Goal: Task Accomplishment & Management: Use online tool/utility

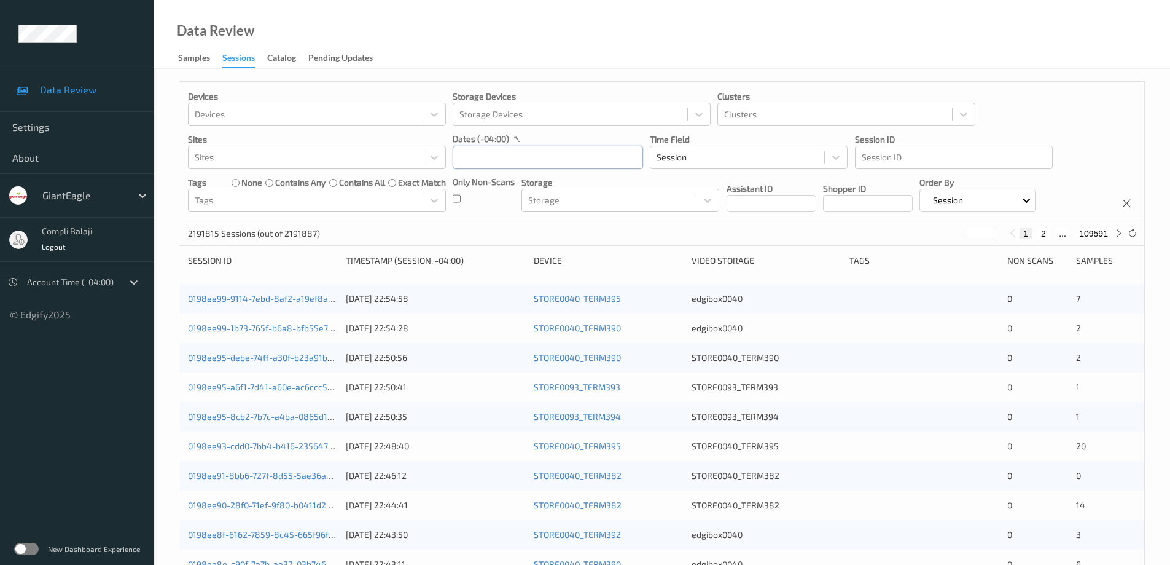
click at [577, 155] on input "text" at bounding box center [548, 157] width 190 height 23
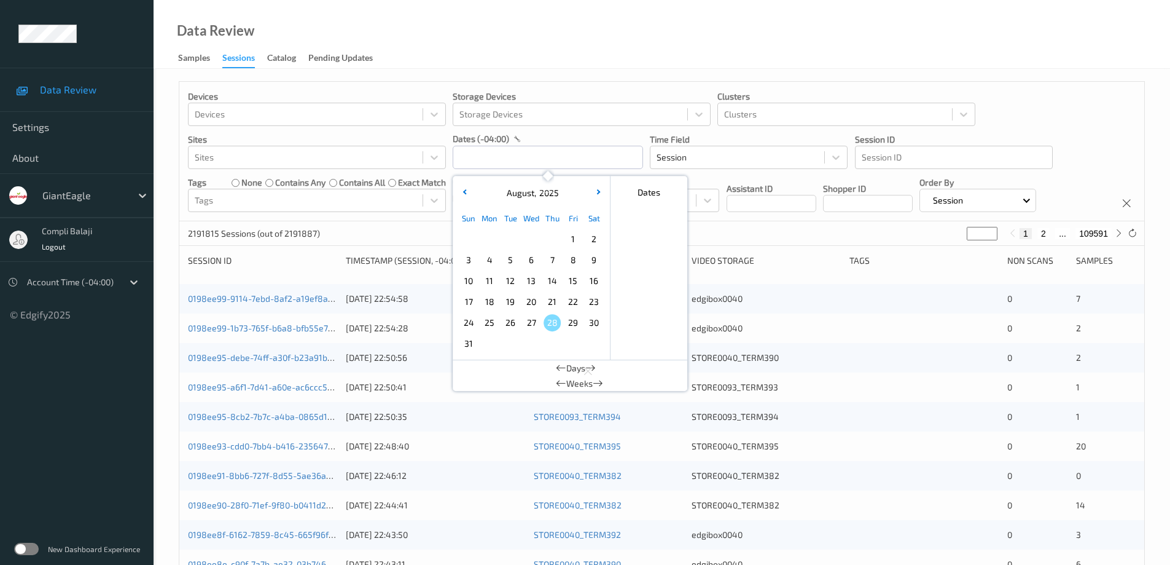
click at [593, 301] on span "23" at bounding box center [594, 301] width 17 height 17
click at [594, 303] on span "23" at bounding box center [594, 301] width 17 height 17
type input "[DATE] 00:00 -> [DATE] 23:59"
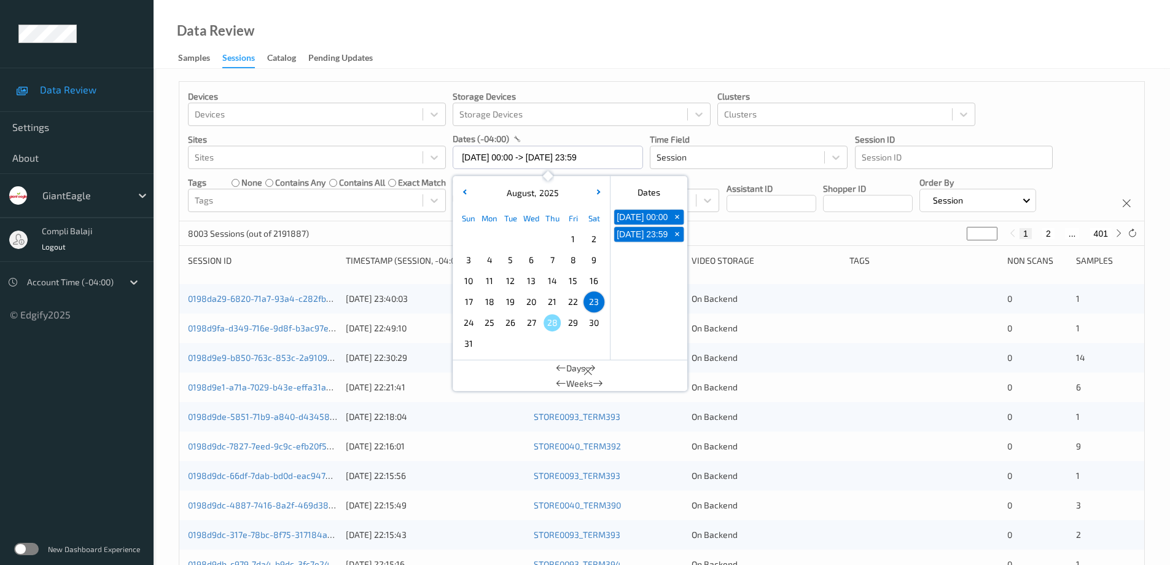
click at [1048, 119] on div "Devices Devices Storage Devices Storage Devices Clusters Clusters Sites Sites d…" at bounding box center [661, 151] width 965 height 139
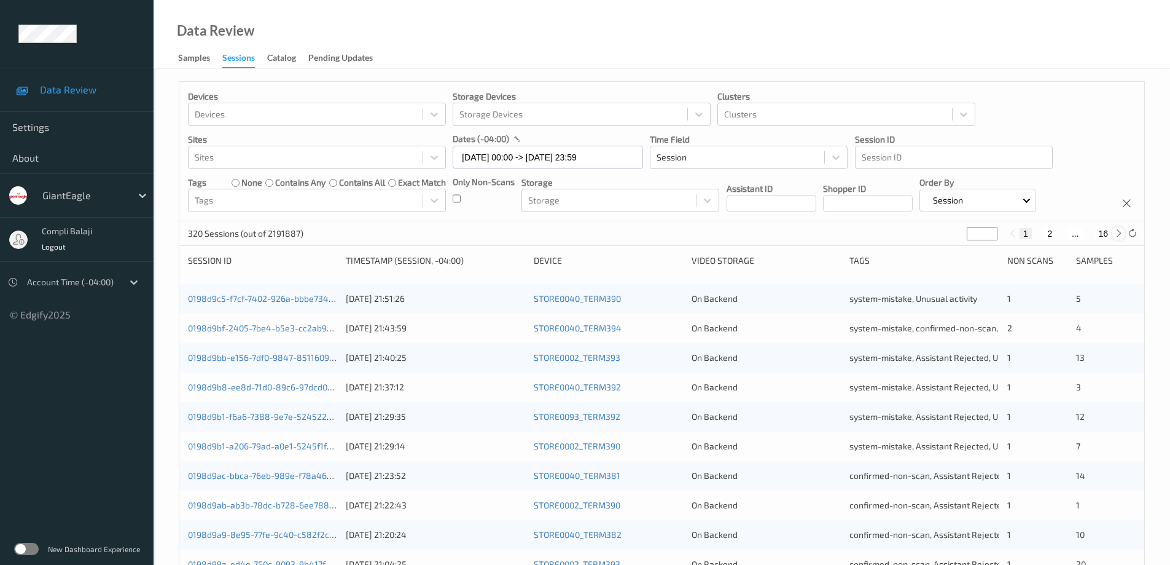
click at [1118, 232] on icon at bounding box center [1119, 233] width 9 height 9
type input "*"
click at [1118, 232] on icon at bounding box center [1119, 233] width 9 height 9
type input "*"
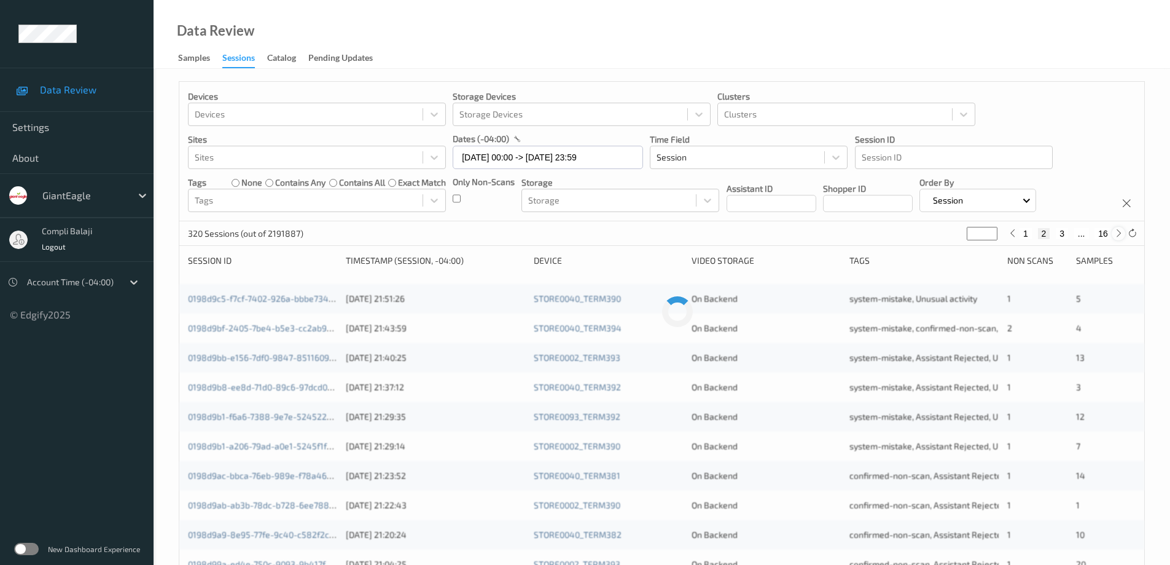
type input "*"
click at [1118, 232] on icon at bounding box center [1119, 233] width 9 height 9
type input "*"
click at [1118, 232] on icon at bounding box center [1119, 233] width 9 height 9
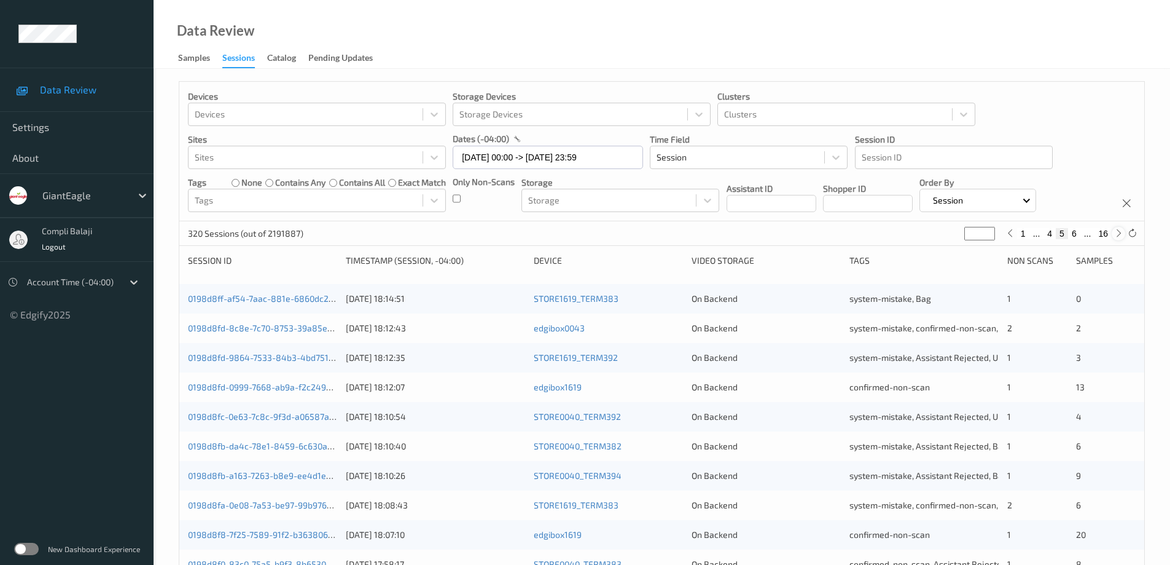
type input "*"
click at [1118, 232] on icon at bounding box center [1119, 233] width 9 height 9
type input "*"
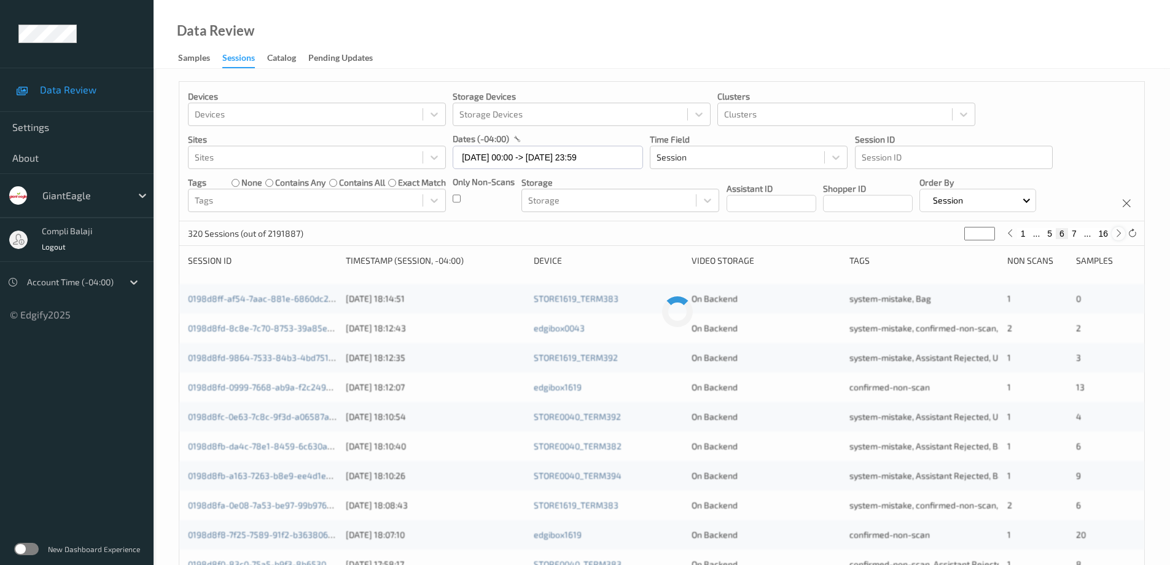
click at [1118, 232] on icon at bounding box center [1119, 233] width 9 height 9
type input "*"
click at [1118, 232] on icon at bounding box center [1119, 233] width 9 height 9
type input "*"
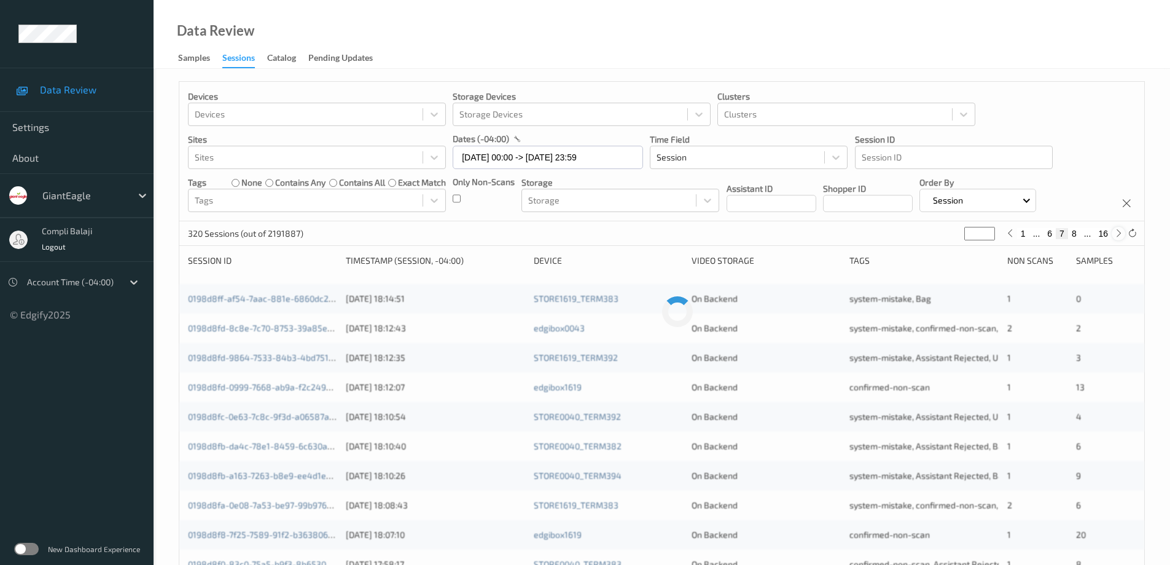
type input "*"
click at [1118, 232] on icon at bounding box center [1119, 233] width 9 height 9
type input "*"
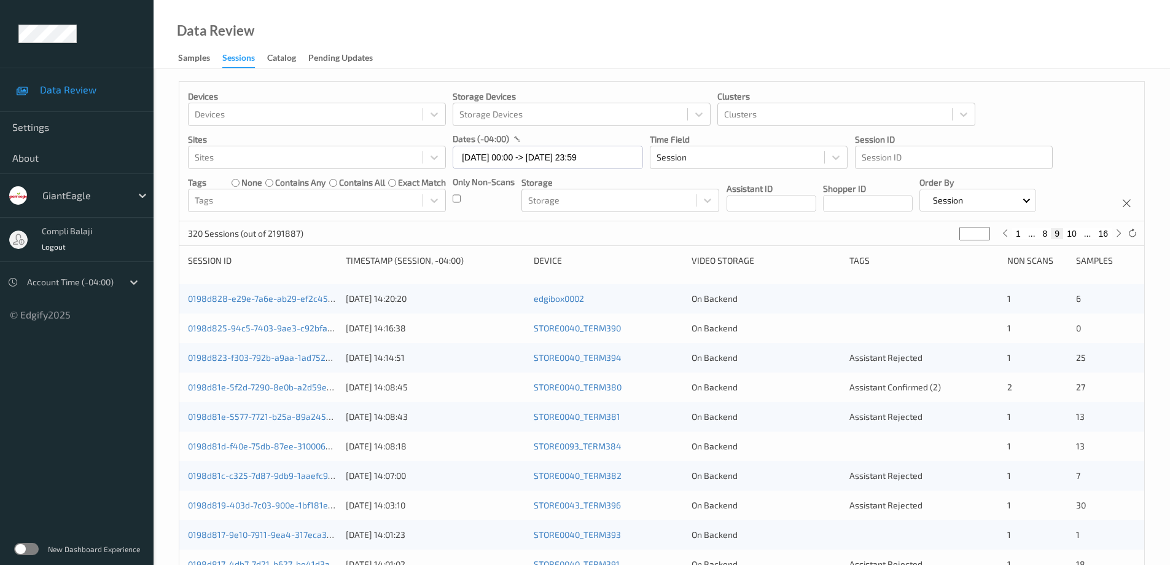
click at [1058, 235] on button "9" at bounding box center [1057, 233] width 12 height 11
click at [299, 300] on link "0198d828-e29e-7a6e-ab29-ef2c4524677a" at bounding box center [272, 298] width 169 height 10
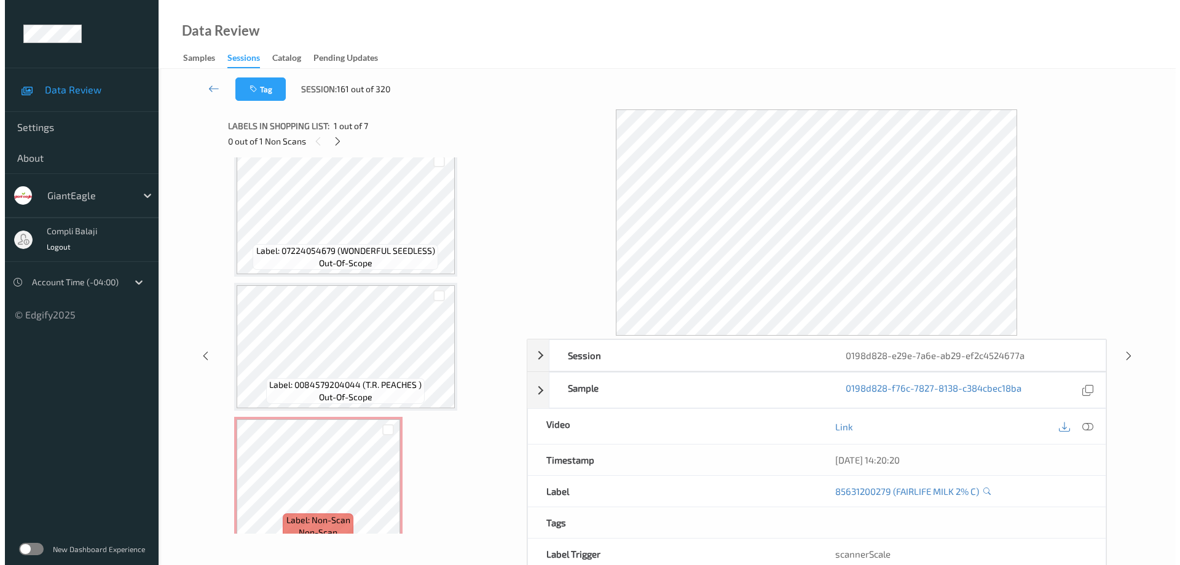
scroll to position [568, 0]
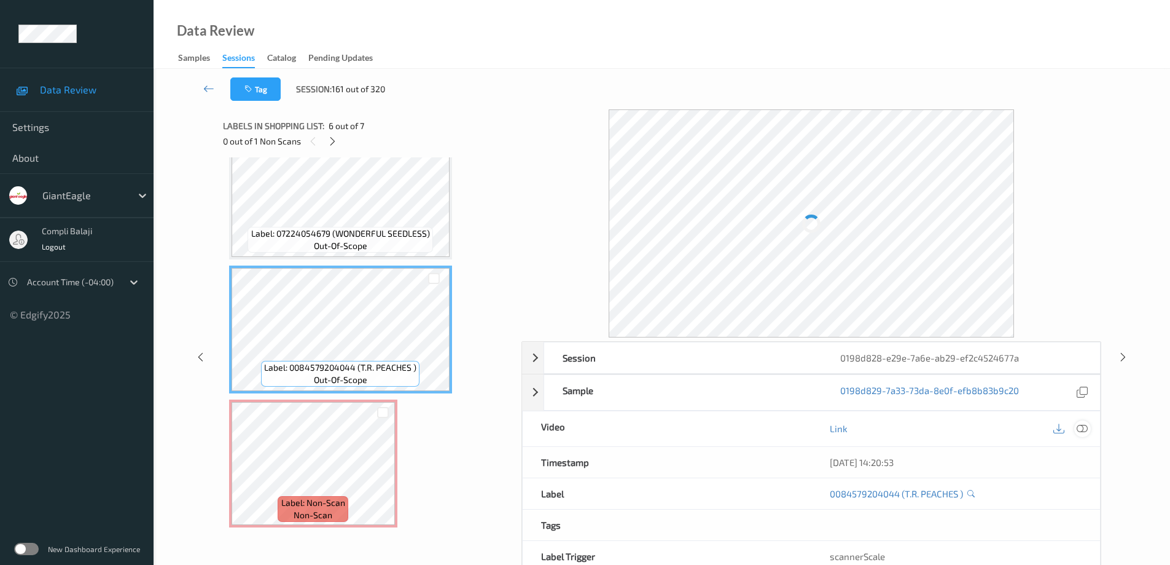
click at [1083, 428] on icon at bounding box center [1082, 428] width 11 height 11
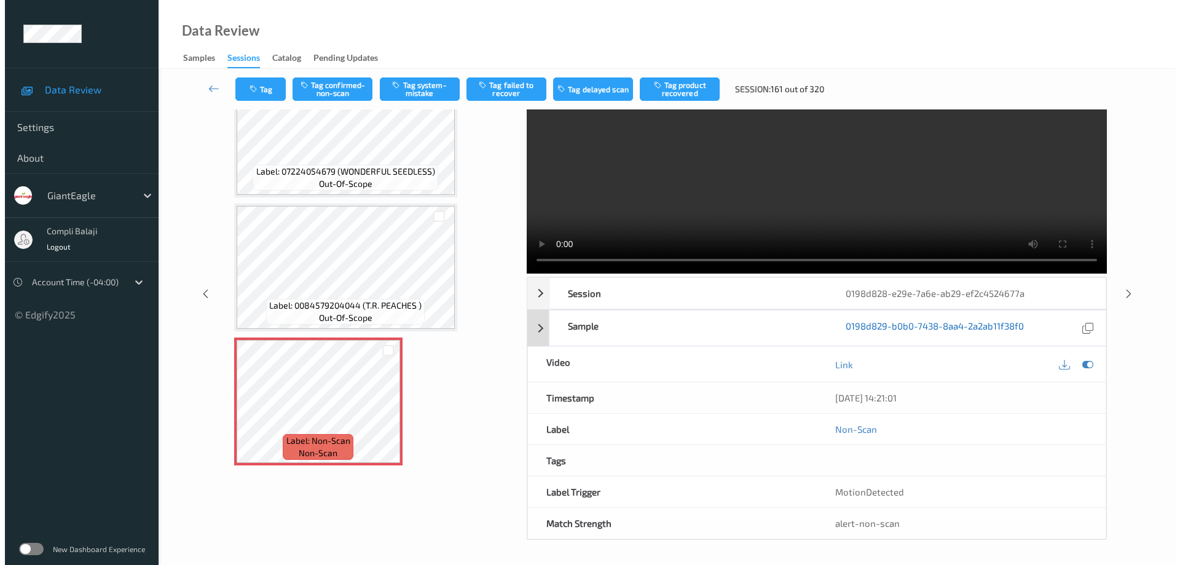
scroll to position [0, 0]
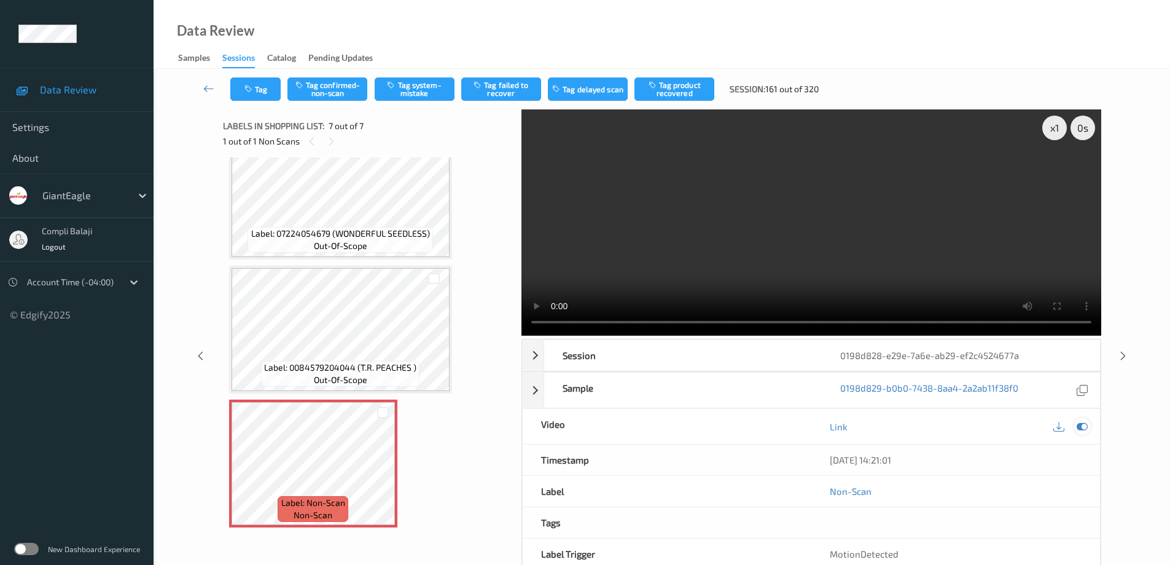
click at [1083, 423] on icon at bounding box center [1082, 426] width 11 height 11
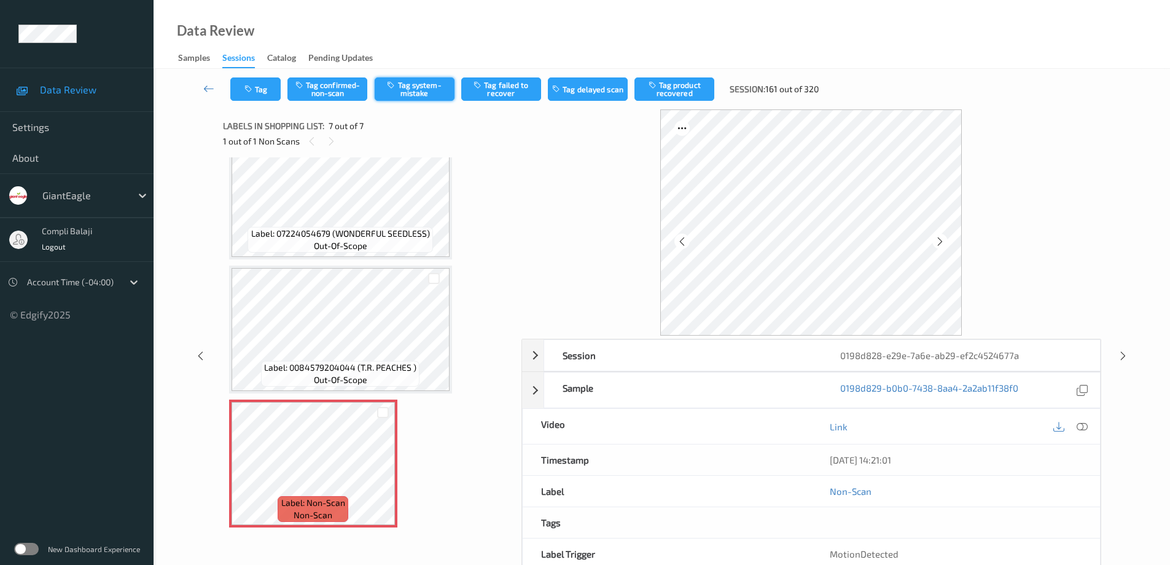
click at [431, 88] on button "Tag system-mistake" at bounding box center [415, 88] width 80 height 23
click at [264, 85] on button "Tag" at bounding box center [255, 88] width 50 height 23
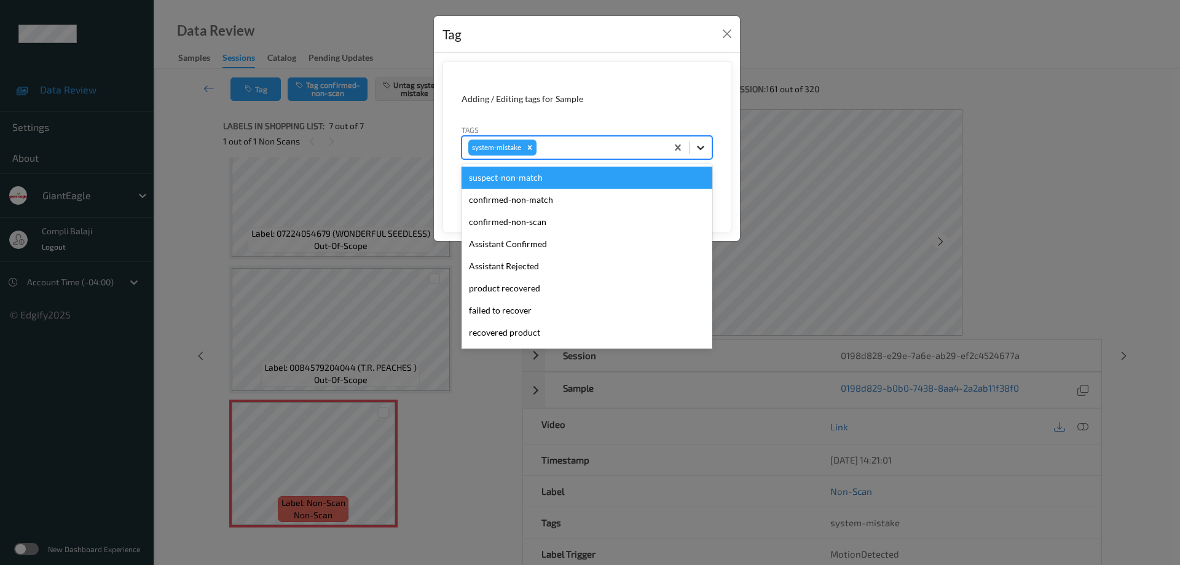
click at [698, 149] on icon at bounding box center [700, 147] width 12 height 12
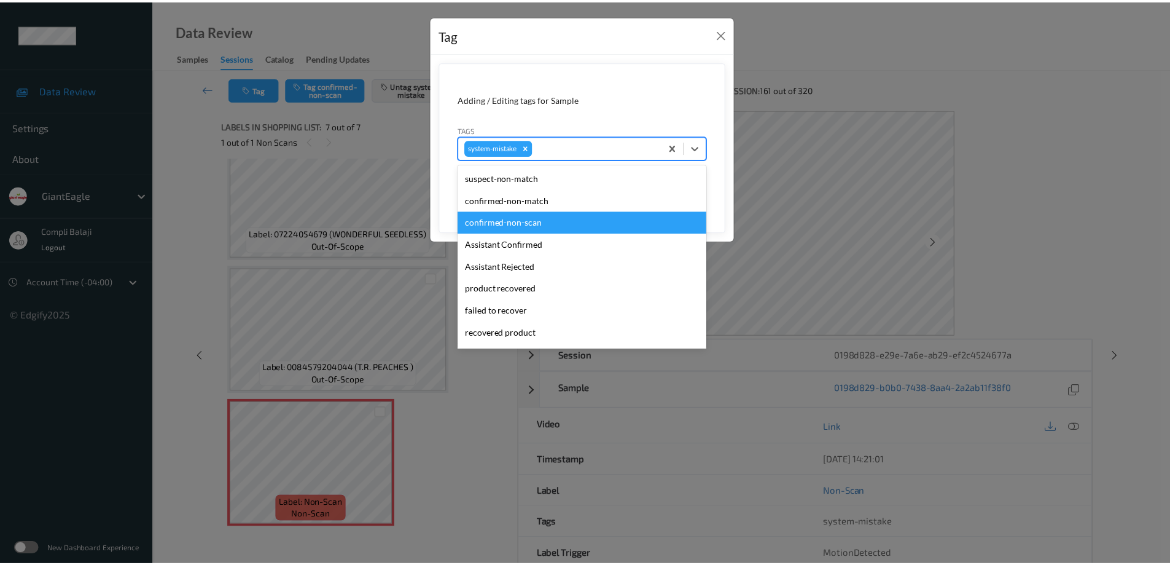
scroll to position [61, 0]
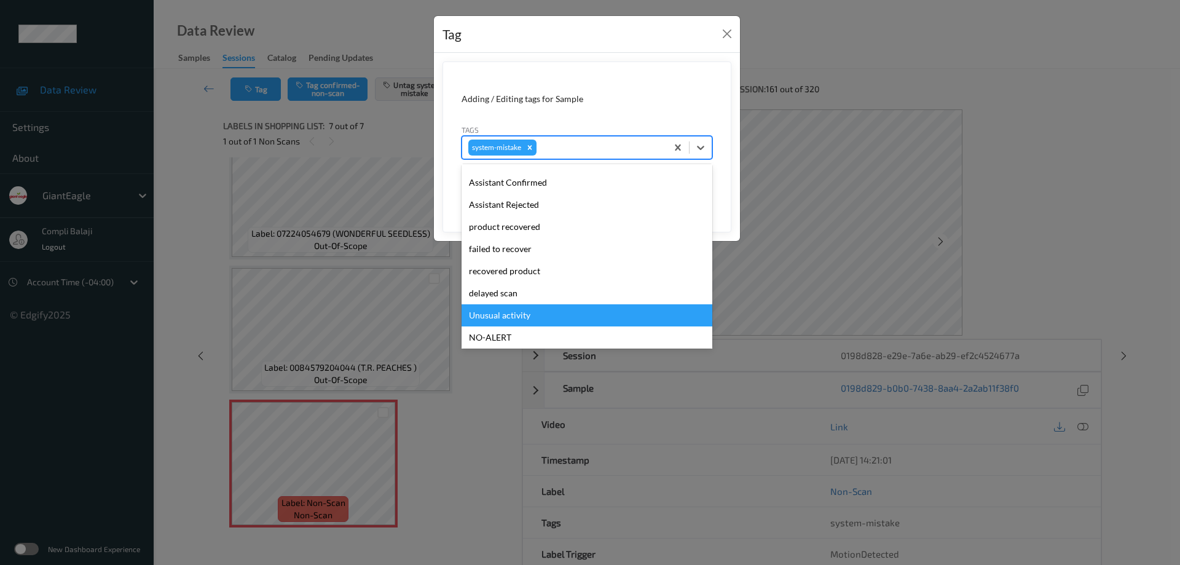
drag, startPoint x: 519, startPoint y: 312, endPoint x: 555, endPoint y: 317, distance: 36.6
click at [522, 315] on div "Unusual activity" at bounding box center [586, 315] width 251 height 22
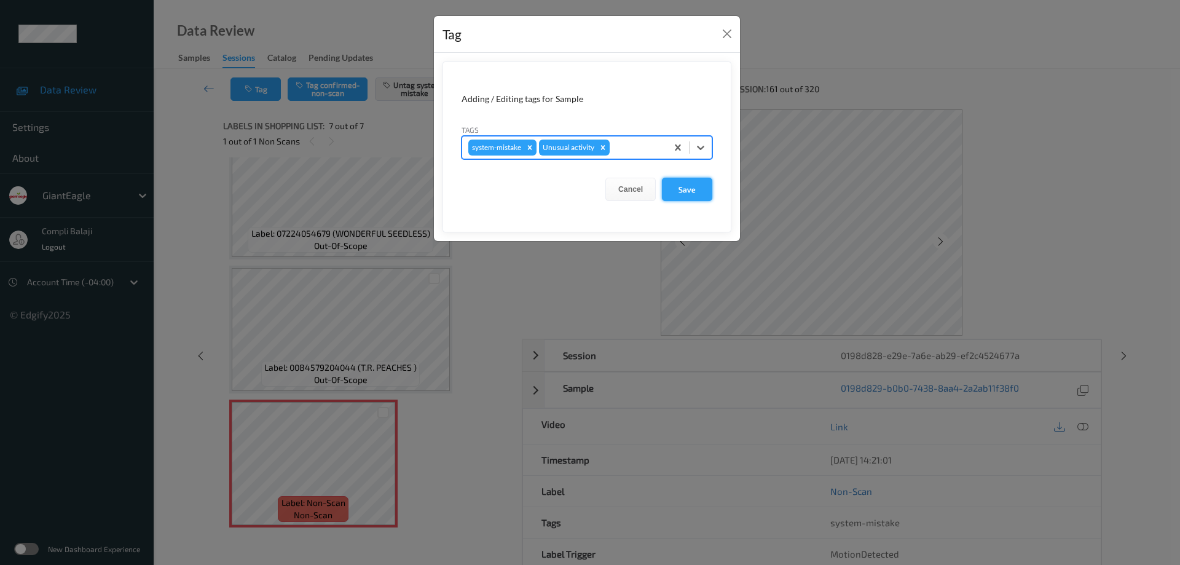
click at [697, 190] on button "Save" at bounding box center [687, 189] width 50 height 23
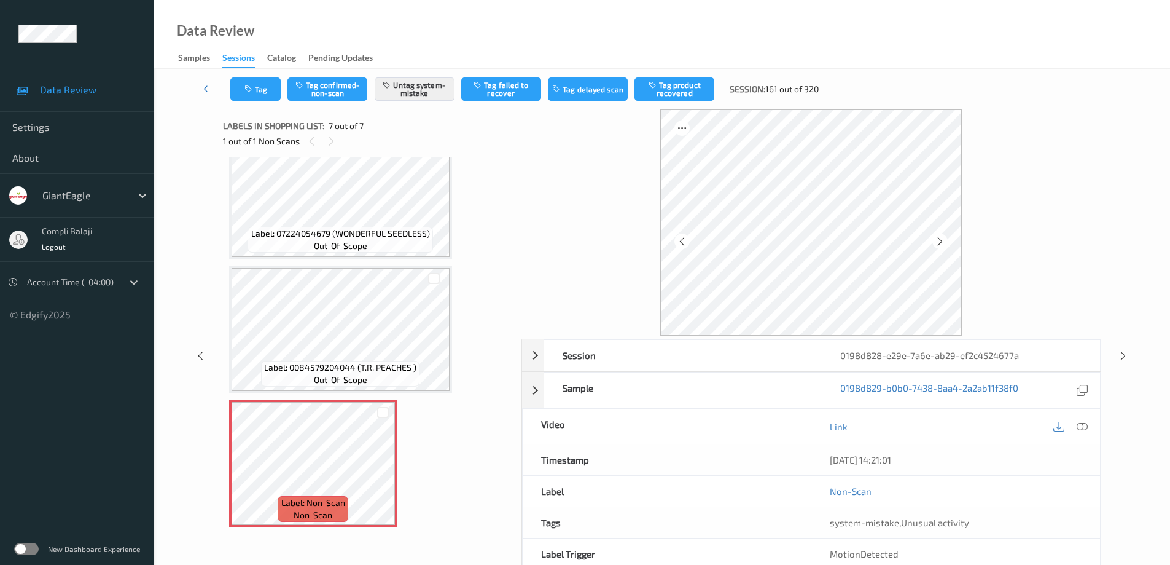
click at [206, 88] on icon at bounding box center [208, 88] width 11 height 12
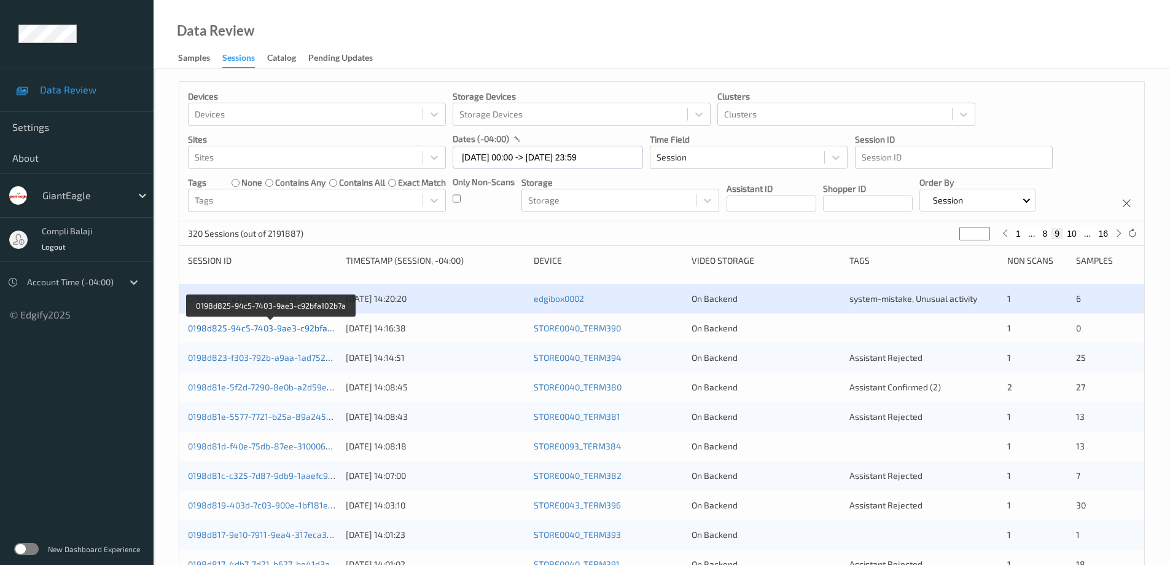
click at [315, 332] on link "0198d825-94c5-7403-9ae3-c92bfa102b7a" at bounding box center [271, 328] width 167 height 10
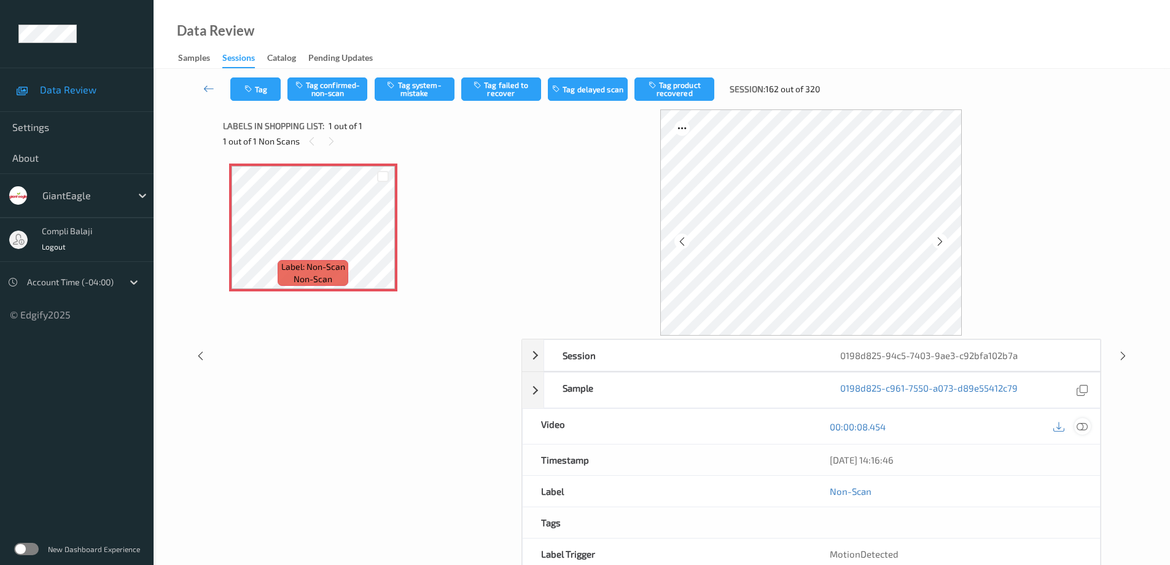
click at [1086, 426] on icon at bounding box center [1082, 425] width 11 height 11
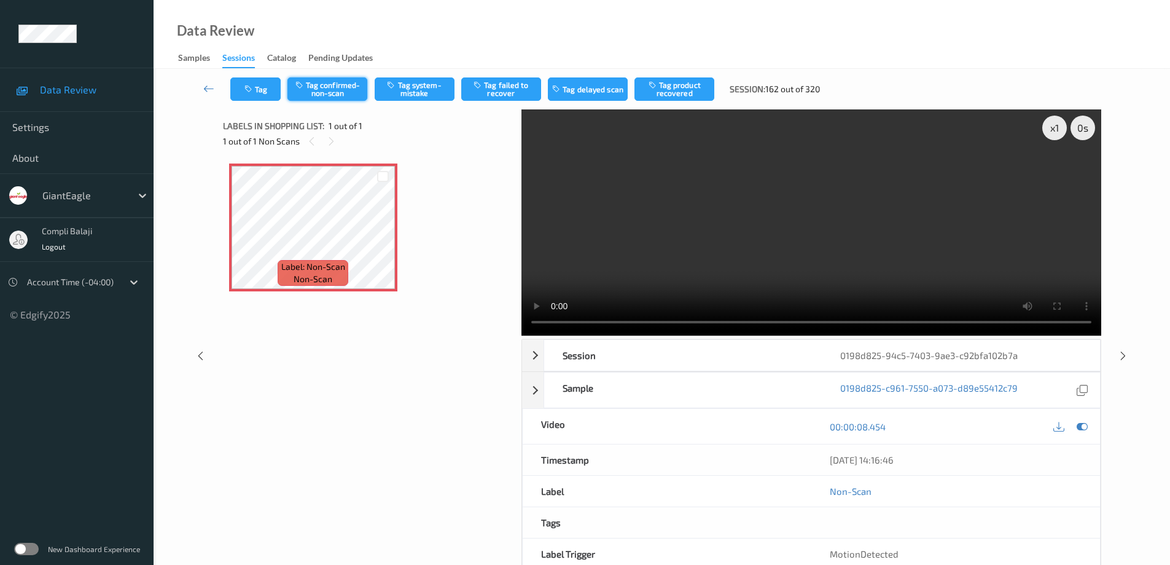
click at [340, 88] on button "Tag confirmed-non-scan" at bounding box center [328, 88] width 80 height 23
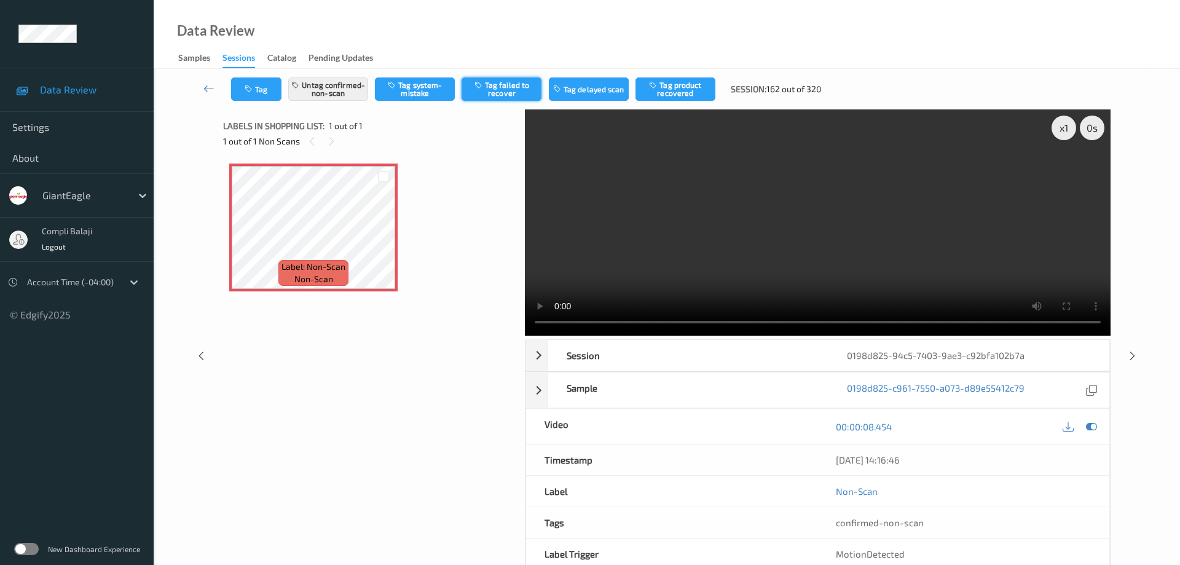
click at [506, 87] on button "Tag failed to recover" at bounding box center [501, 88] width 80 height 23
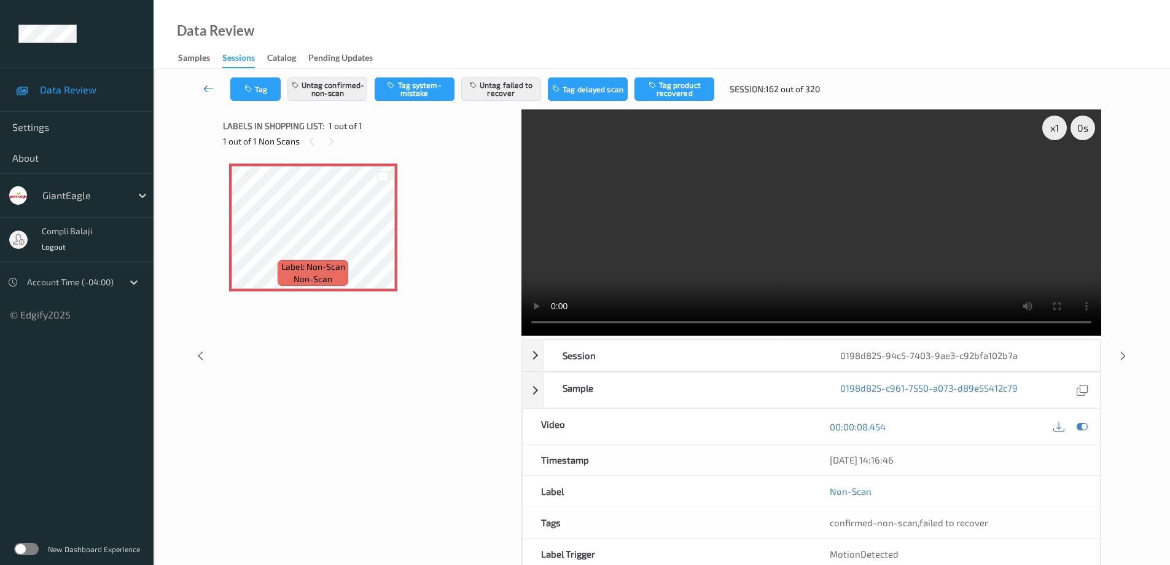
click at [205, 90] on icon at bounding box center [208, 88] width 11 height 12
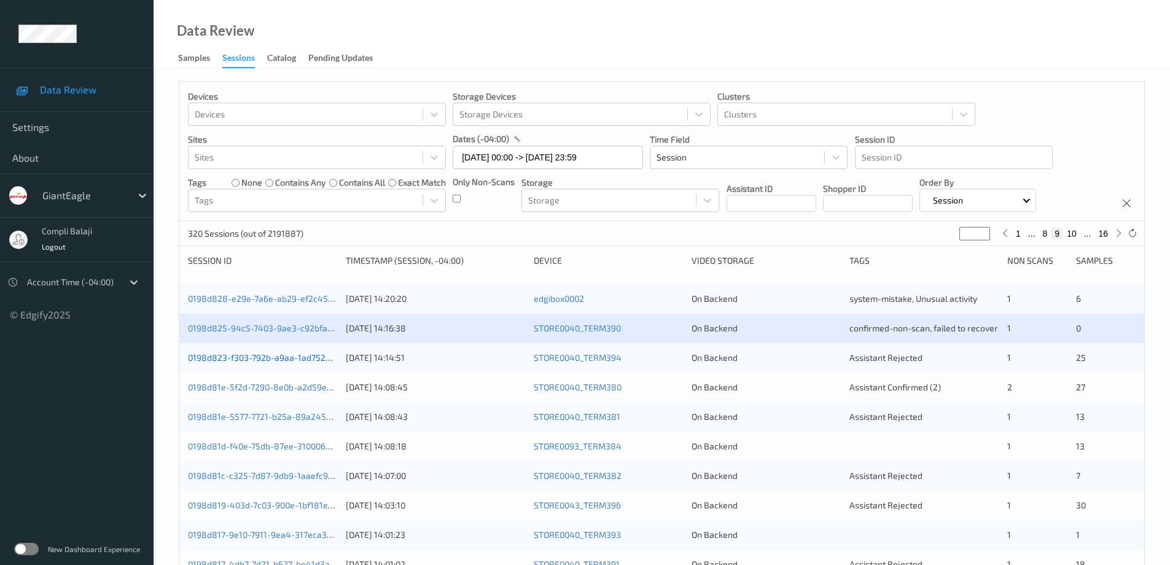
click at [289, 358] on link "0198d823-f303-792b-a9aa-1ad752864935" at bounding box center [272, 357] width 168 height 10
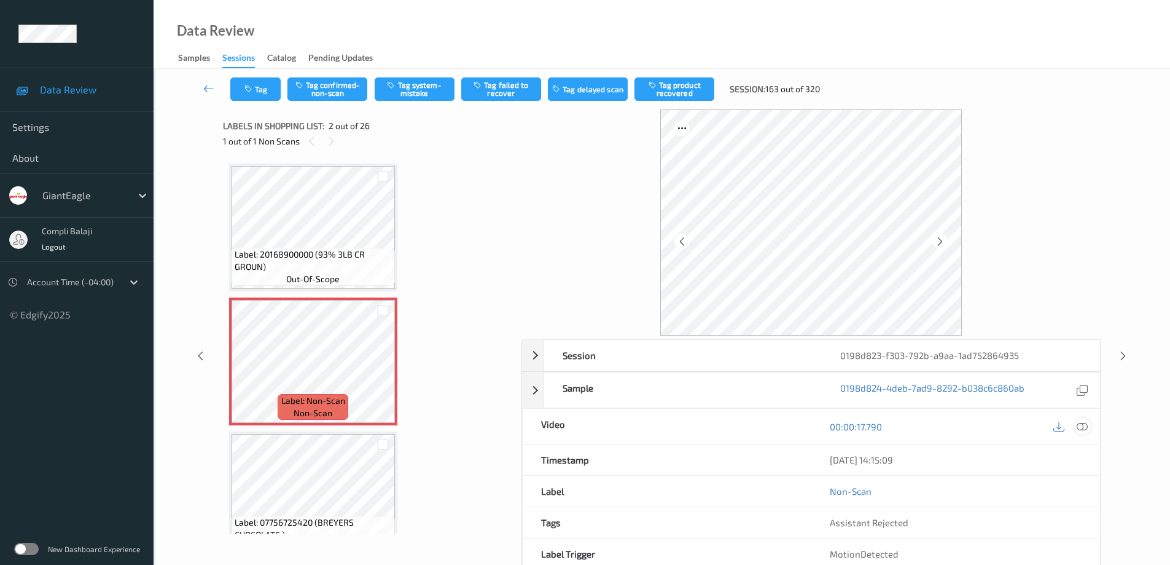
click at [1084, 425] on icon at bounding box center [1082, 425] width 11 height 11
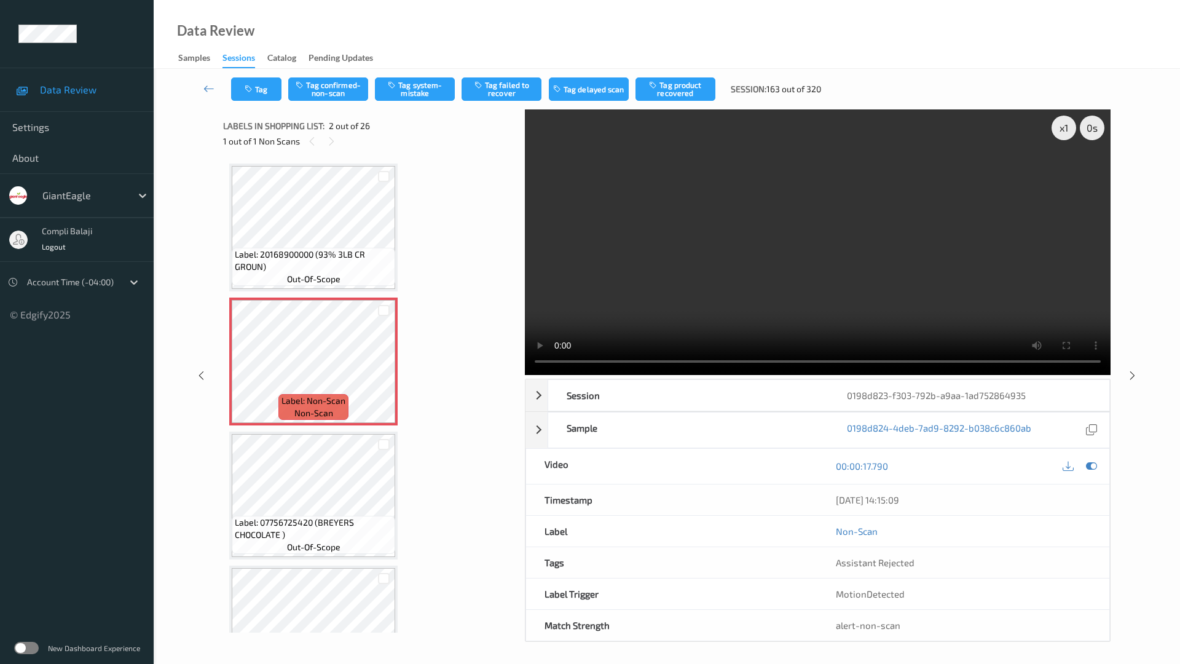
click at [525, 375] on video at bounding box center [818, 241] width 586 height 265
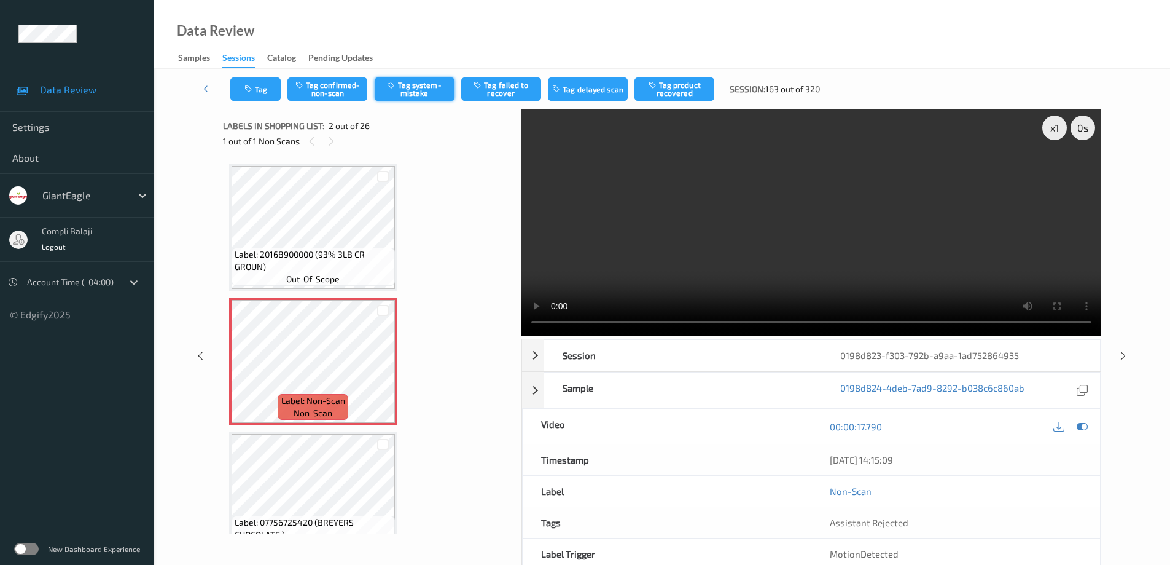
click at [426, 91] on button "Tag system-mistake" at bounding box center [415, 88] width 80 height 23
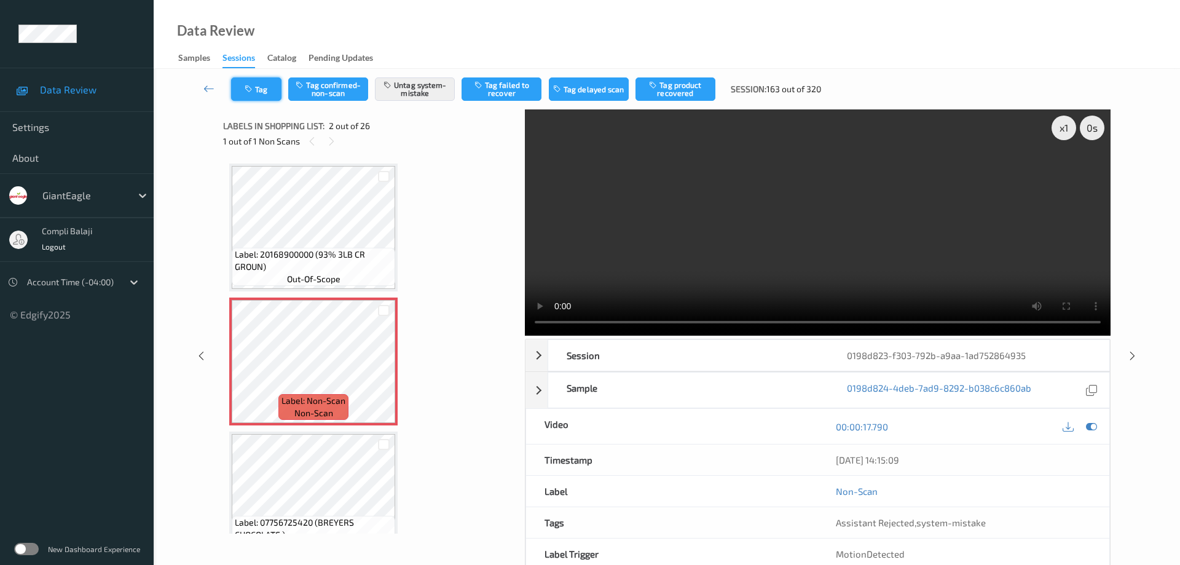
click at [272, 91] on button "Tag" at bounding box center [256, 88] width 50 height 23
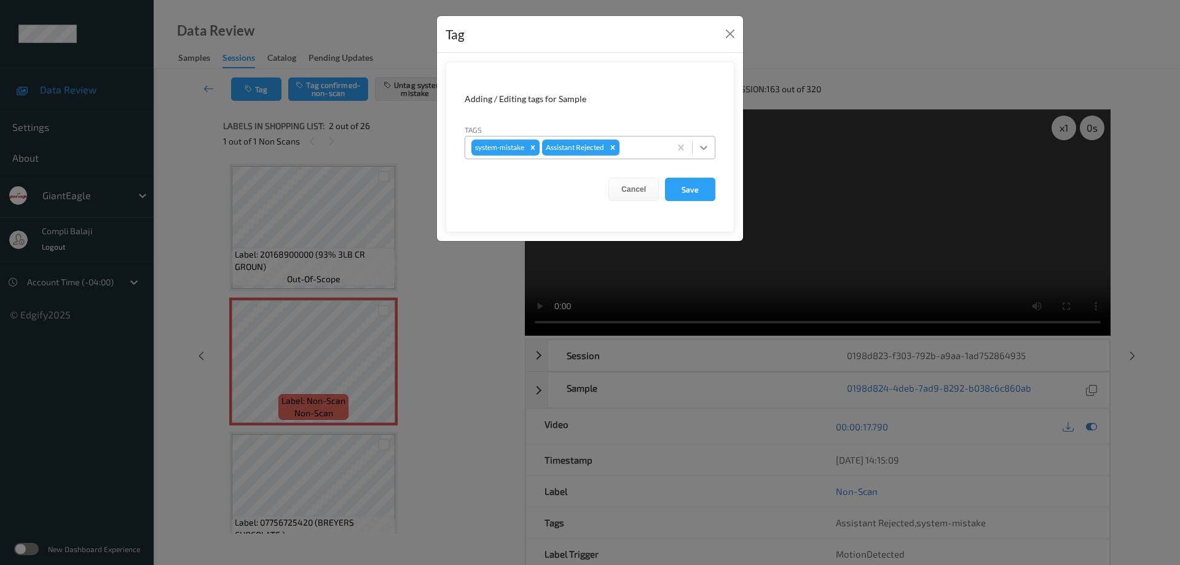
click at [707, 146] on icon at bounding box center [703, 147] width 12 height 12
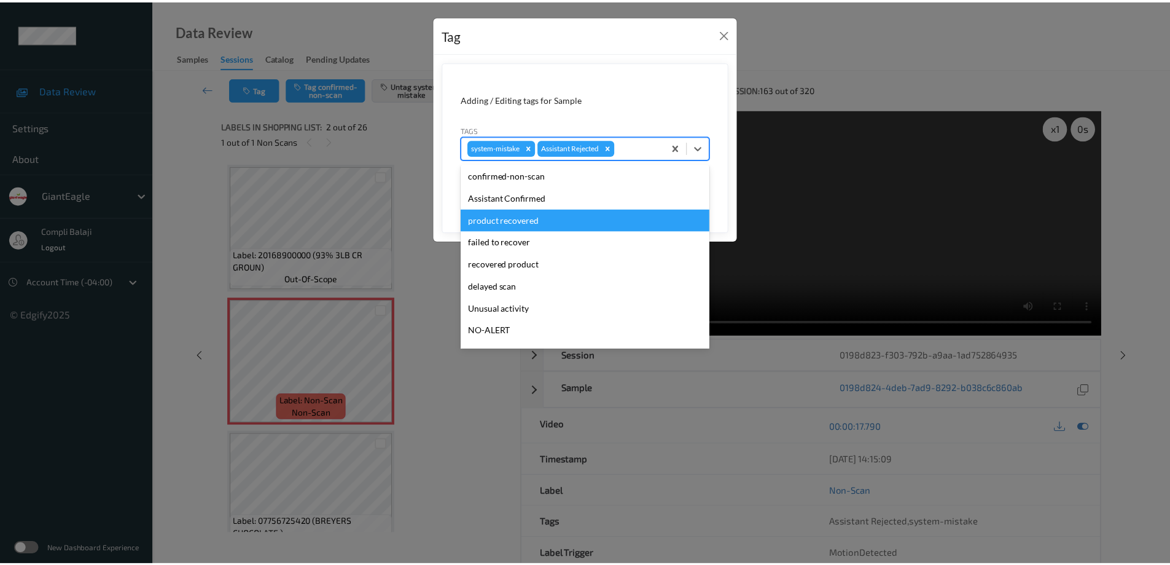
scroll to position [108, 0]
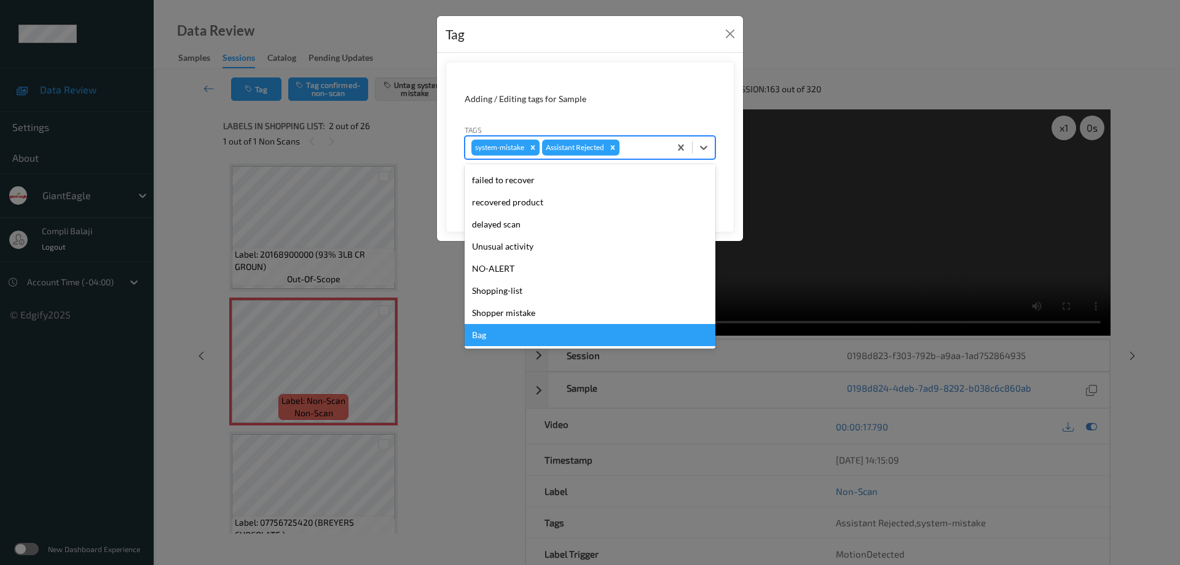
drag, startPoint x: 485, startPoint y: 335, endPoint x: 605, endPoint y: 272, distance: 135.5
click at [484, 335] on div "Bag" at bounding box center [589, 335] width 251 height 22
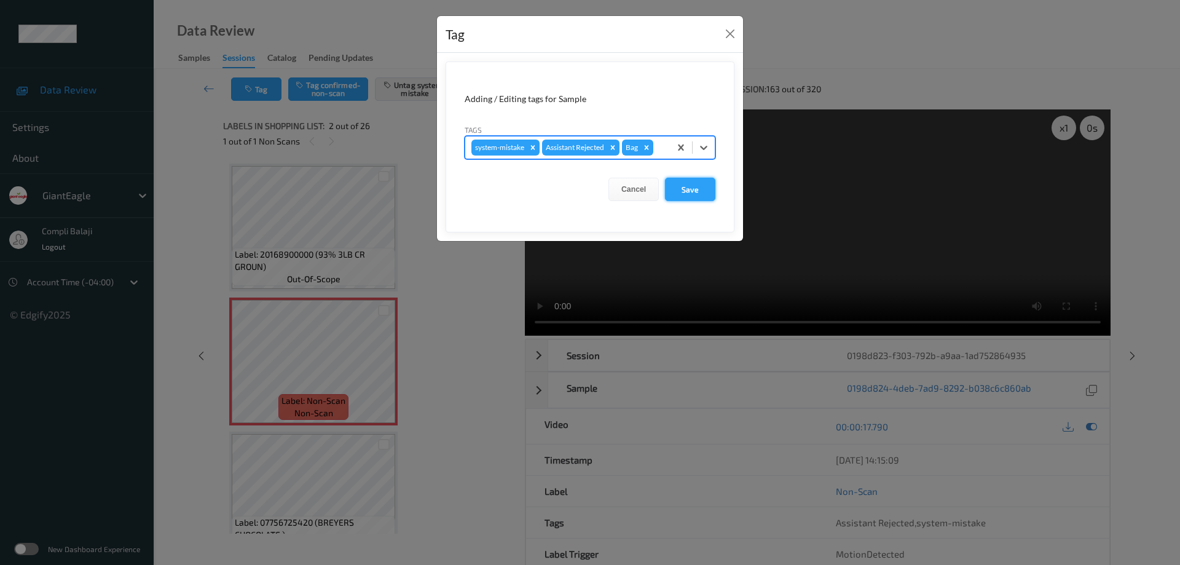
click at [692, 192] on button "Save" at bounding box center [690, 189] width 50 height 23
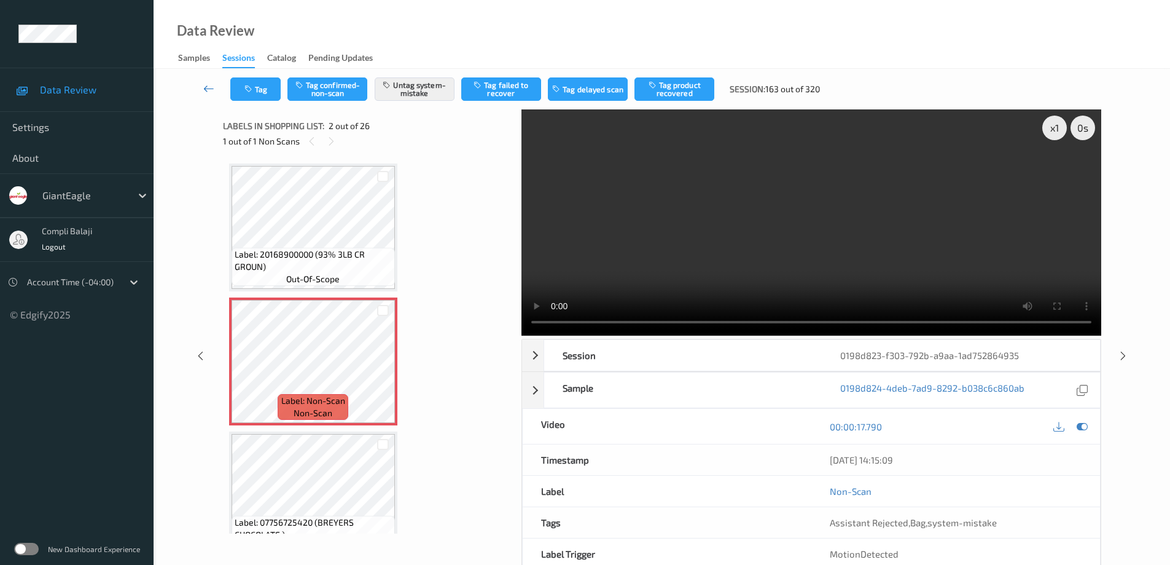
click at [205, 90] on icon at bounding box center [208, 88] width 11 height 12
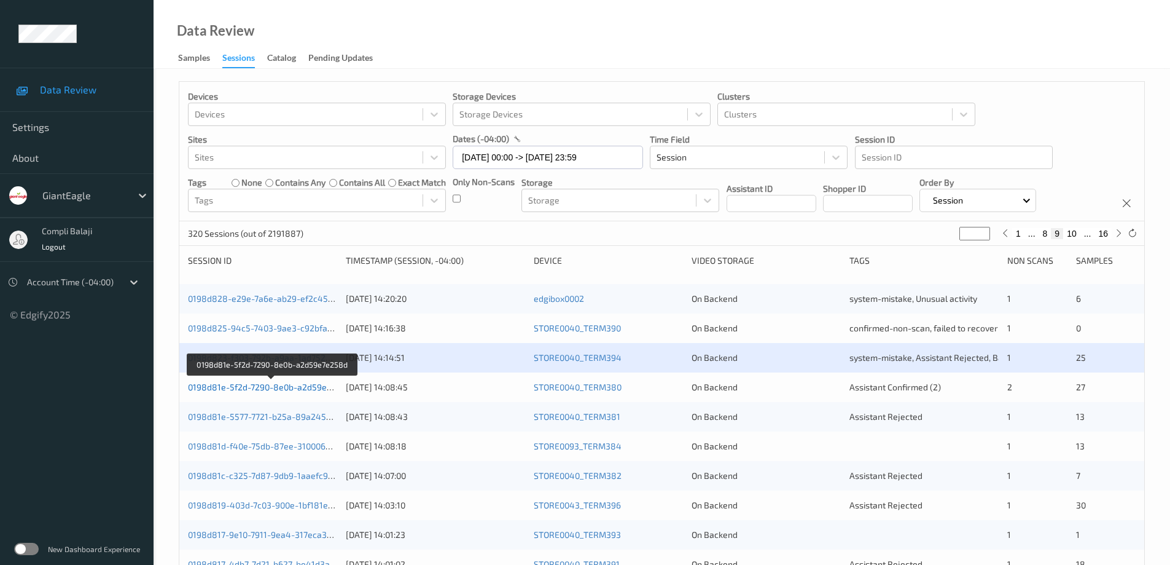
click at [317, 390] on link "0198d81e-5f2d-7290-8e0b-a2d59e7e258d" at bounding box center [272, 387] width 168 height 10
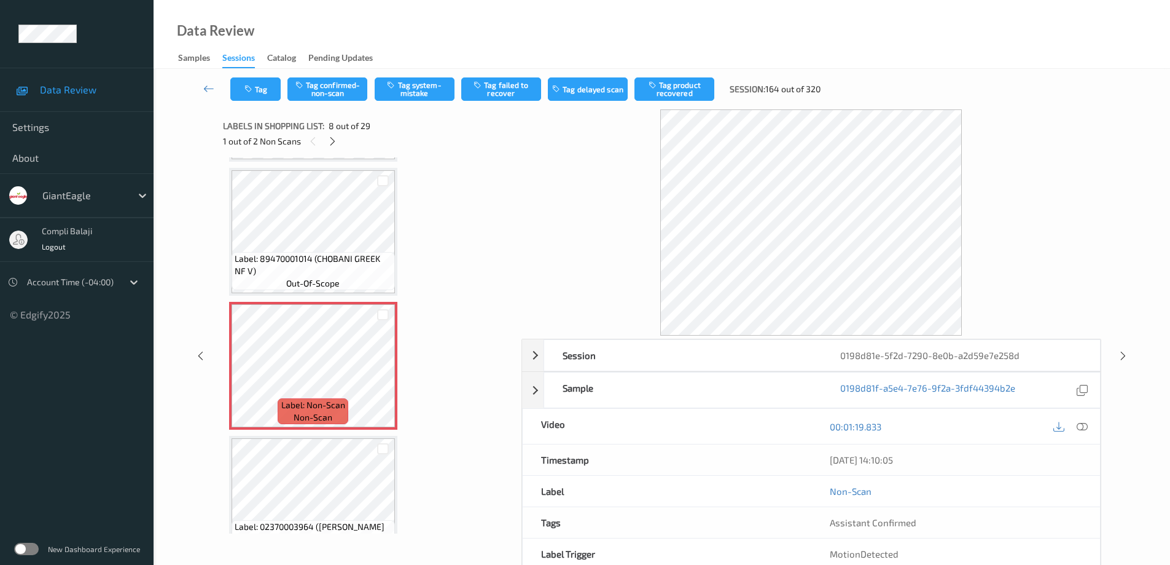
scroll to position [799, 0]
click at [1086, 427] on icon at bounding box center [1082, 425] width 11 height 11
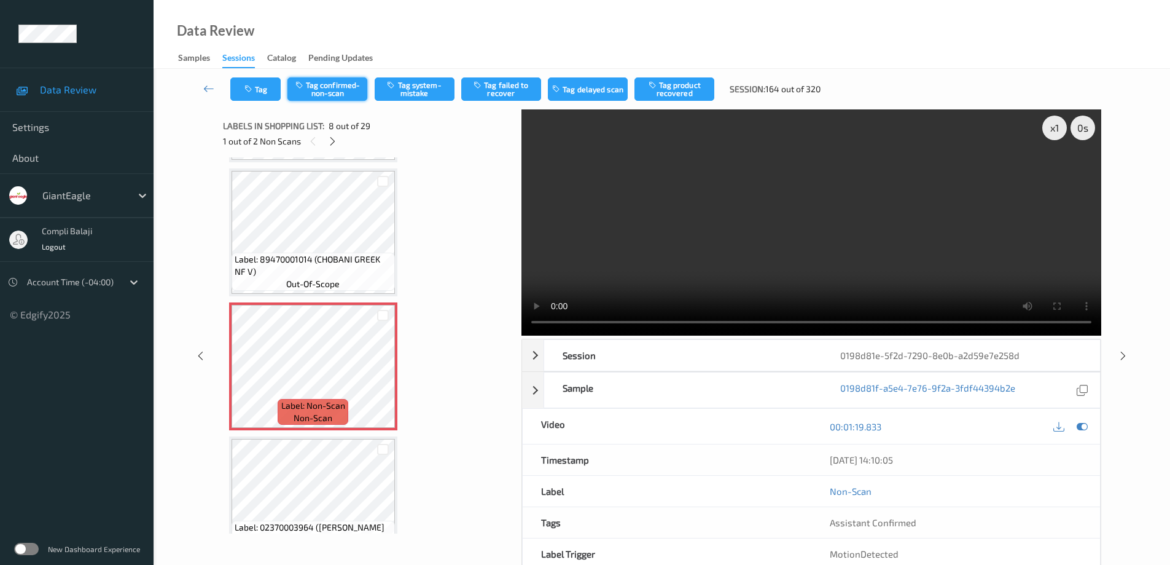
click at [329, 85] on button "Tag confirmed-non-scan" at bounding box center [328, 88] width 80 height 23
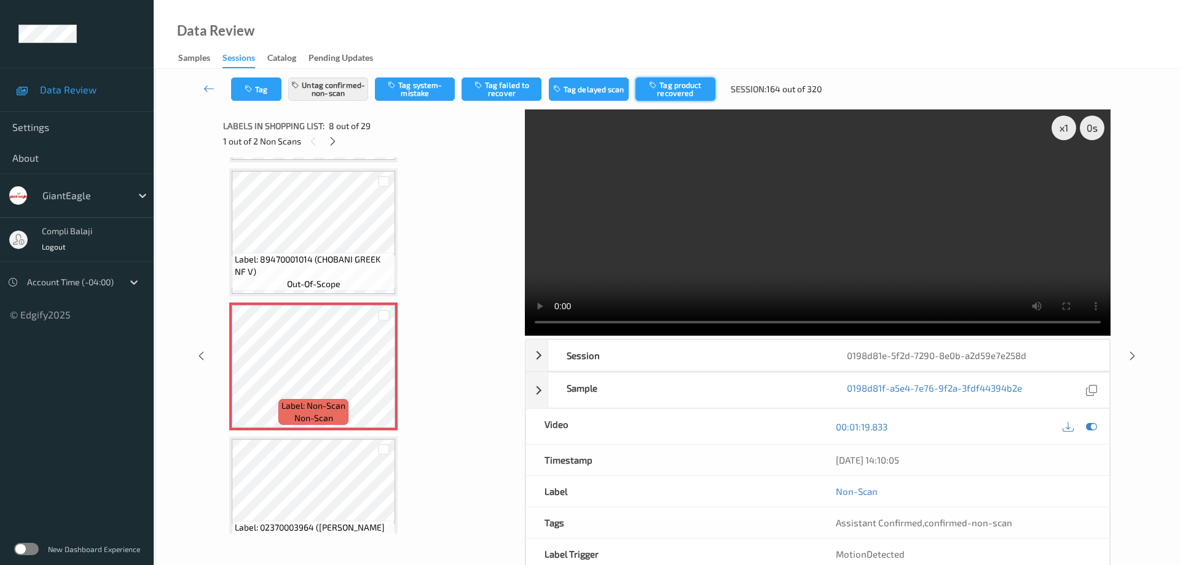
click at [693, 87] on button "Tag product recovered" at bounding box center [675, 88] width 80 height 23
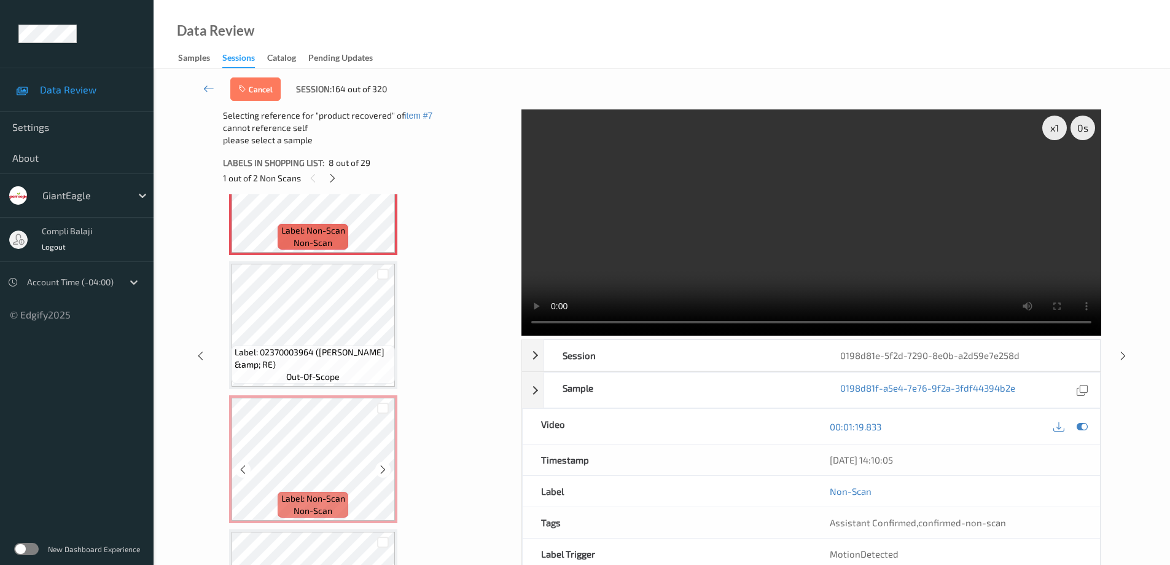
scroll to position [983, 0]
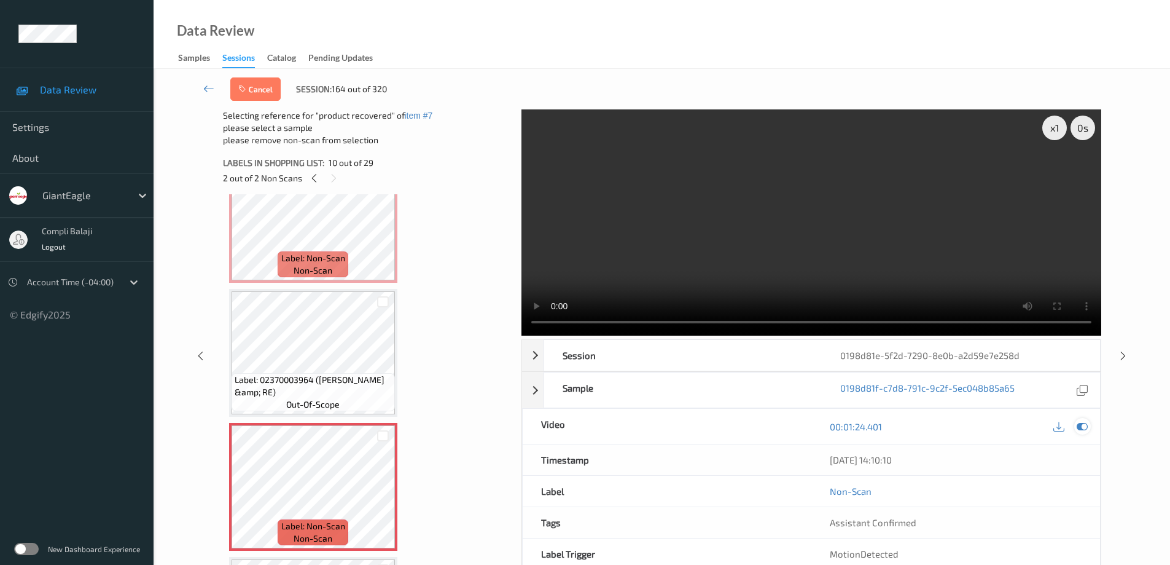
click at [1080, 425] on icon at bounding box center [1082, 426] width 11 height 11
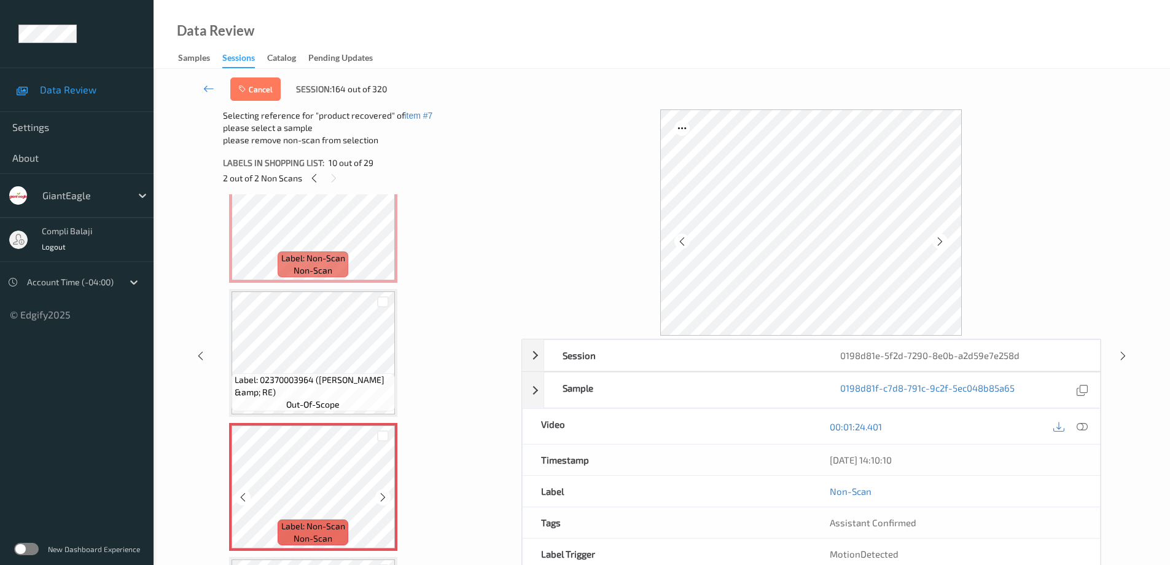
scroll to position [1044, 0]
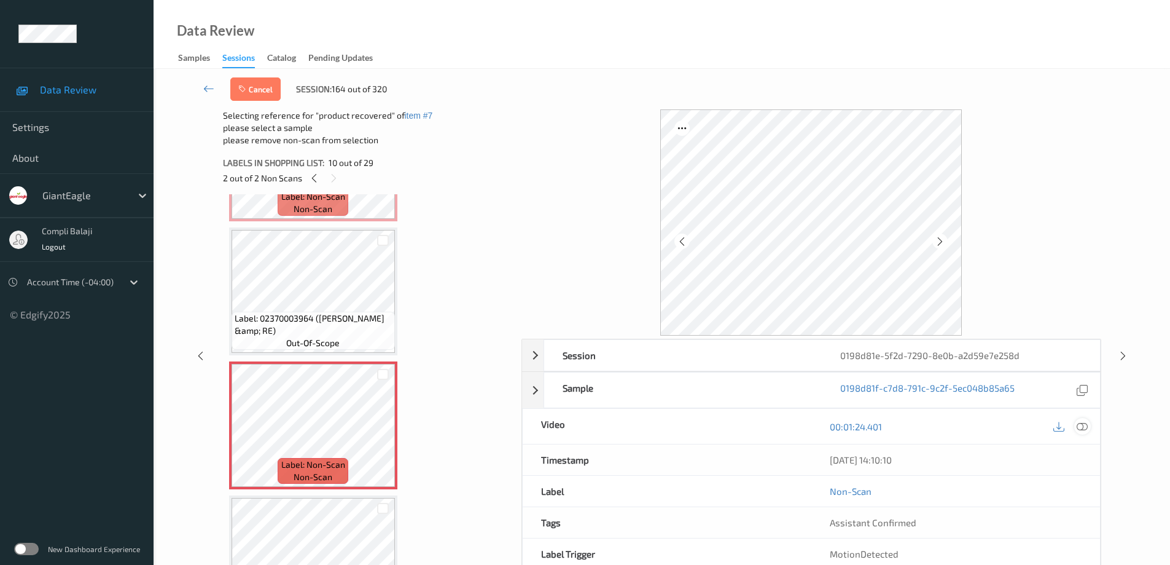
click at [1084, 427] on icon at bounding box center [1082, 425] width 11 height 11
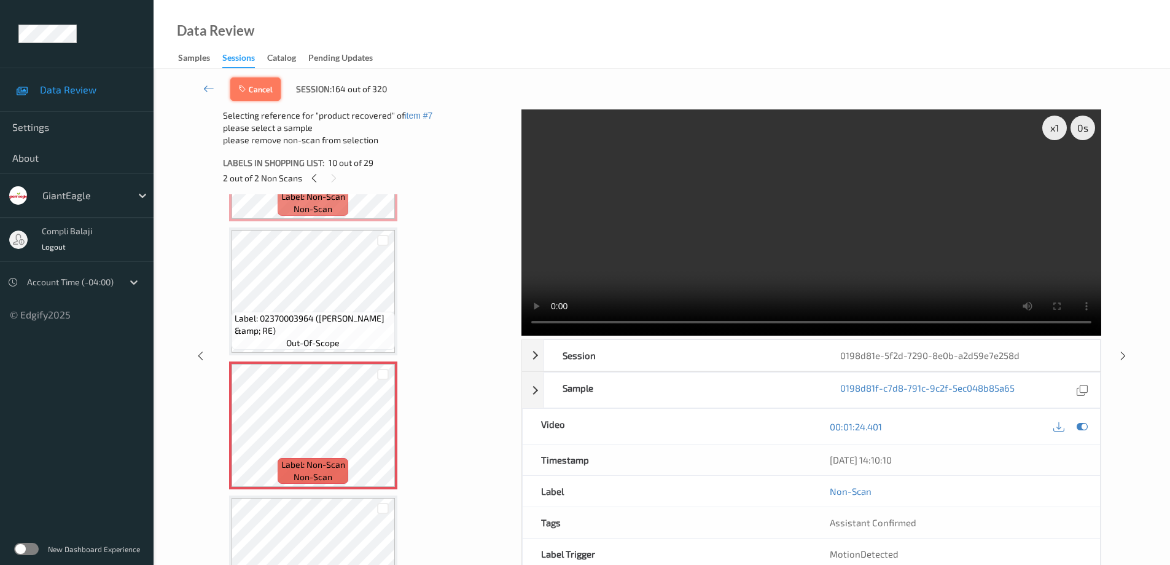
click at [259, 95] on button "Cancel" at bounding box center [255, 88] width 50 height 23
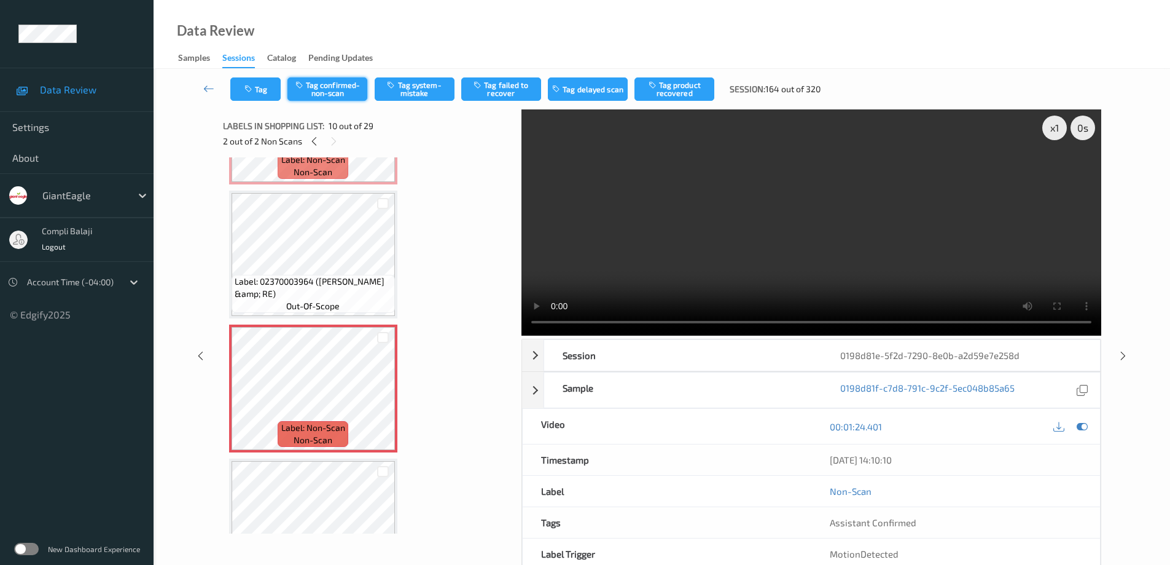
click at [345, 92] on button "Tag confirmed-non-scan" at bounding box center [328, 88] width 80 height 23
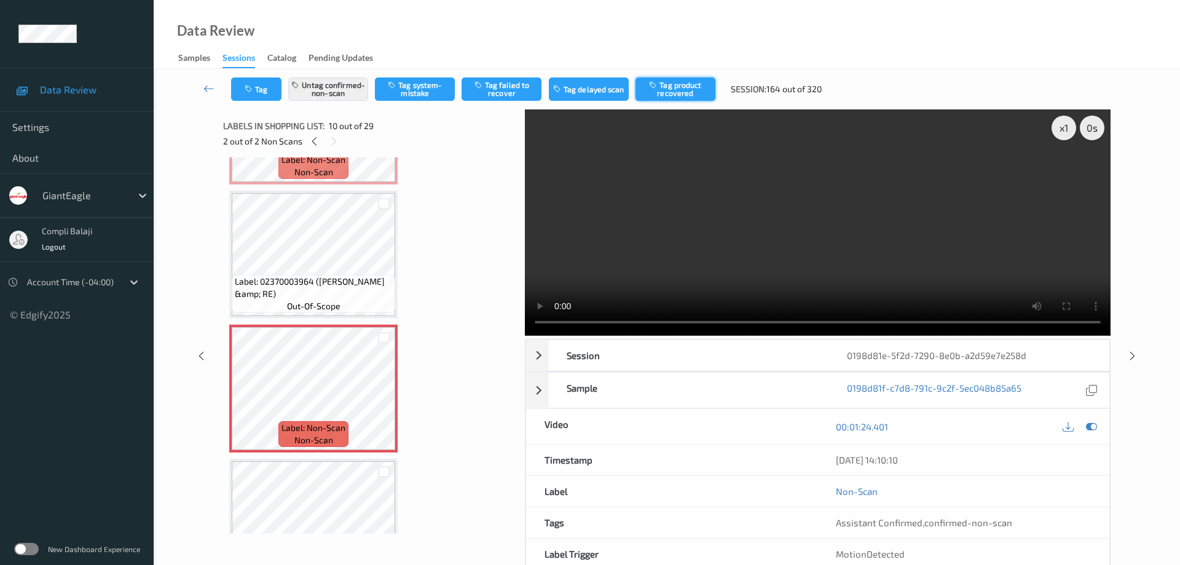
click at [685, 89] on button "Tag product recovered" at bounding box center [675, 88] width 80 height 23
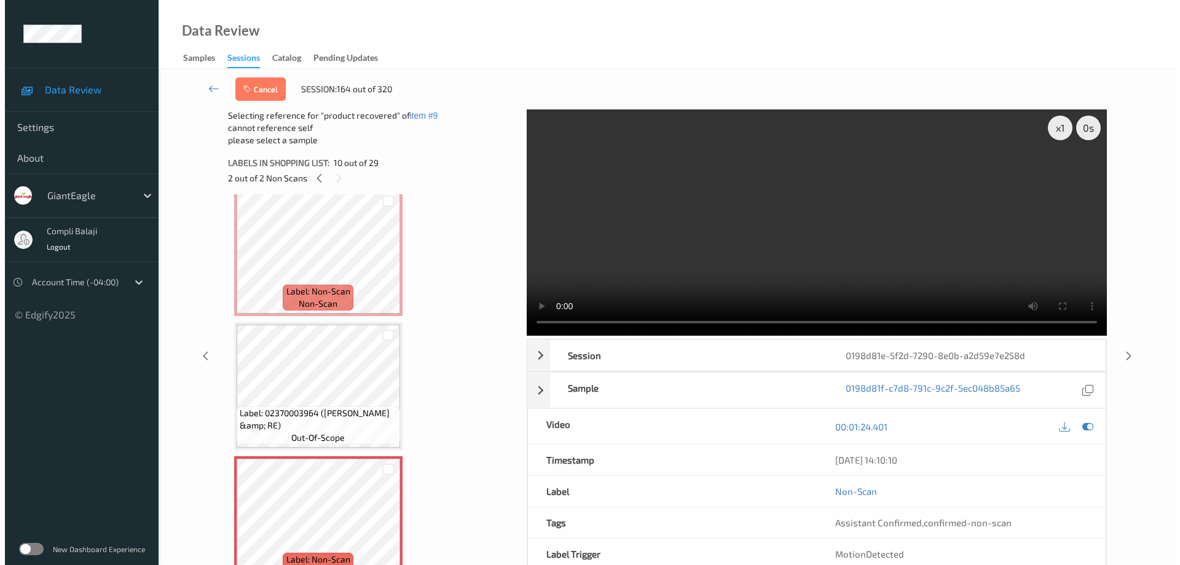
scroll to position [922, 0]
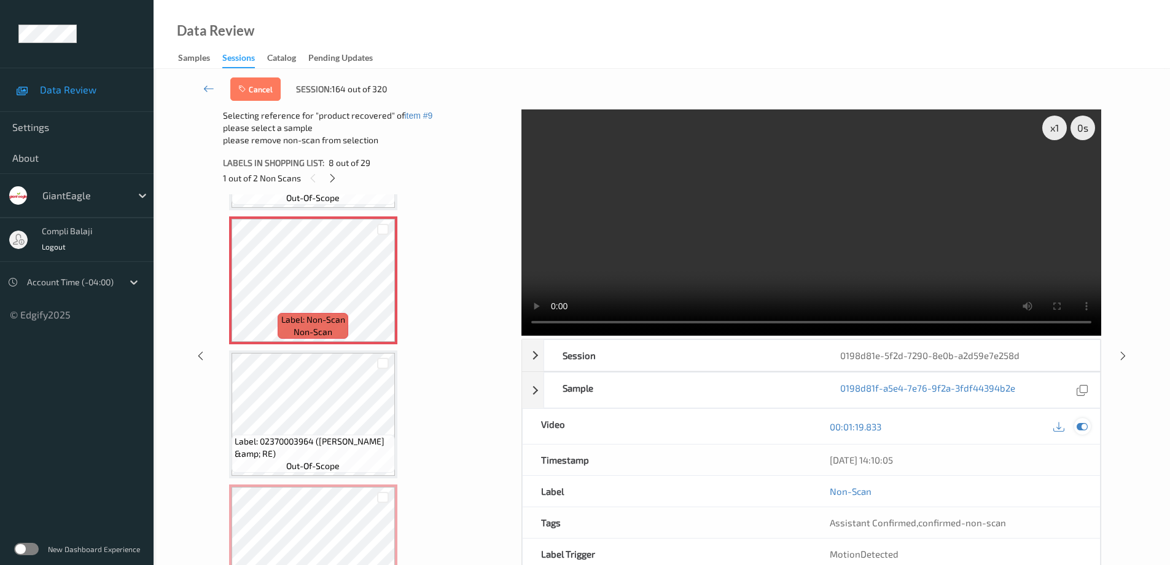
click at [1083, 422] on icon at bounding box center [1082, 426] width 11 height 11
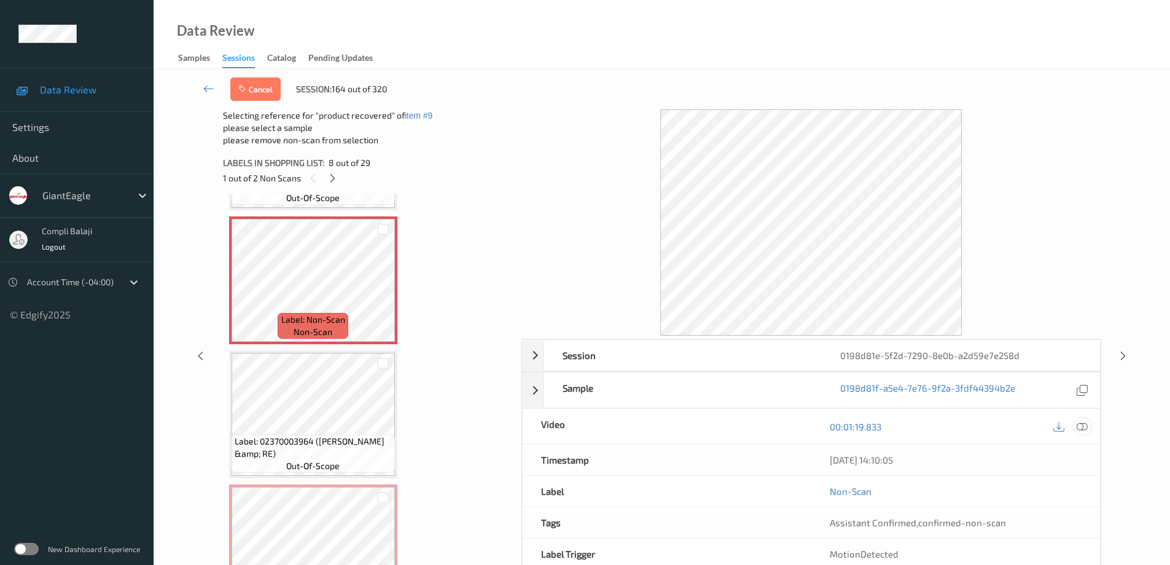
click at [1084, 428] on icon at bounding box center [1082, 425] width 11 height 11
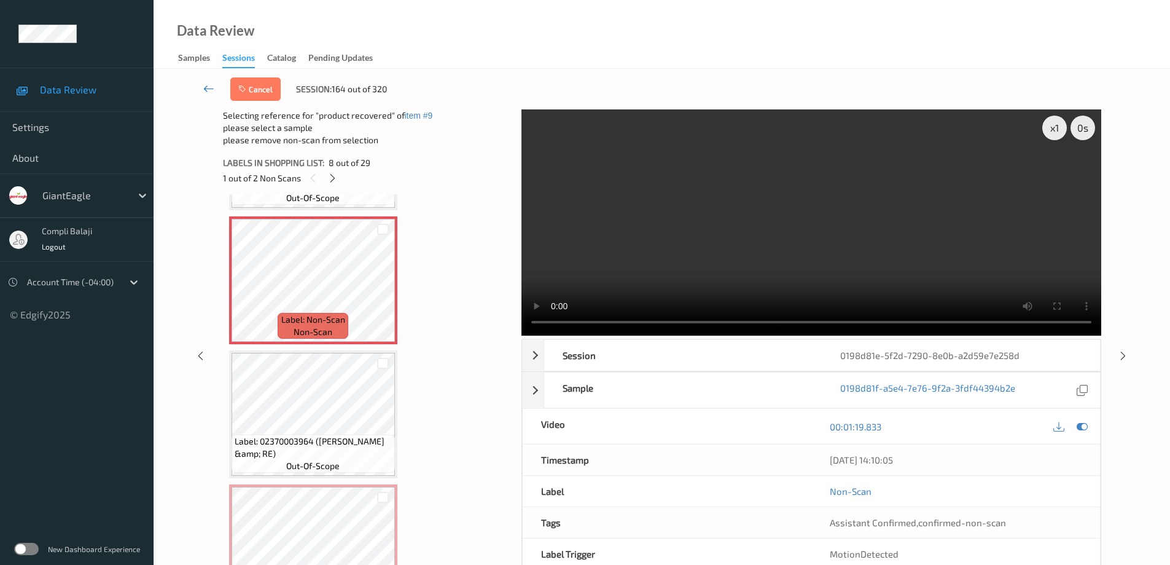
click at [204, 85] on icon at bounding box center [208, 88] width 11 height 12
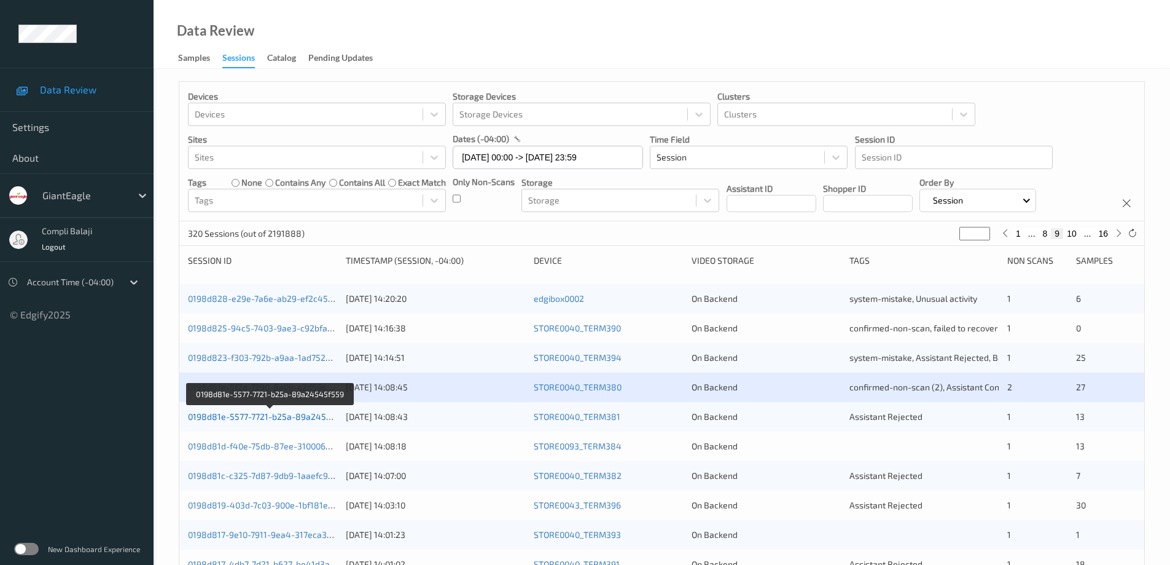
click at [273, 420] on link "0198d81e-5577-7721-b25a-89a24545f559" at bounding box center [271, 416] width 167 height 10
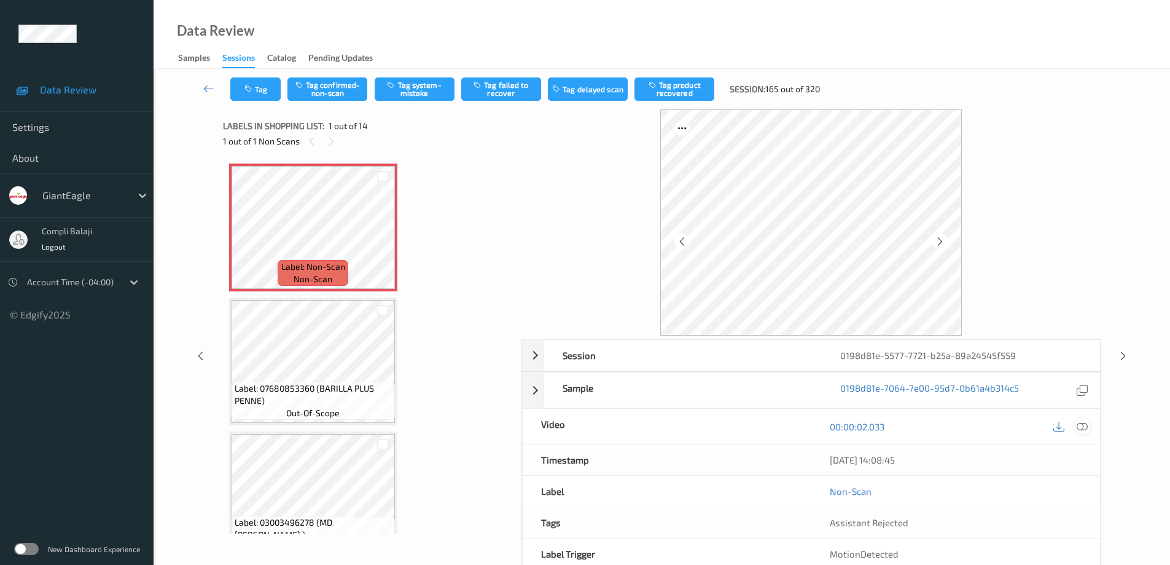
click at [1085, 426] on icon at bounding box center [1082, 425] width 11 height 11
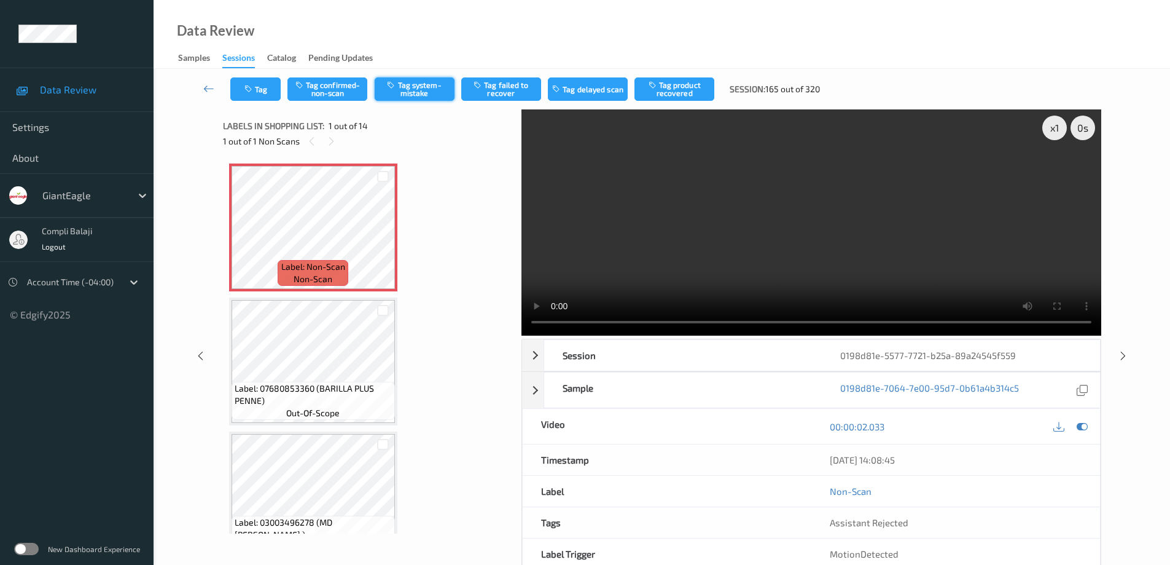
drag, startPoint x: 419, startPoint y: 93, endPoint x: 407, endPoint y: 94, distance: 12.3
click at [418, 93] on button "Tag system-mistake" at bounding box center [415, 88] width 80 height 23
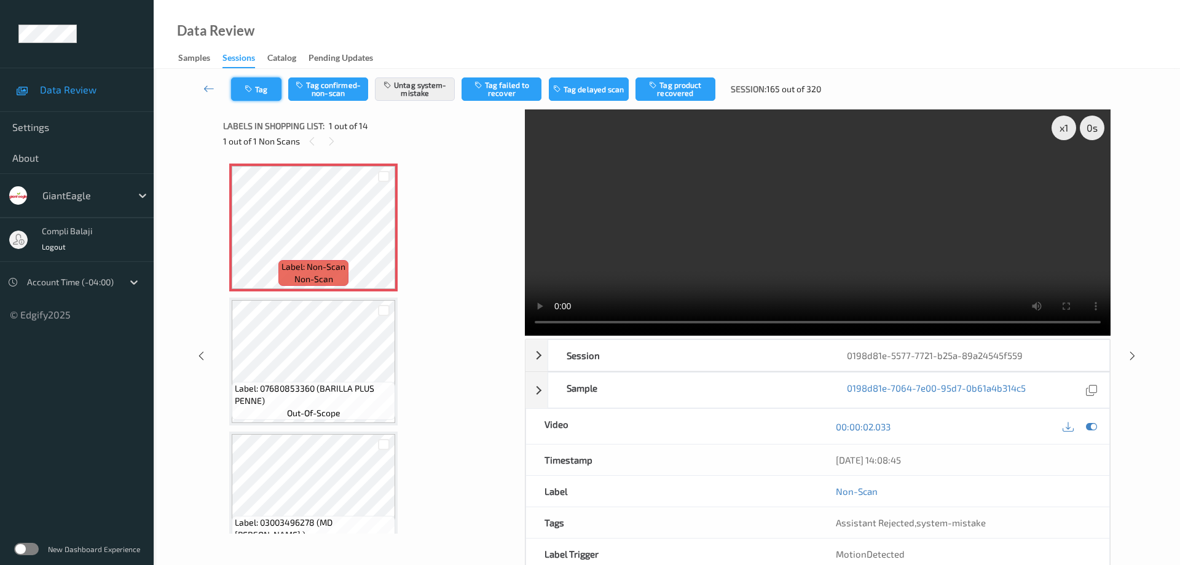
click at [257, 87] on button "Tag" at bounding box center [256, 88] width 50 height 23
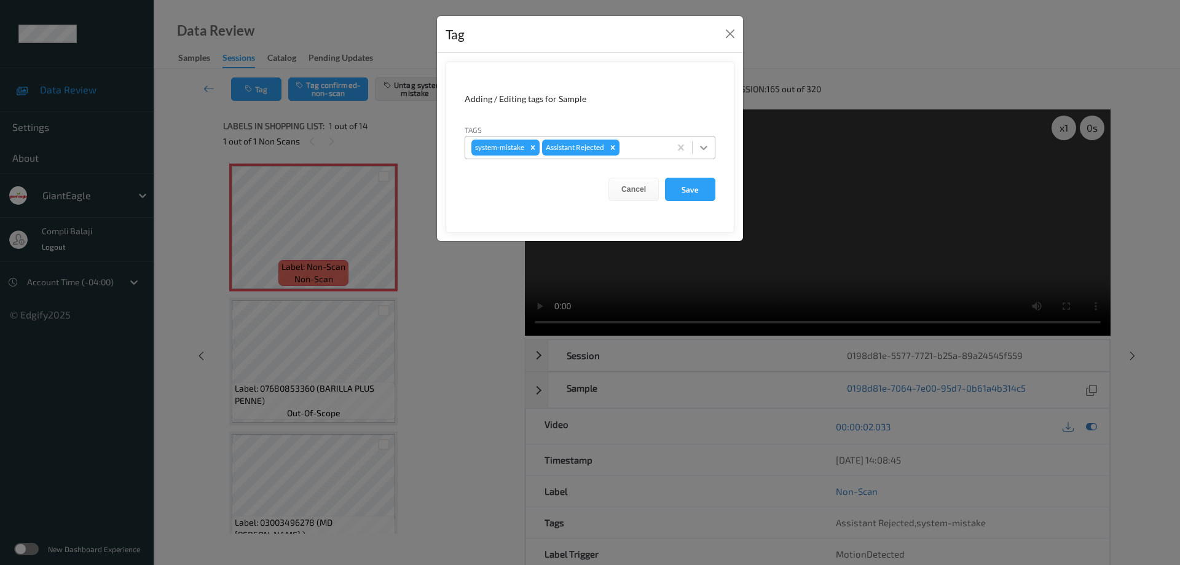
click at [708, 147] on icon at bounding box center [703, 147] width 12 height 12
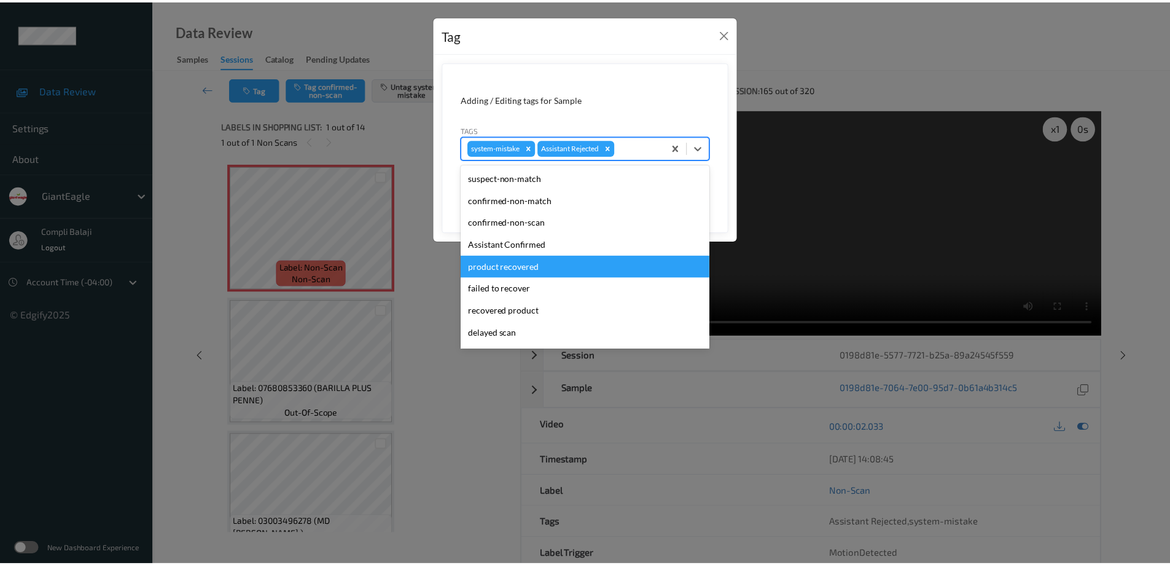
scroll to position [108, 0]
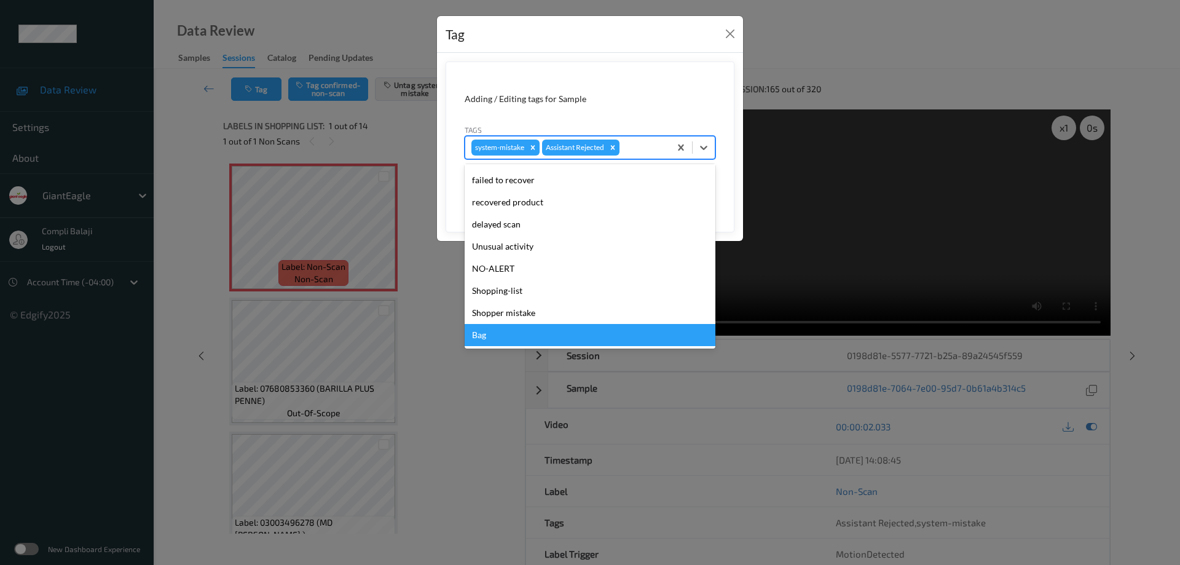
click at [490, 341] on div "Bag" at bounding box center [589, 335] width 251 height 22
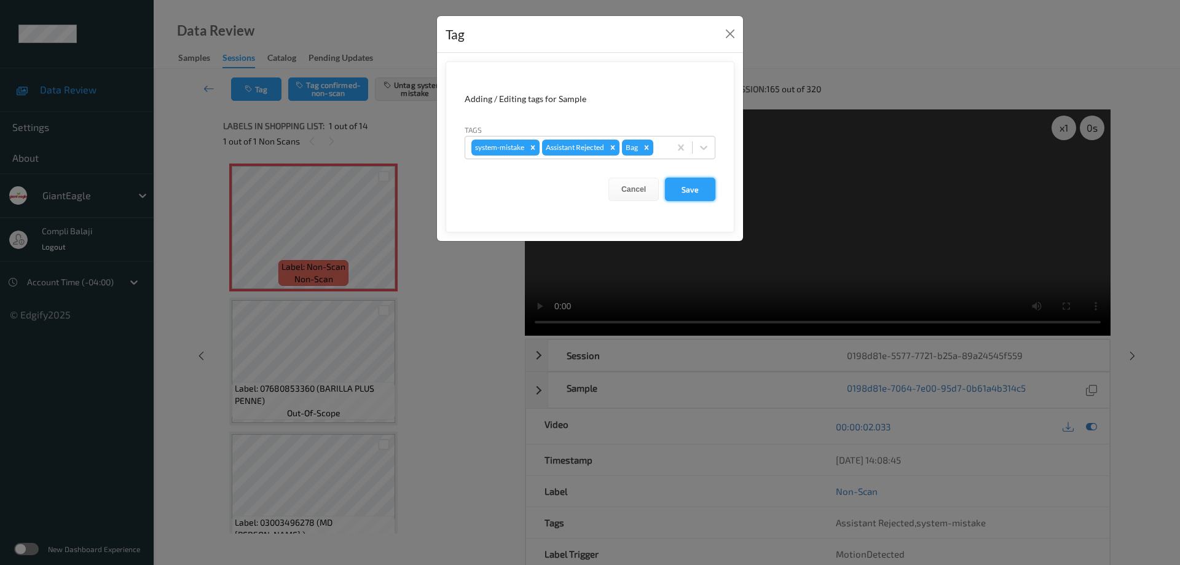
click at [691, 191] on button "Save" at bounding box center [690, 189] width 50 height 23
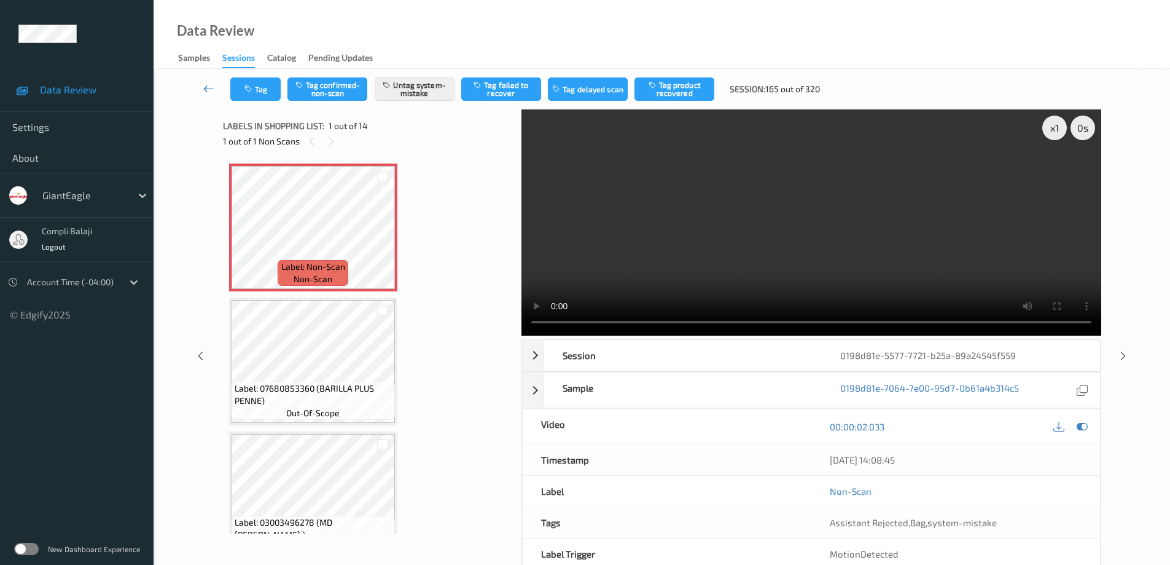
click at [208, 92] on icon at bounding box center [208, 88] width 11 height 12
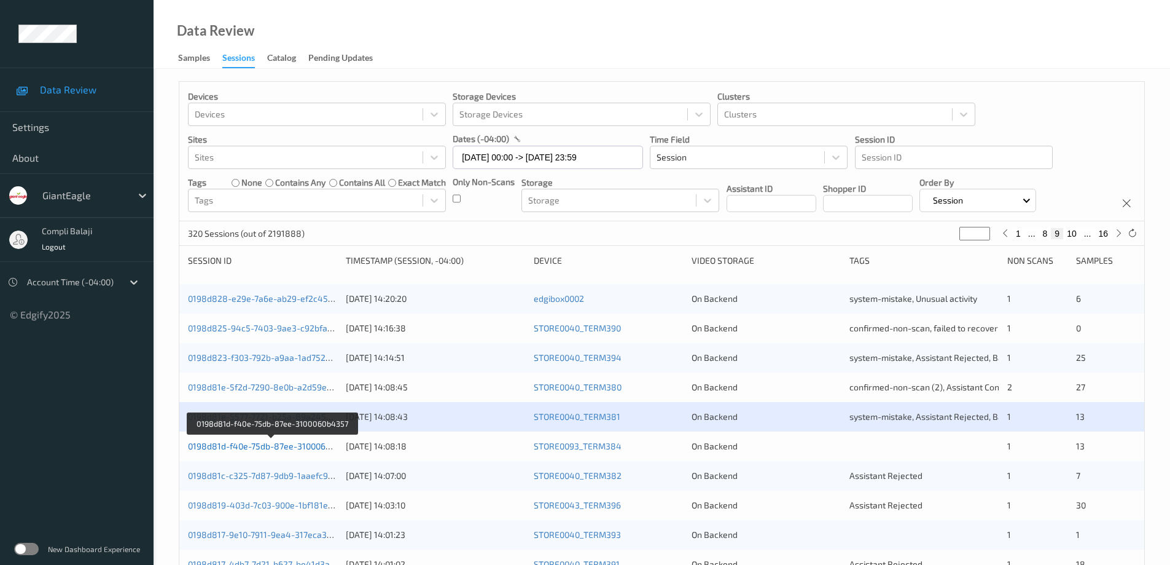
click at [278, 446] on link "0198d81d-f40e-75db-87ee-3100060b4357" at bounding box center [271, 446] width 167 height 10
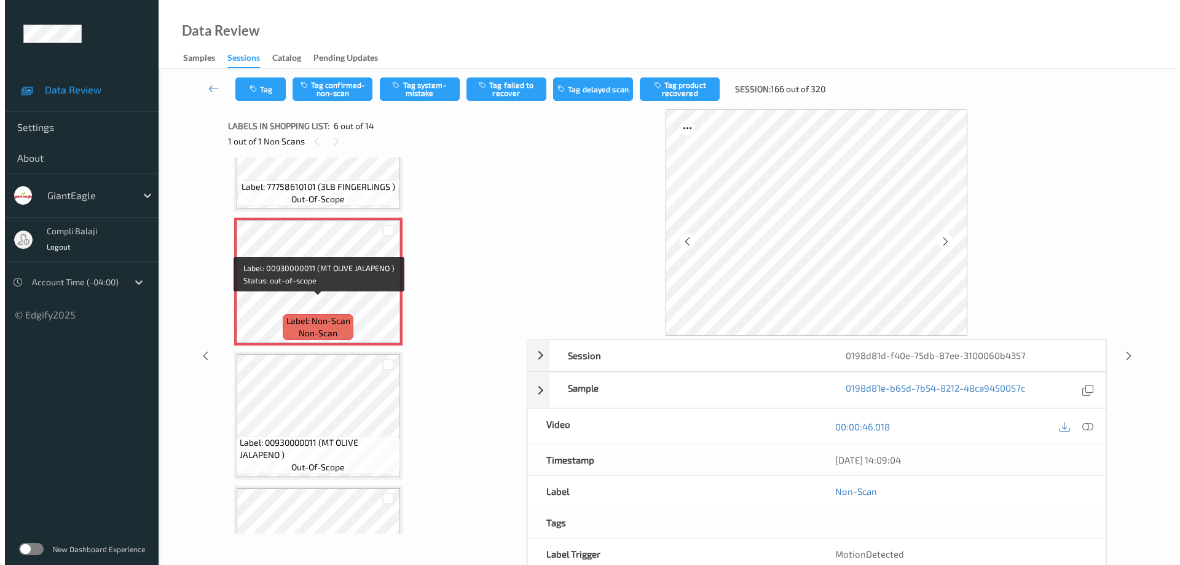
scroll to position [614, 0]
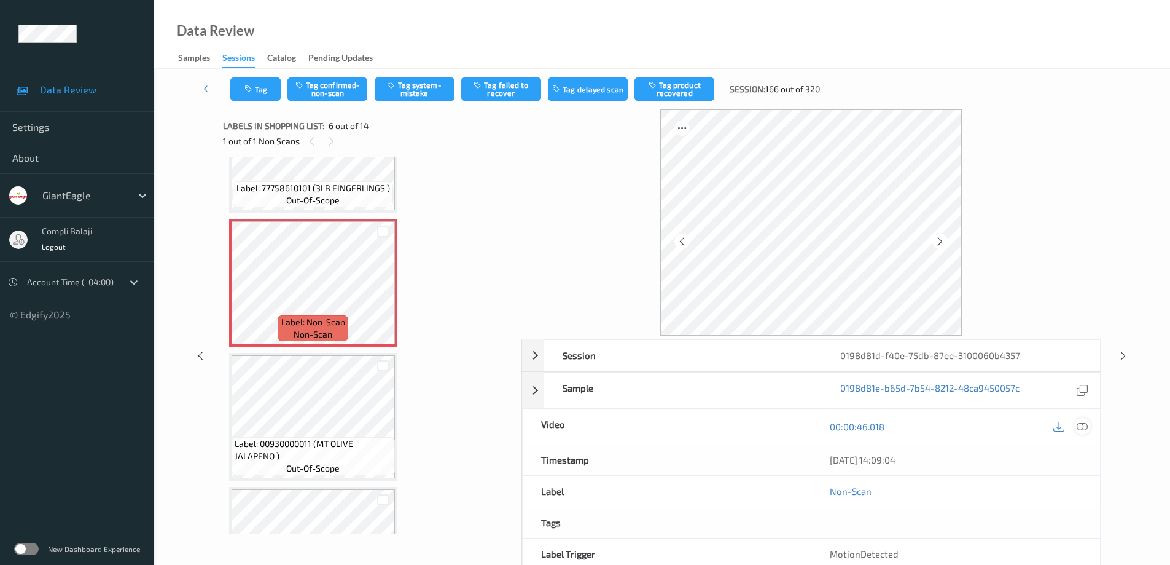
click at [1086, 425] on icon at bounding box center [1082, 425] width 11 height 11
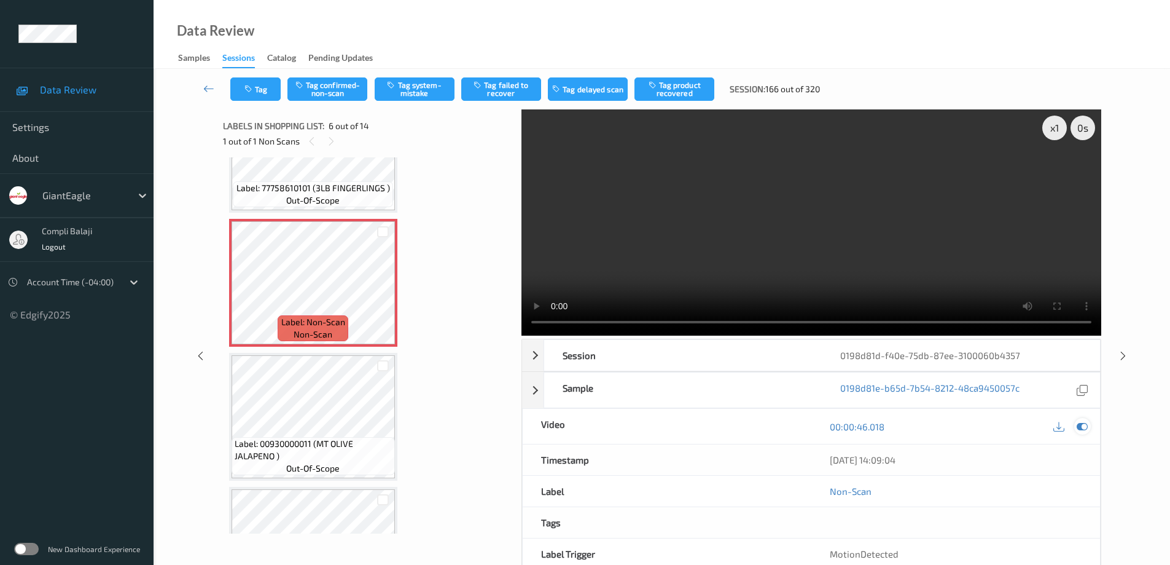
click at [1084, 428] on icon at bounding box center [1082, 426] width 11 height 11
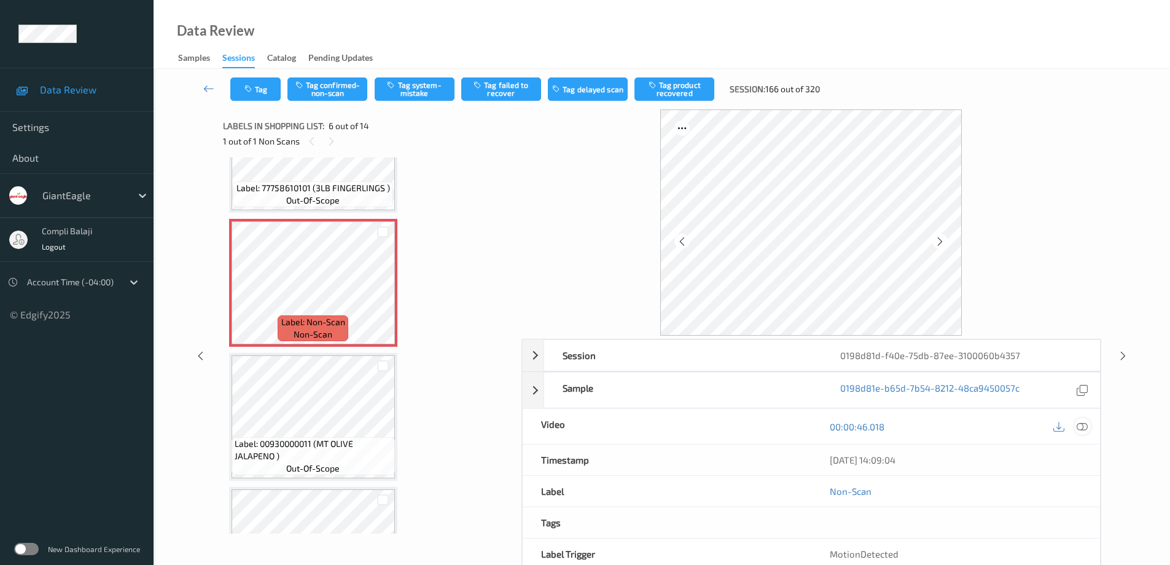
click at [1083, 427] on icon at bounding box center [1082, 425] width 11 height 11
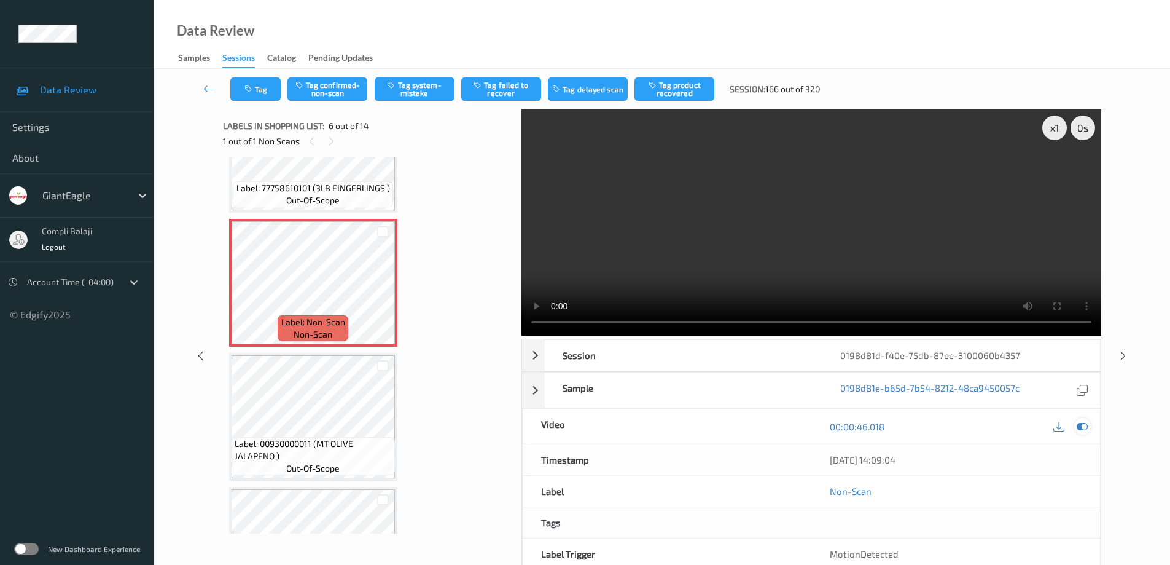
click at [1083, 426] on icon at bounding box center [1082, 426] width 11 height 11
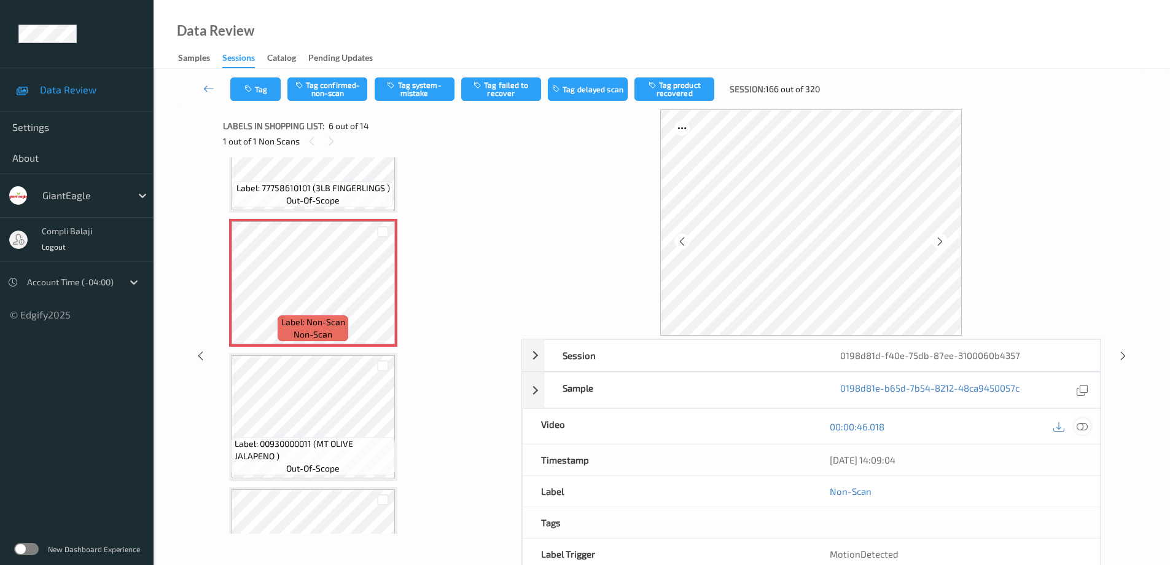
click at [1086, 428] on icon at bounding box center [1082, 425] width 11 height 11
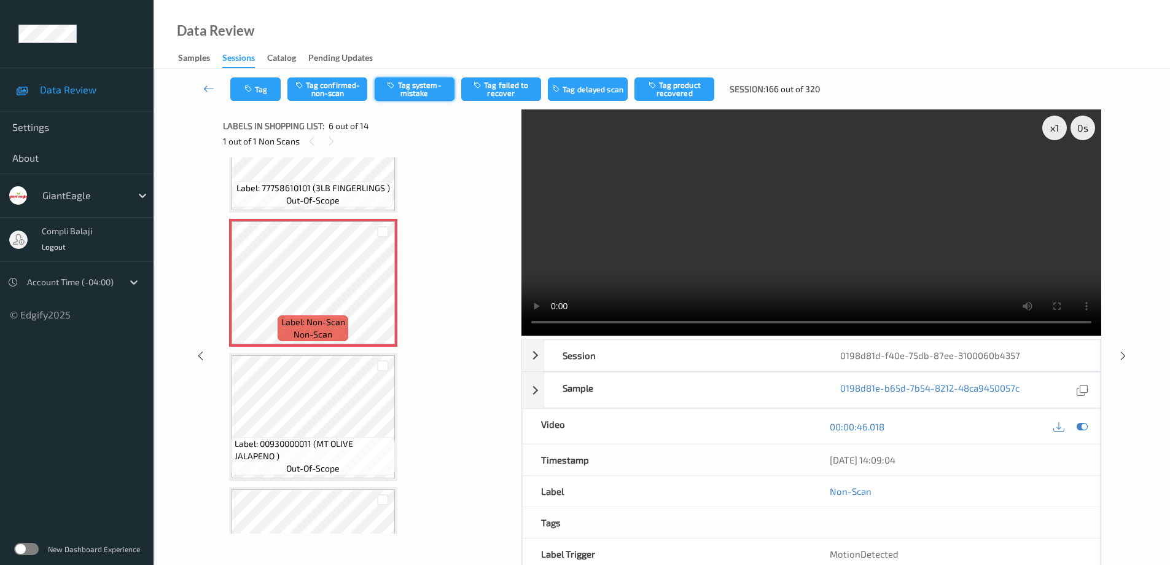
click at [431, 88] on button "Tag system-mistake" at bounding box center [415, 88] width 80 height 23
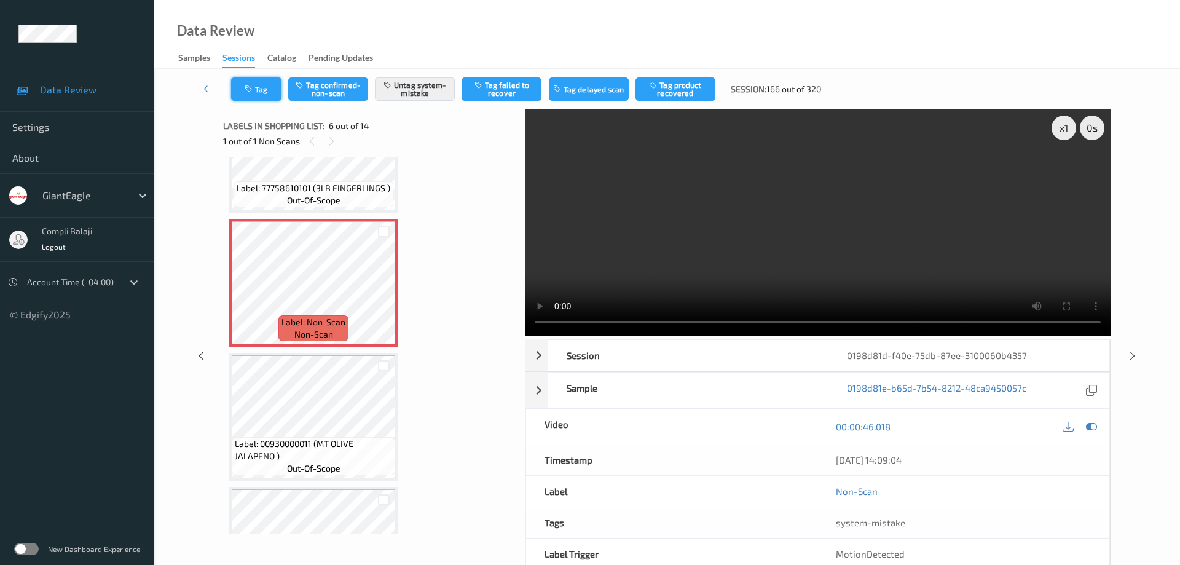
click at [270, 93] on button "Tag" at bounding box center [256, 88] width 50 height 23
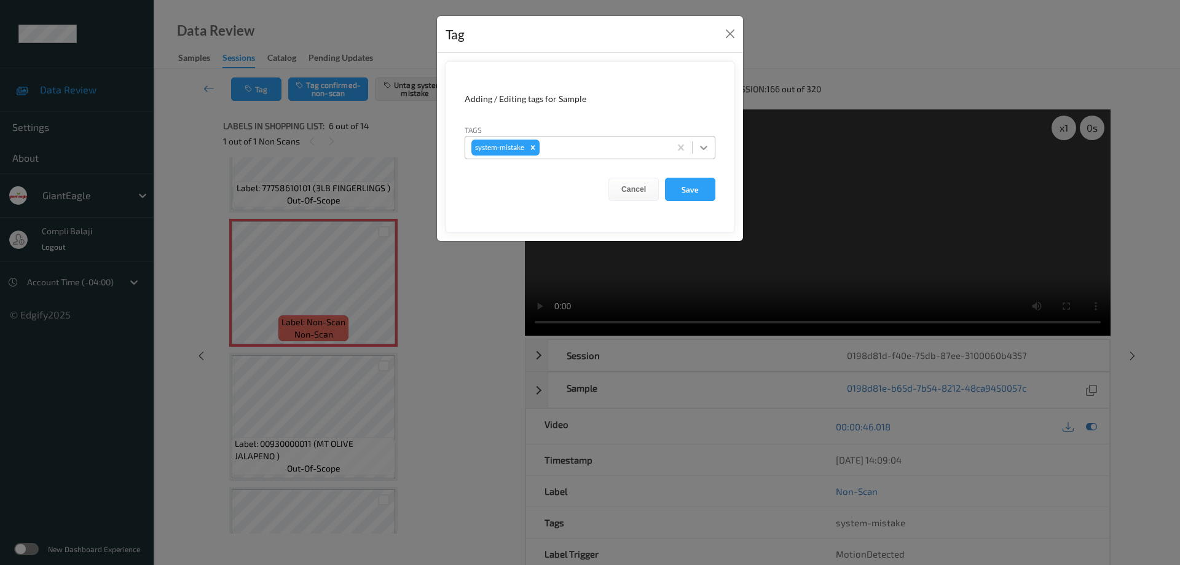
click at [708, 147] on icon at bounding box center [703, 147] width 12 height 12
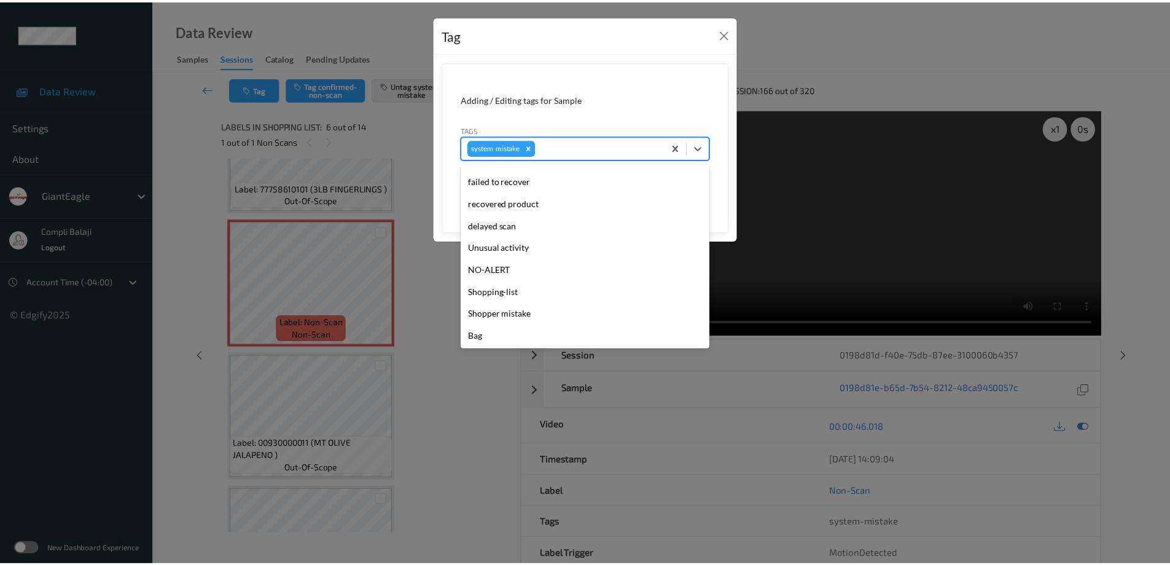
scroll to position [130, 0]
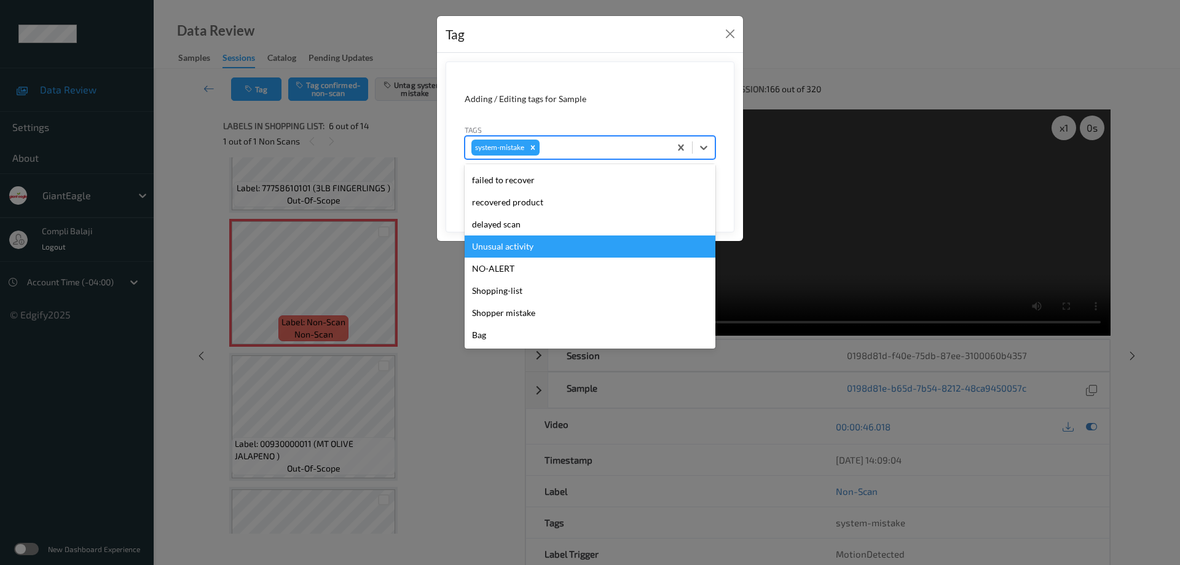
click at [530, 246] on div "Unusual activity" at bounding box center [589, 246] width 251 height 22
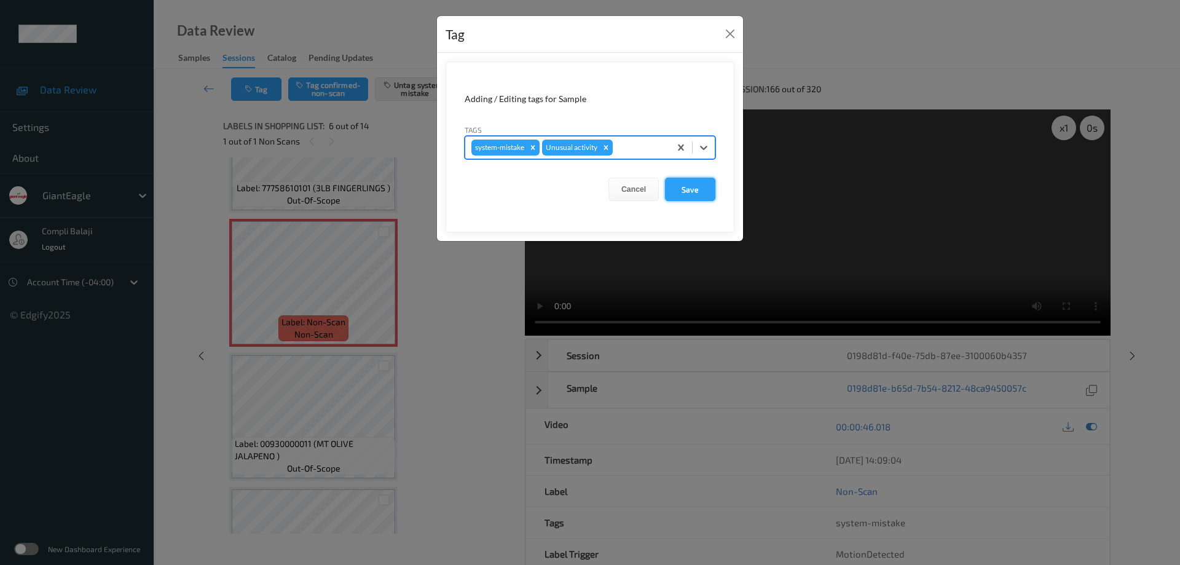
click at [699, 190] on button "Save" at bounding box center [690, 189] width 50 height 23
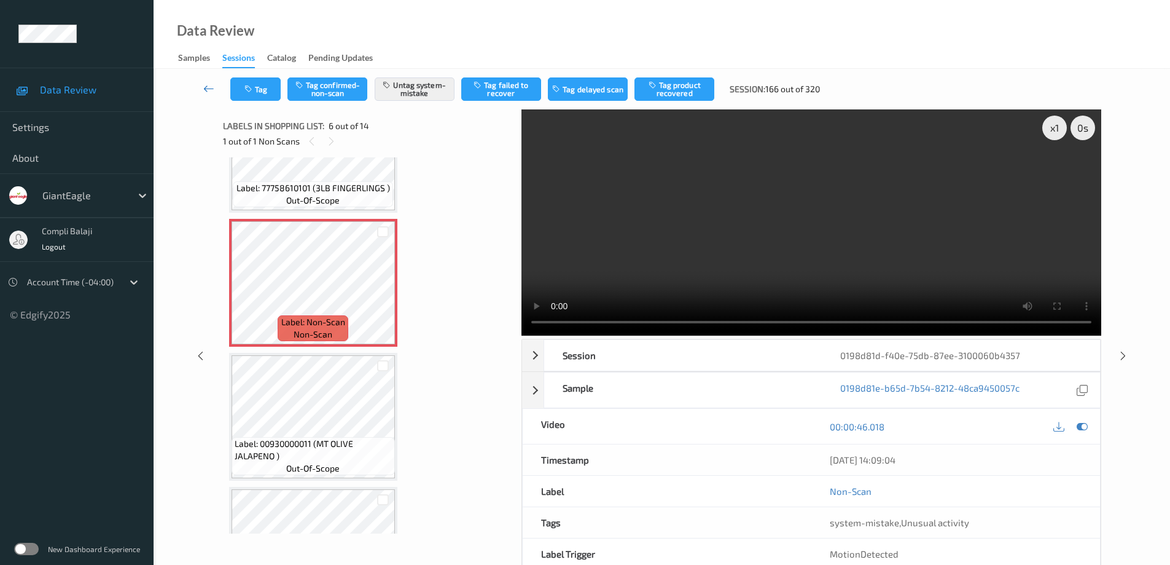
click at [208, 88] on icon at bounding box center [208, 88] width 11 height 12
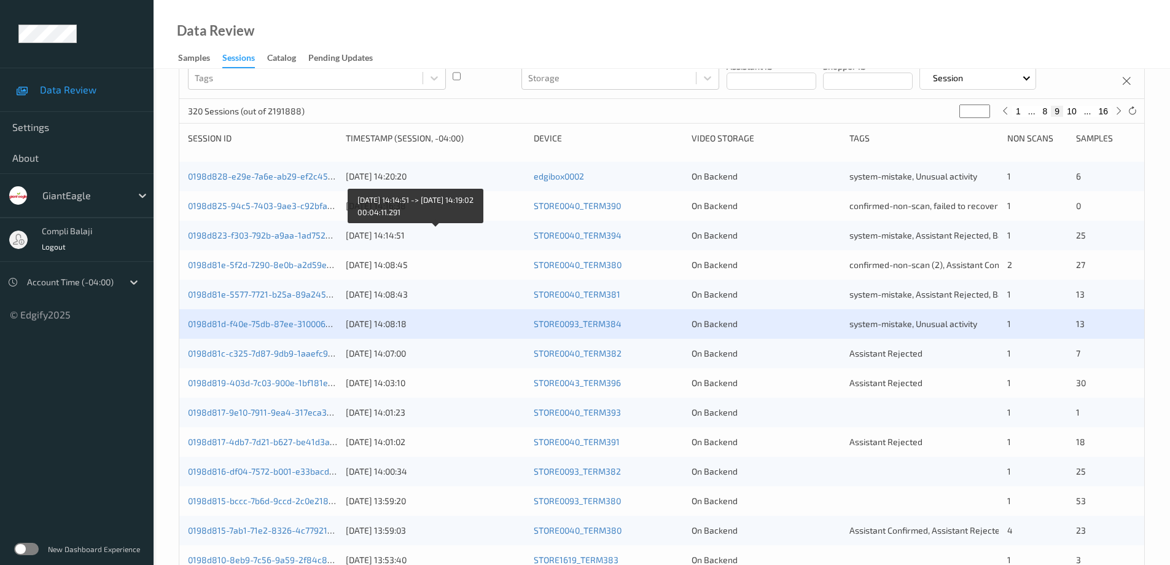
scroll to position [123, 0]
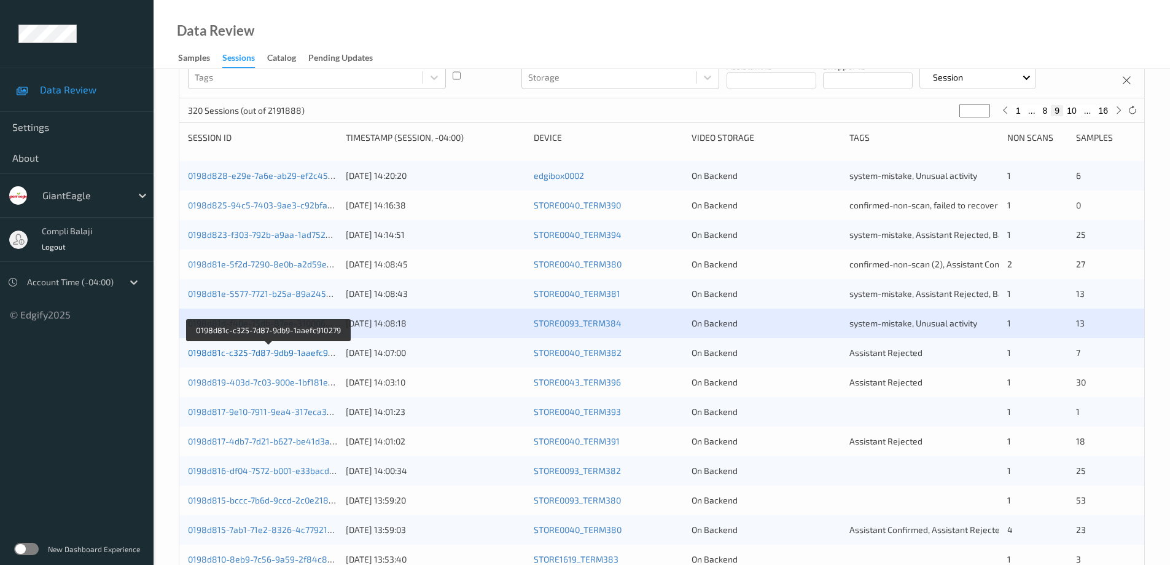
click at [288, 354] on link "0198d81c-c325-7d87-9db9-1aaefc910279" at bounding box center [269, 352] width 163 height 10
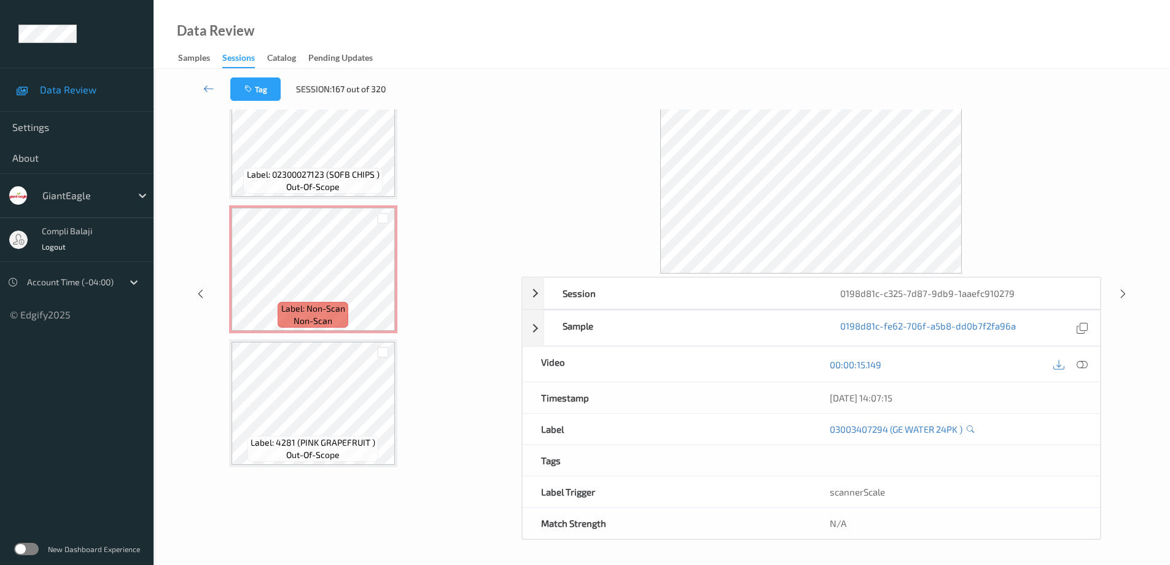
scroll to position [304, 0]
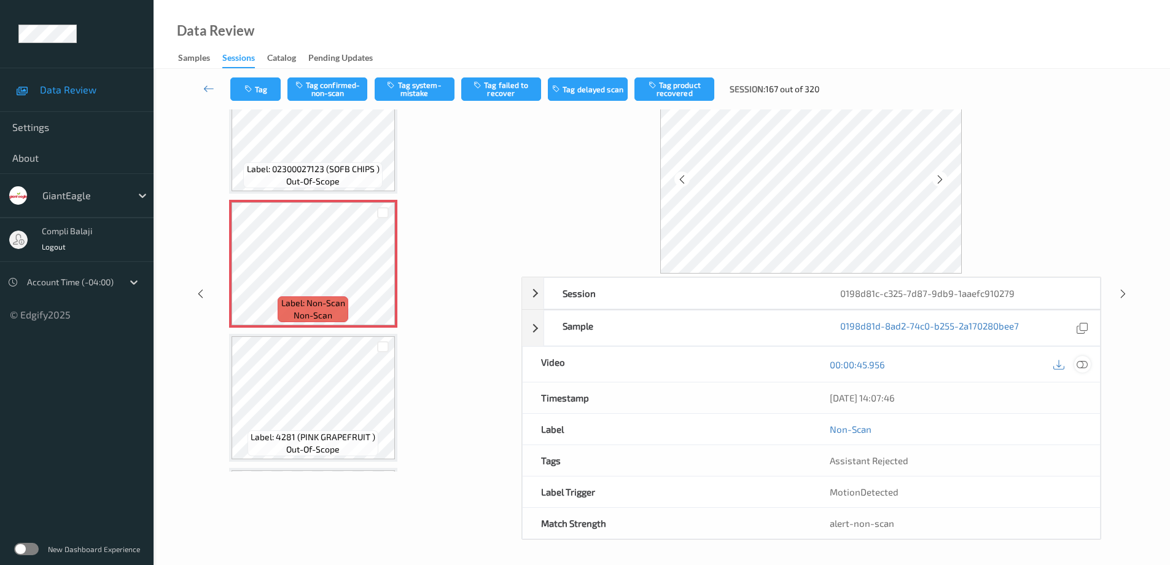
click at [1083, 364] on icon at bounding box center [1082, 363] width 11 height 11
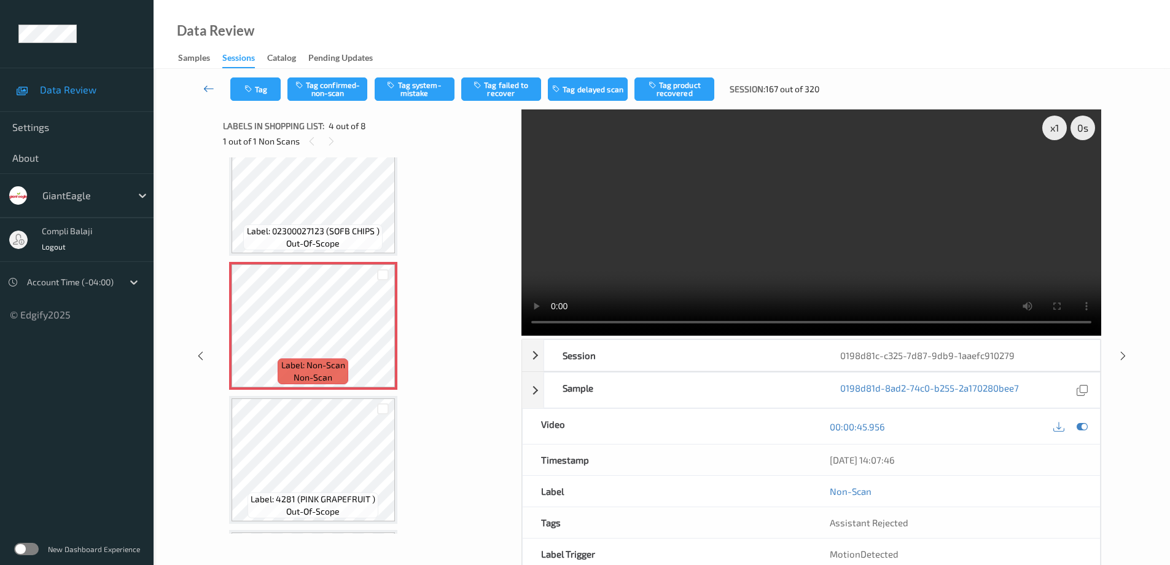
click at [207, 88] on icon at bounding box center [208, 88] width 11 height 12
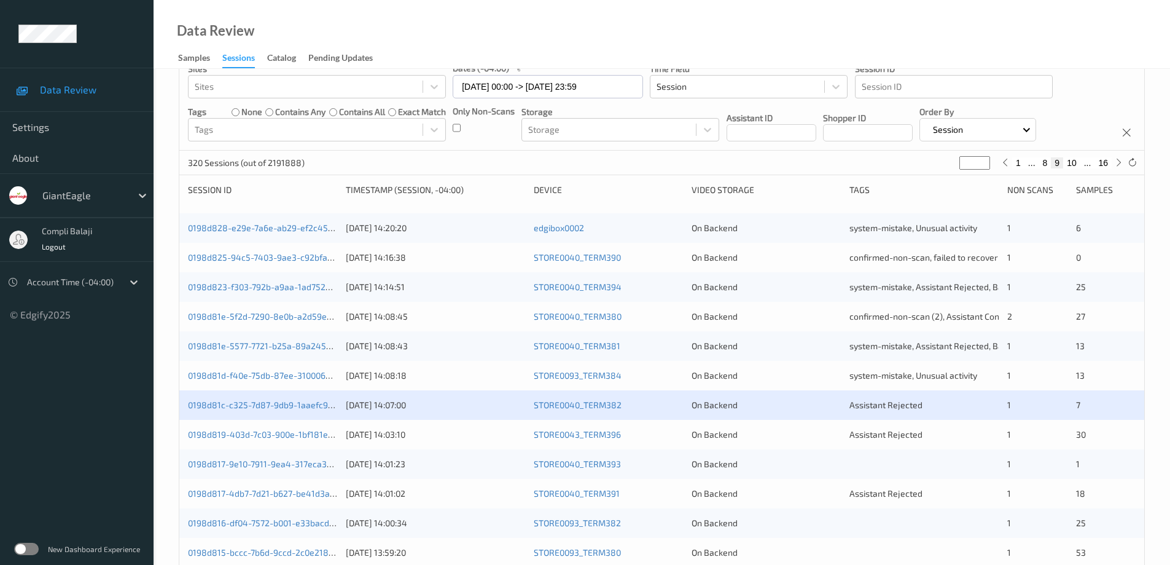
scroll to position [123, 0]
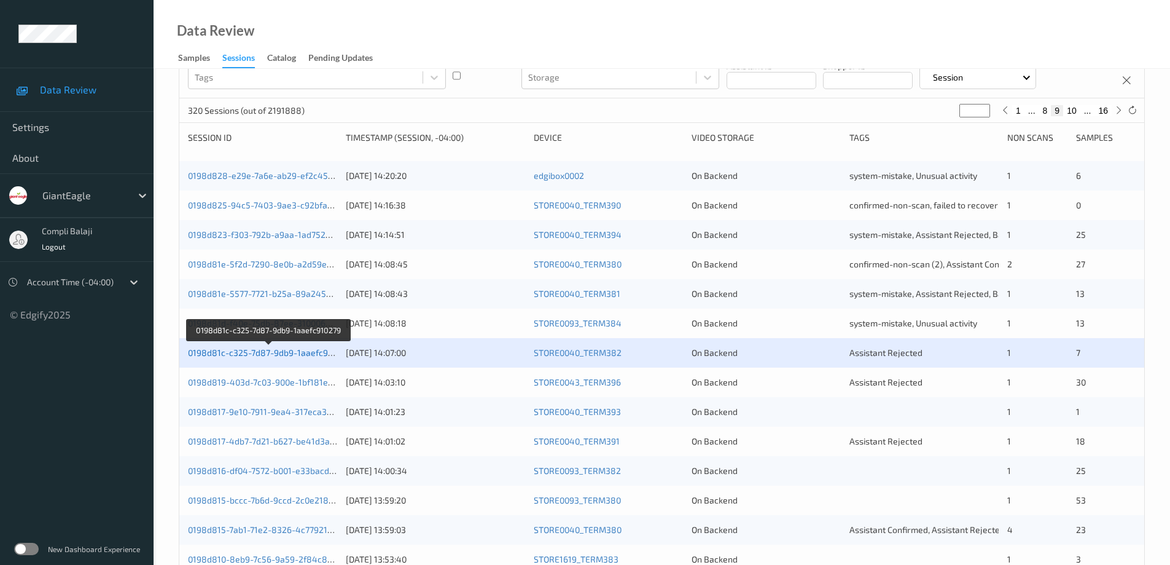
click at [275, 356] on link "0198d81c-c325-7d87-9db9-1aaefc910279" at bounding box center [269, 352] width 163 height 10
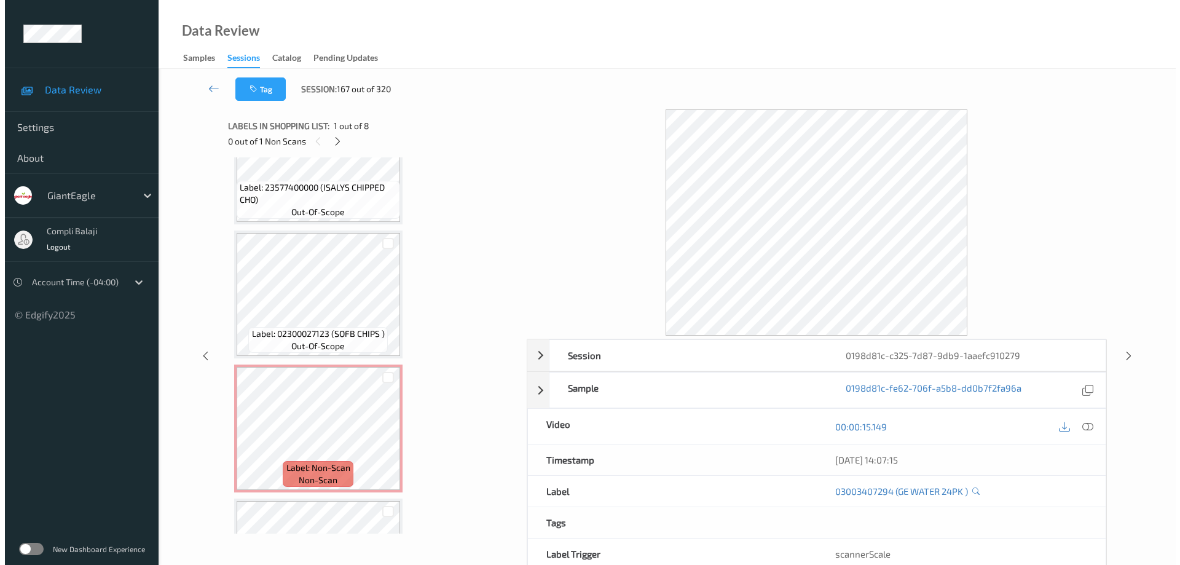
scroll to position [225, 0]
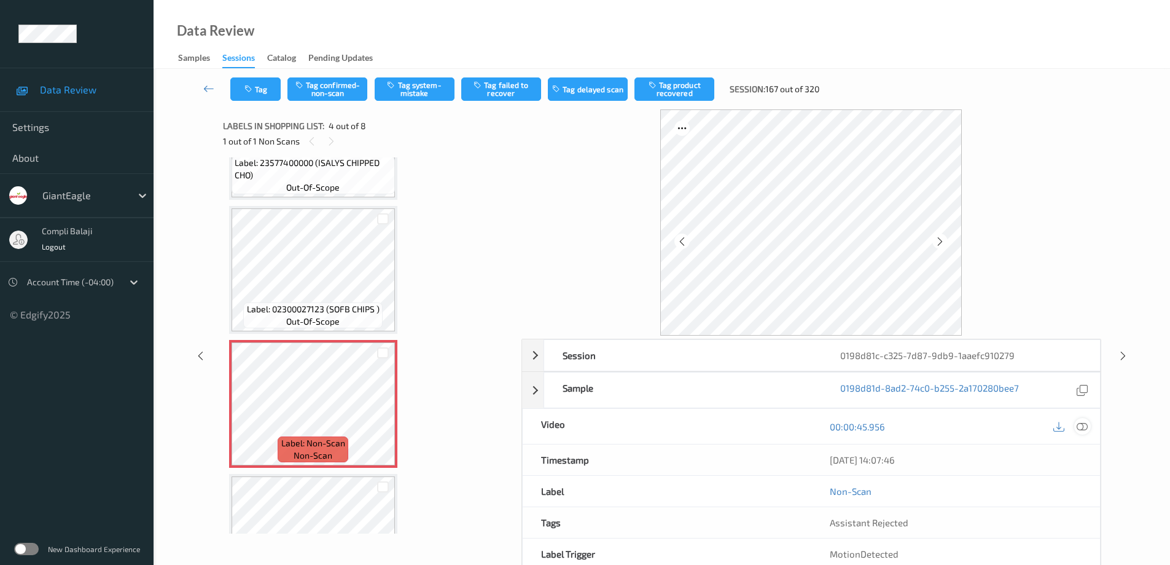
click at [1084, 428] on icon at bounding box center [1082, 425] width 11 height 11
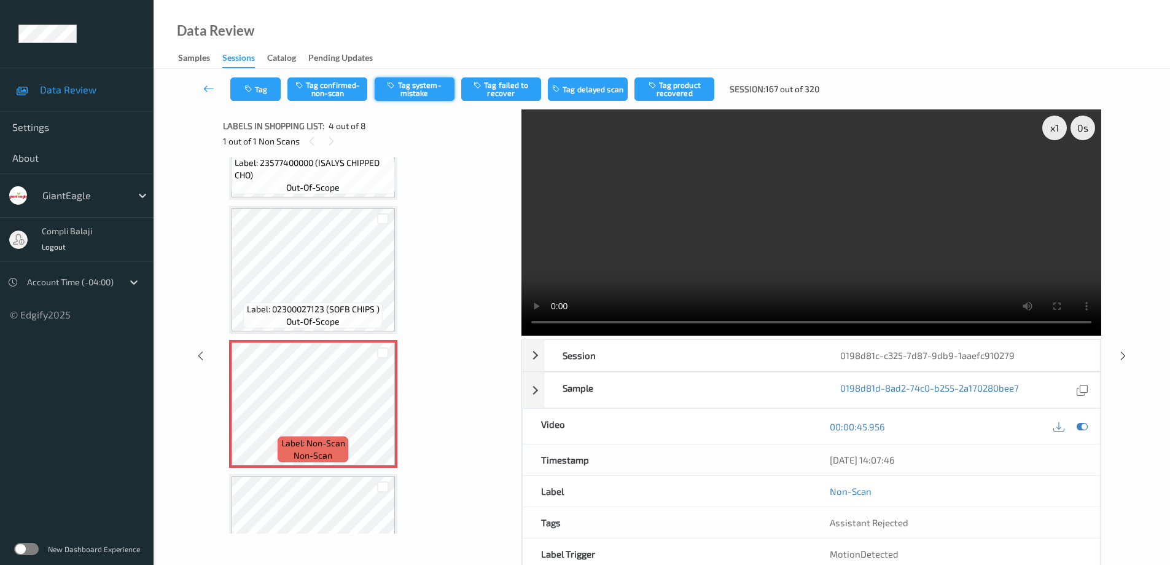
click at [418, 92] on button "Tag system-mistake" at bounding box center [415, 88] width 80 height 23
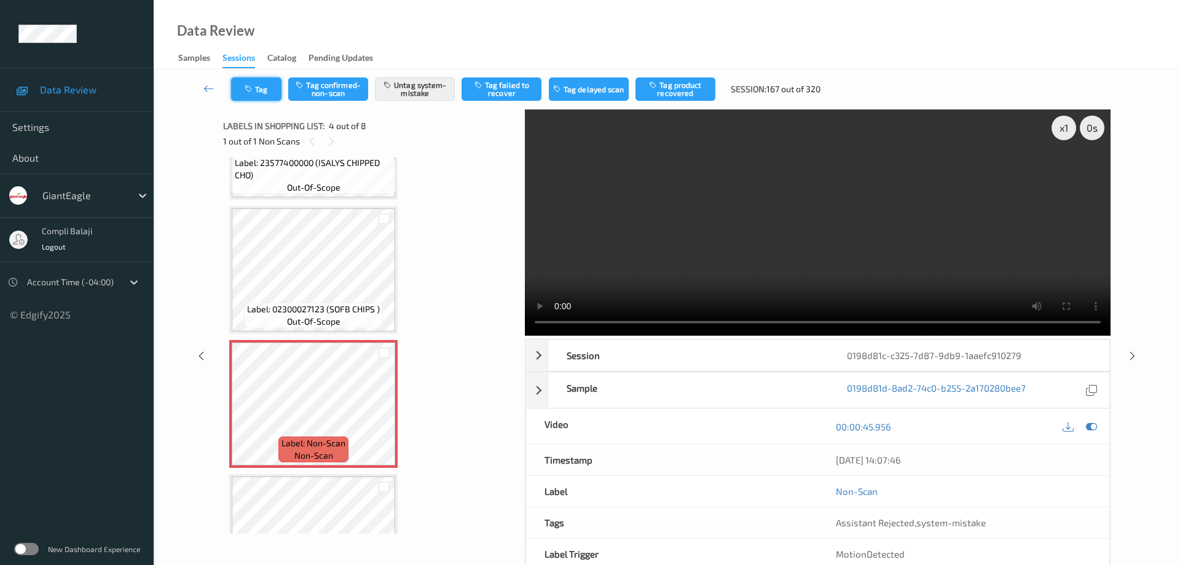
click at [272, 88] on button "Tag" at bounding box center [256, 88] width 50 height 23
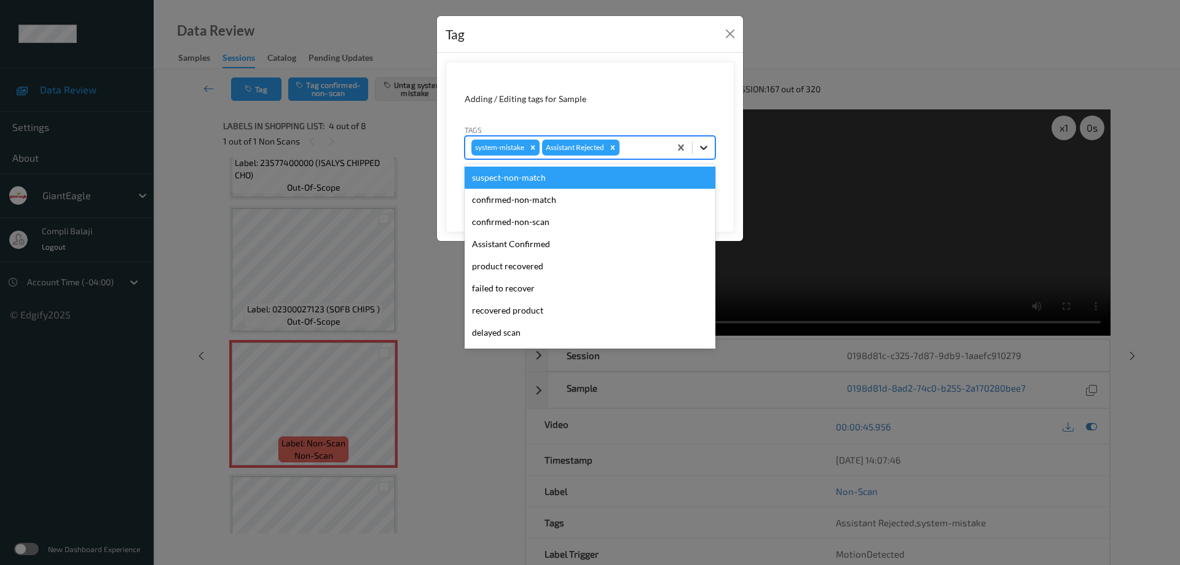
click at [706, 143] on icon at bounding box center [703, 147] width 12 height 12
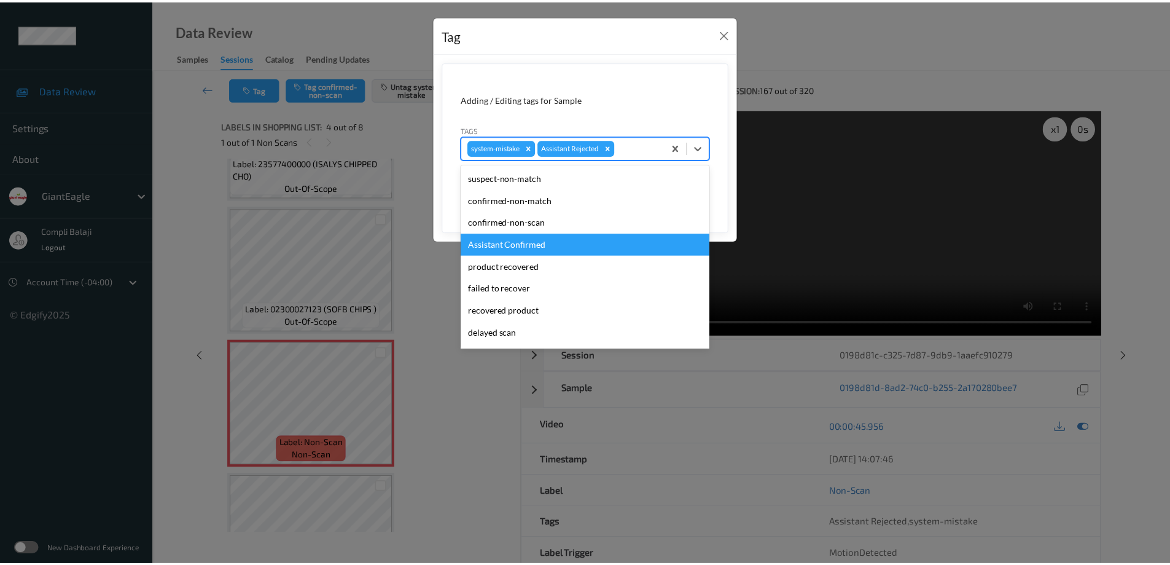
scroll to position [108, 0]
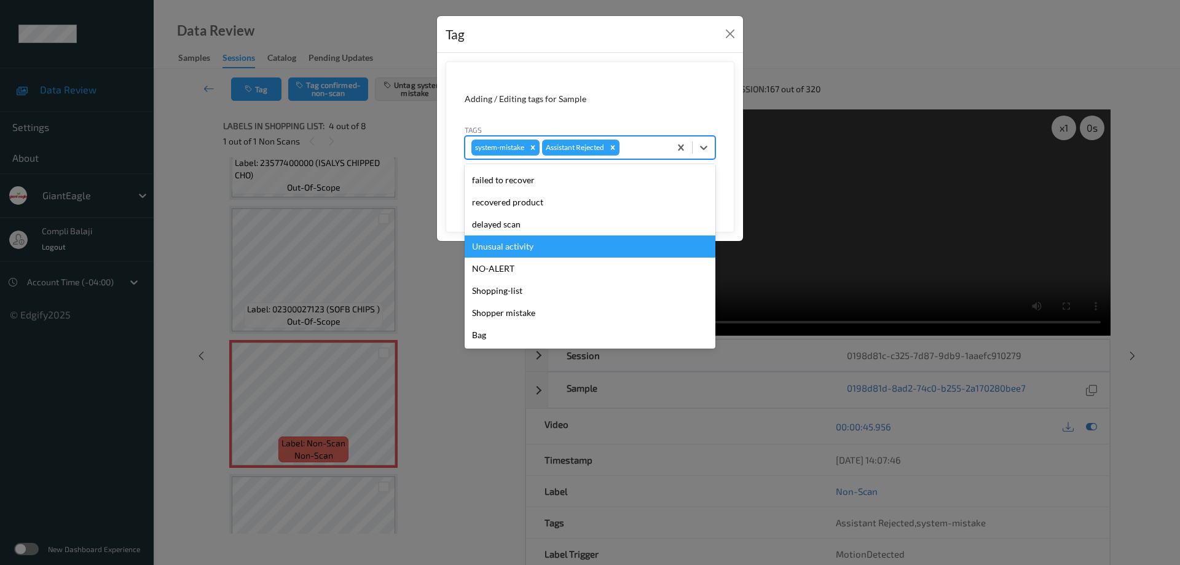
click at [525, 248] on div "Unusual activity" at bounding box center [589, 246] width 251 height 22
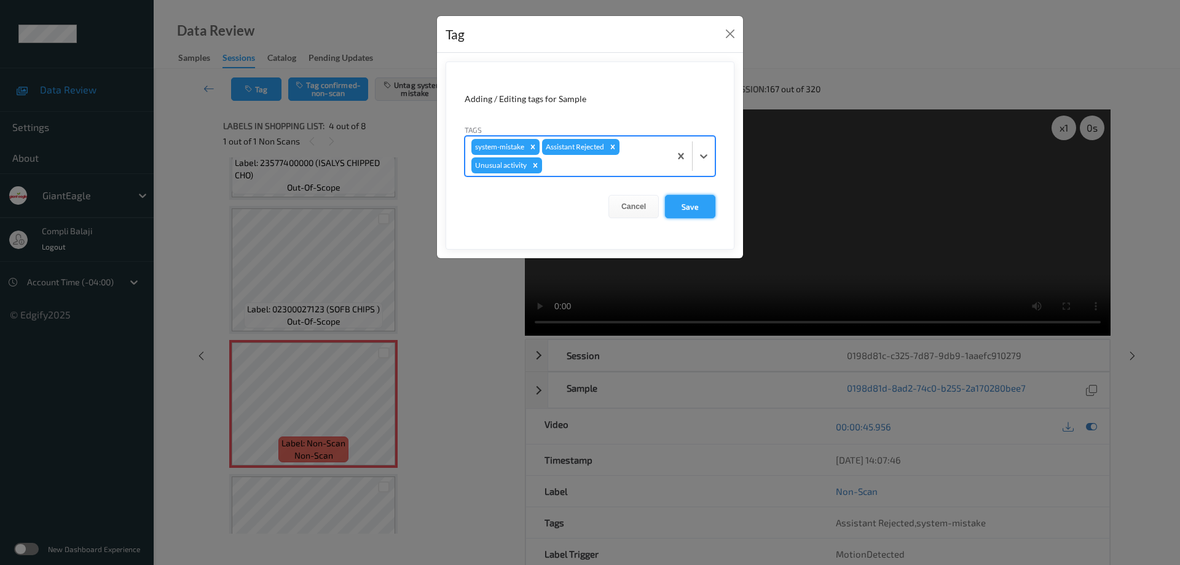
click at [694, 211] on button "Save" at bounding box center [690, 206] width 50 height 23
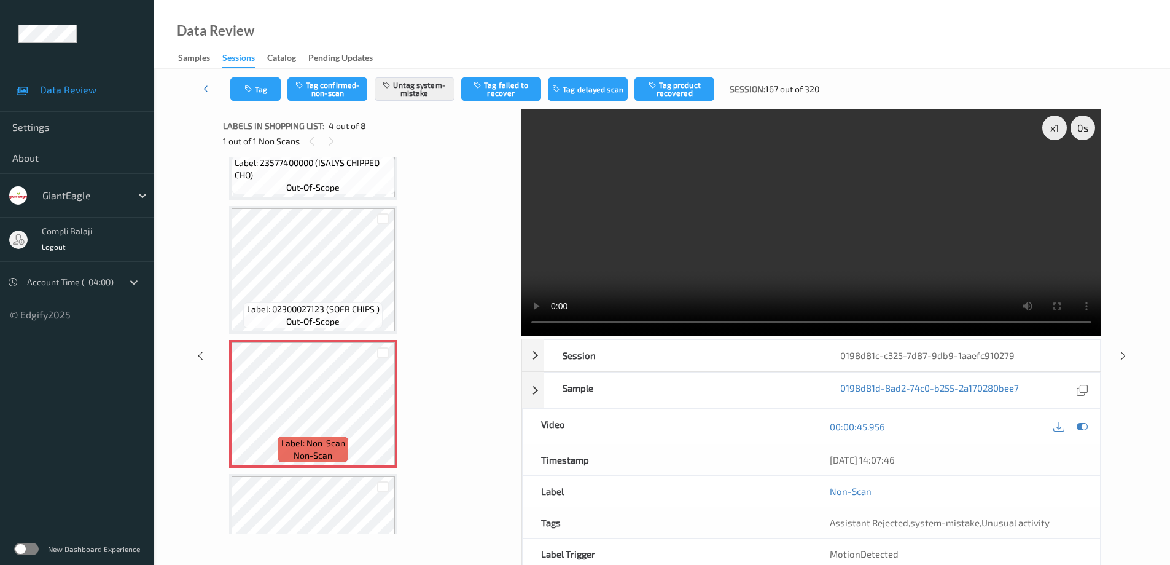
click at [206, 89] on icon at bounding box center [208, 88] width 11 height 12
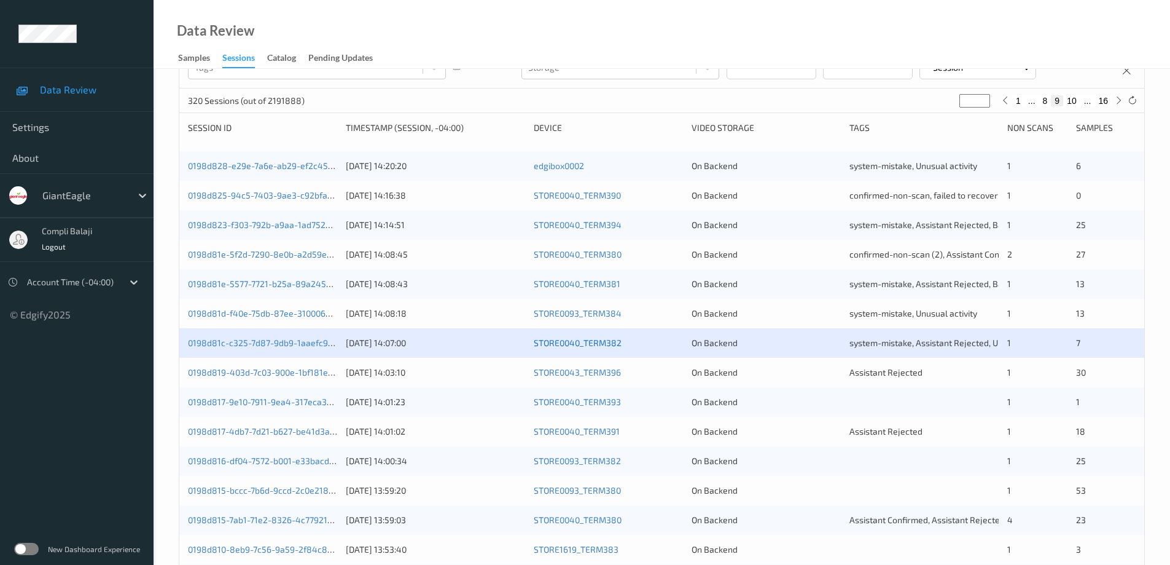
scroll to position [246, 0]
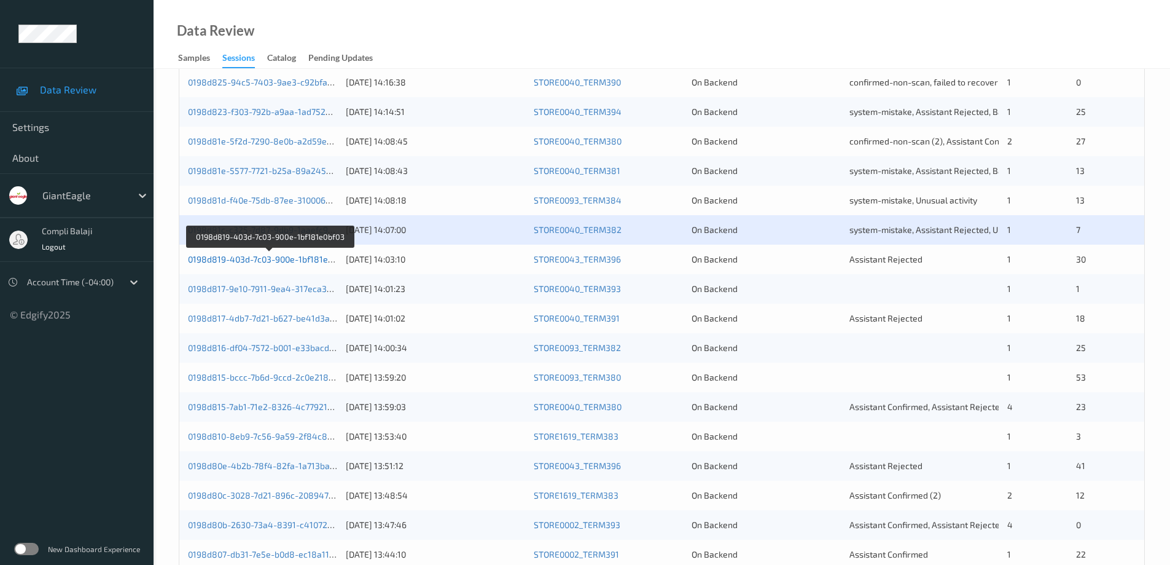
click at [297, 260] on link "0198d819-403d-7c03-900e-1bf181e0bf03" at bounding box center [269, 259] width 163 height 10
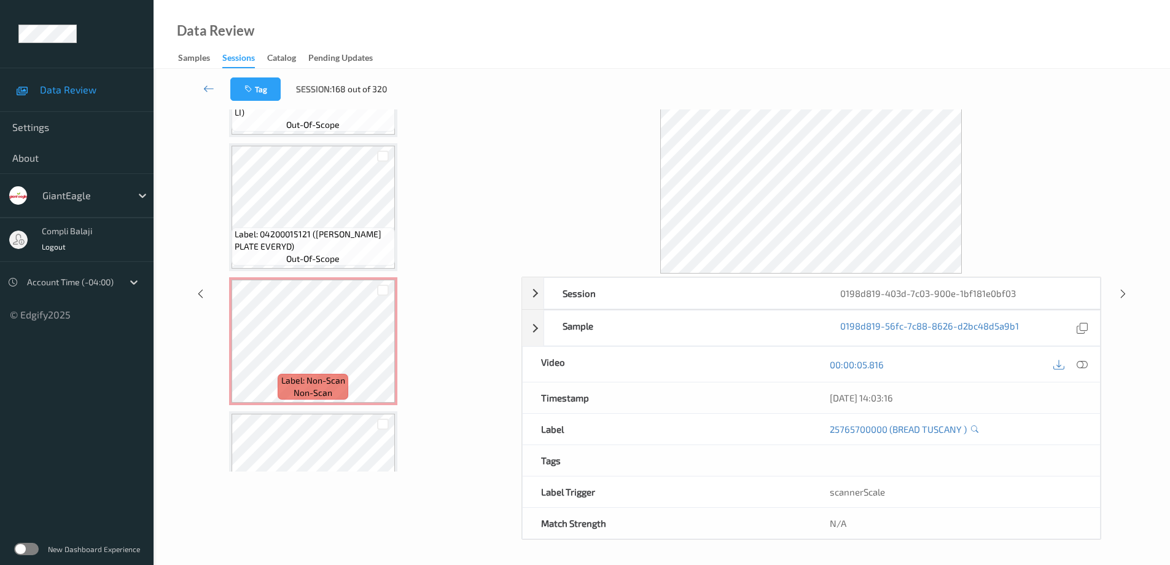
scroll to position [1813, 0]
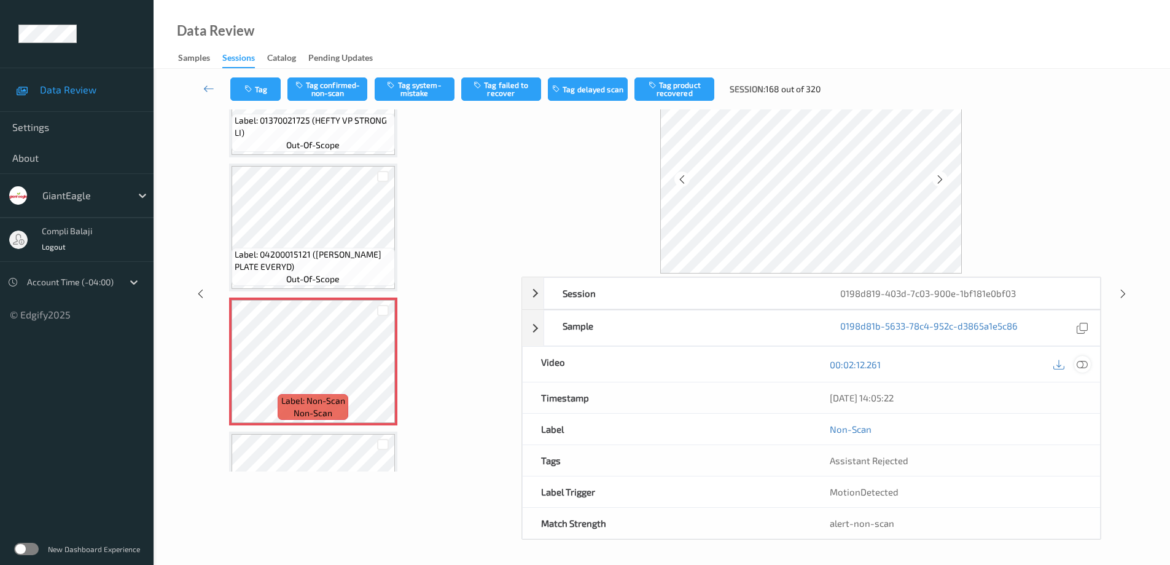
click at [1081, 369] on icon at bounding box center [1082, 363] width 11 height 11
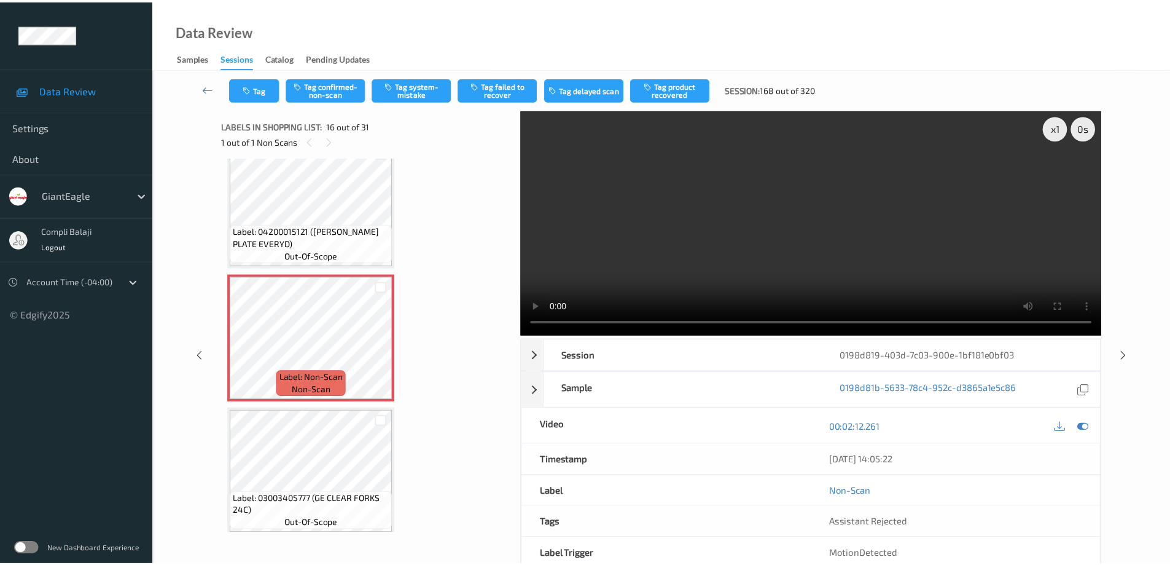
scroll to position [1875, 0]
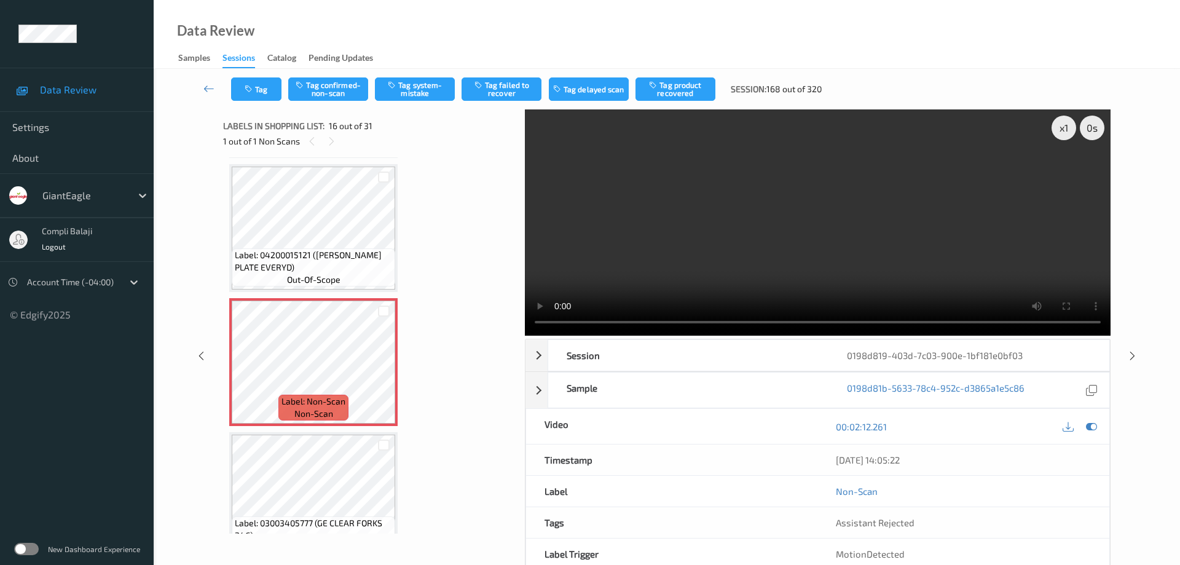
click at [1065, 173] on video at bounding box center [818, 222] width 586 height 226
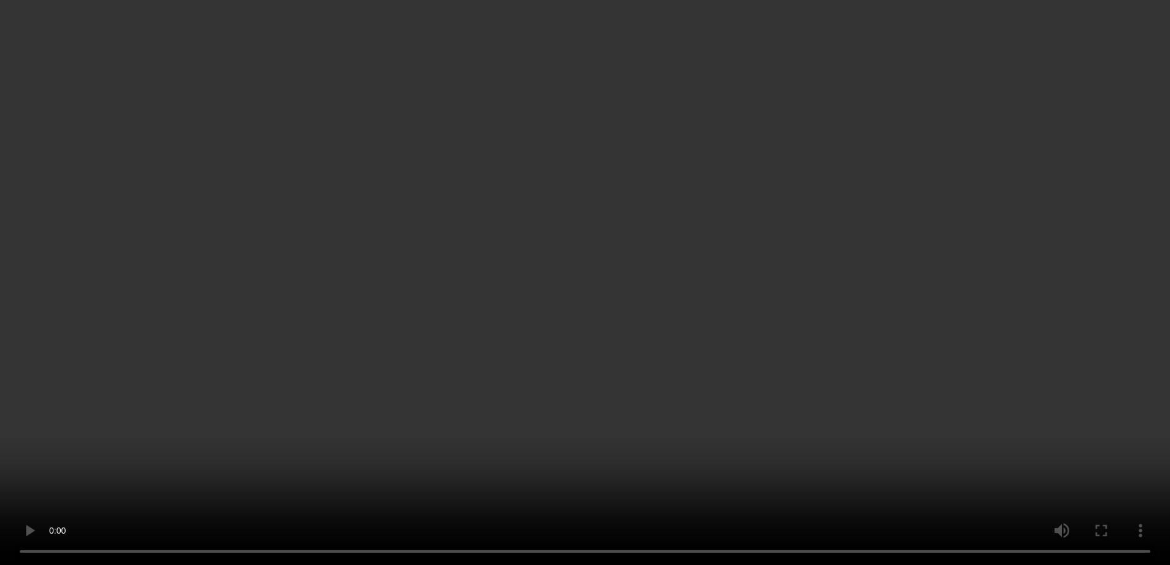
scroll to position [2120, 0]
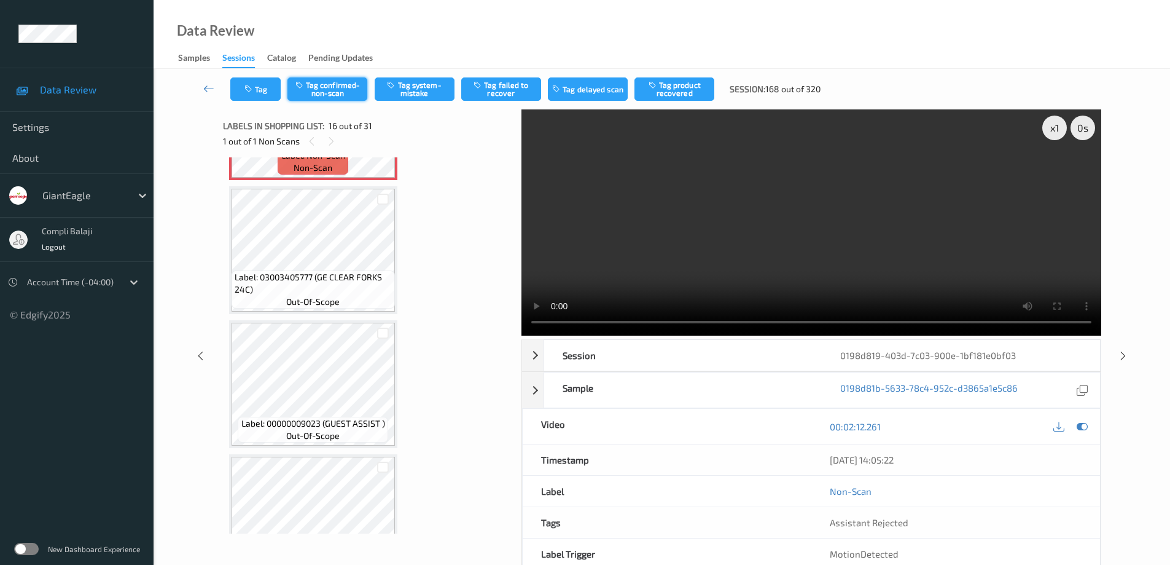
click at [346, 87] on button "Tag confirmed-non-scan" at bounding box center [328, 88] width 80 height 23
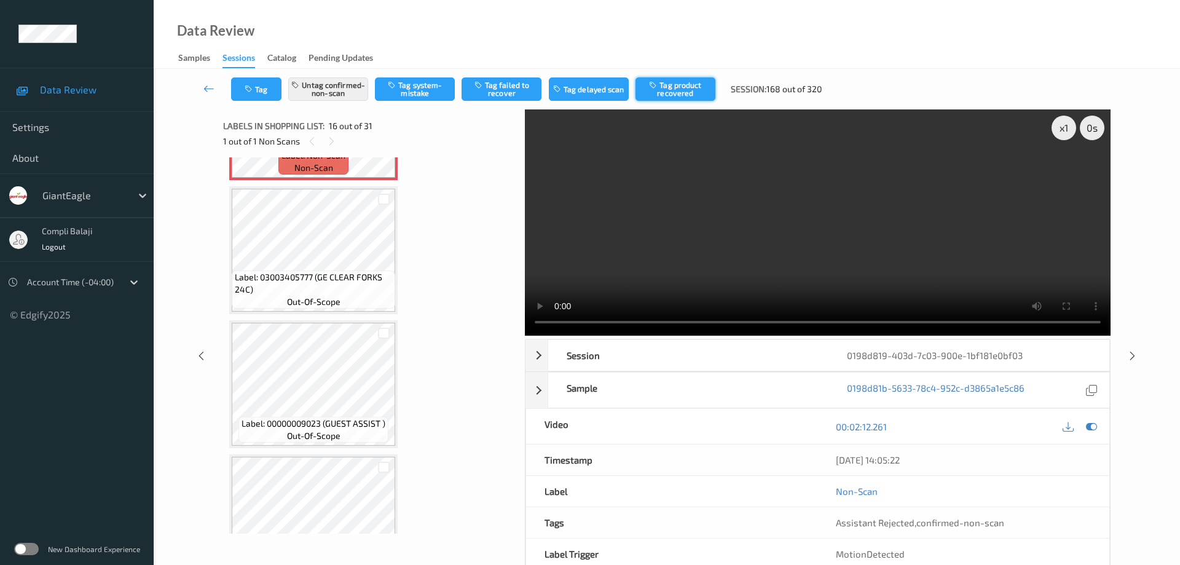
click at [683, 96] on button "Tag product recovered" at bounding box center [675, 88] width 80 height 23
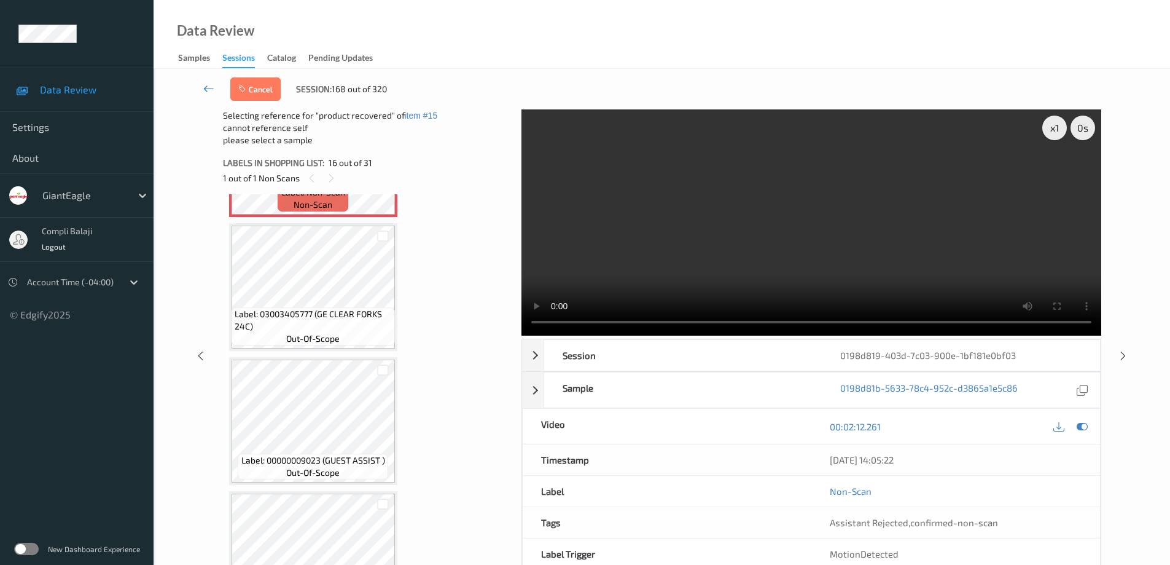
click at [203, 88] on icon at bounding box center [208, 88] width 11 height 12
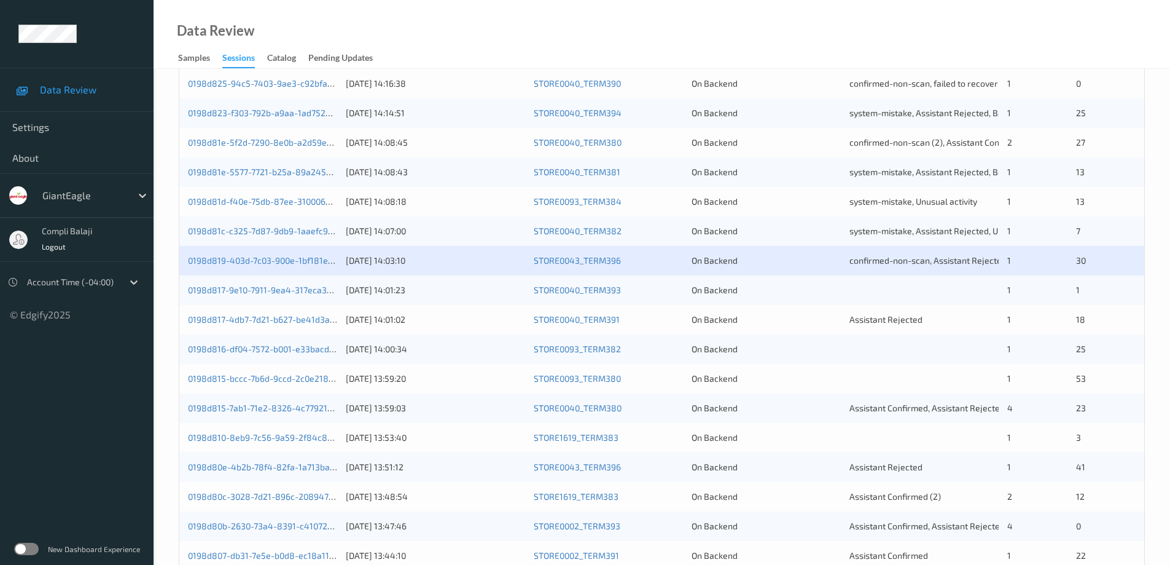
scroll to position [246, 0]
click at [261, 291] on link "0198d817-9e10-7911-9ea4-317eca3c7f9a" at bounding box center [268, 288] width 160 height 10
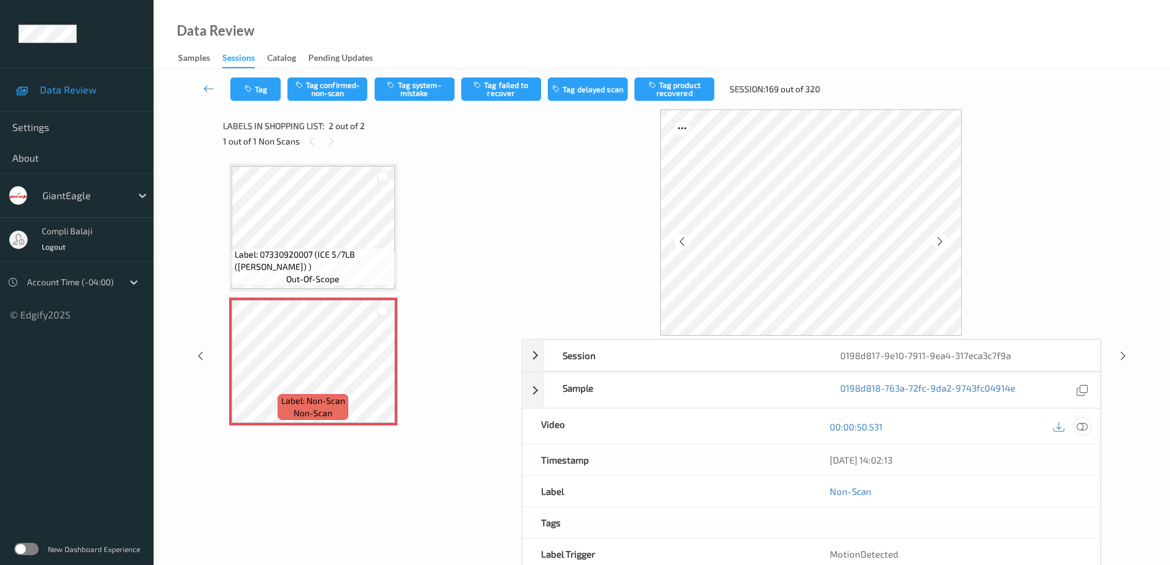
click at [1087, 427] on icon at bounding box center [1082, 425] width 11 height 11
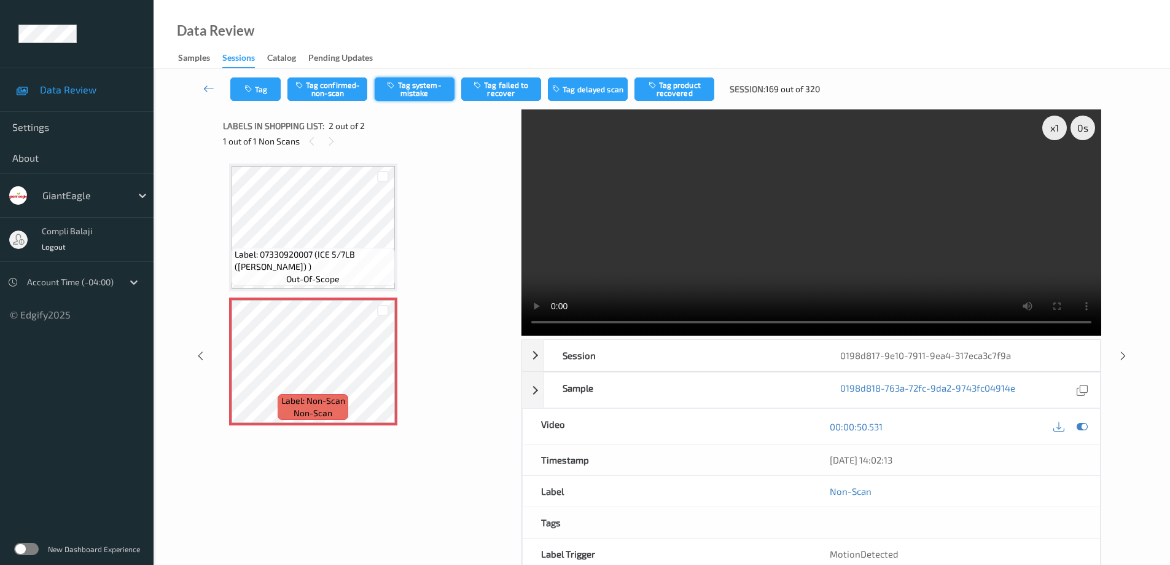
click at [427, 94] on button "Tag system-mistake" at bounding box center [415, 88] width 80 height 23
click at [204, 86] on icon at bounding box center [208, 88] width 11 height 12
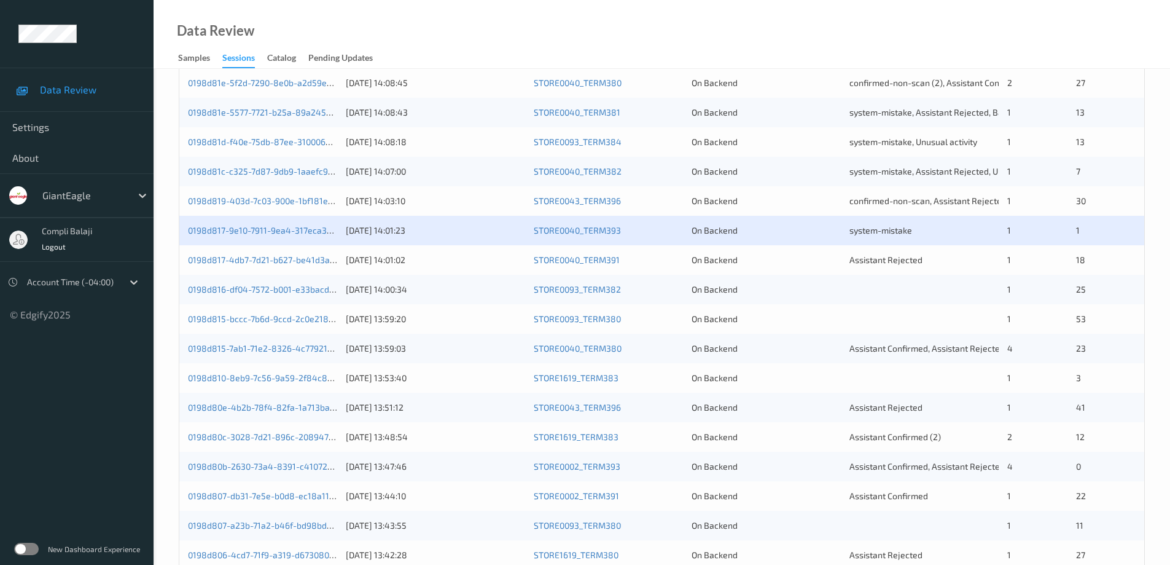
scroll to position [360, 0]
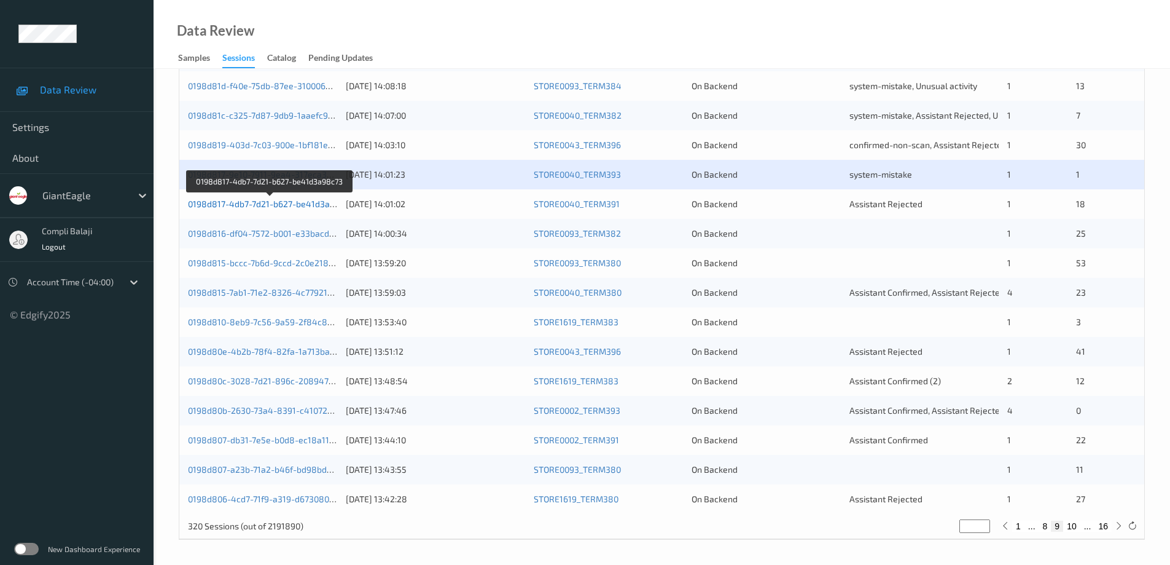
click at [287, 204] on link "0198d817-4db7-7d21-b627-be41d3a98c73" at bounding box center [271, 203] width 166 height 10
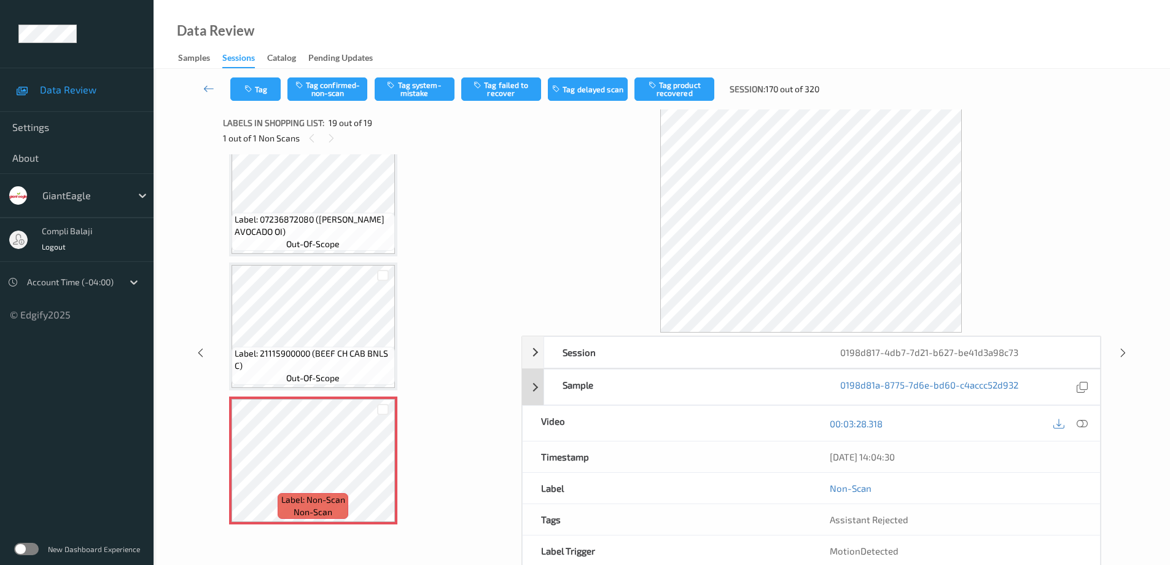
scroll to position [1, 0]
click at [1085, 427] on icon at bounding box center [1082, 425] width 11 height 11
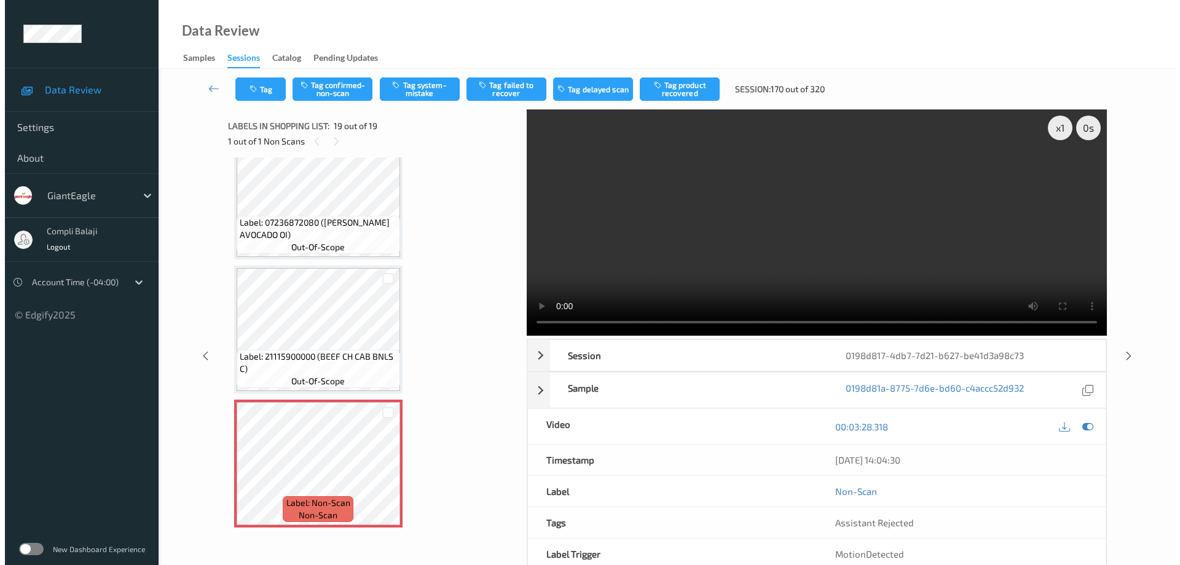
scroll to position [2076, 0]
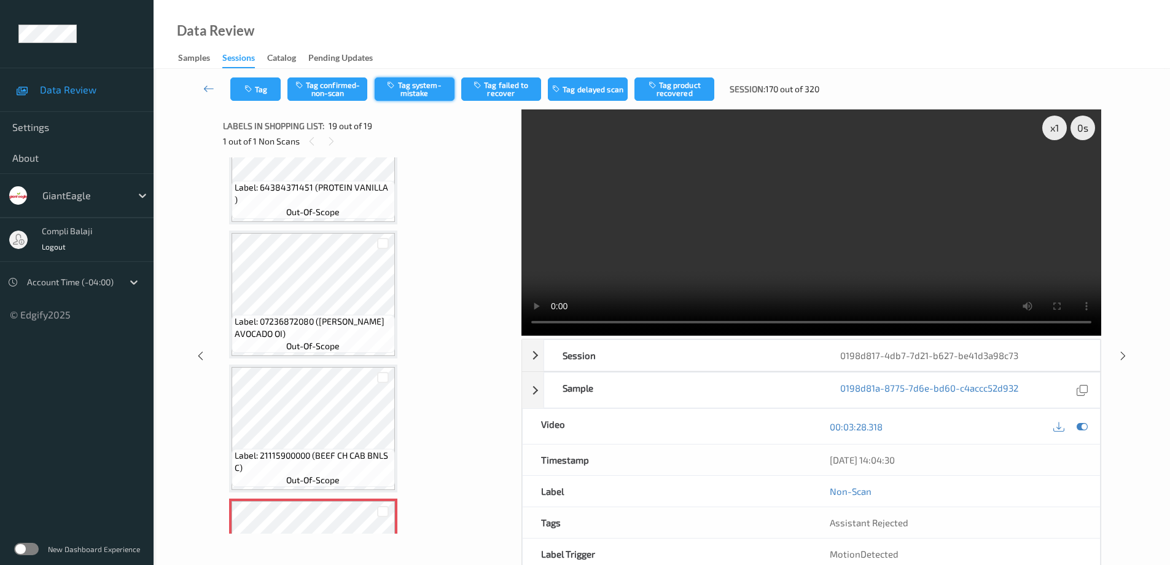
click at [426, 91] on button "Tag system-mistake" at bounding box center [415, 88] width 80 height 23
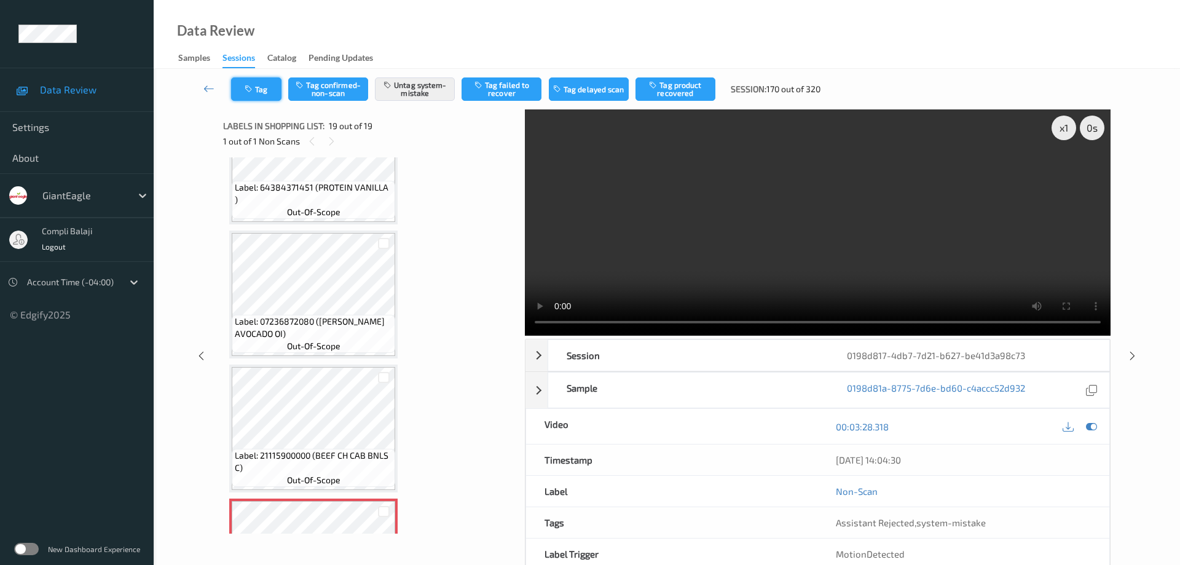
click at [268, 93] on button "Tag" at bounding box center [256, 88] width 50 height 23
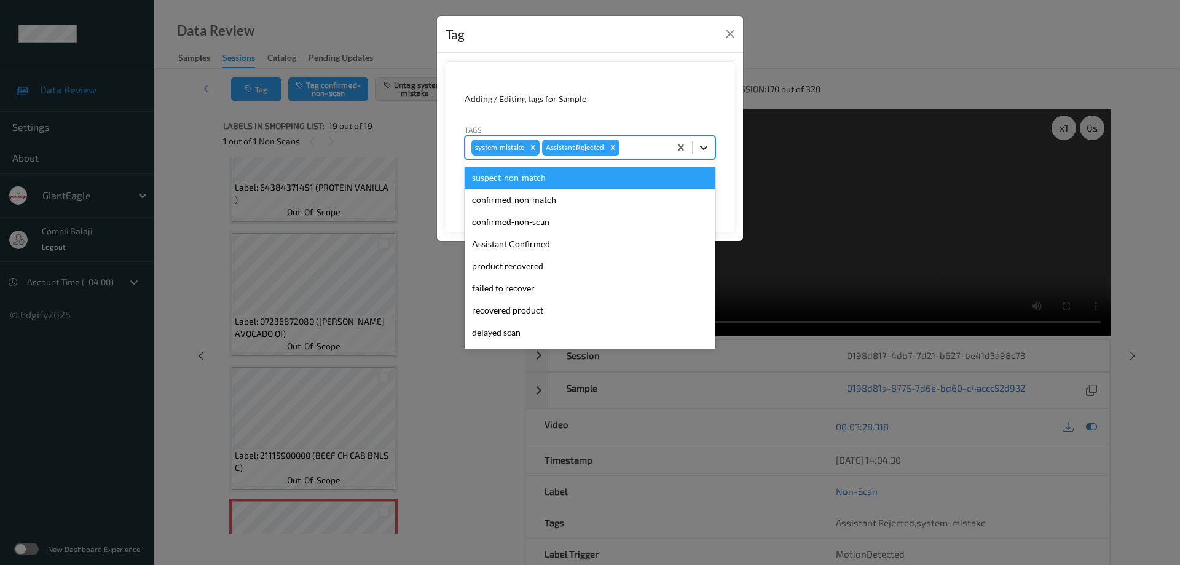
click at [706, 145] on icon at bounding box center [703, 147] width 12 height 12
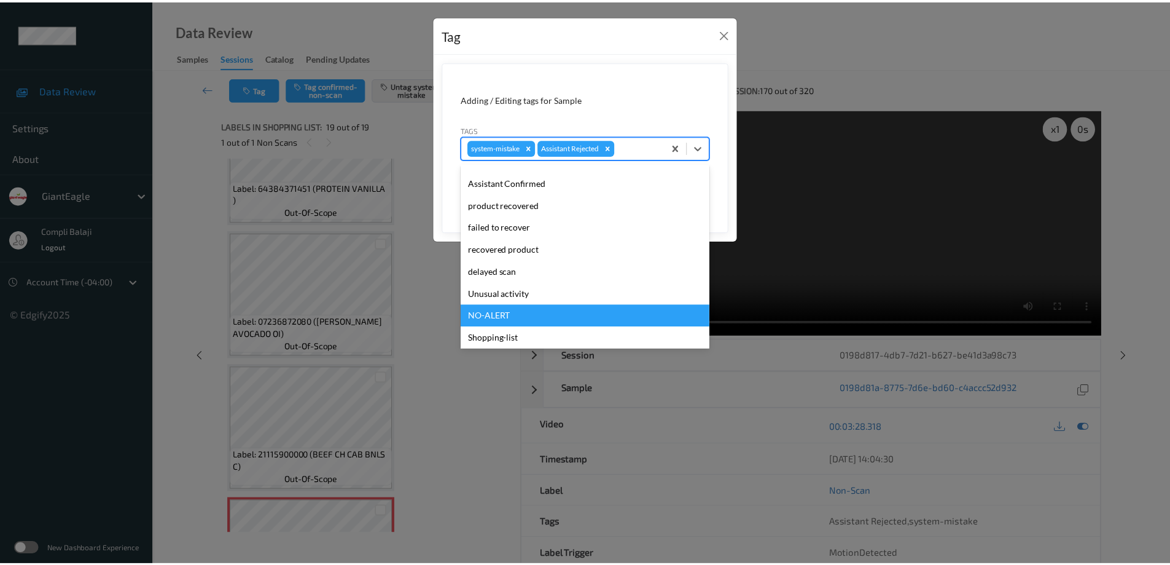
scroll to position [108, 0]
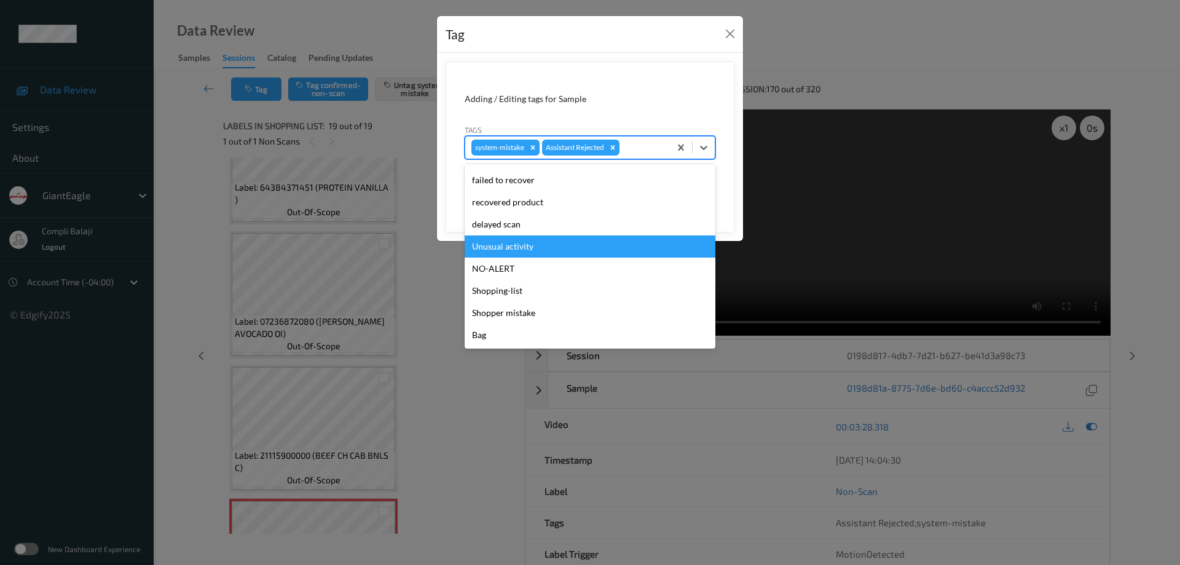
click at [531, 250] on div "Unusual activity" at bounding box center [589, 246] width 251 height 22
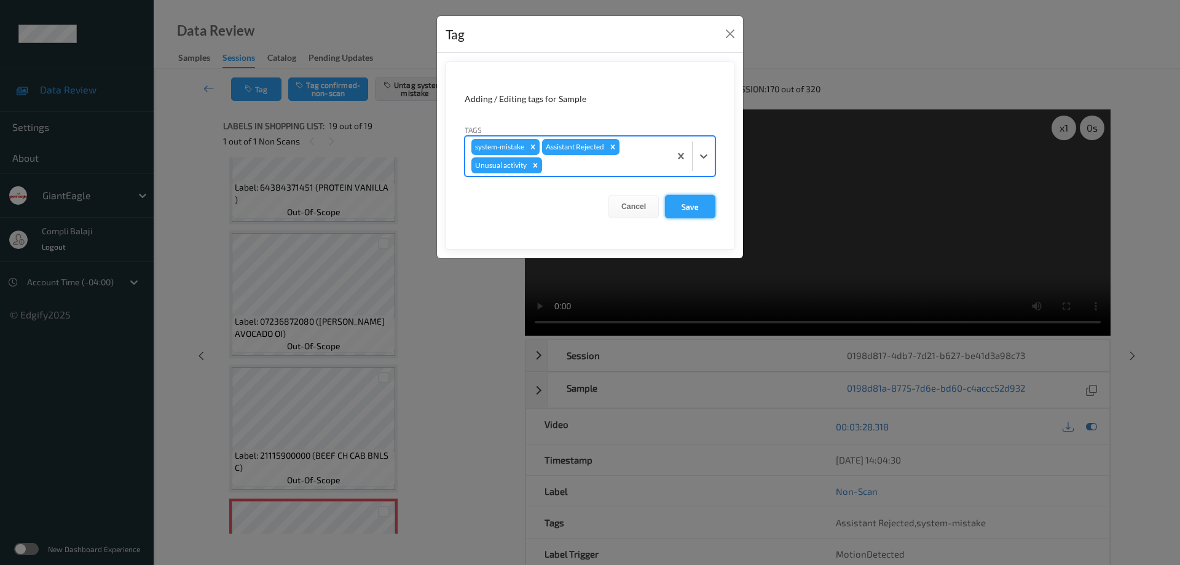
click at [699, 206] on button "Save" at bounding box center [690, 206] width 50 height 23
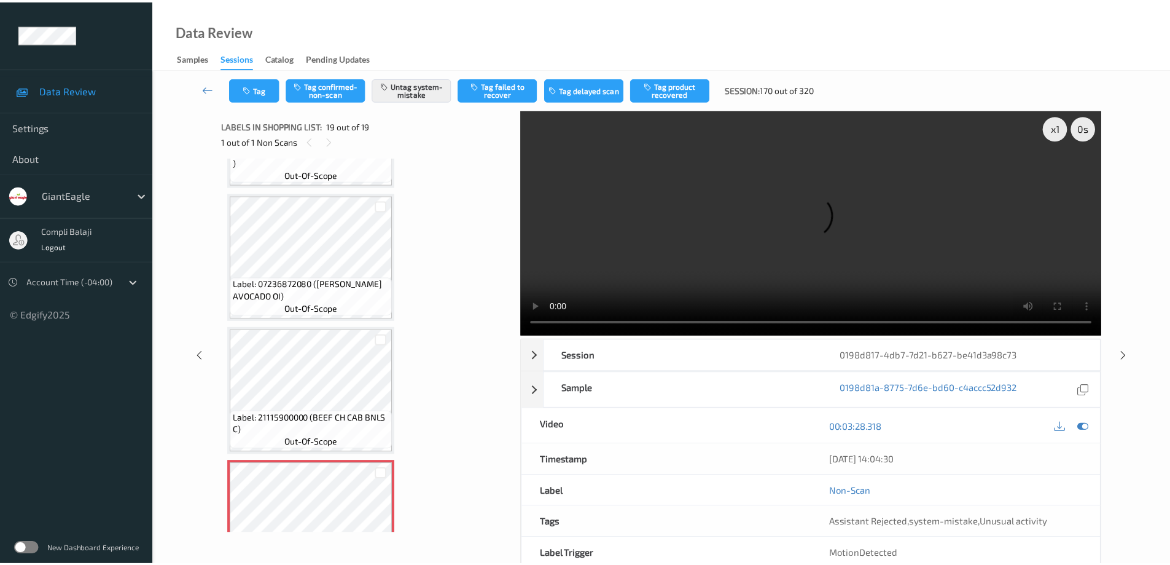
scroll to position [2175, 0]
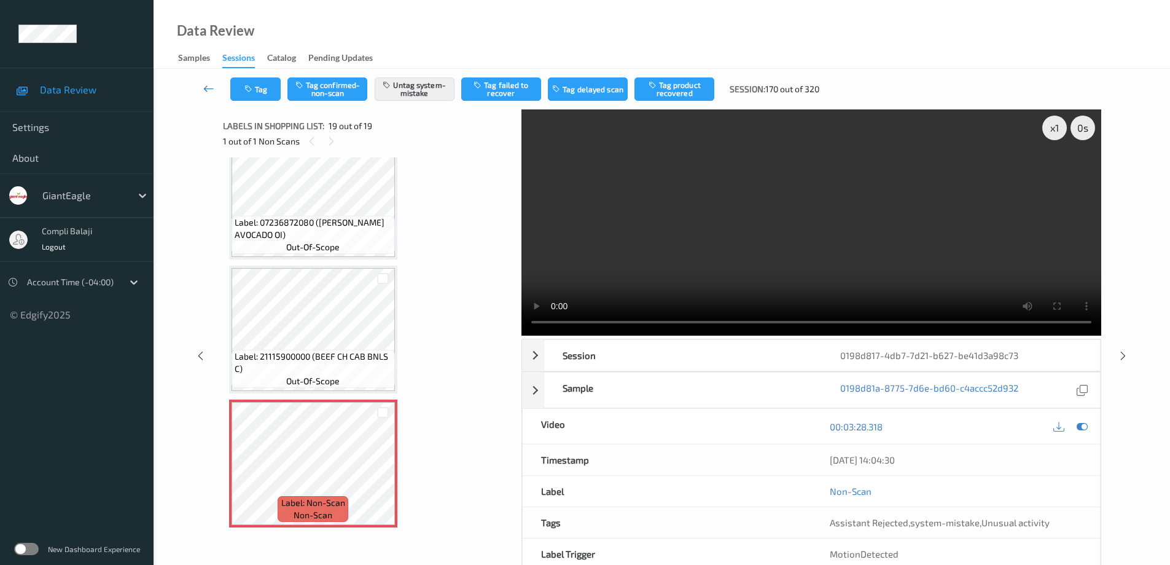
click at [205, 87] on icon at bounding box center [208, 88] width 11 height 12
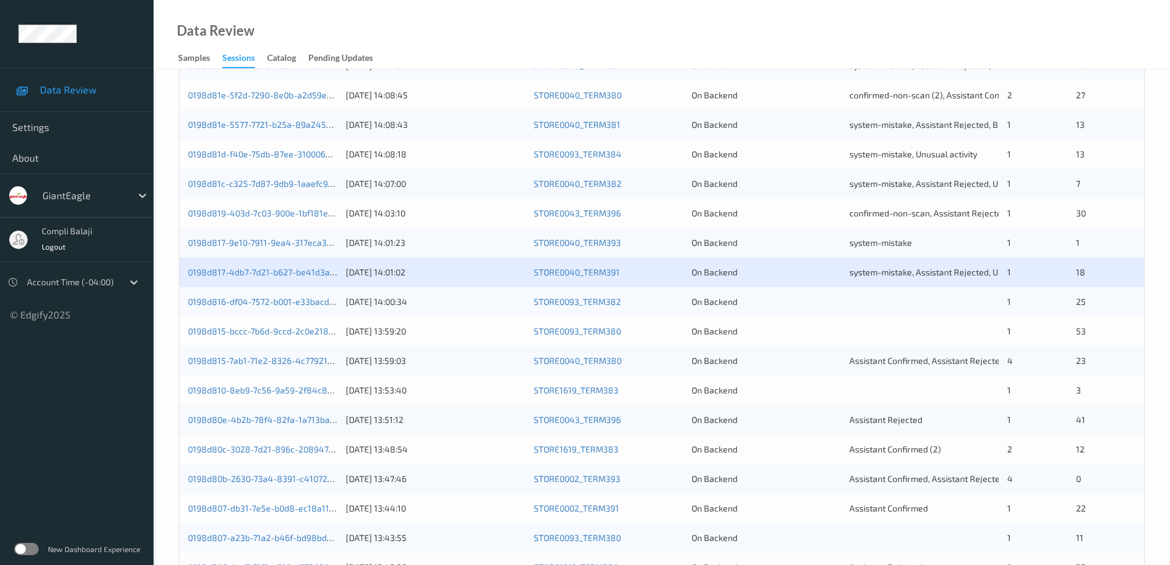
scroll to position [307, 0]
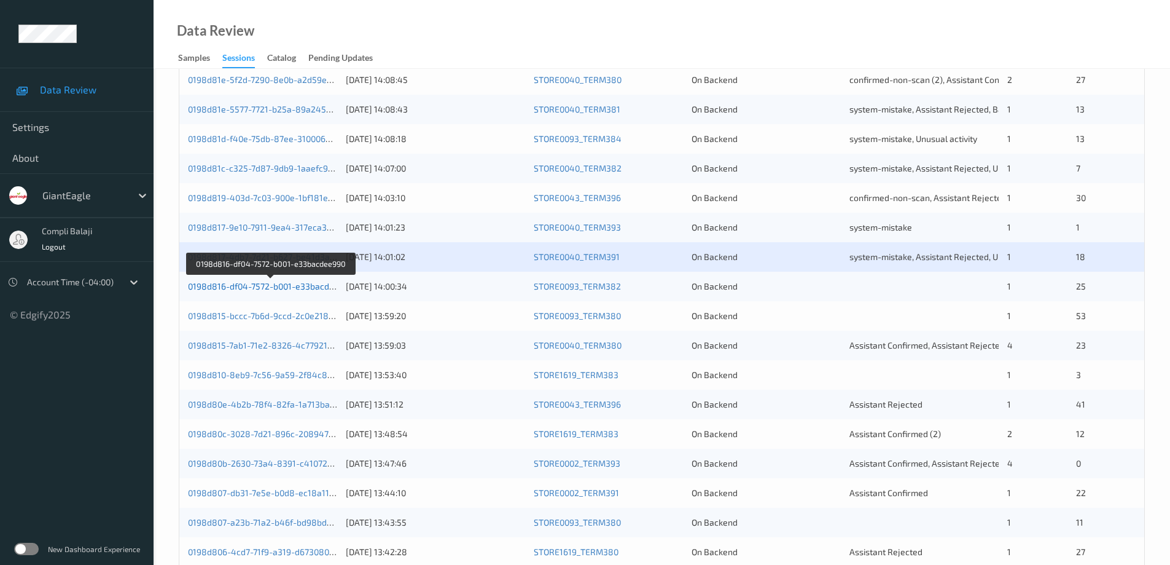
click at [303, 288] on link "0198d816-df04-7572-b001-e33bacdee990" at bounding box center [271, 286] width 166 height 10
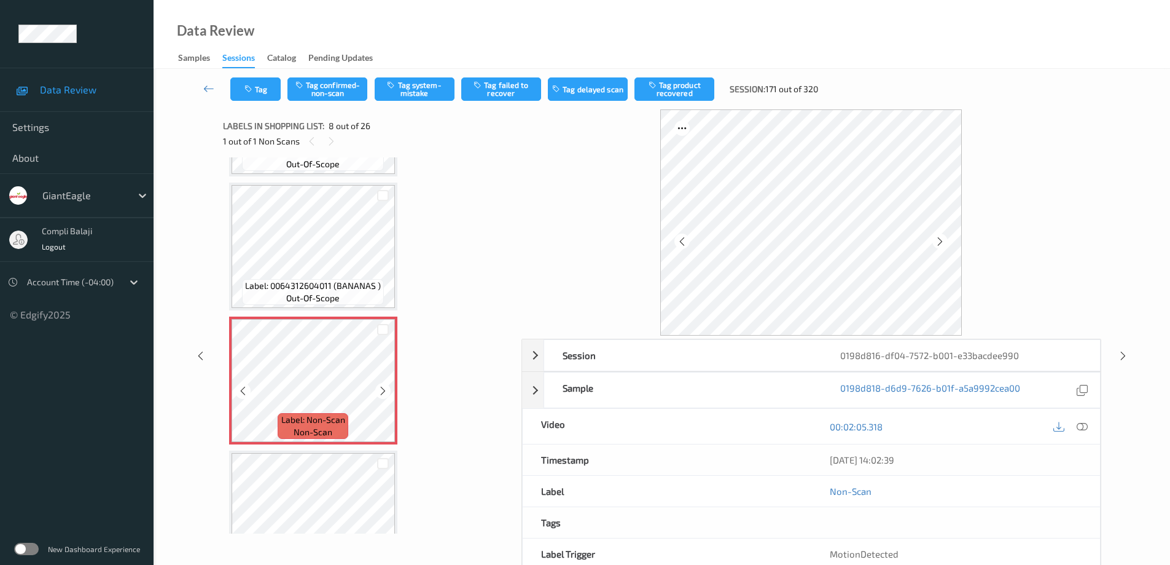
scroll to position [846, 0]
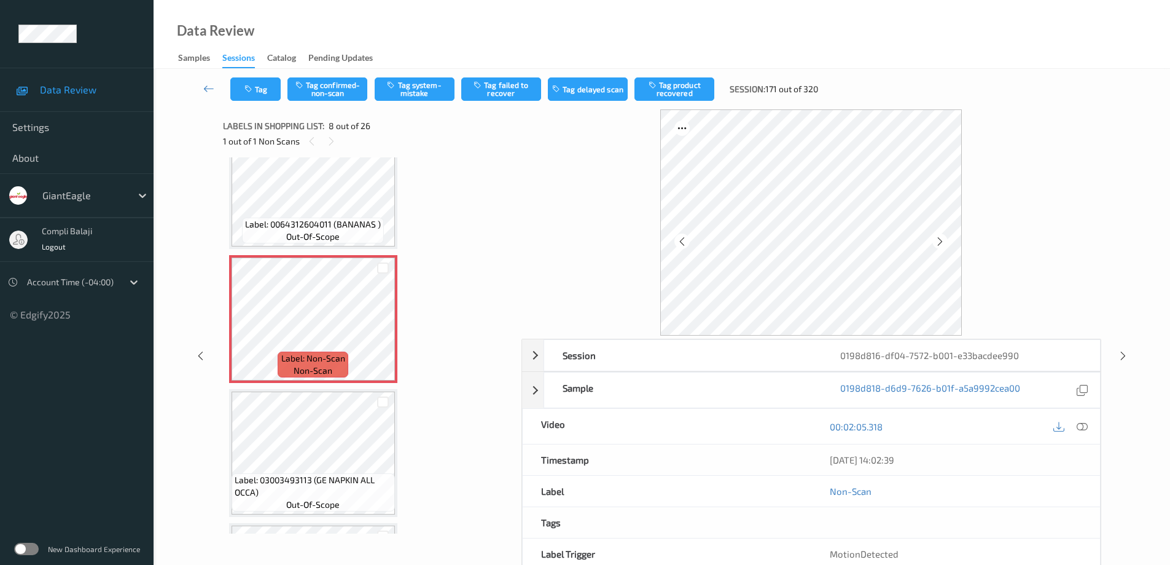
drag, startPoint x: 1086, startPoint y: 424, endPoint x: 910, endPoint y: 406, distance: 176.6
click at [1085, 424] on icon at bounding box center [1082, 425] width 11 height 11
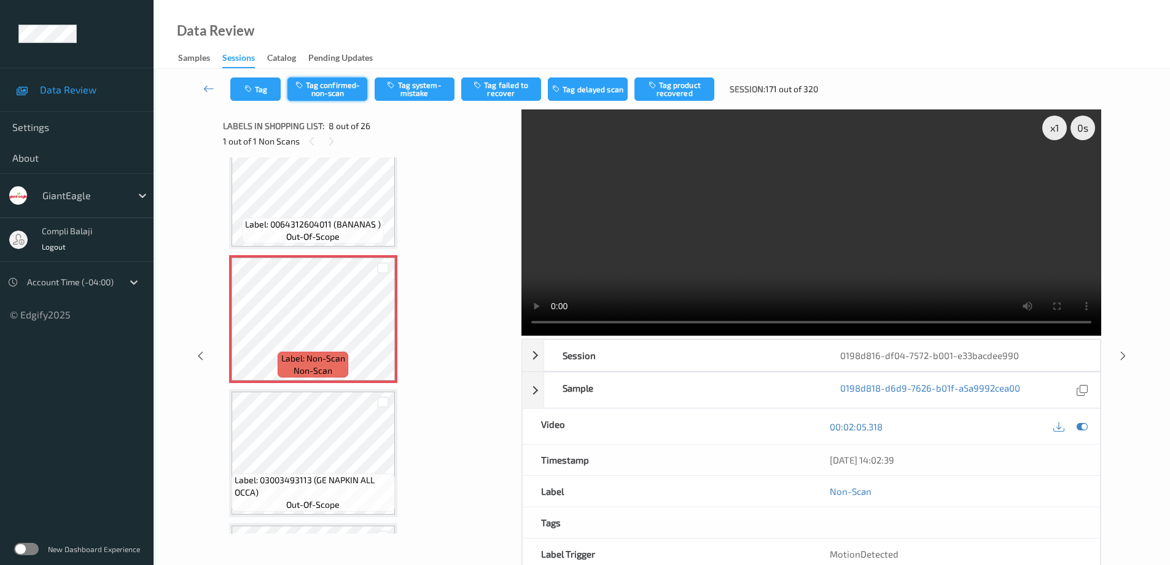
click at [335, 88] on button "Tag confirmed-non-scan" at bounding box center [328, 88] width 80 height 23
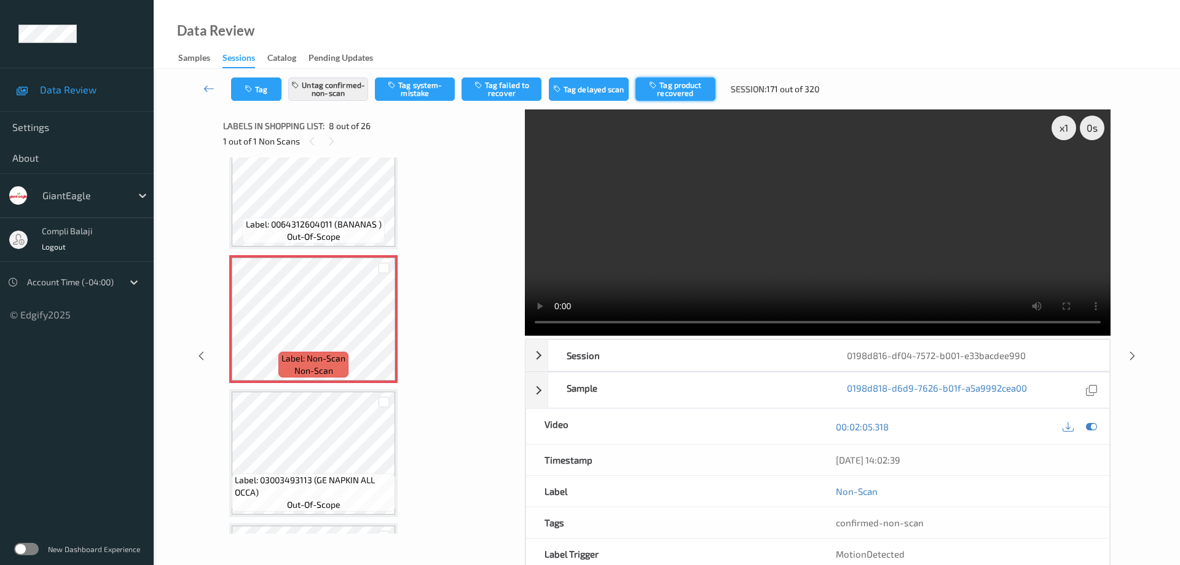
click at [676, 88] on button "Tag product recovered" at bounding box center [675, 88] width 80 height 23
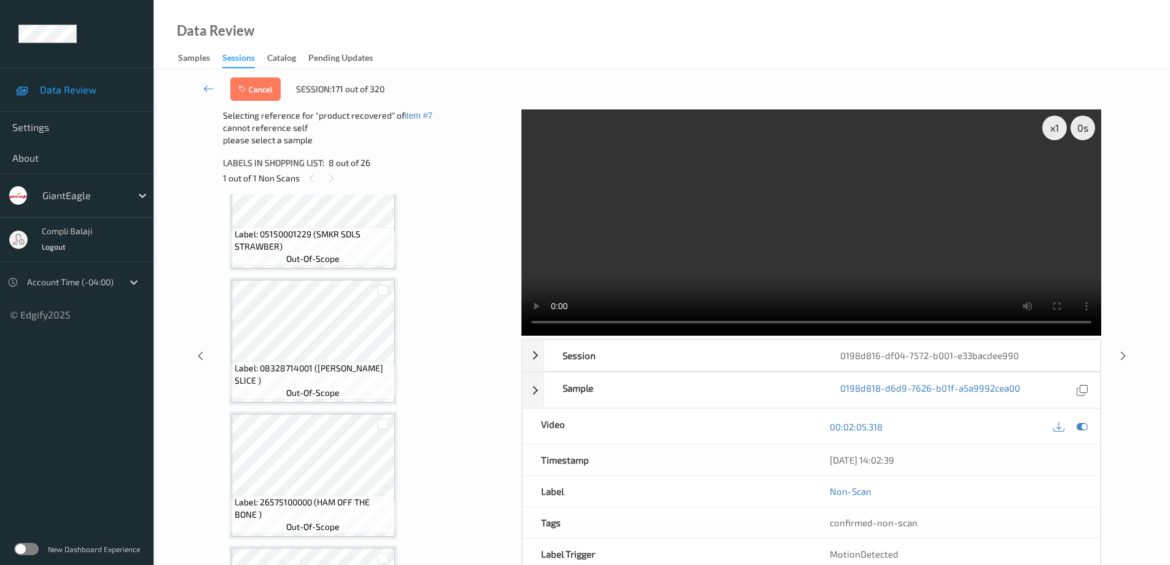
scroll to position [2958, 0]
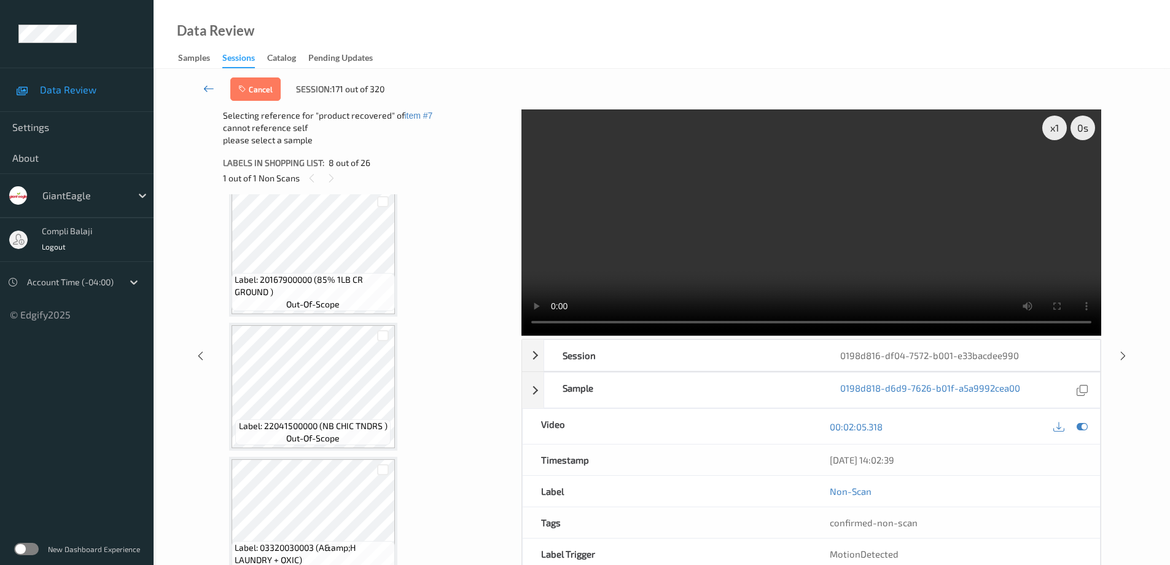
click at [206, 86] on icon at bounding box center [208, 88] width 11 height 12
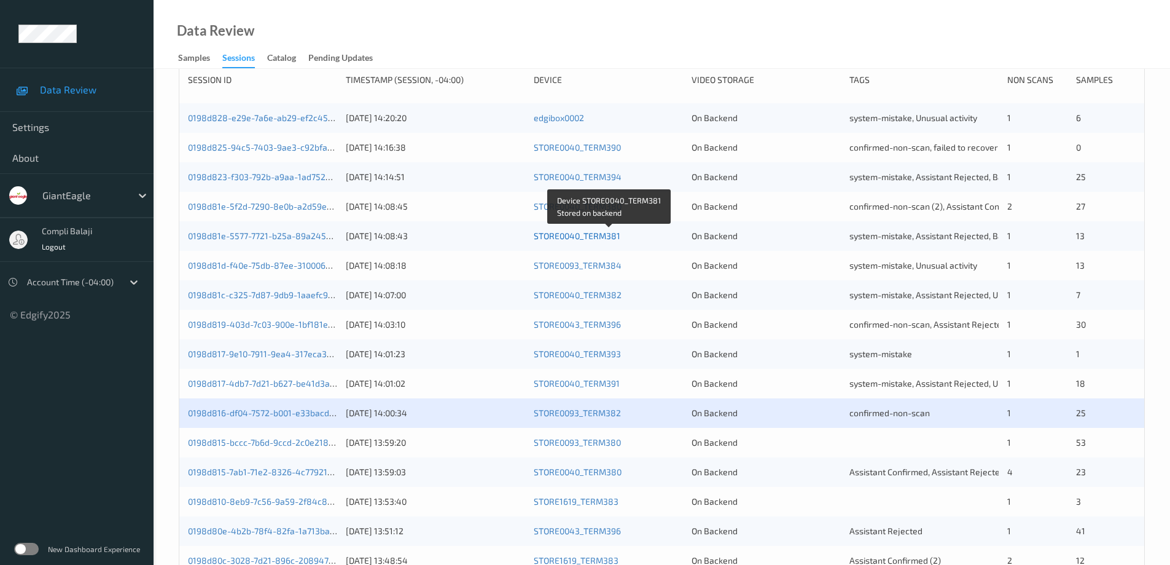
scroll to position [246, 0]
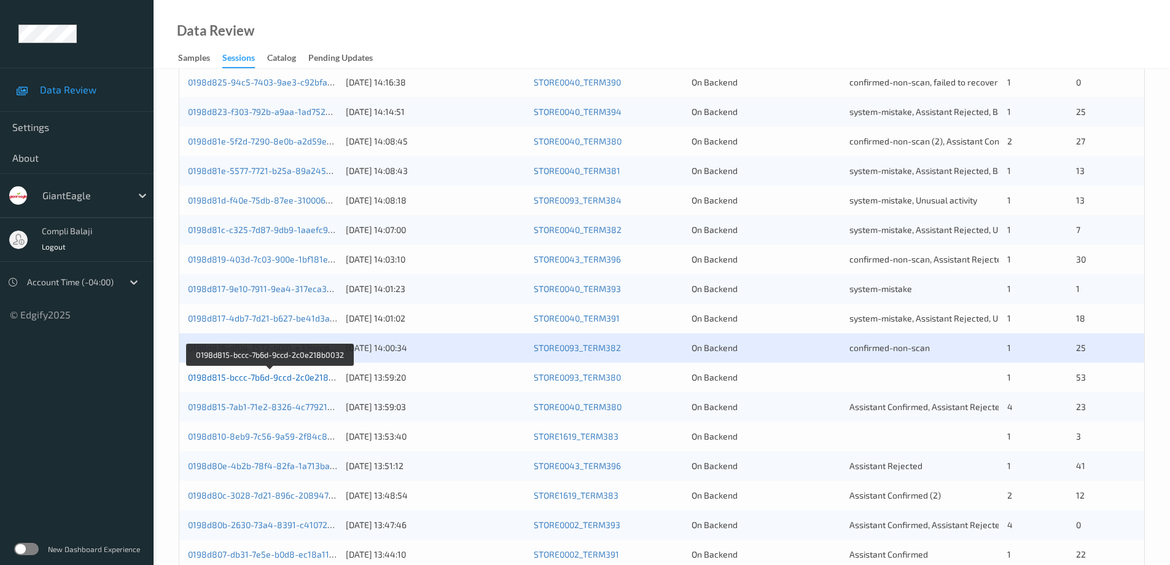
click at [274, 380] on link "0198d815-bccc-7b6d-9ccd-2c0e218b0032" at bounding box center [270, 377] width 165 height 10
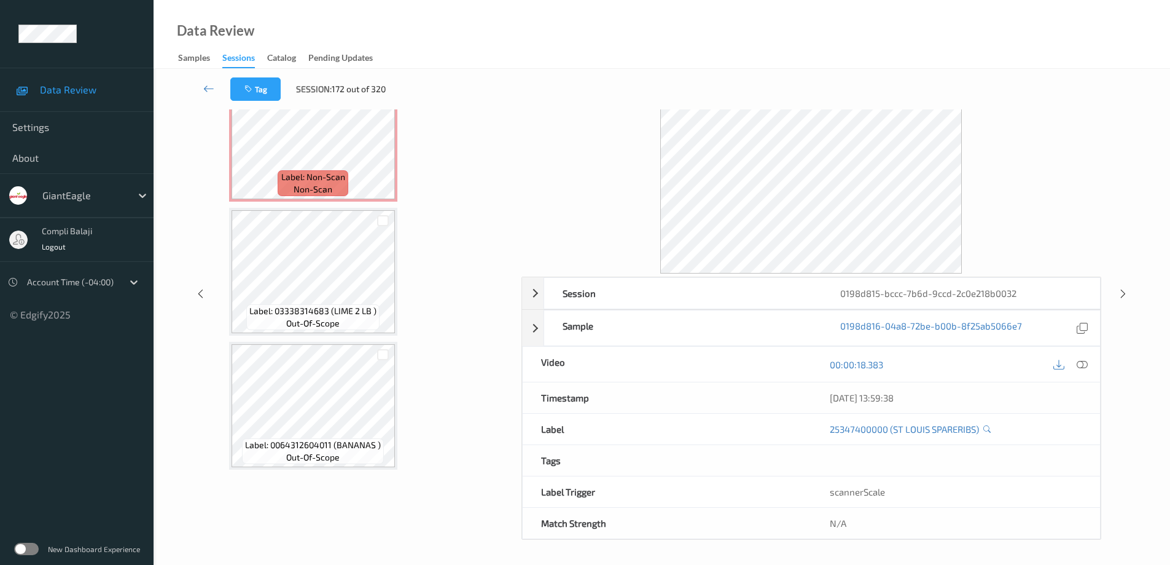
scroll to position [6520, 0]
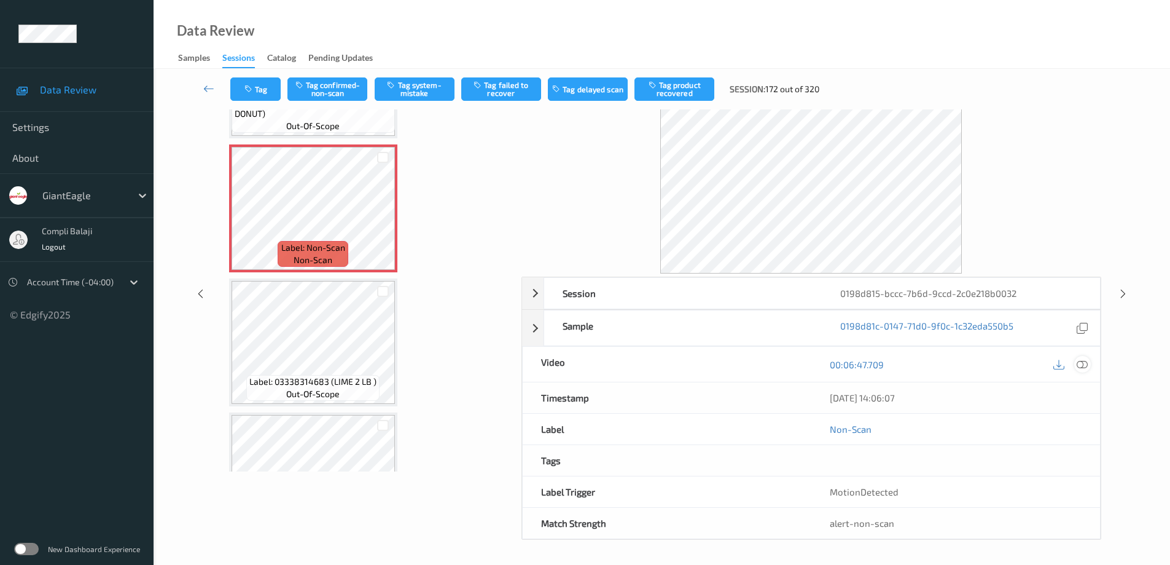
click at [1084, 362] on icon at bounding box center [1082, 363] width 11 height 11
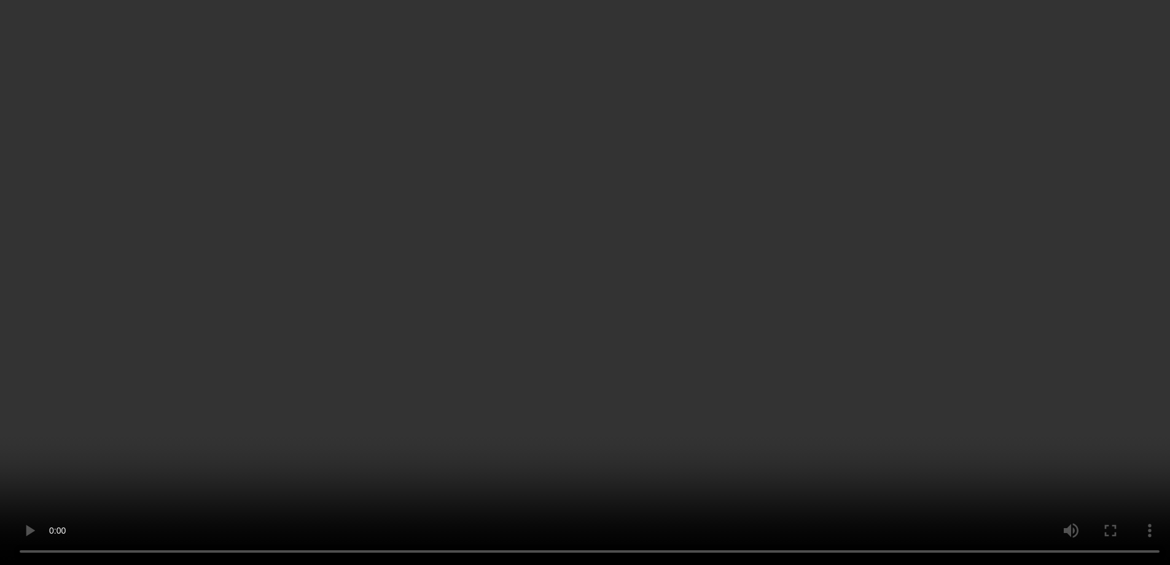
scroll to position [6459, 0]
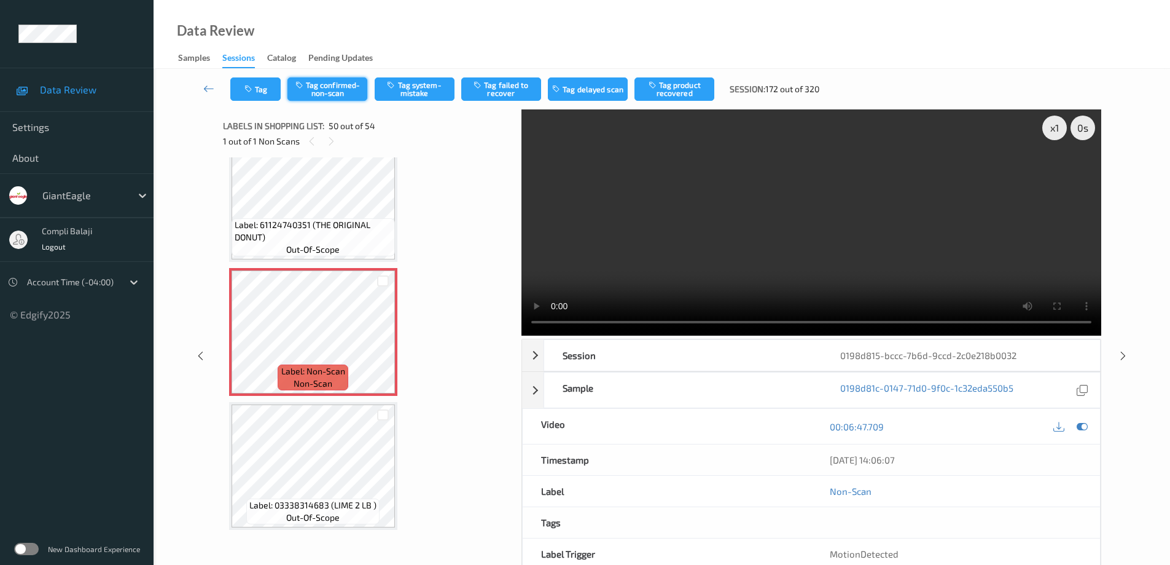
click at [339, 93] on button "Tag confirmed-non-scan" at bounding box center [328, 88] width 80 height 23
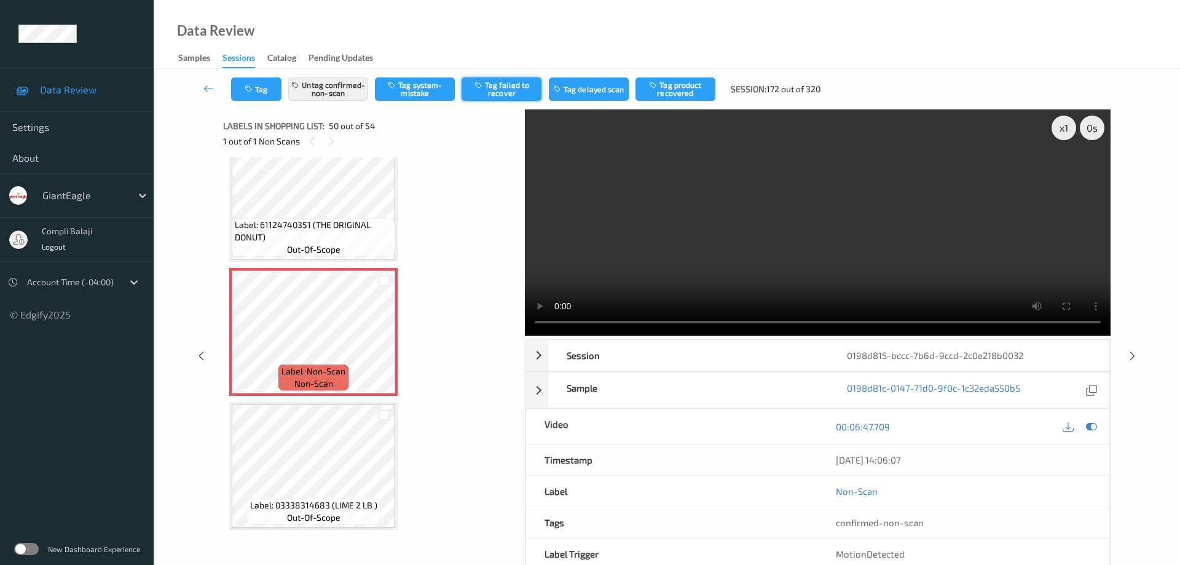
click at [512, 84] on button "Tag failed to recover" at bounding box center [501, 88] width 80 height 23
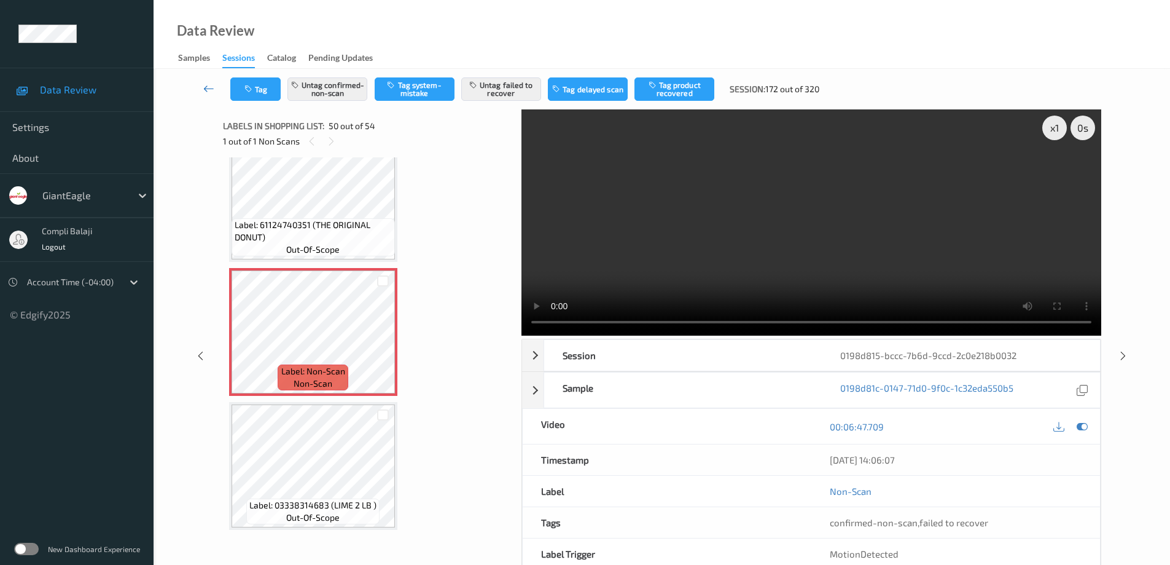
click at [208, 90] on icon at bounding box center [208, 88] width 11 height 12
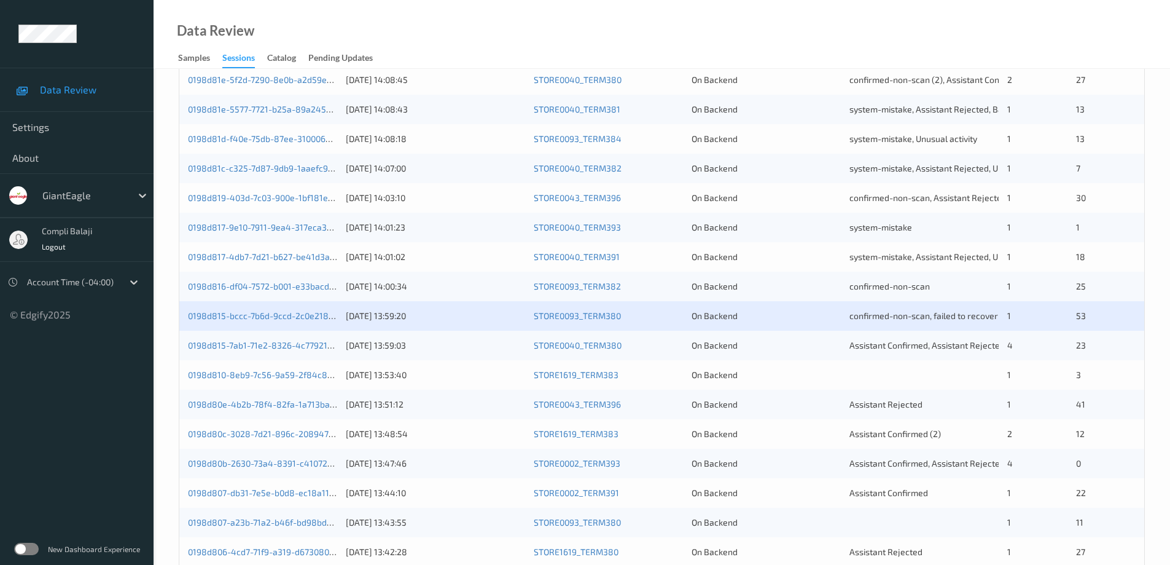
scroll to position [360, 0]
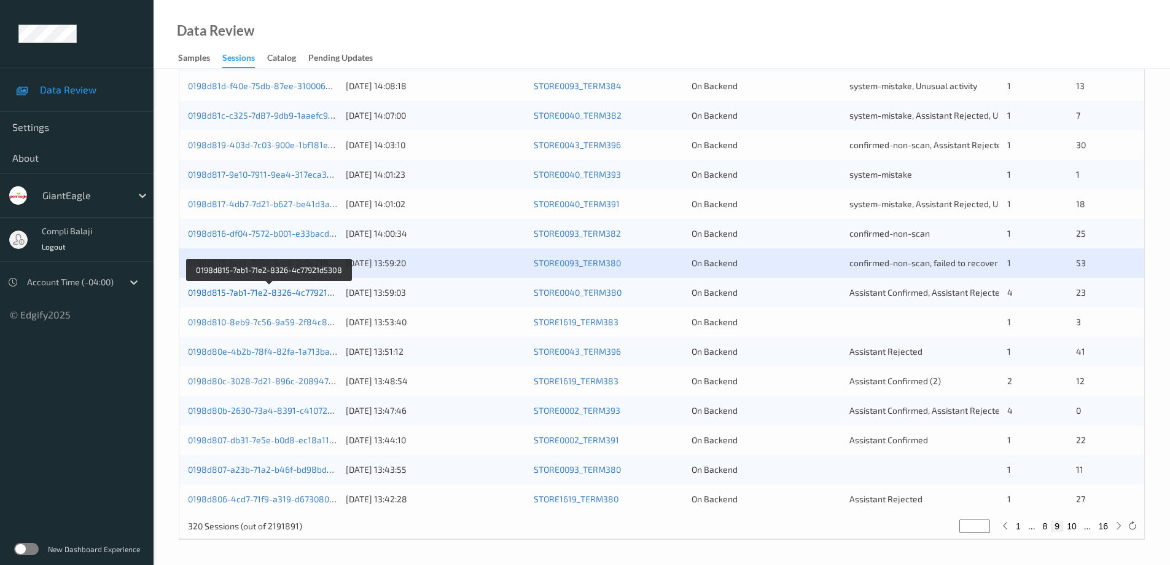
click at [249, 294] on link "0198d815-7ab1-71e2-8326-4c77921d5308" at bounding box center [270, 292] width 165 height 10
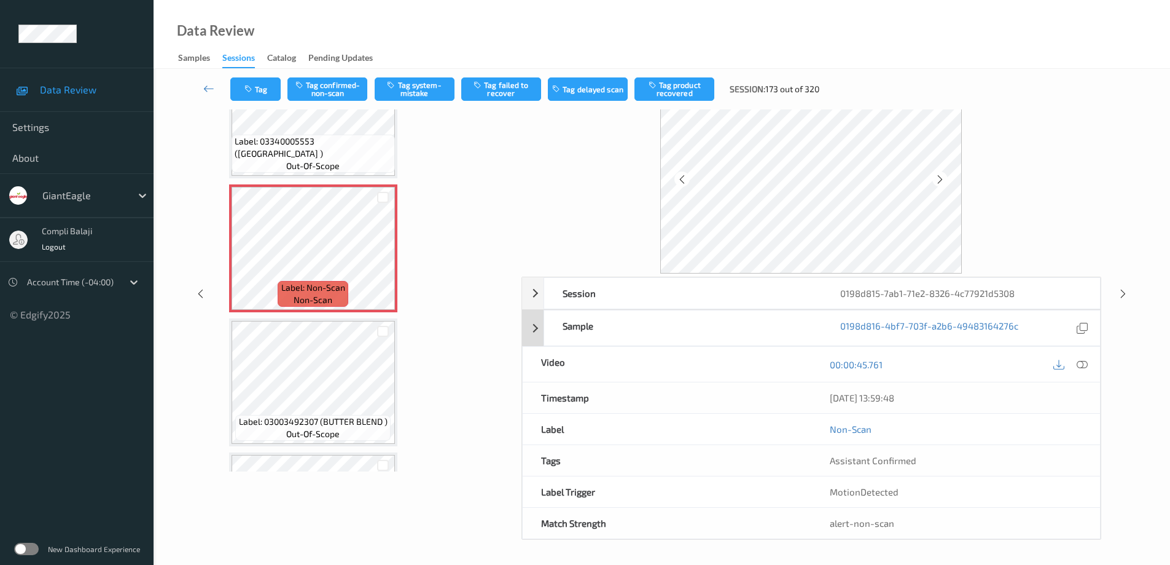
scroll to position [1, 0]
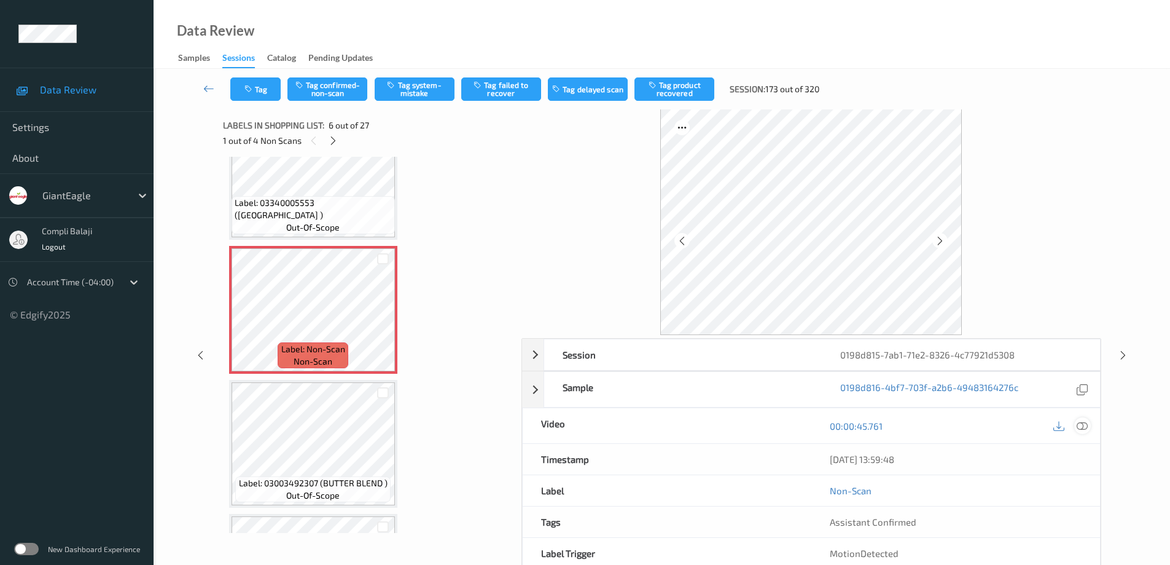
click at [1082, 429] on icon at bounding box center [1082, 425] width 11 height 11
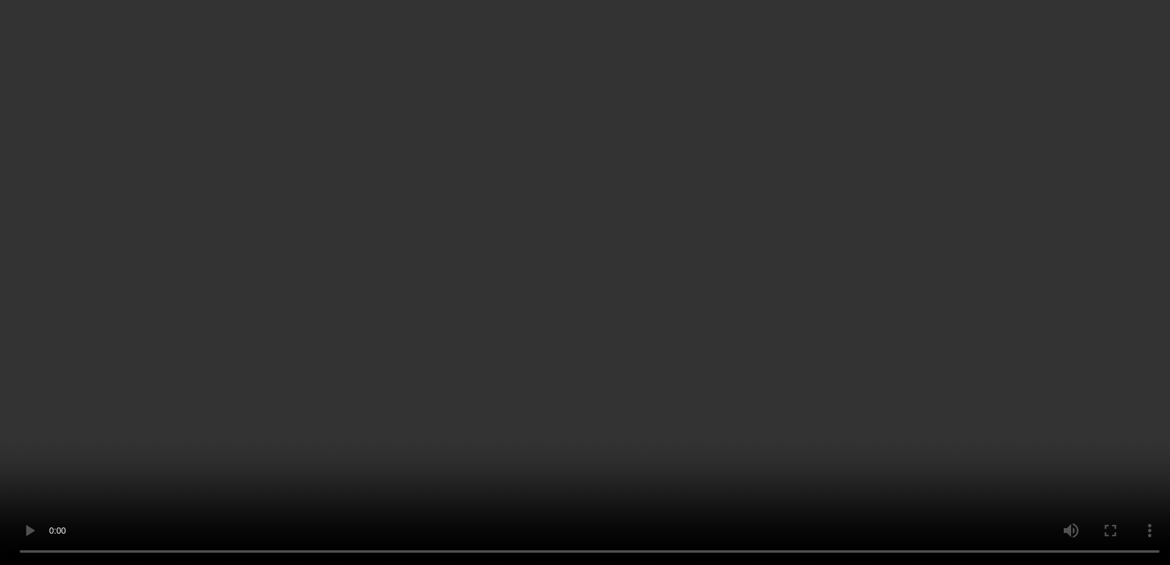
scroll to position [1201, 0]
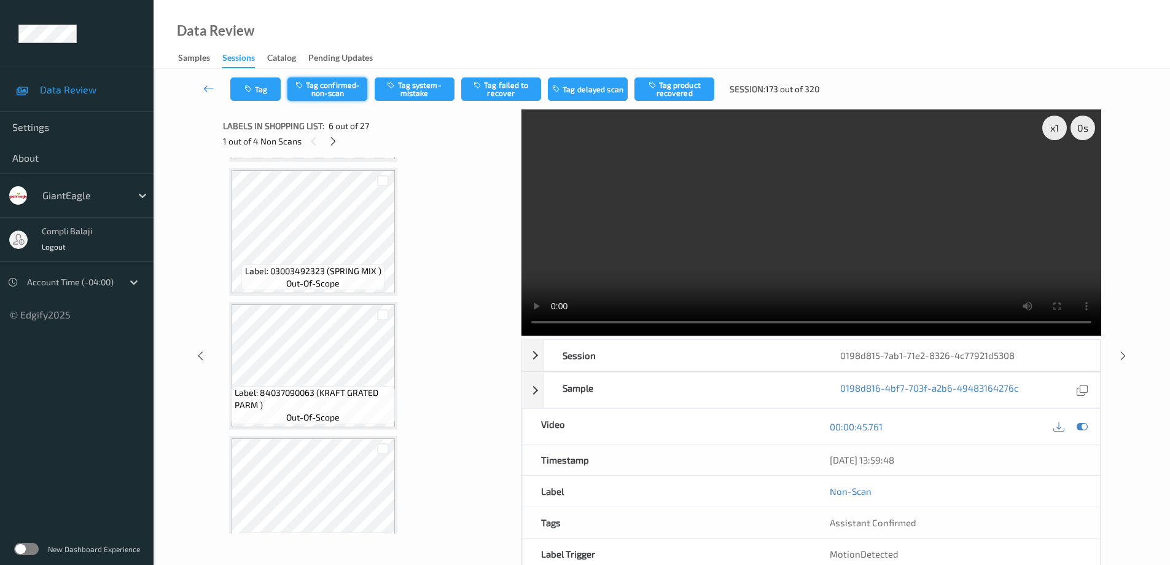
click at [334, 89] on button "Tag confirmed-non-scan" at bounding box center [328, 88] width 80 height 23
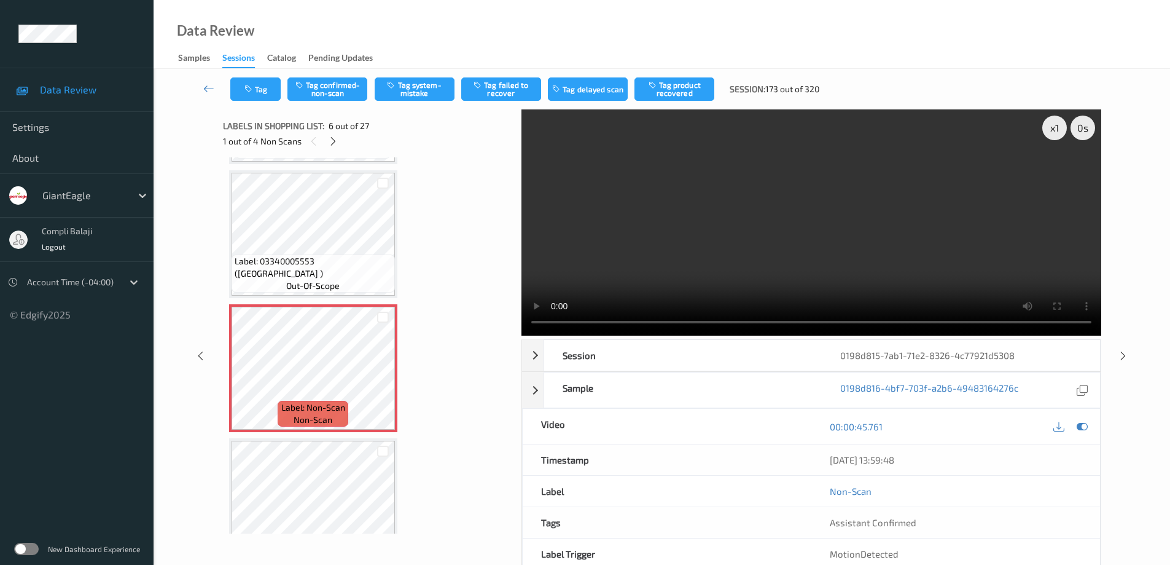
scroll to position [525, 0]
click at [338, 93] on button "Tag confirmed-non-scan" at bounding box center [328, 88] width 80 height 23
click at [350, 88] on button "Tag confirmed-non-scan" at bounding box center [328, 88] width 80 height 23
click at [342, 90] on button "Tag confirmed-non-scan" at bounding box center [328, 88] width 80 height 23
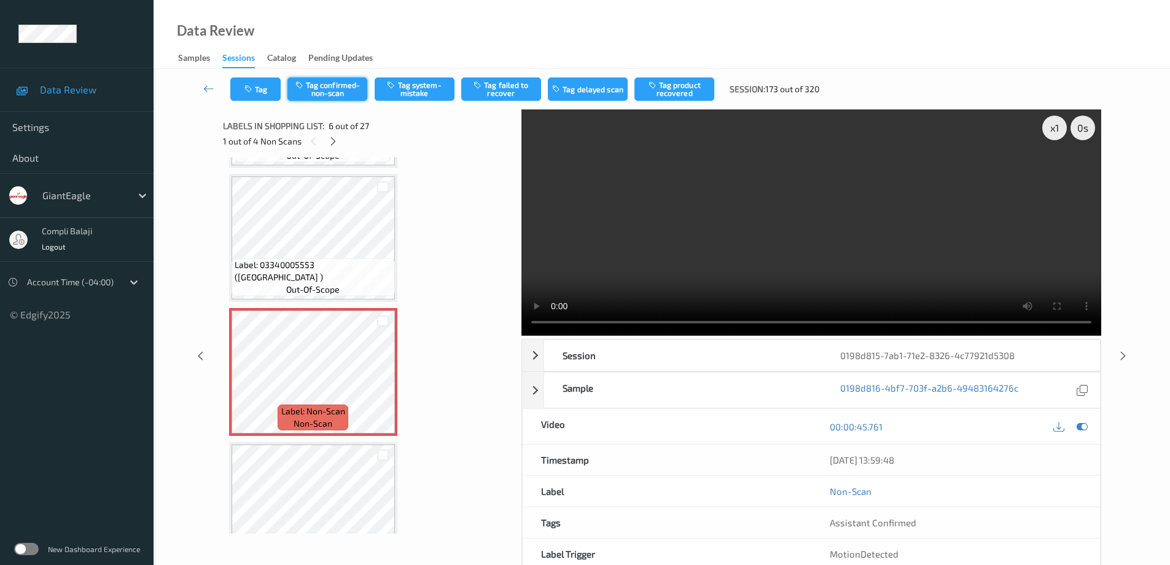
click at [342, 90] on button "Tag confirmed-non-scan" at bounding box center [328, 88] width 80 height 23
click at [351, 92] on button "Tag confirmed-non-scan" at bounding box center [328, 88] width 80 height 23
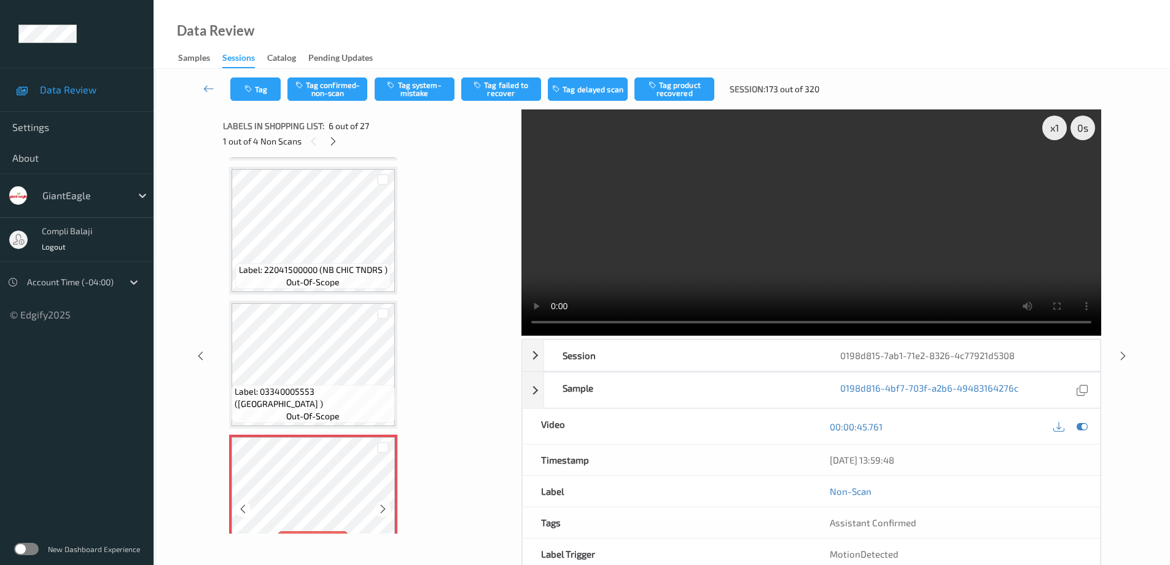
scroll to position [369, 0]
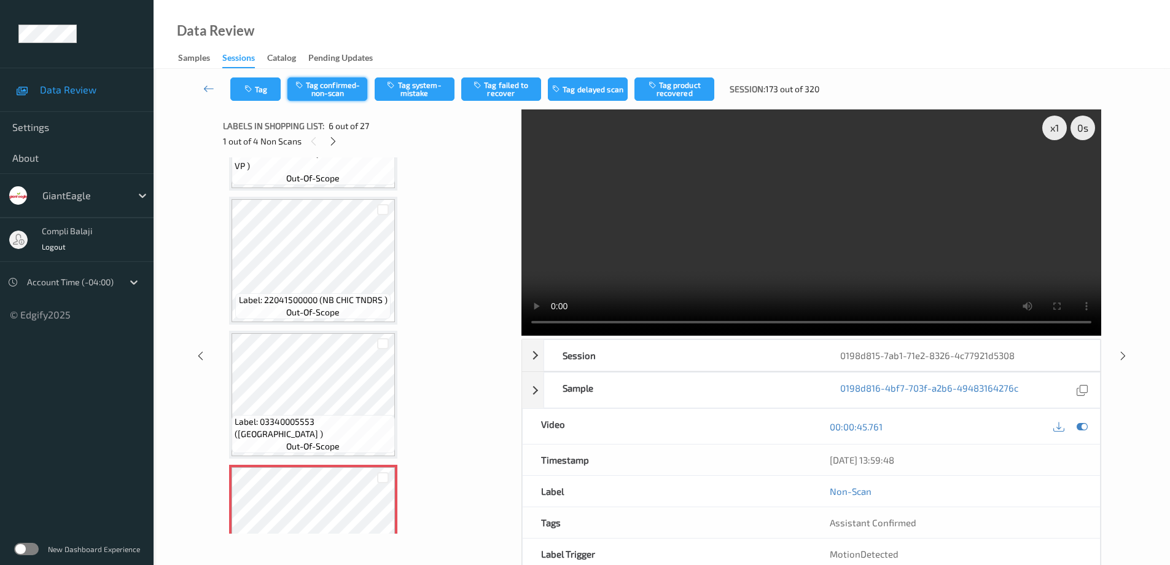
drag, startPoint x: 338, startPoint y: 86, endPoint x: 351, endPoint y: 91, distance: 13.8
click at [339, 86] on button "Tag confirmed-non-scan" at bounding box center [328, 88] width 80 height 23
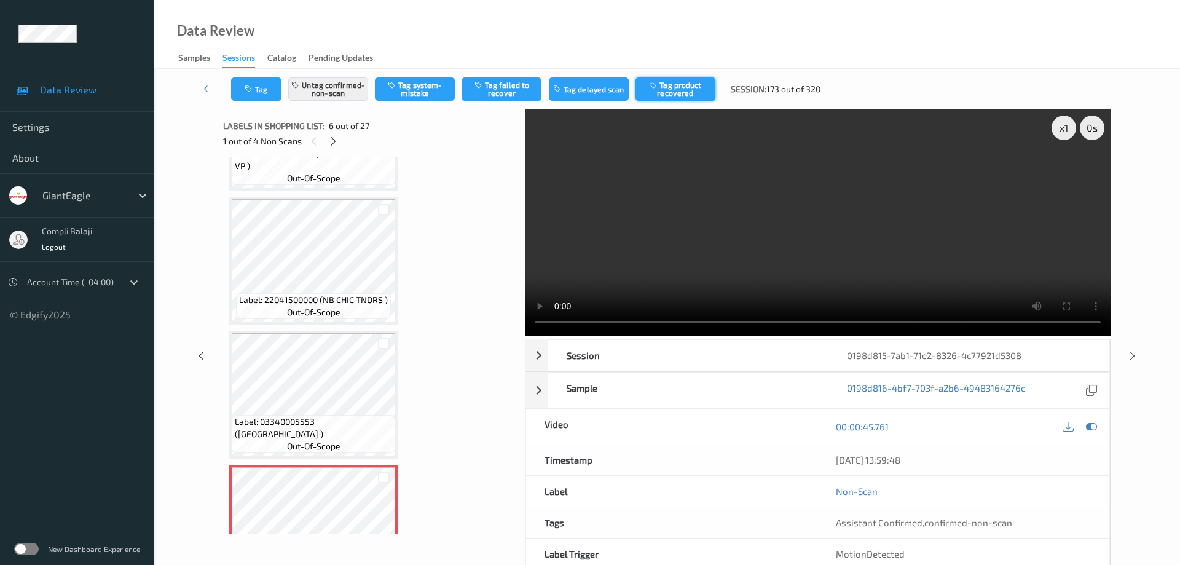
click at [668, 87] on button "Tag product recovered" at bounding box center [675, 88] width 80 height 23
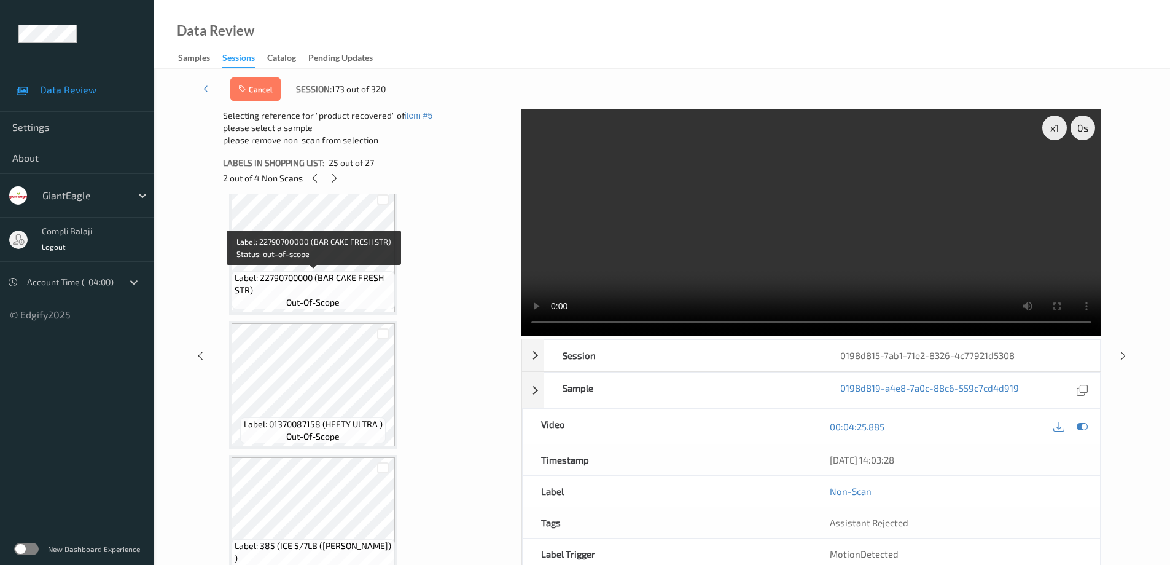
scroll to position [2703, 0]
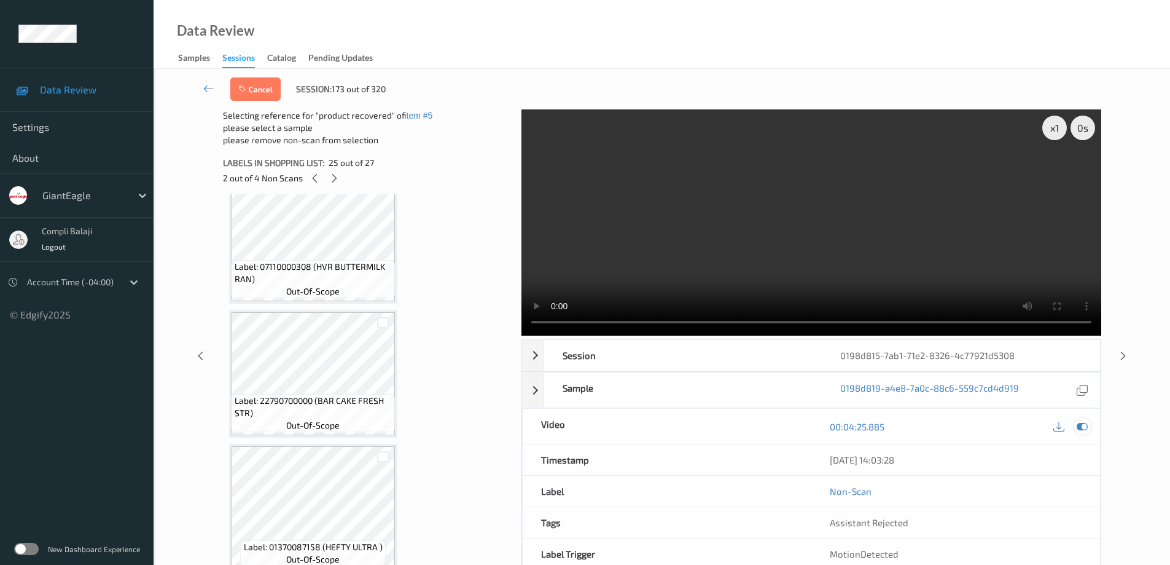
click at [1087, 422] on icon at bounding box center [1082, 426] width 11 height 11
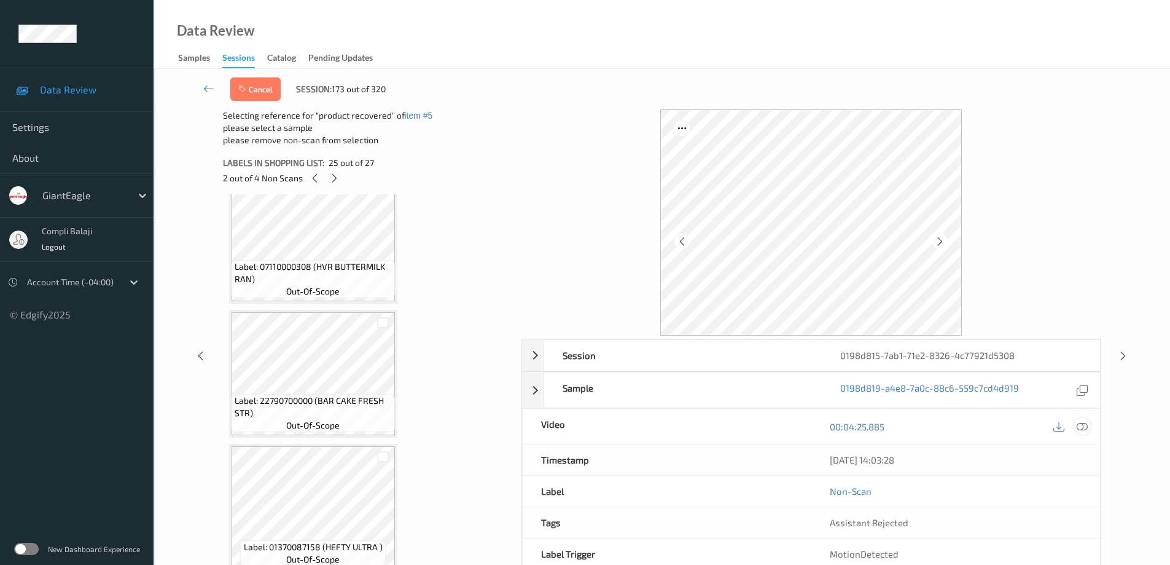
click at [1089, 428] on div at bounding box center [1083, 426] width 17 height 17
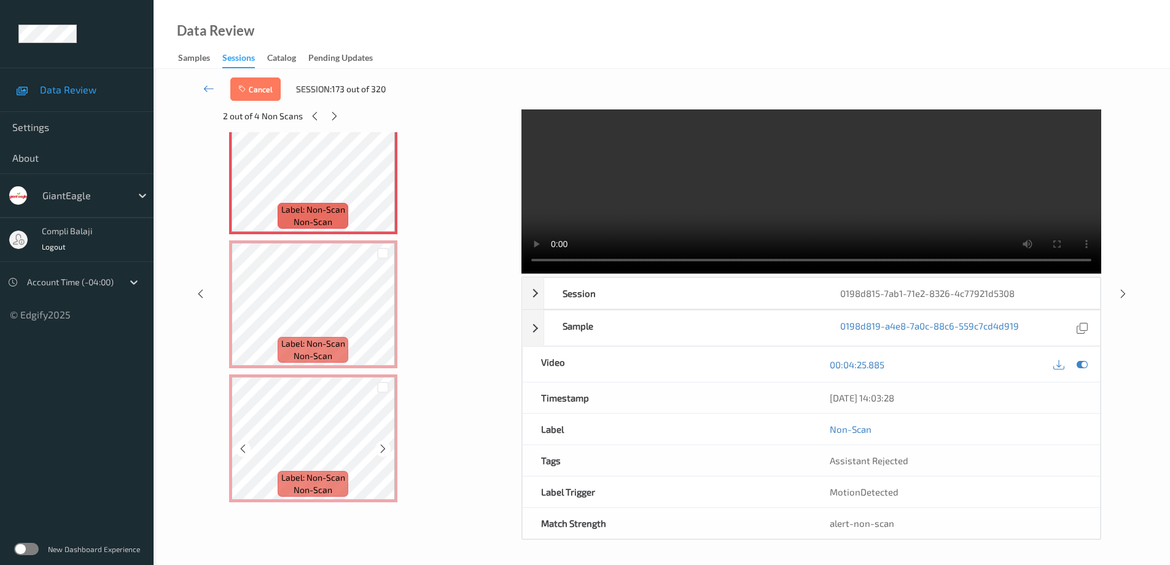
scroll to position [3124, 0]
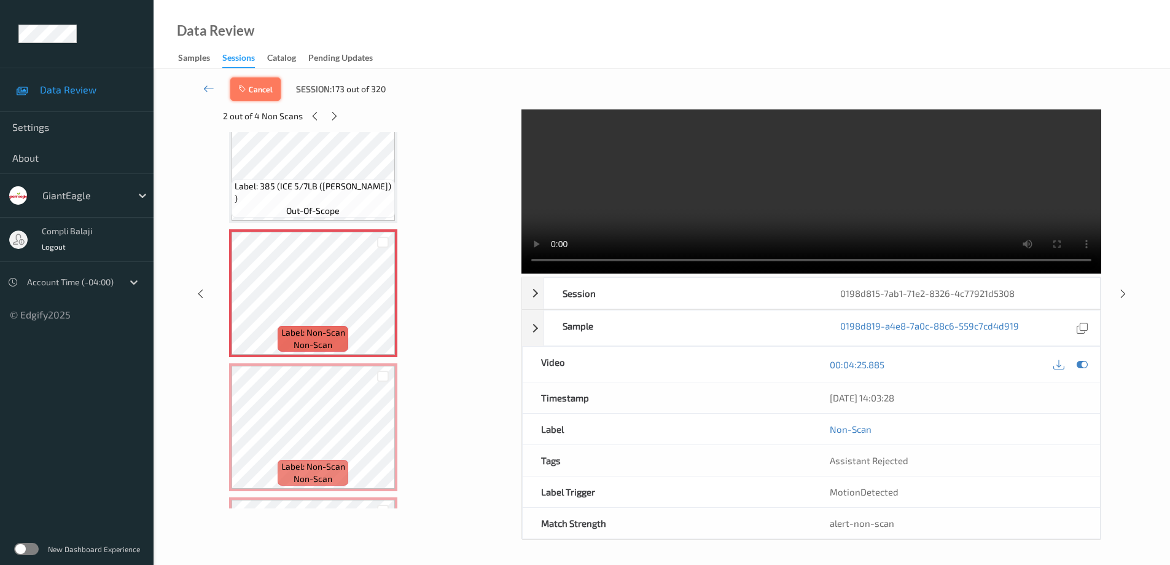
drag, startPoint x: 251, startPoint y: 82, endPoint x: 256, endPoint y: 101, distance: 19.8
click at [251, 82] on button "Cancel" at bounding box center [255, 88] width 50 height 23
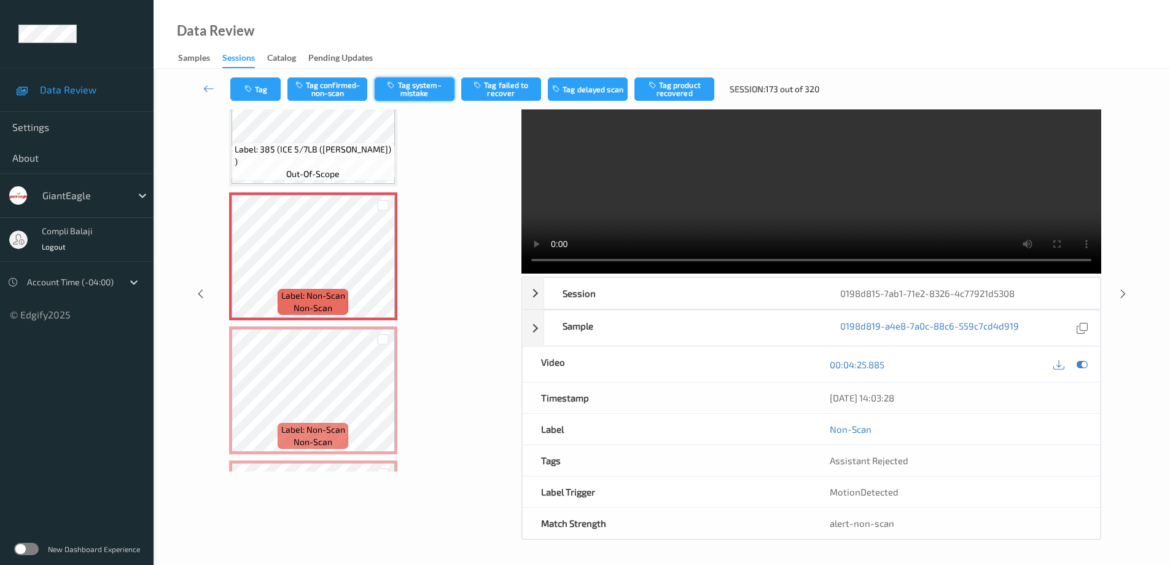
click at [430, 86] on button "Tag system-mistake" at bounding box center [415, 88] width 80 height 23
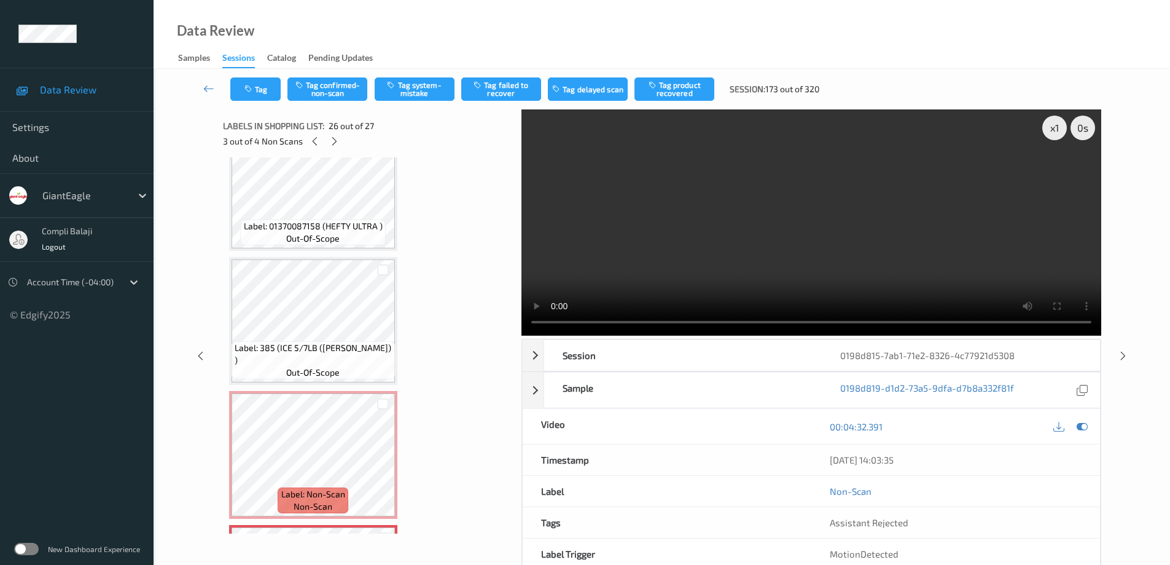
scroll to position [3062, 0]
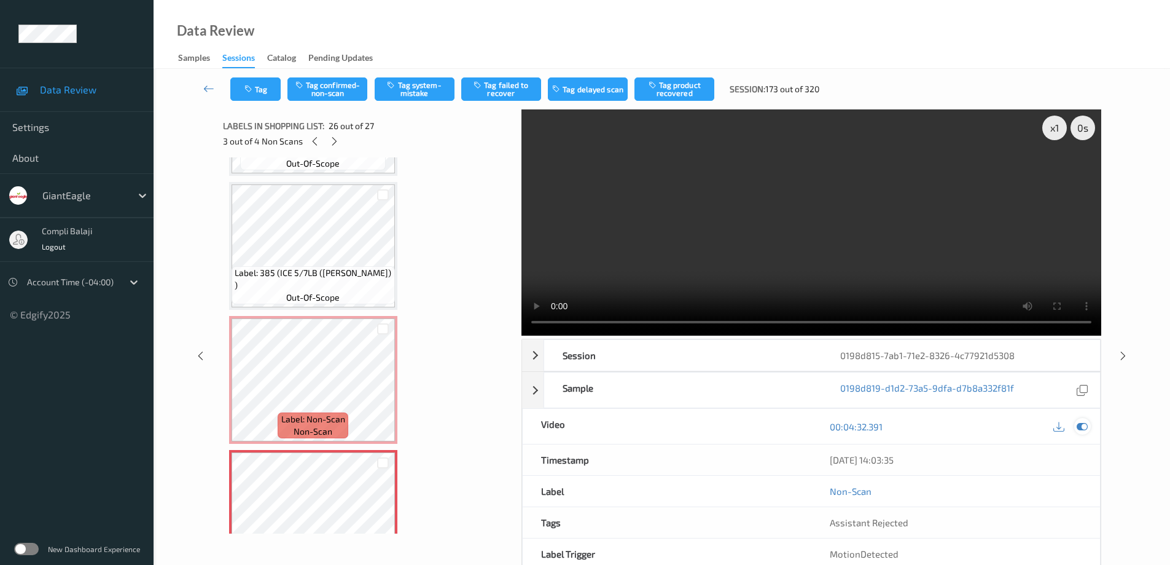
click at [1085, 430] on icon at bounding box center [1082, 426] width 11 height 11
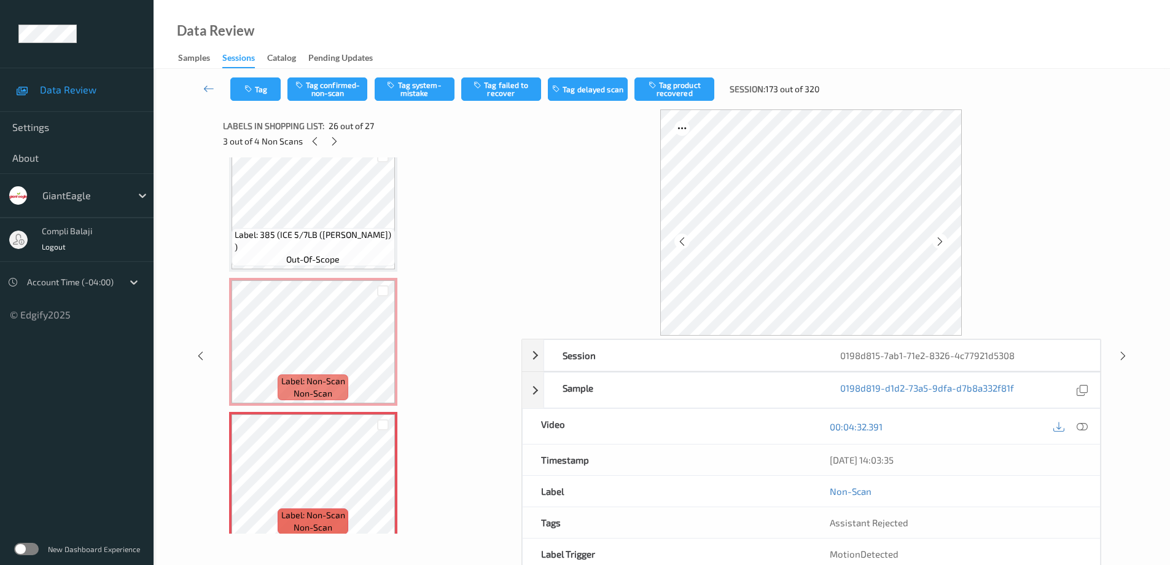
scroll to position [3124, 0]
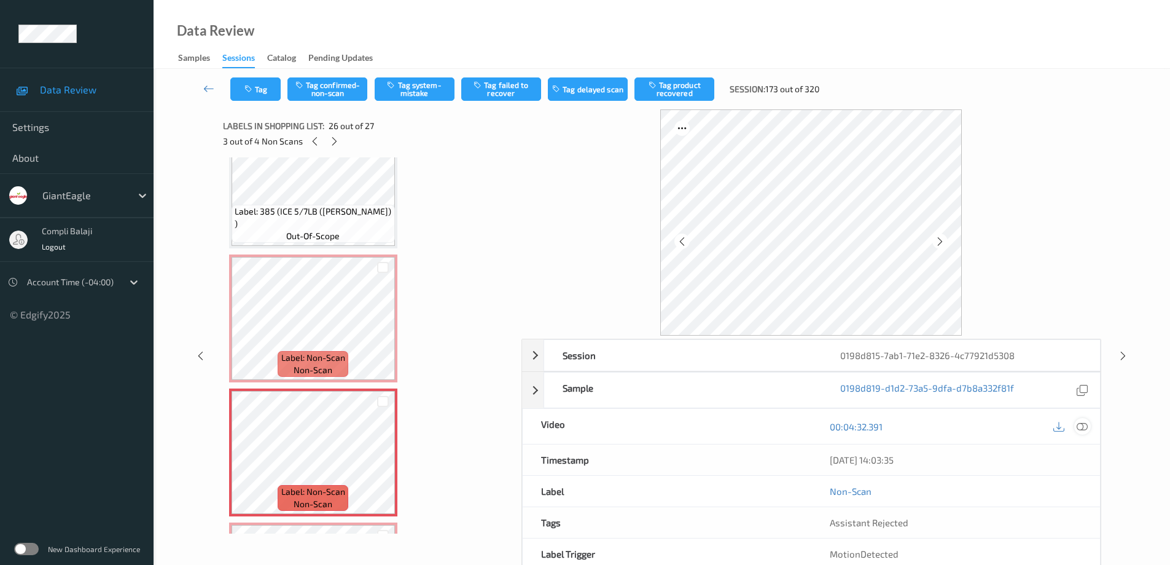
drag, startPoint x: 1086, startPoint y: 427, endPoint x: 1068, endPoint y: 407, distance: 26.6
click at [1086, 426] on icon at bounding box center [1082, 425] width 11 height 11
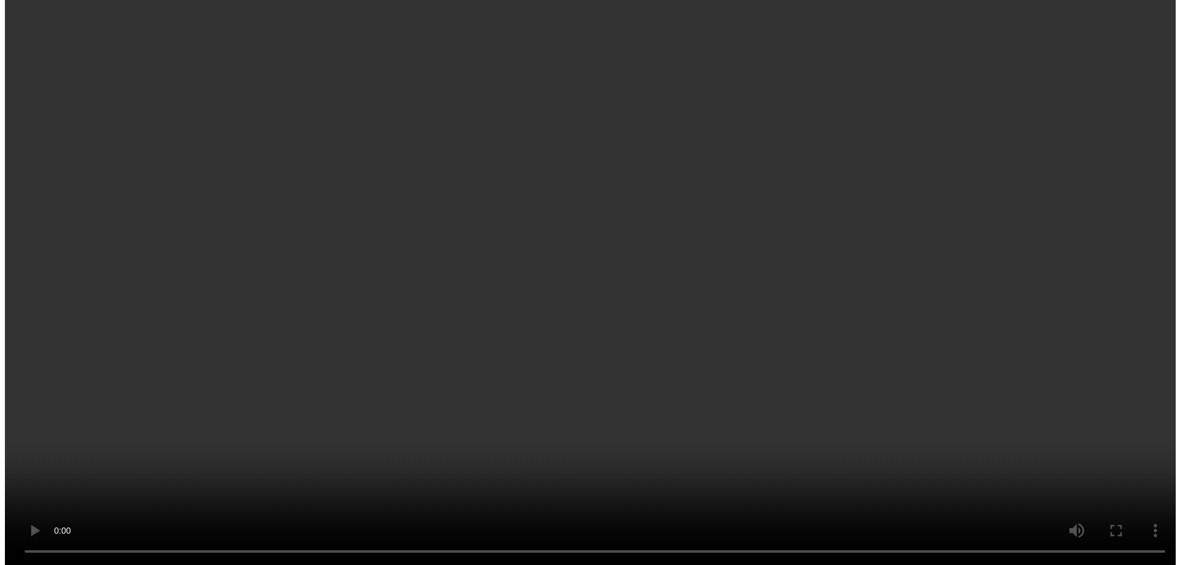
scroll to position [3209, 0]
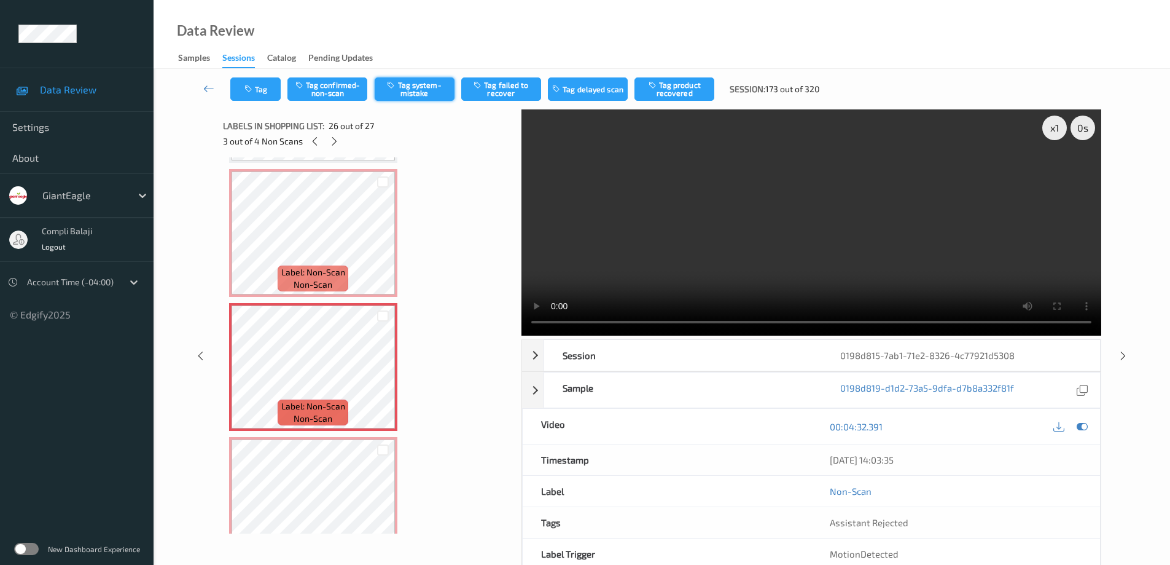
click at [422, 90] on button "Tag system-mistake" at bounding box center [415, 88] width 80 height 23
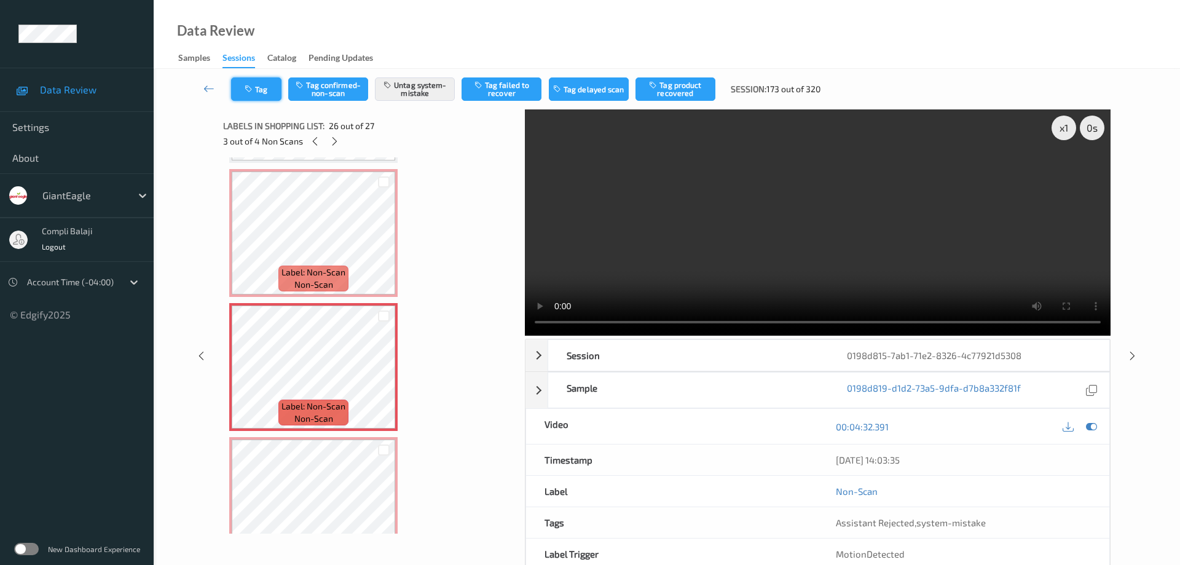
click at [264, 92] on button "Tag" at bounding box center [256, 88] width 50 height 23
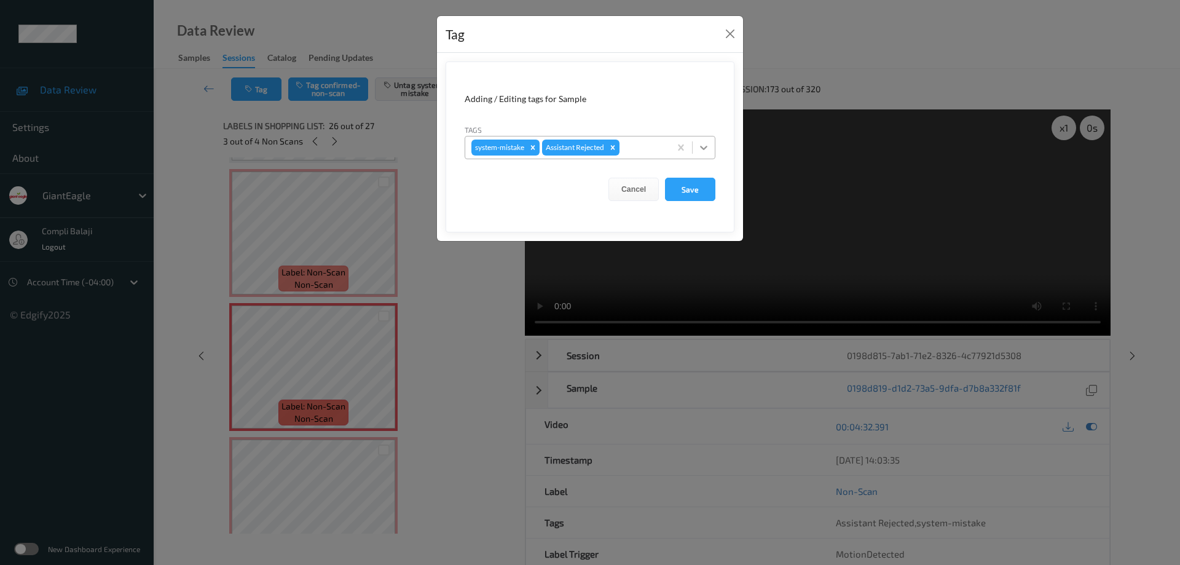
click at [703, 146] on icon at bounding box center [703, 147] width 12 height 12
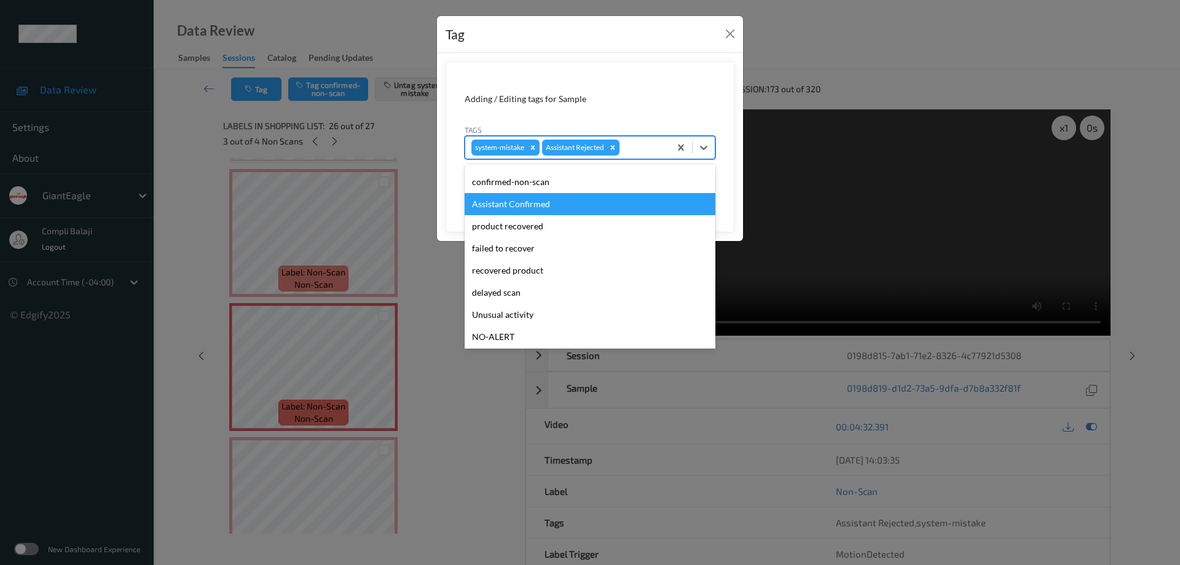
scroll to position [61, 0]
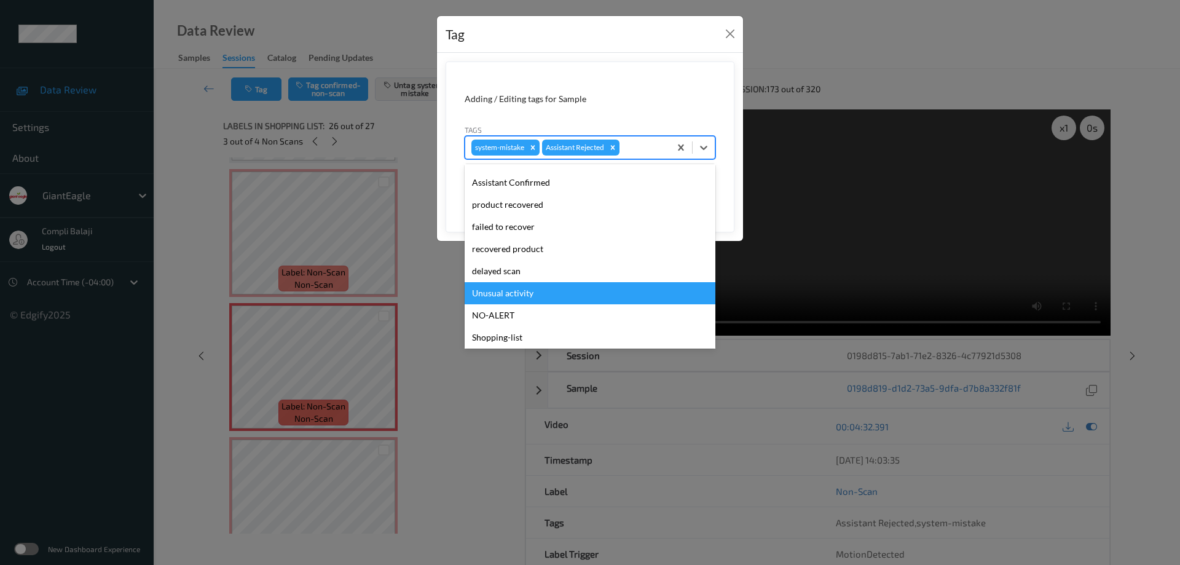
click at [513, 294] on div "Unusual activity" at bounding box center [589, 293] width 251 height 22
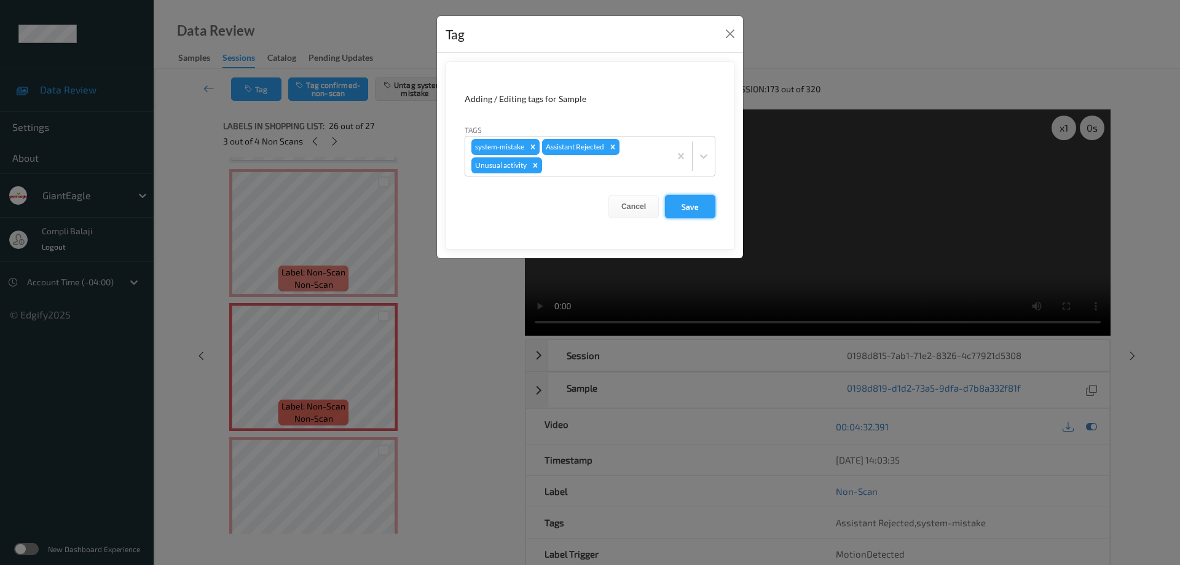
click at [700, 207] on button "Save" at bounding box center [690, 206] width 50 height 23
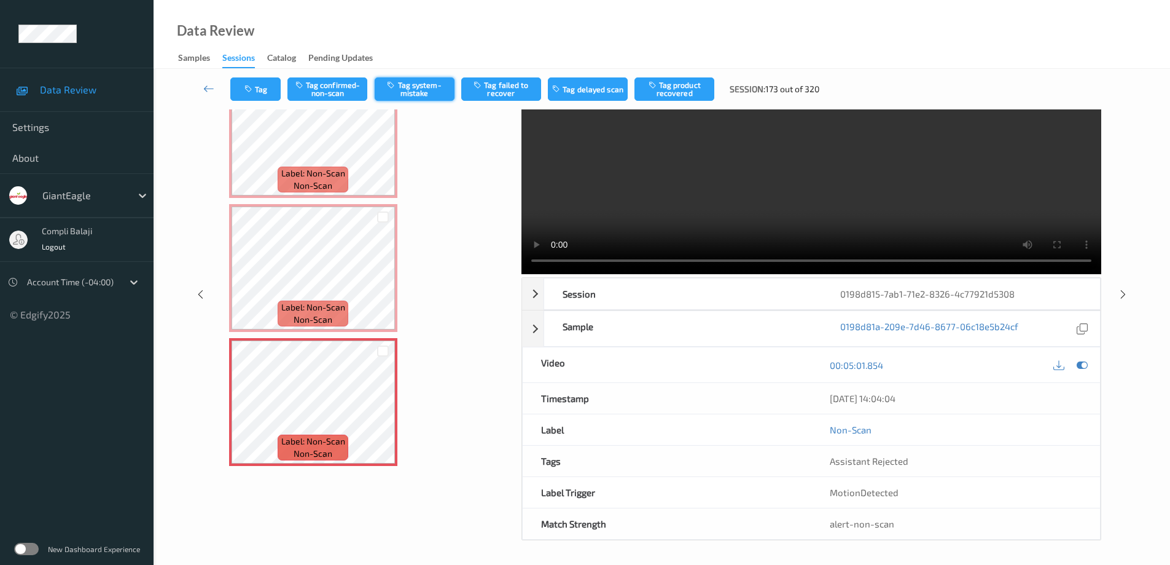
click at [435, 88] on button "Tag system-mistake" at bounding box center [415, 88] width 80 height 23
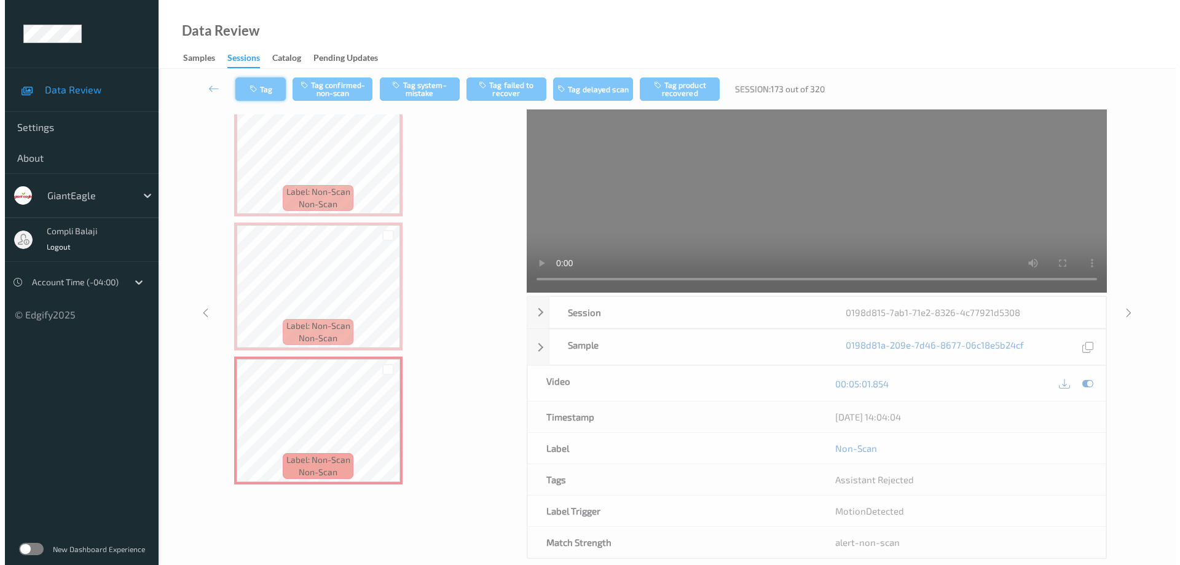
scroll to position [0, 0]
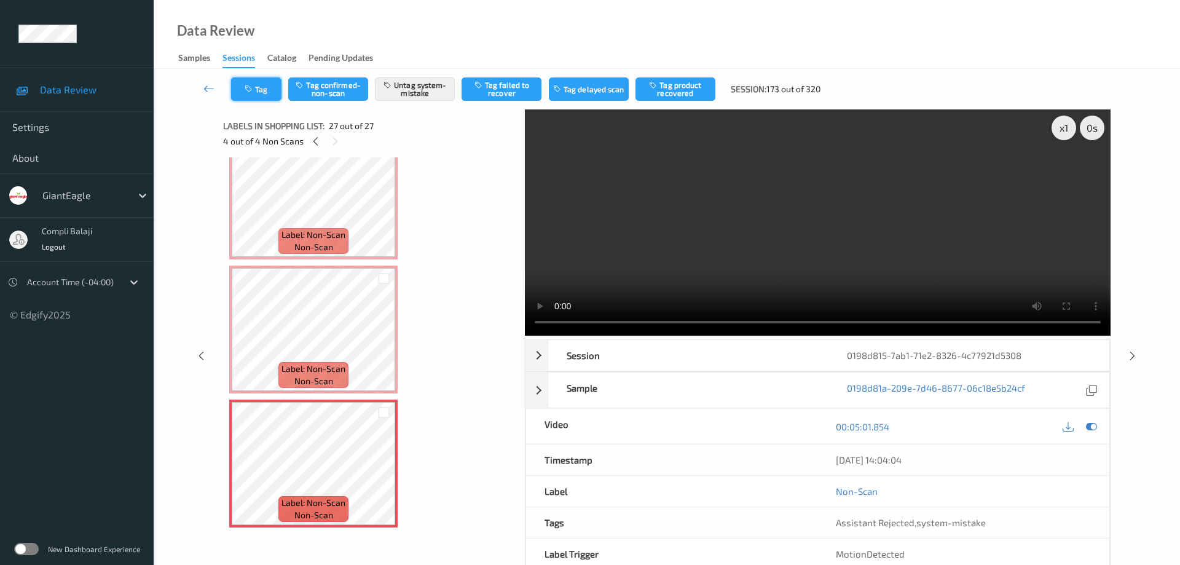
click at [265, 93] on button "Tag" at bounding box center [256, 88] width 50 height 23
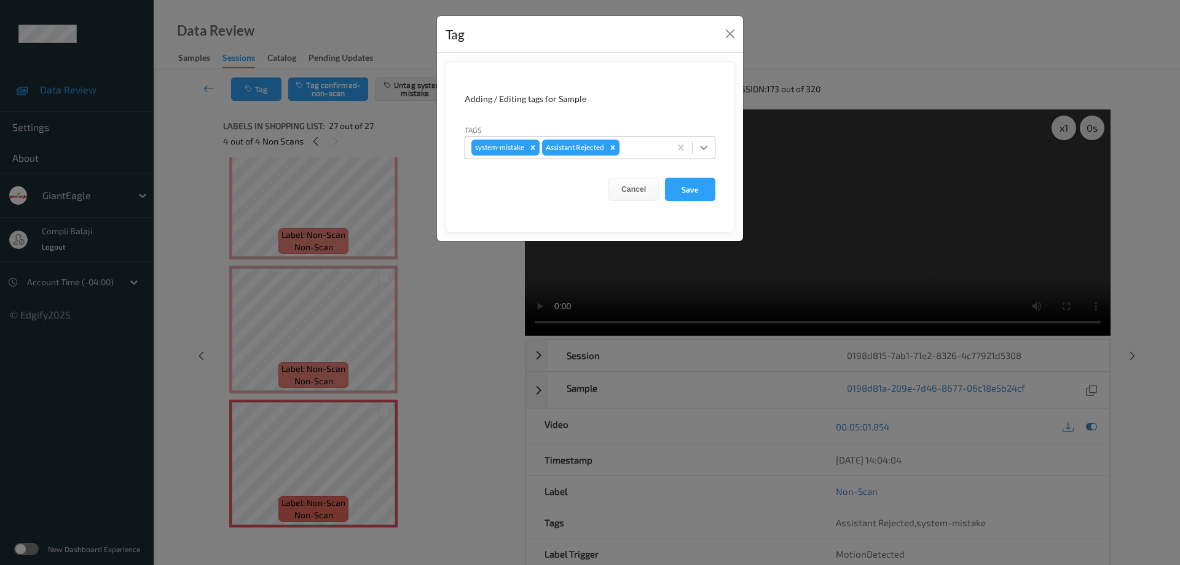
click at [703, 147] on icon at bounding box center [703, 147] width 12 height 12
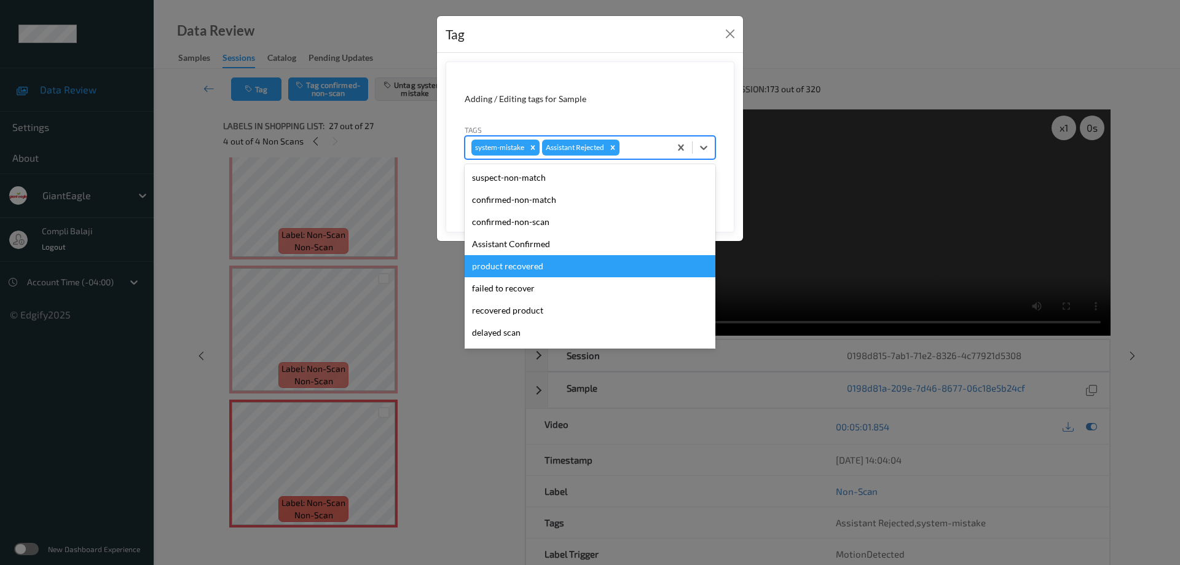
scroll to position [61, 0]
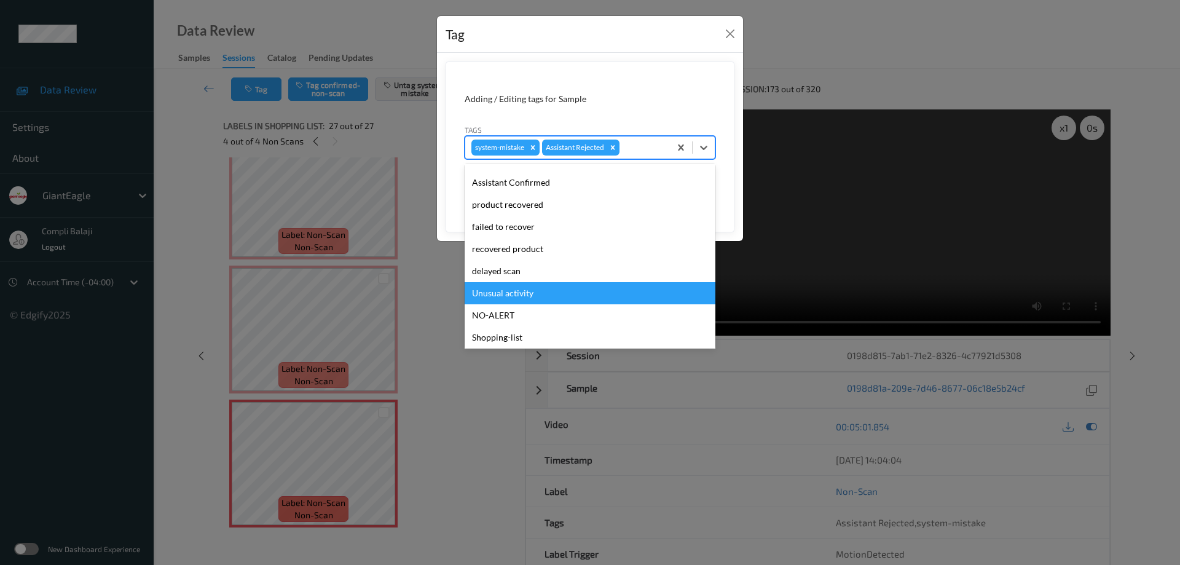
drag, startPoint x: 512, startPoint y: 295, endPoint x: 660, endPoint y: 284, distance: 149.1
click at [511, 295] on div "Unusual activity" at bounding box center [589, 293] width 251 height 22
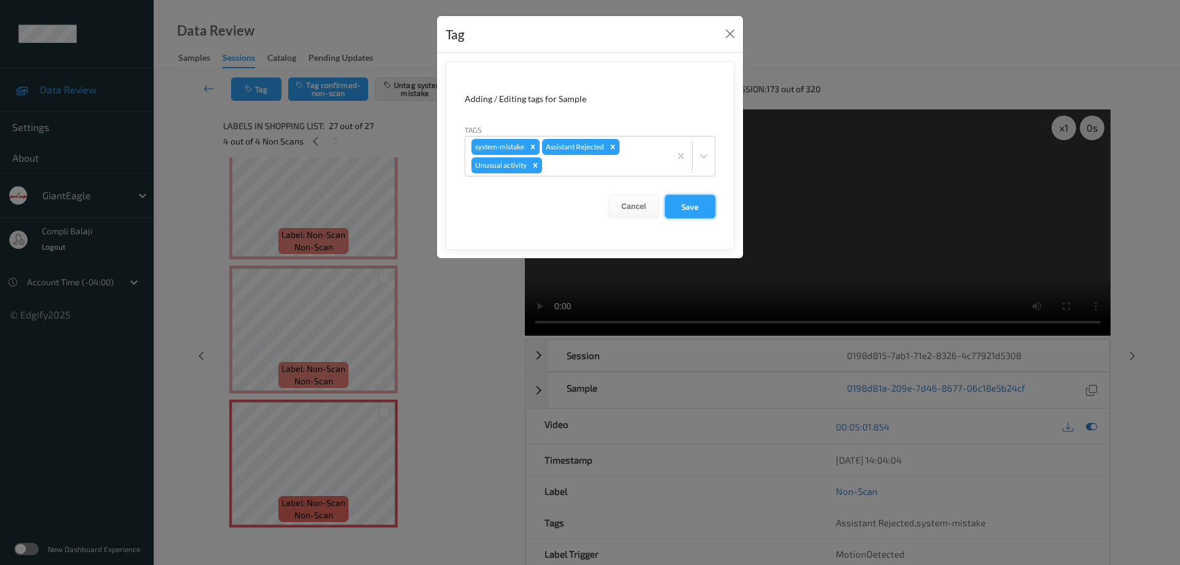
click at [706, 208] on button "Save" at bounding box center [690, 206] width 50 height 23
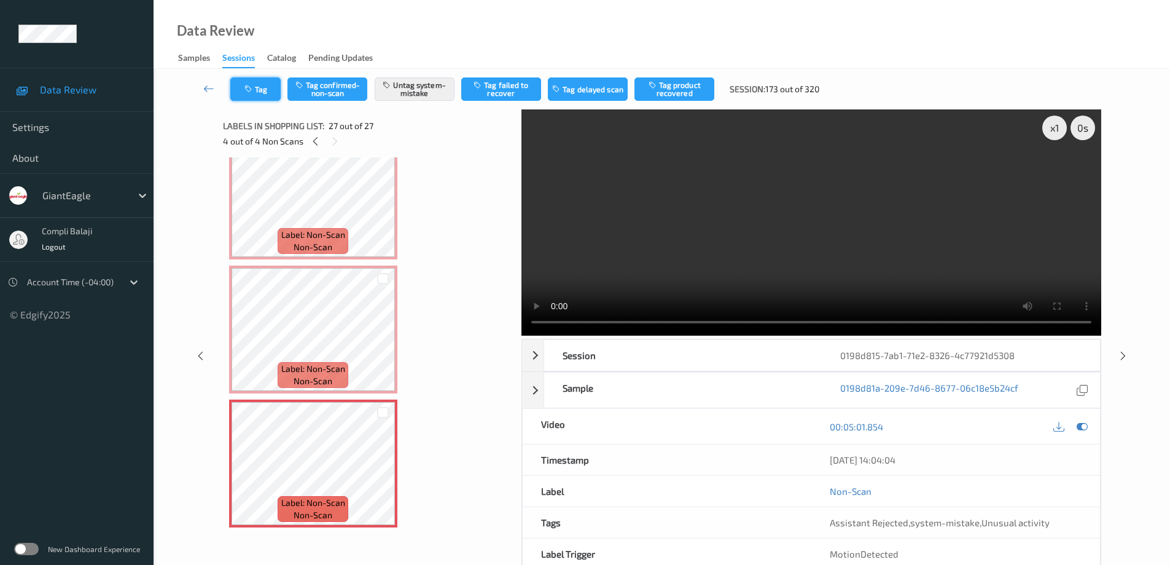
click at [267, 94] on button "Tag" at bounding box center [255, 88] width 50 height 23
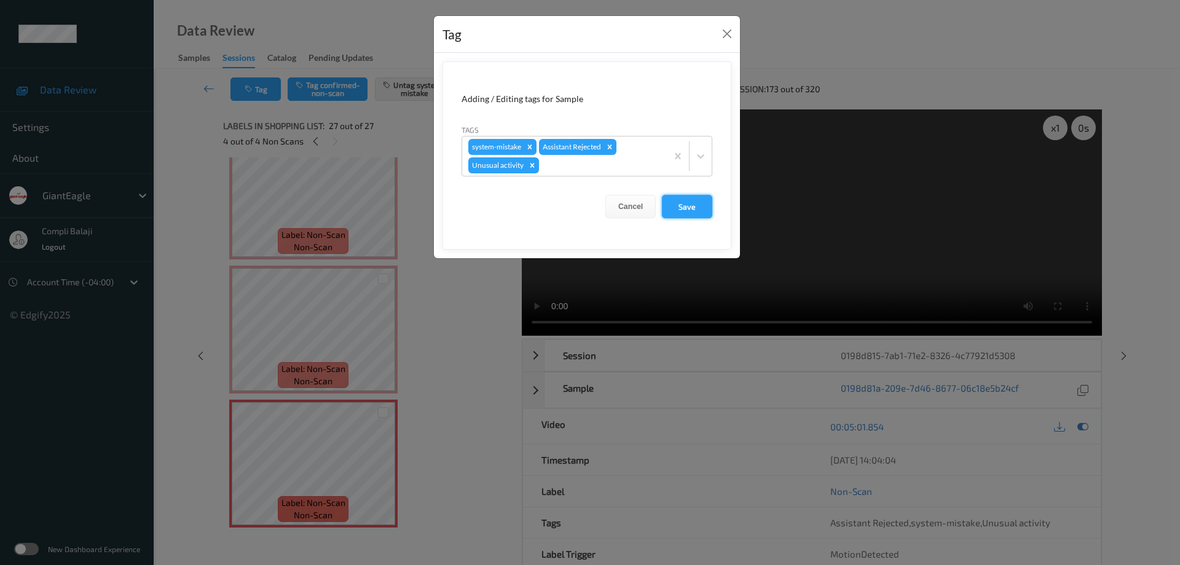
click at [692, 210] on button "Save" at bounding box center [687, 206] width 50 height 23
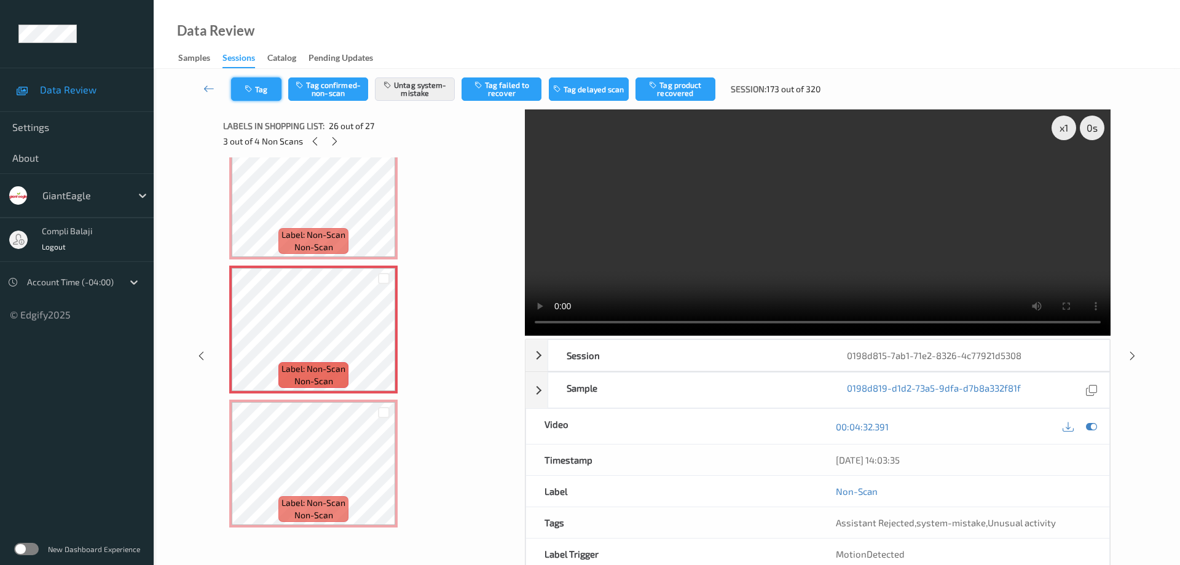
click at [253, 87] on icon "button" at bounding box center [250, 89] width 10 height 9
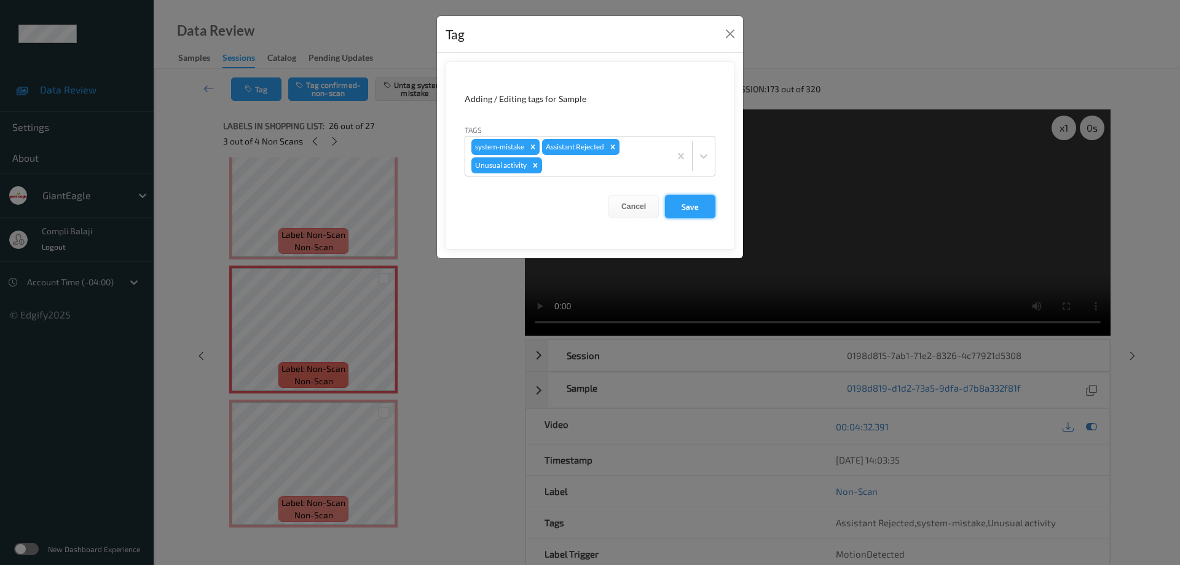
click at [697, 212] on button "Save" at bounding box center [690, 206] width 50 height 23
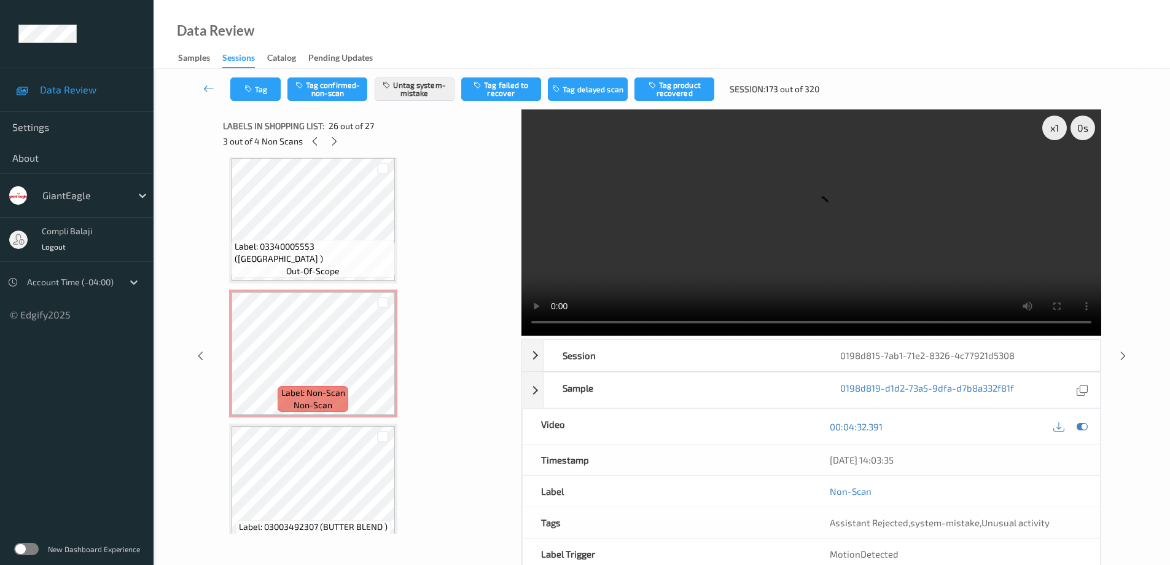
scroll to position [543, 0]
click at [208, 88] on icon at bounding box center [208, 88] width 11 height 12
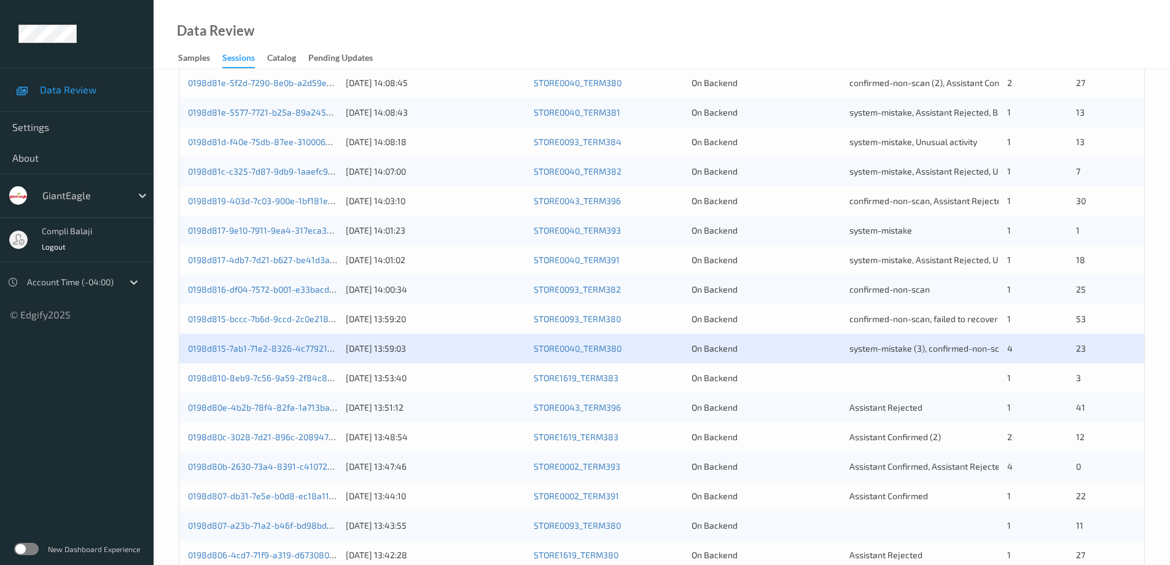
scroll to position [360, 0]
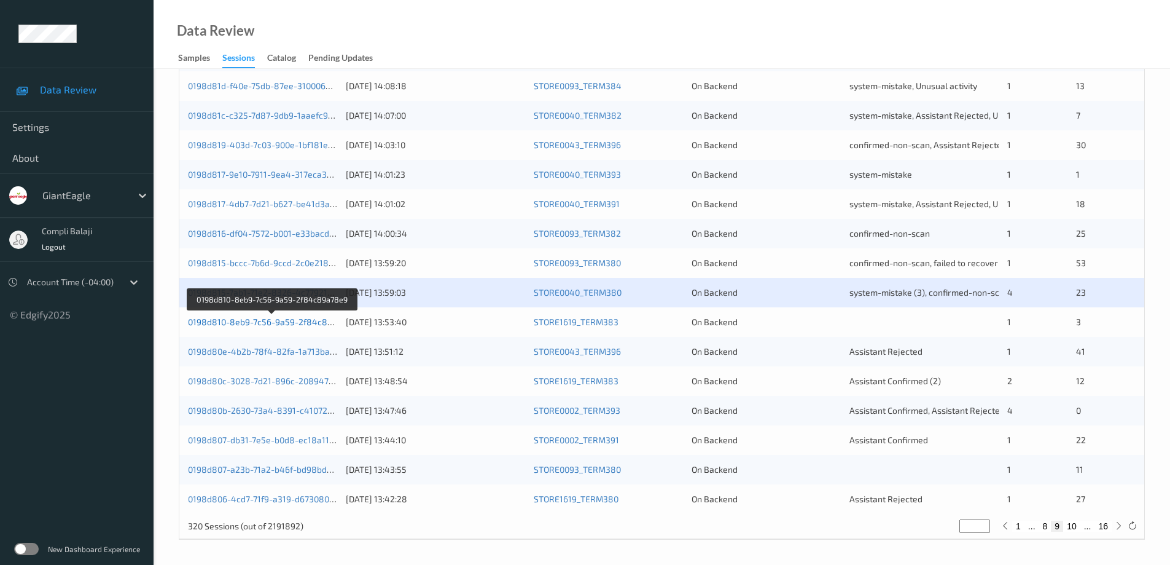
click at [295, 324] on link "0198d810-8eb9-7c56-9a59-2f84c89a78e9" at bounding box center [272, 321] width 169 height 10
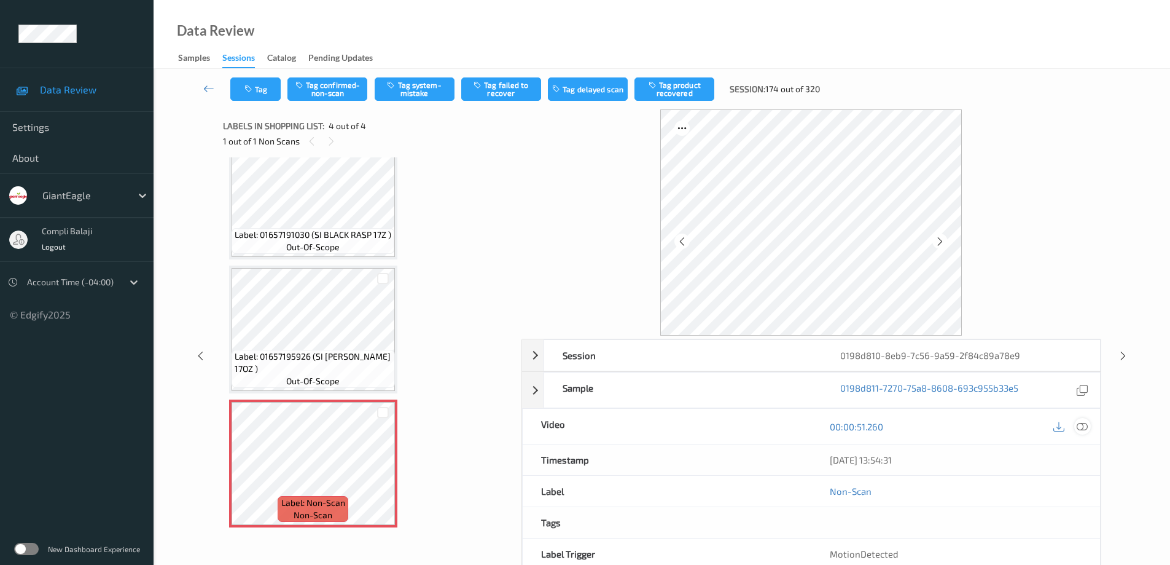
drag, startPoint x: 1080, startPoint y: 429, endPoint x: 1035, endPoint y: 398, distance: 54.4
click at [1079, 429] on icon at bounding box center [1082, 425] width 11 height 11
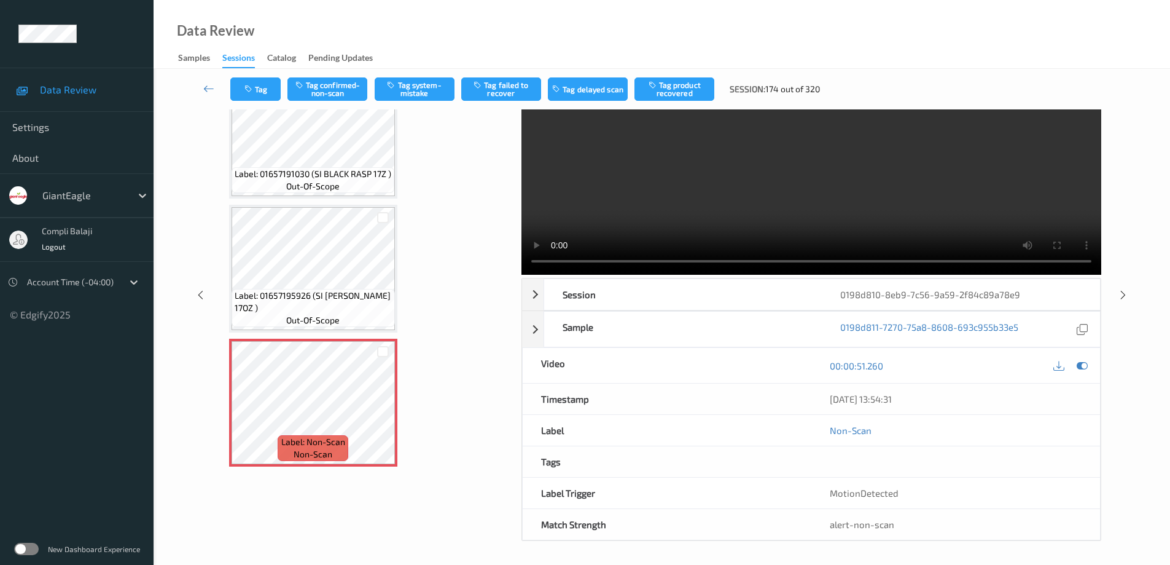
scroll to position [62, 0]
click at [421, 88] on button "Tag system-mistake" at bounding box center [415, 88] width 80 height 23
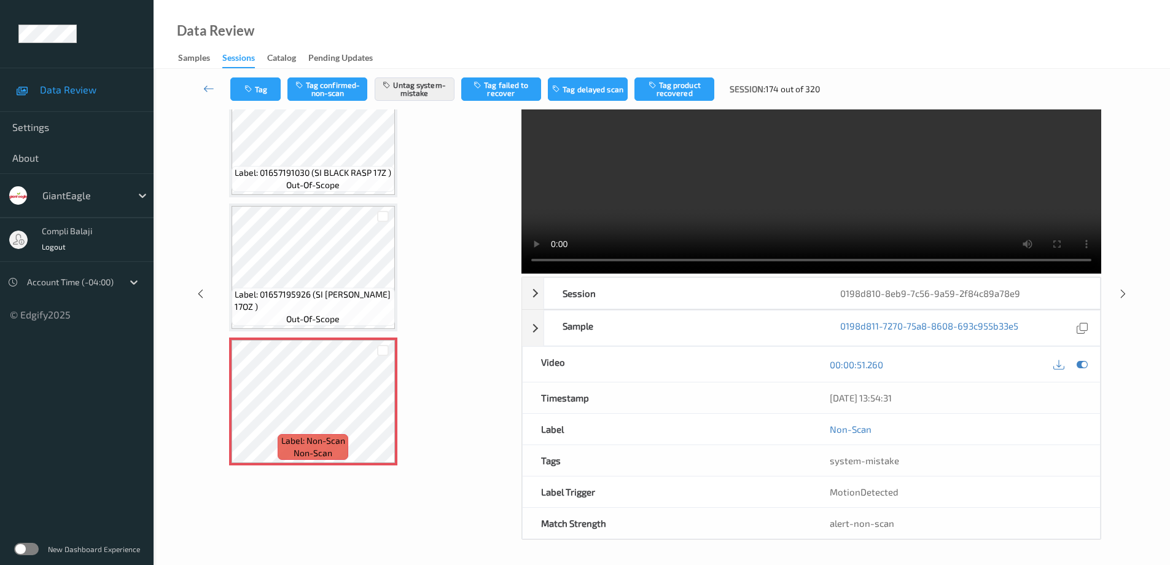
scroll to position [43, 0]
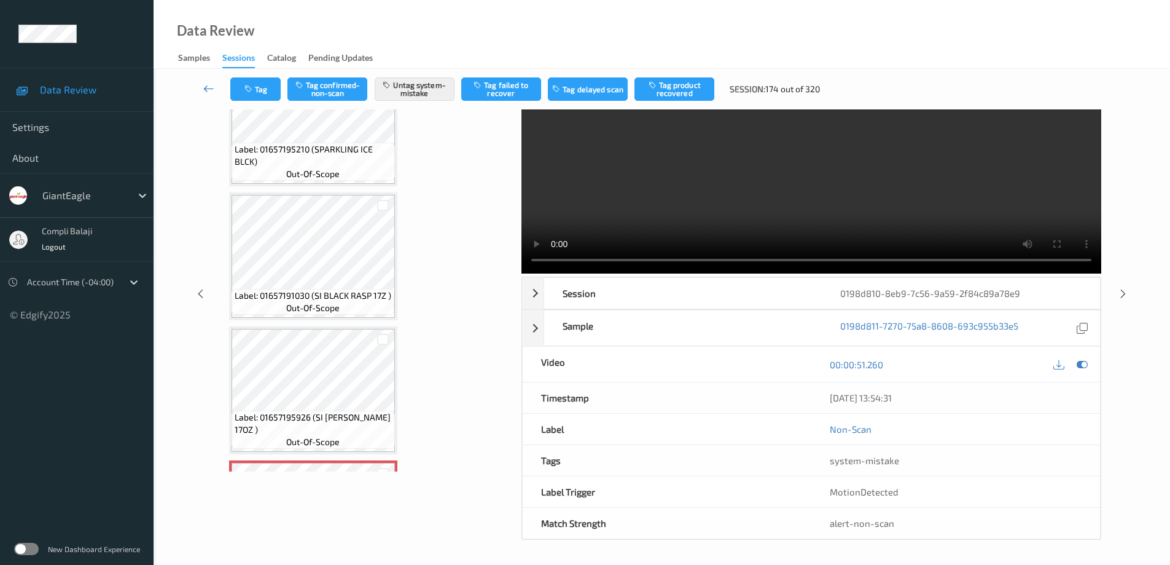
click at [207, 87] on icon at bounding box center [208, 88] width 11 height 12
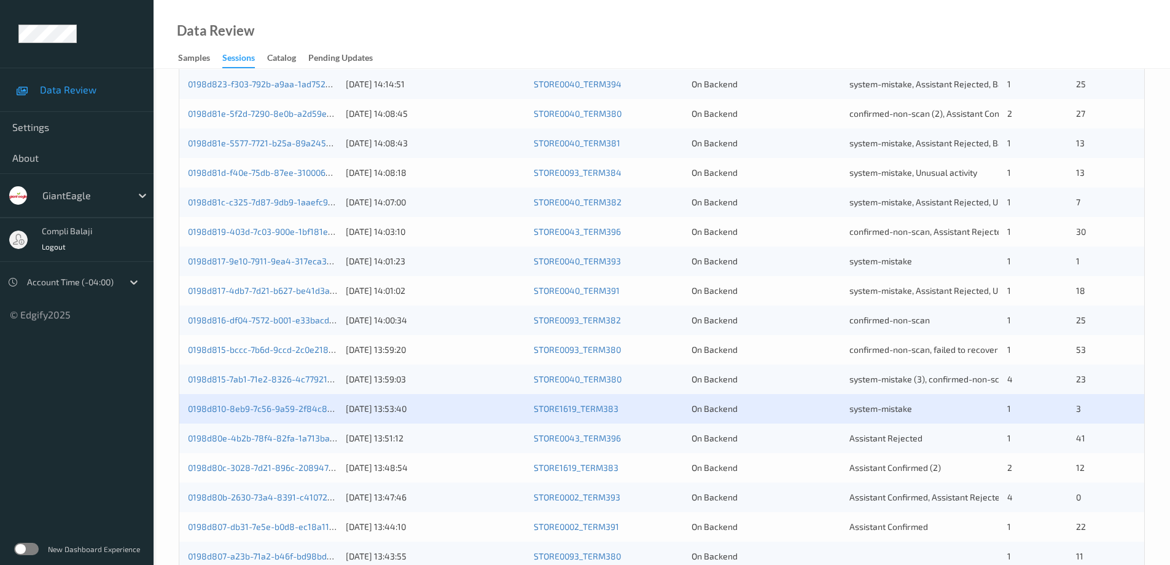
scroll to position [307, 0]
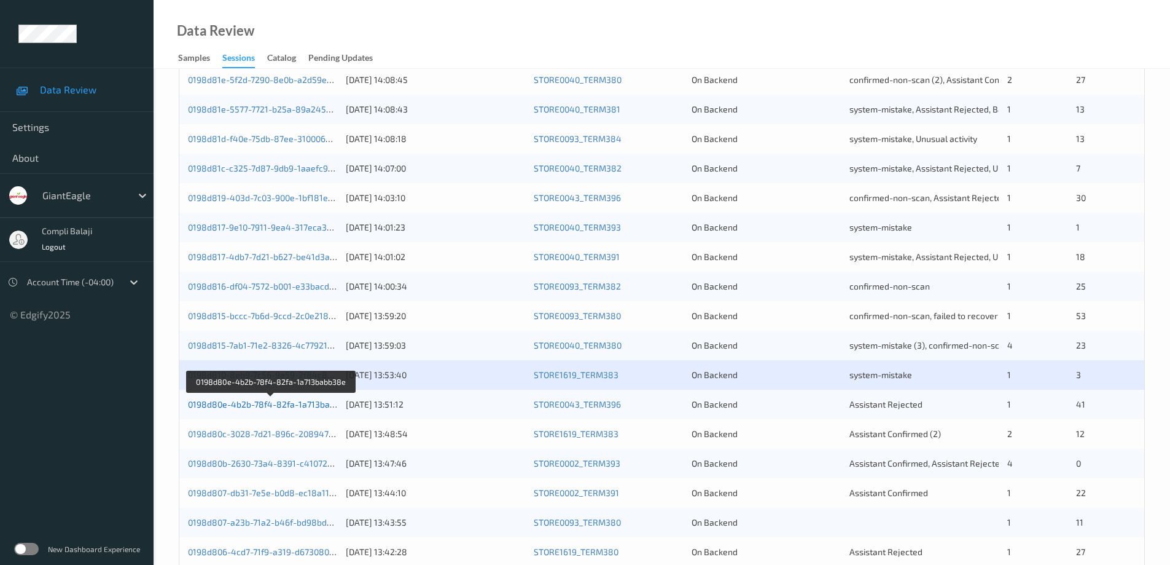
click at [319, 406] on link "0198d80e-4b2b-78f4-82fa-1a713babb38e" at bounding box center [271, 404] width 167 height 10
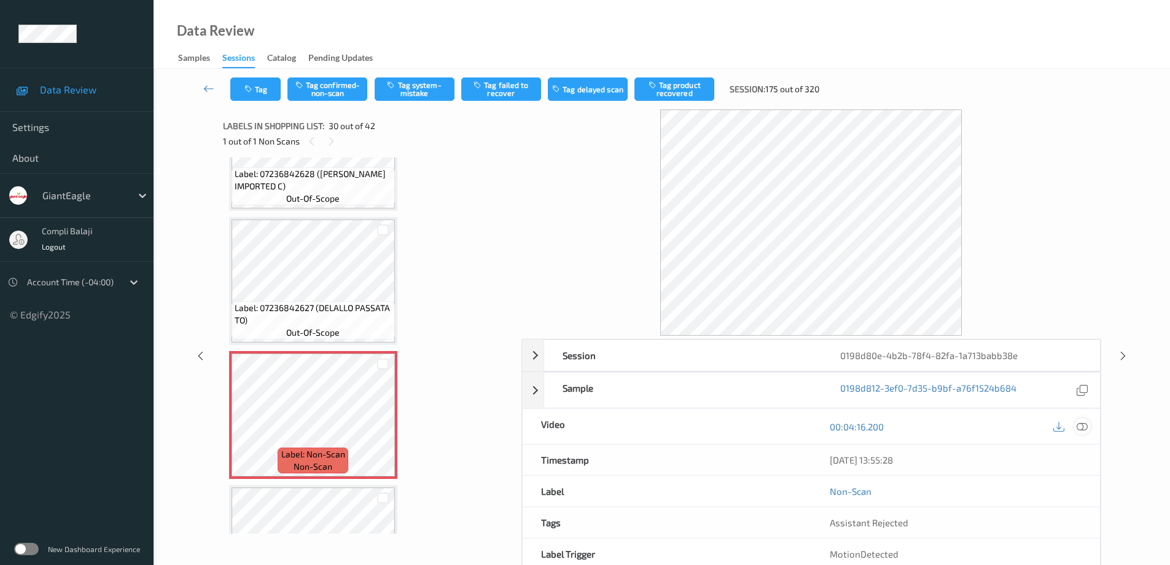
click at [1086, 428] on icon at bounding box center [1082, 425] width 11 height 11
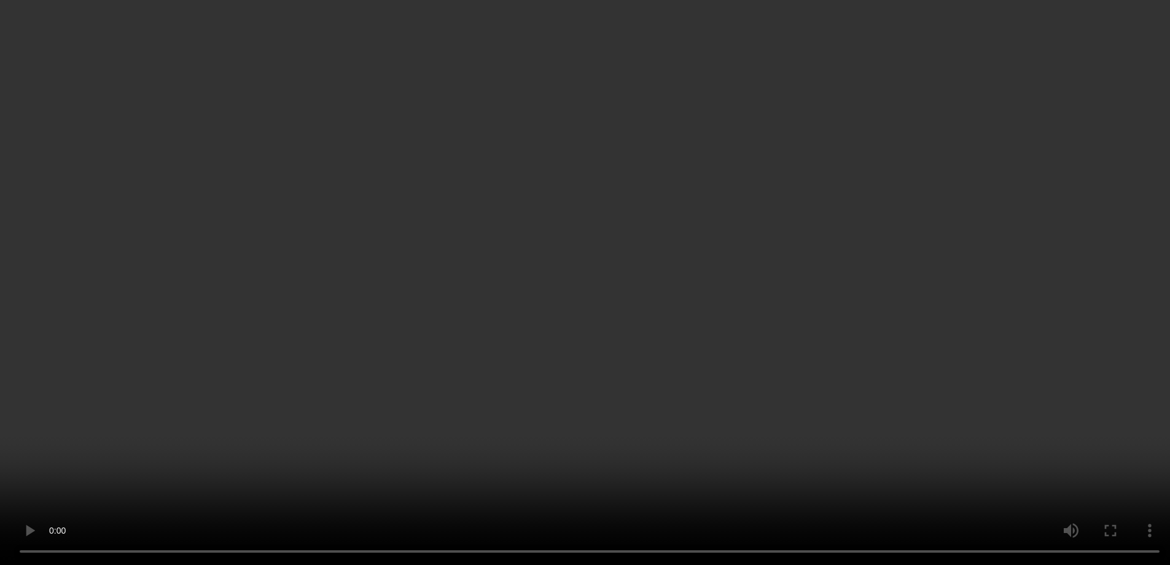
scroll to position [3758, 0]
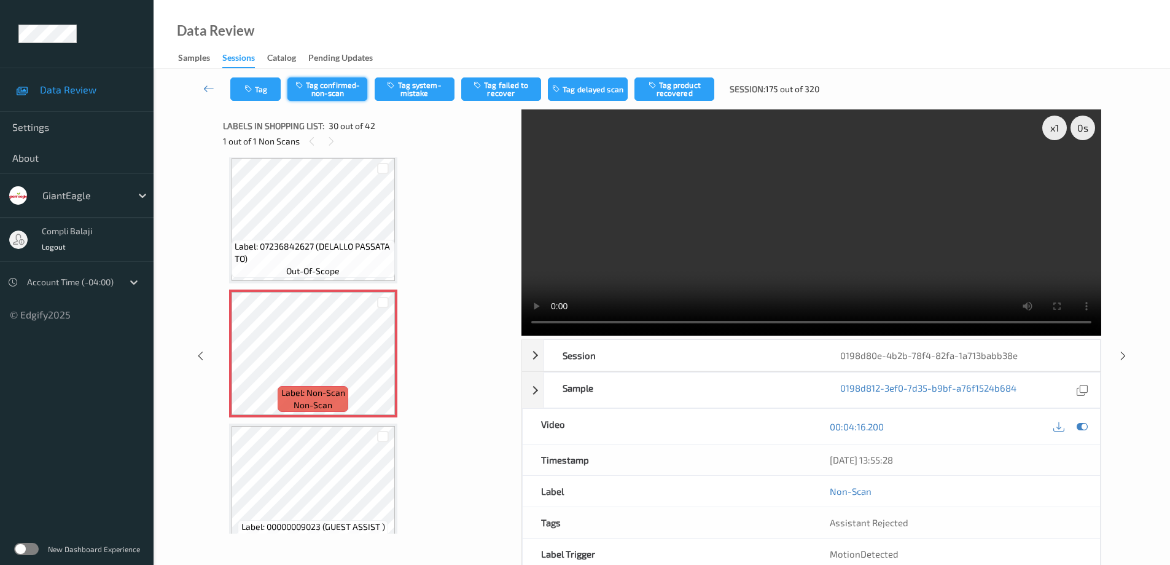
click at [340, 91] on button "Tag confirmed-non-scan" at bounding box center [328, 88] width 80 height 23
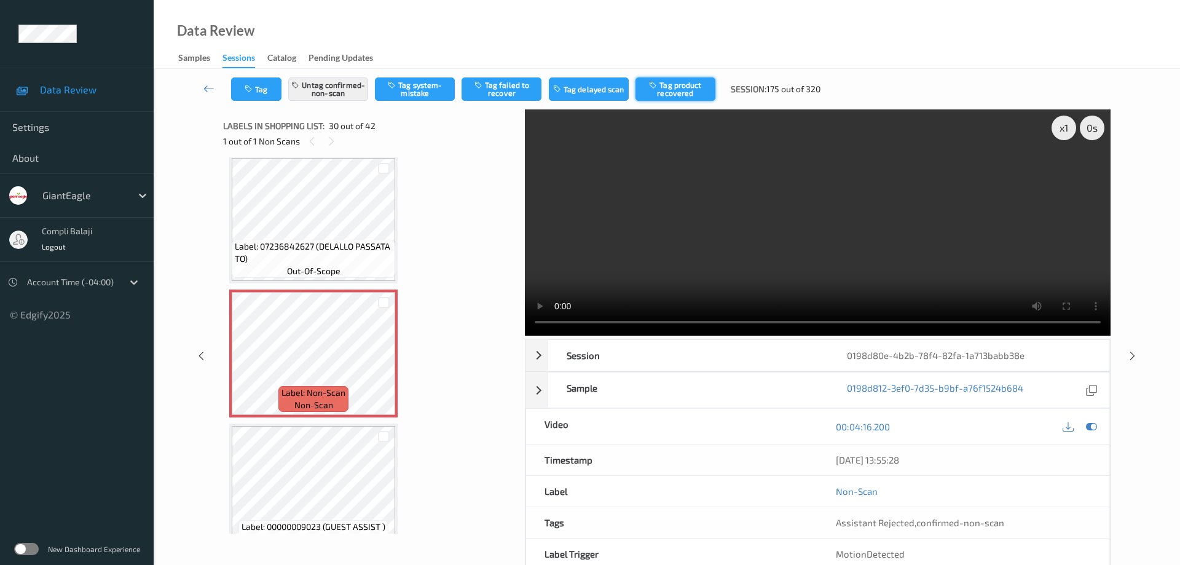
click at [680, 93] on button "Tag product recovered" at bounding box center [675, 88] width 80 height 23
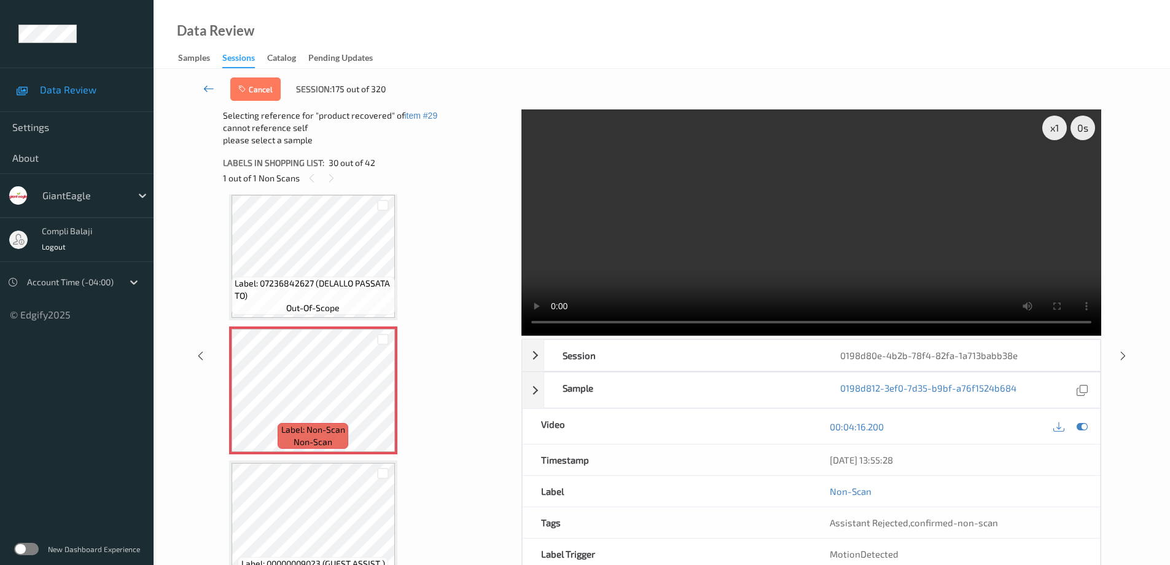
click at [208, 88] on icon at bounding box center [208, 88] width 11 height 12
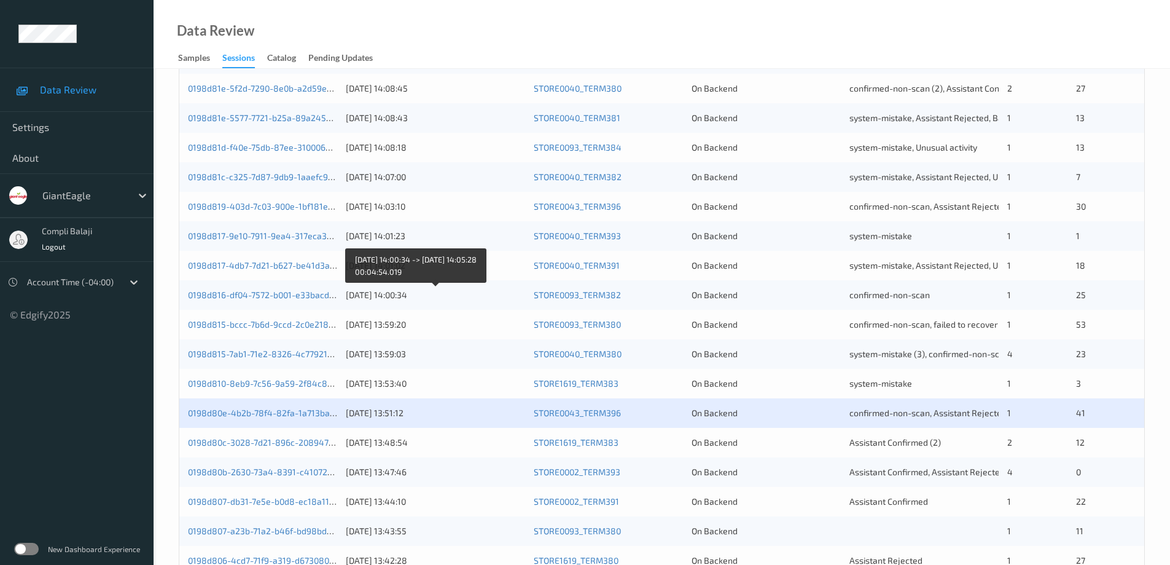
scroll to position [360, 0]
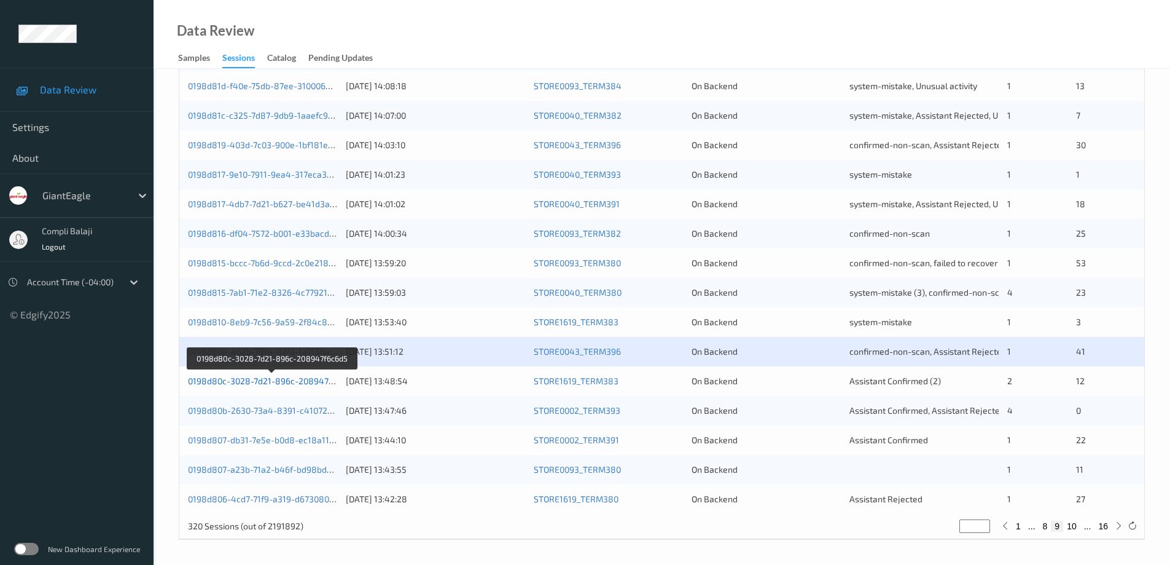
click at [317, 380] on link "0198d80c-3028-7d21-896c-208947f6c6d5" at bounding box center [272, 380] width 168 height 10
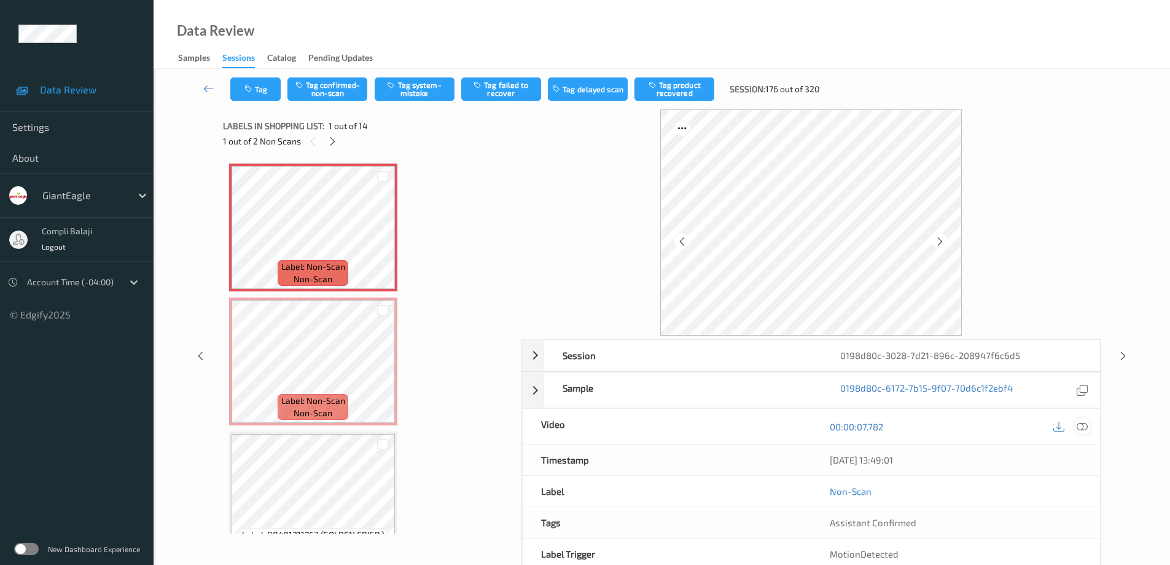
click at [1088, 427] on div at bounding box center [1083, 426] width 17 height 17
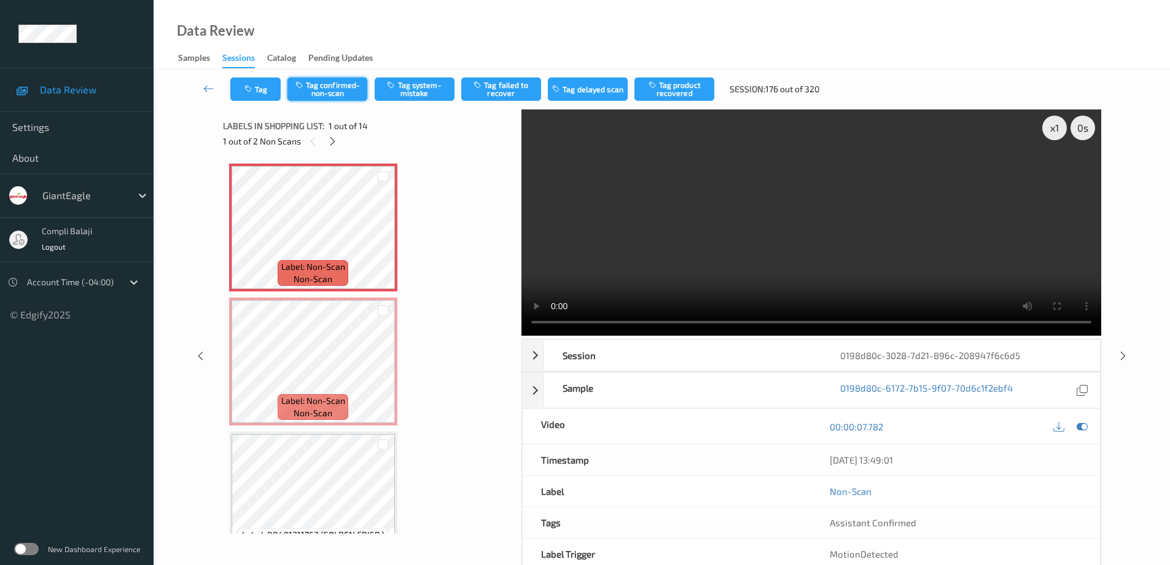
click at [350, 96] on button "Tag confirmed-non-scan" at bounding box center [328, 88] width 80 height 23
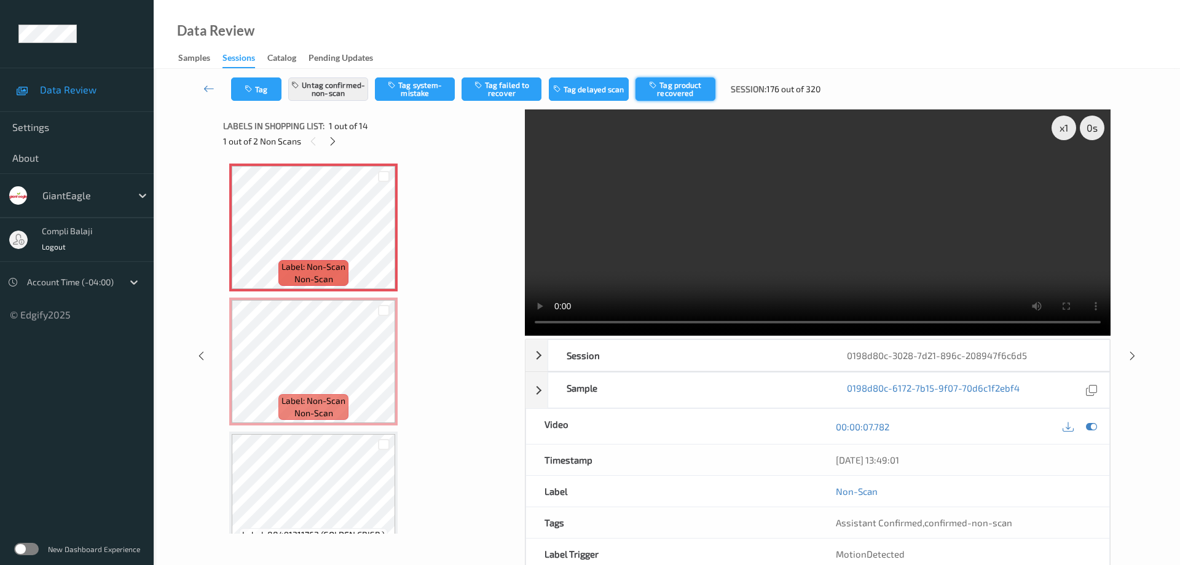
click at [675, 90] on button "Tag product recovered" at bounding box center [675, 88] width 80 height 23
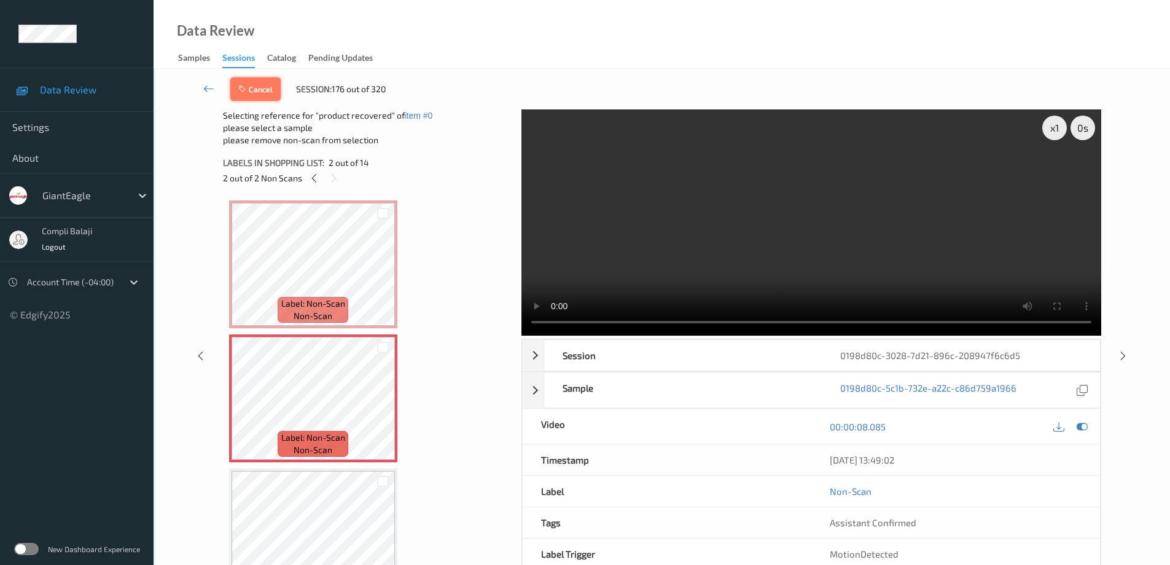
click at [265, 87] on button "Cancel" at bounding box center [255, 88] width 50 height 23
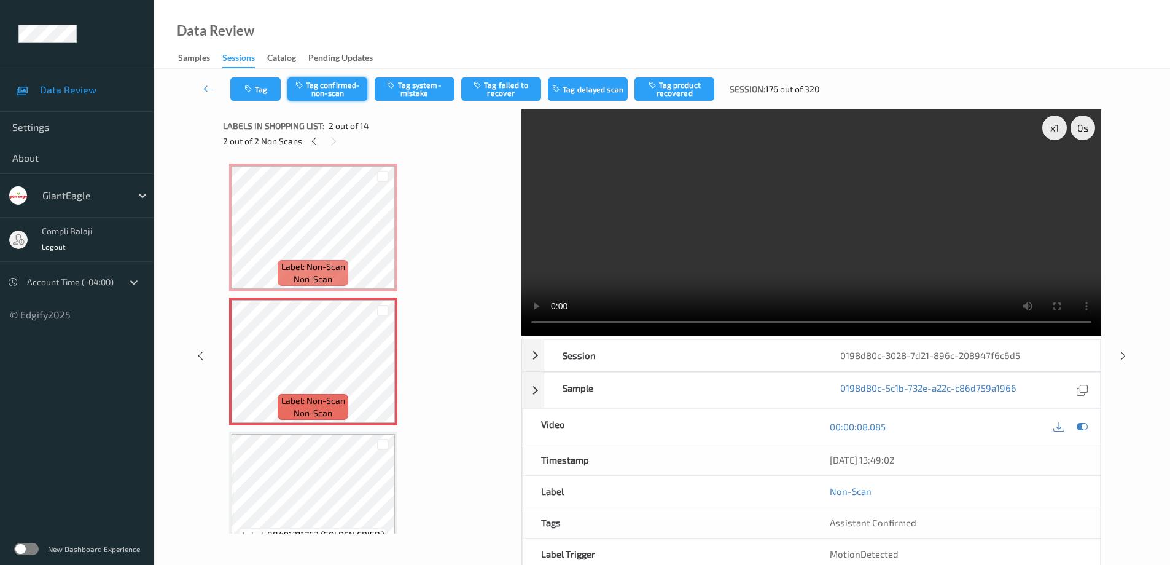
click at [332, 87] on button "Tag confirmed-non-scan" at bounding box center [328, 88] width 80 height 23
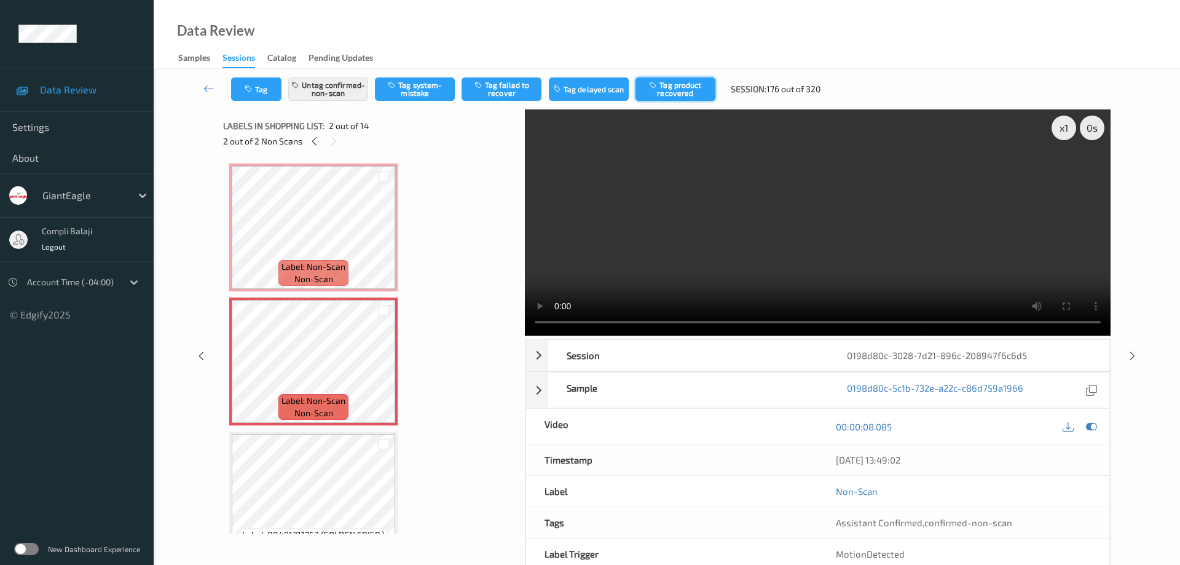
click at [689, 92] on button "Tag product recovered" at bounding box center [675, 88] width 80 height 23
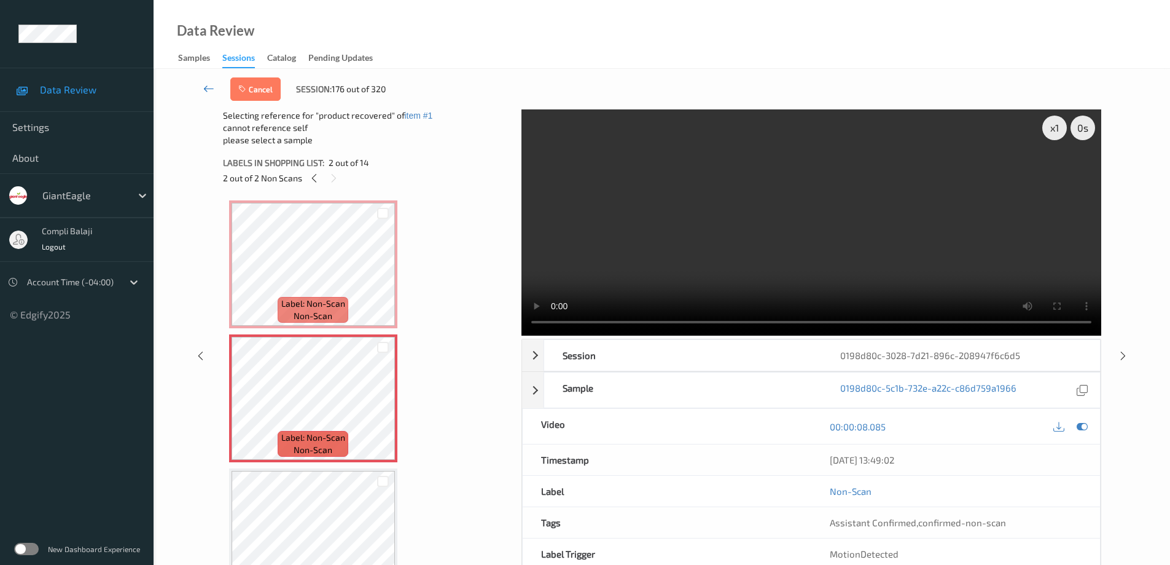
click at [204, 91] on icon at bounding box center [208, 88] width 11 height 12
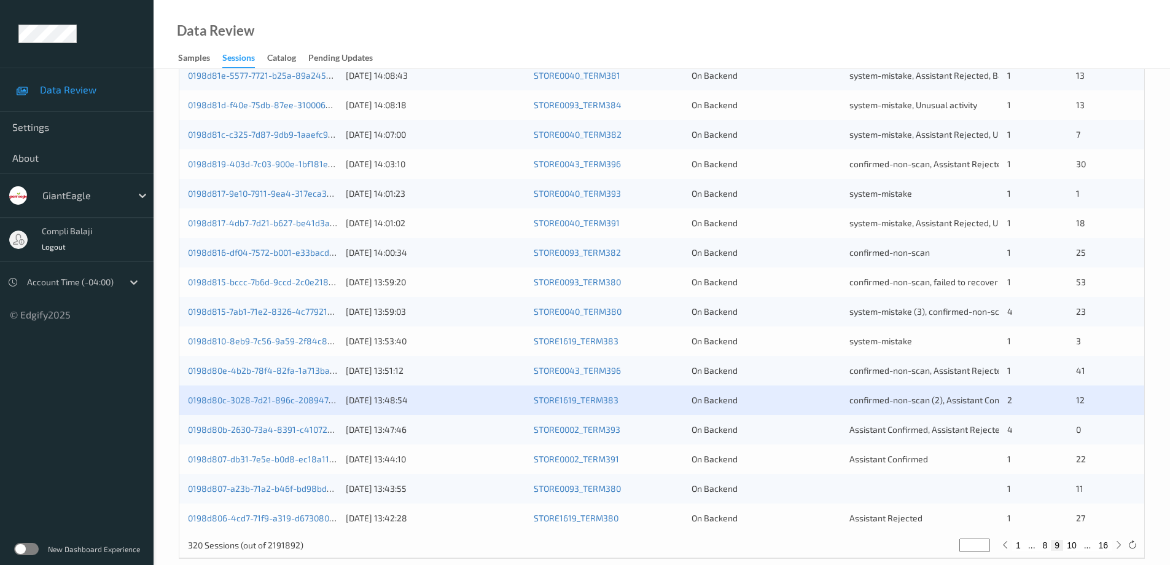
scroll to position [360, 0]
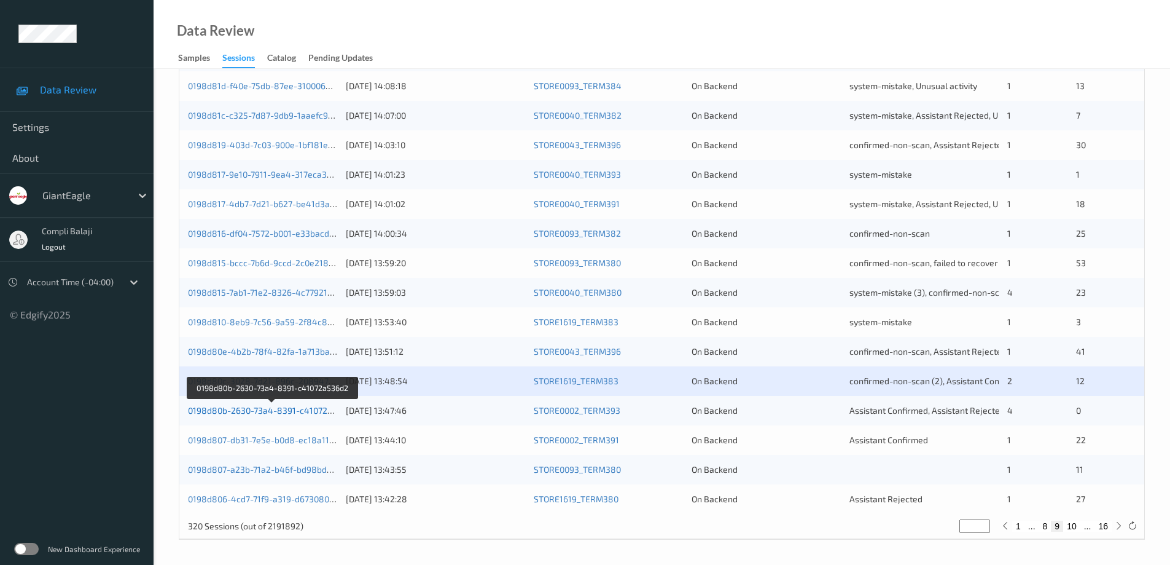
click at [302, 413] on link "0198d80b-2630-73a4-8391-c41072a536d2" at bounding box center [272, 410] width 169 height 10
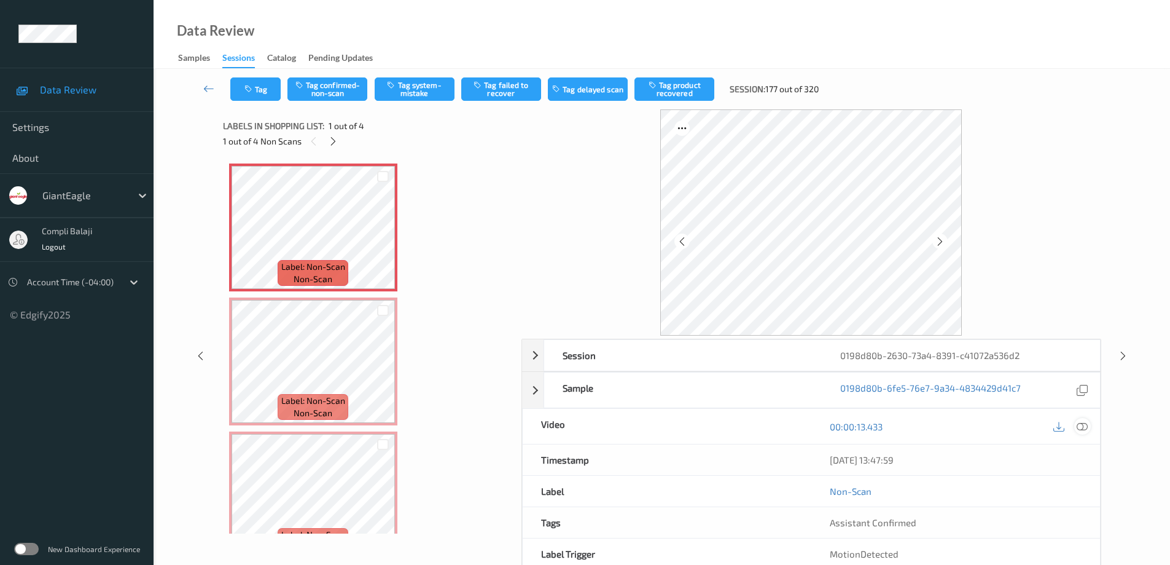
click at [1086, 429] on icon at bounding box center [1082, 425] width 11 height 11
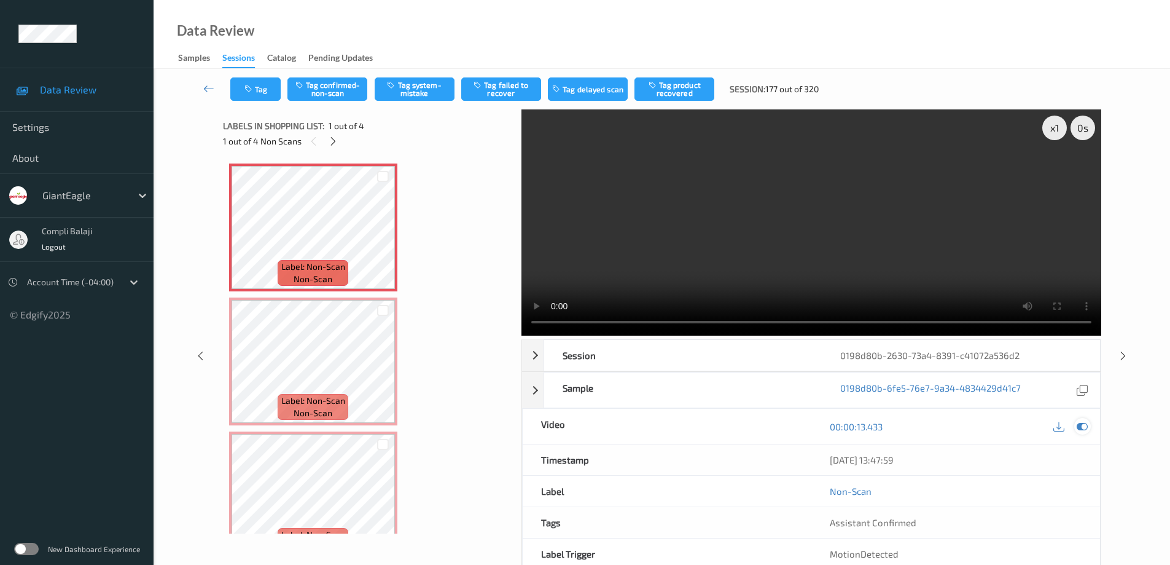
click at [1084, 429] on icon at bounding box center [1082, 426] width 11 height 11
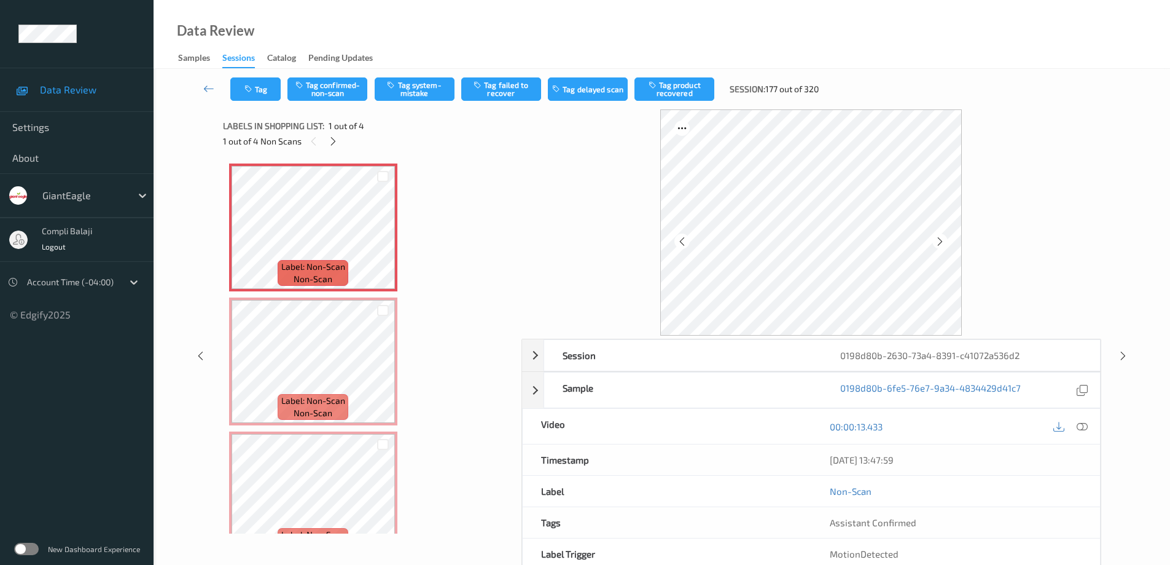
click at [1092, 429] on div "00:00:13.433" at bounding box center [956, 426] width 289 height 35
click at [1084, 428] on icon at bounding box center [1082, 425] width 11 height 11
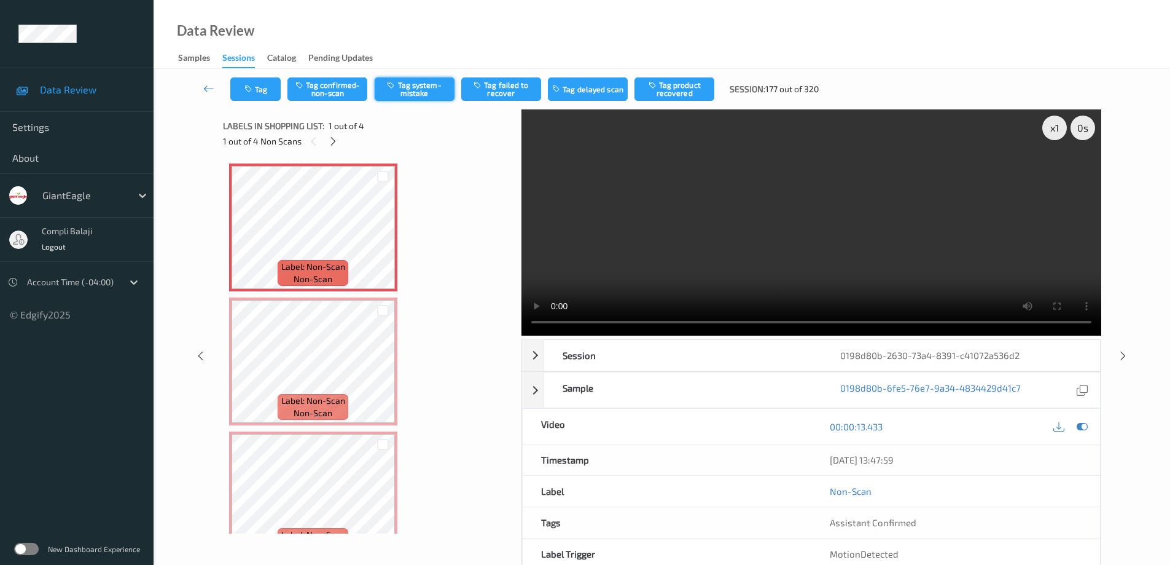
click at [418, 90] on button "Tag system-mistake" at bounding box center [415, 88] width 80 height 23
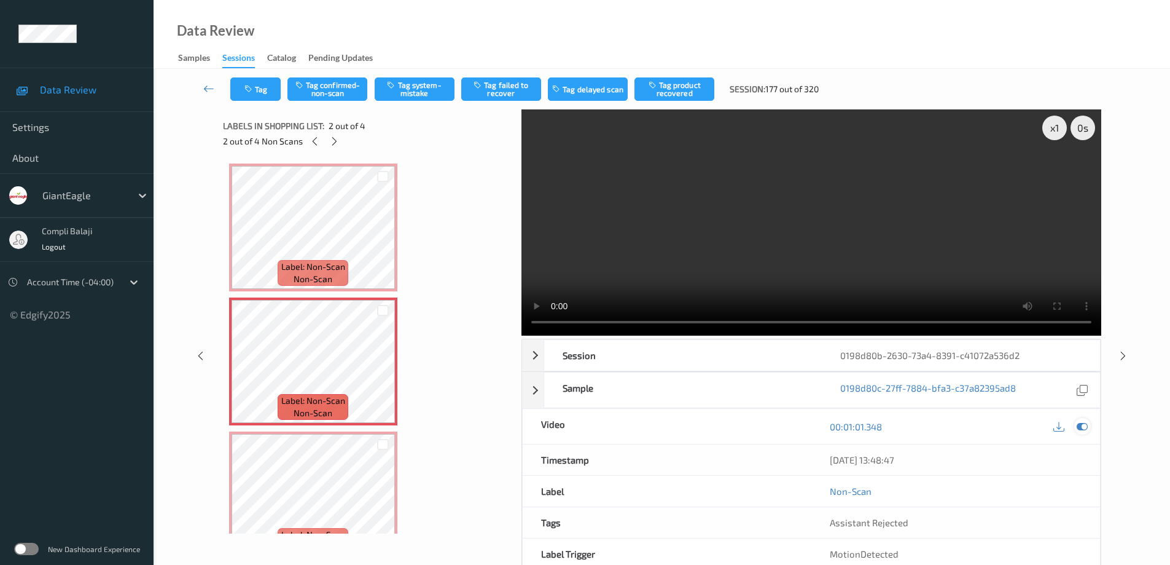
click at [1083, 428] on icon at bounding box center [1082, 426] width 11 height 11
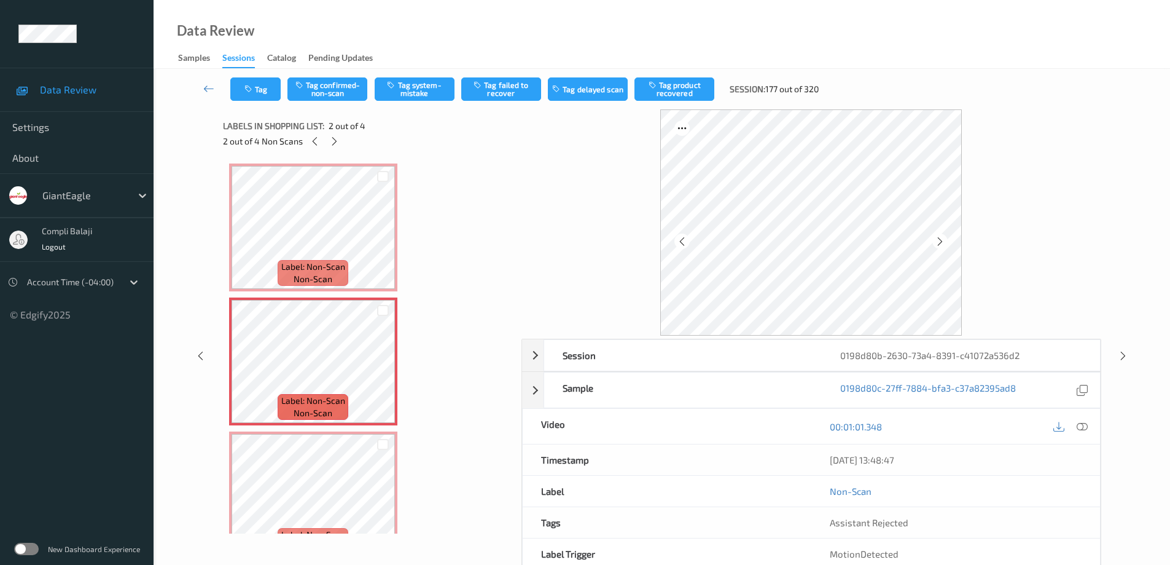
drag, startPoint x: 1084, startPoint y: 422, endPoint x: 1076, endPoint y: 415, distance: 10.9
click at [1084, 422] on icon at bounding box center [1082, 425] width 11 height 11
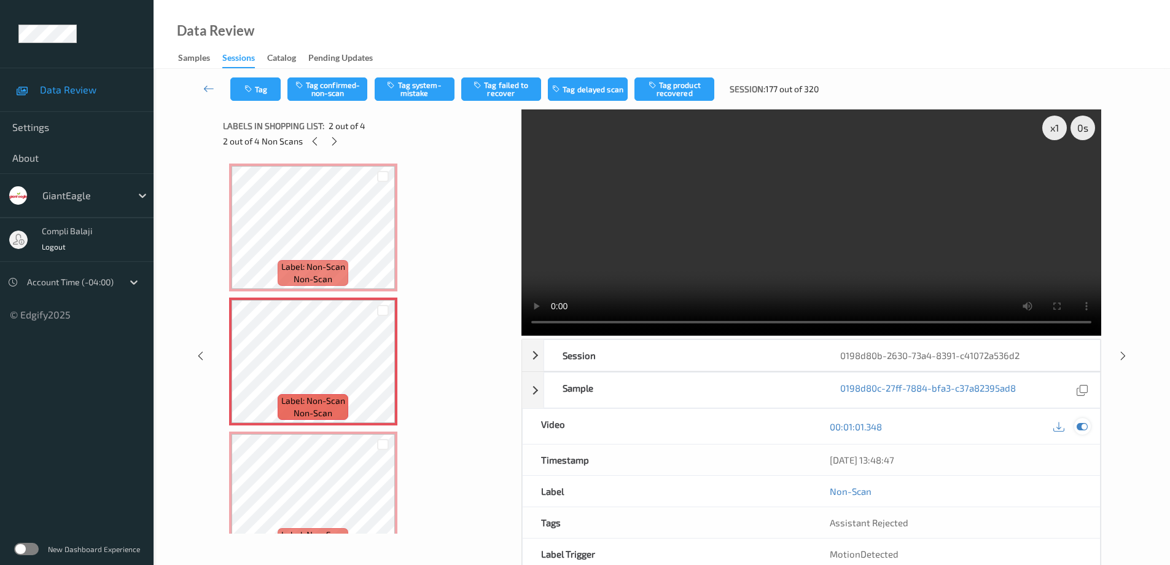
click at [1081, 423] on icon at bounding box center [1082, 426] width 11 height 11
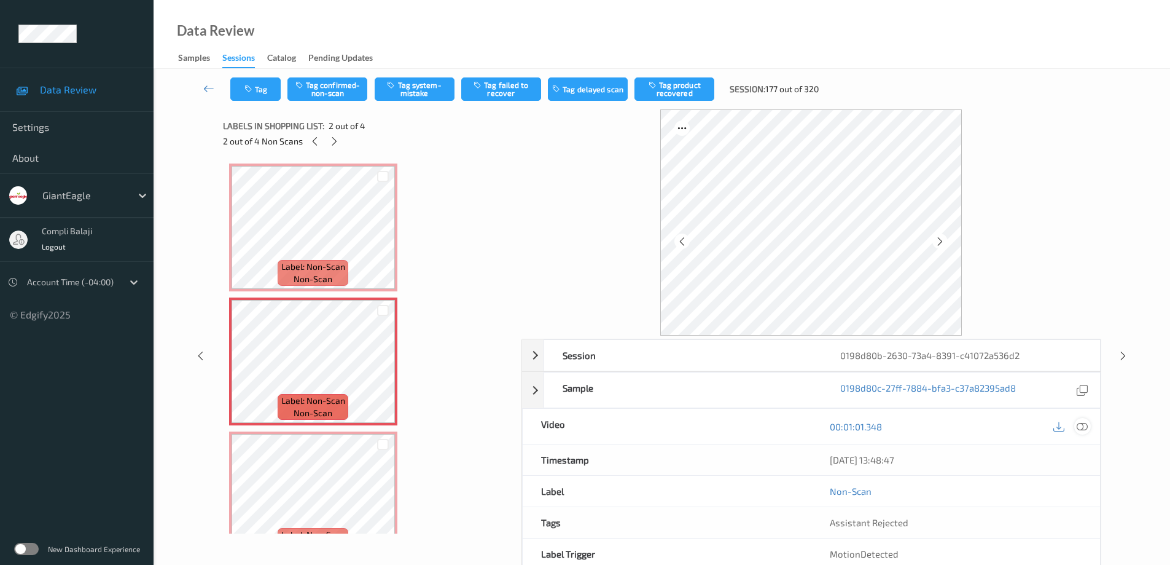
click at [1084, 423] on icon at bounding box center [1082, 425] width 11 height 11
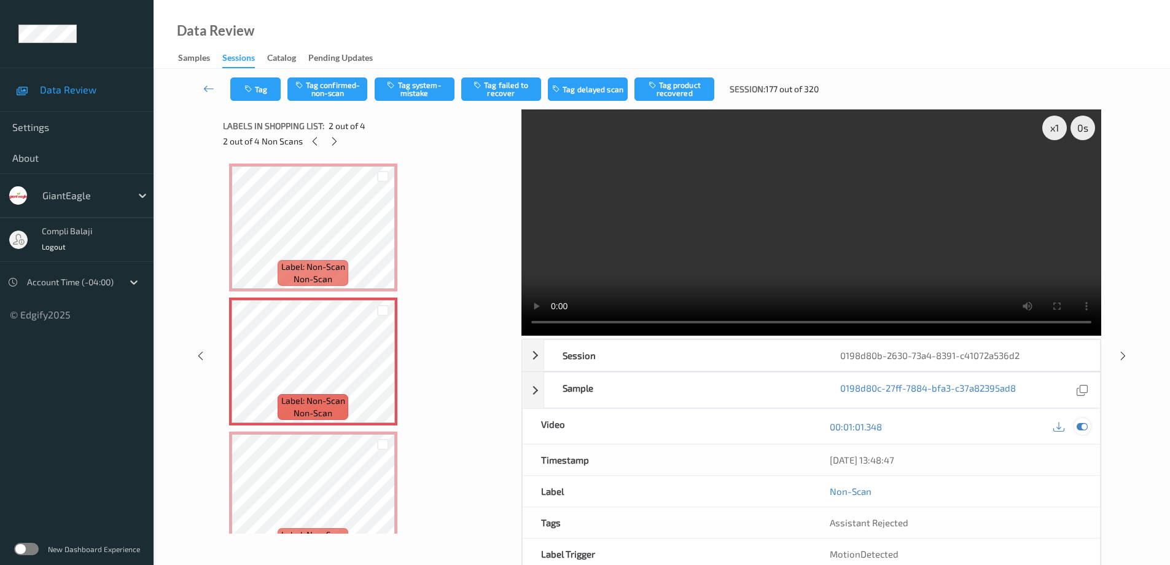
click at [1084, 426] on icon at bounding box center [1082, 426] width 11 height 11
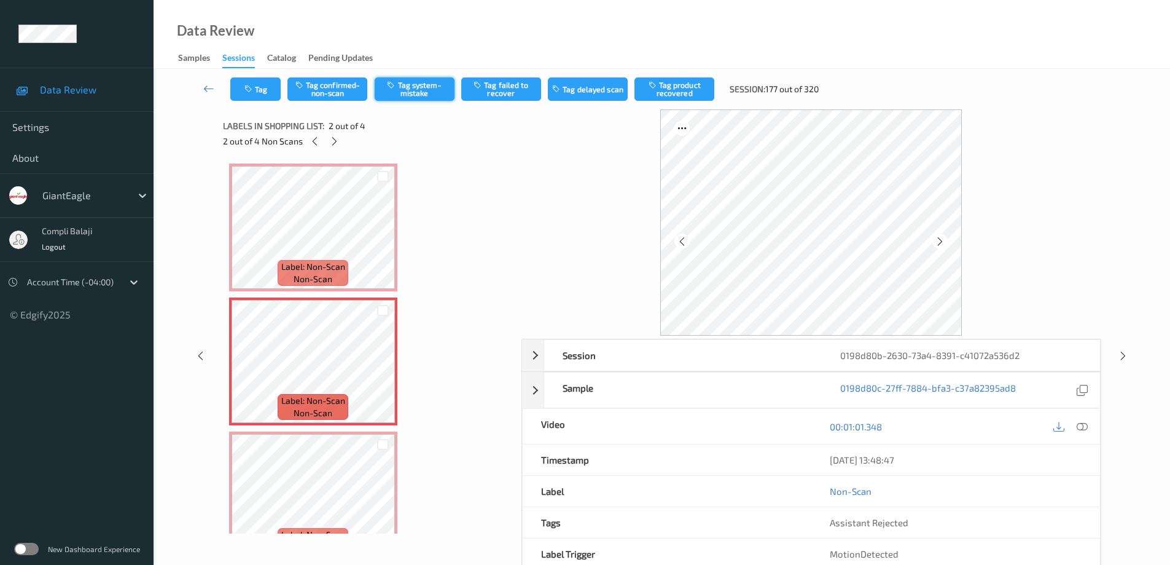
click at [422, 92] on button "Tag system-mistake" at bounding box center [415, 88] width 80 height 23
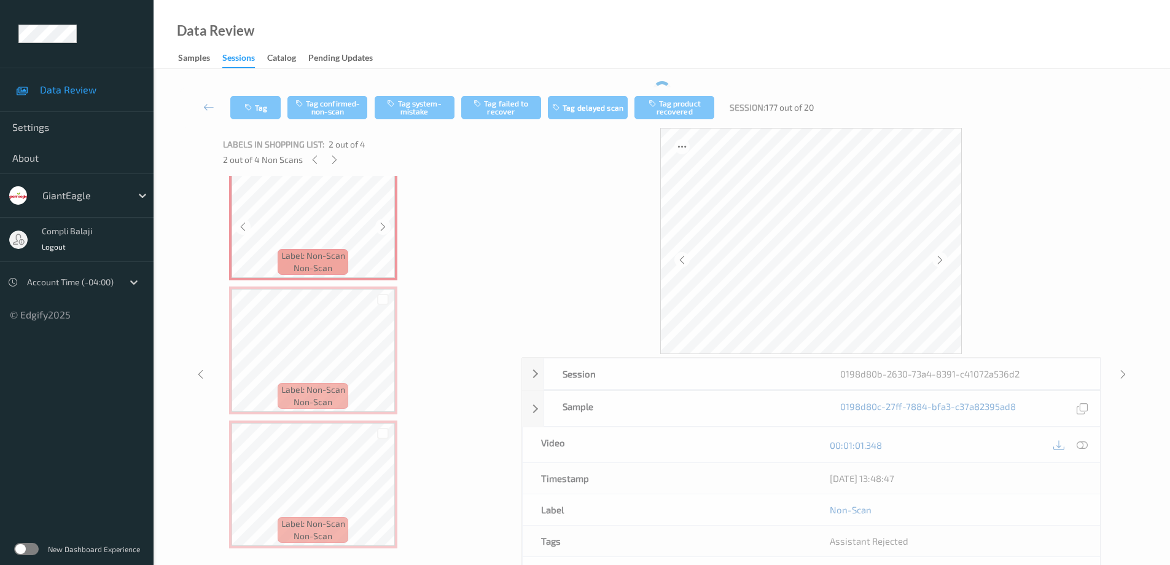
scroll to position [166, 0]
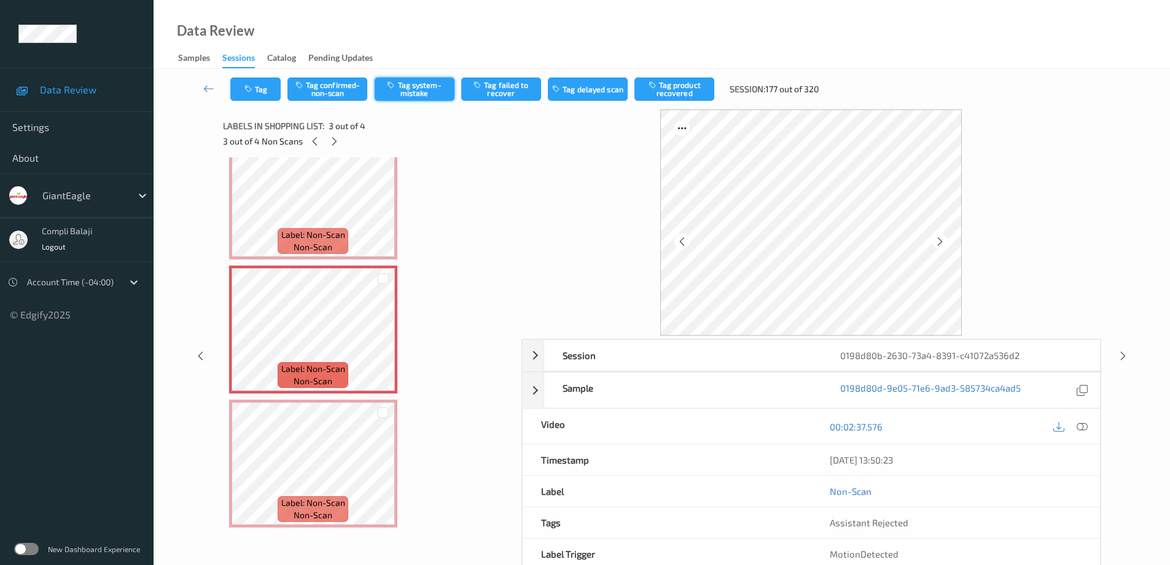
click at [442, 93] on button "Tag system-mistake" at bounding box center [415, 88] width 80 height 23
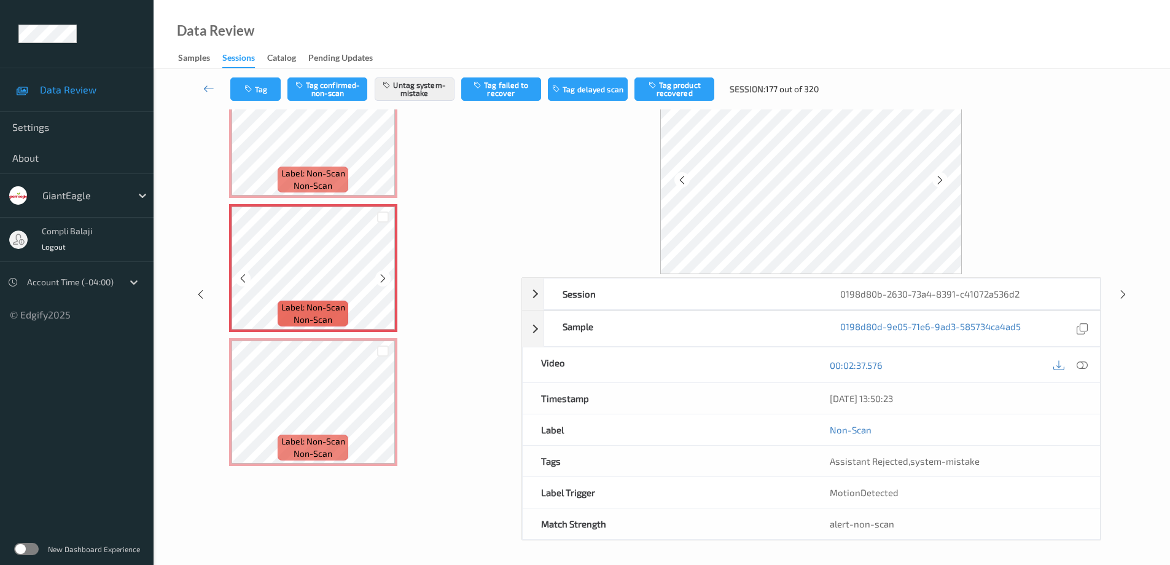
scroll to position [62, 0]
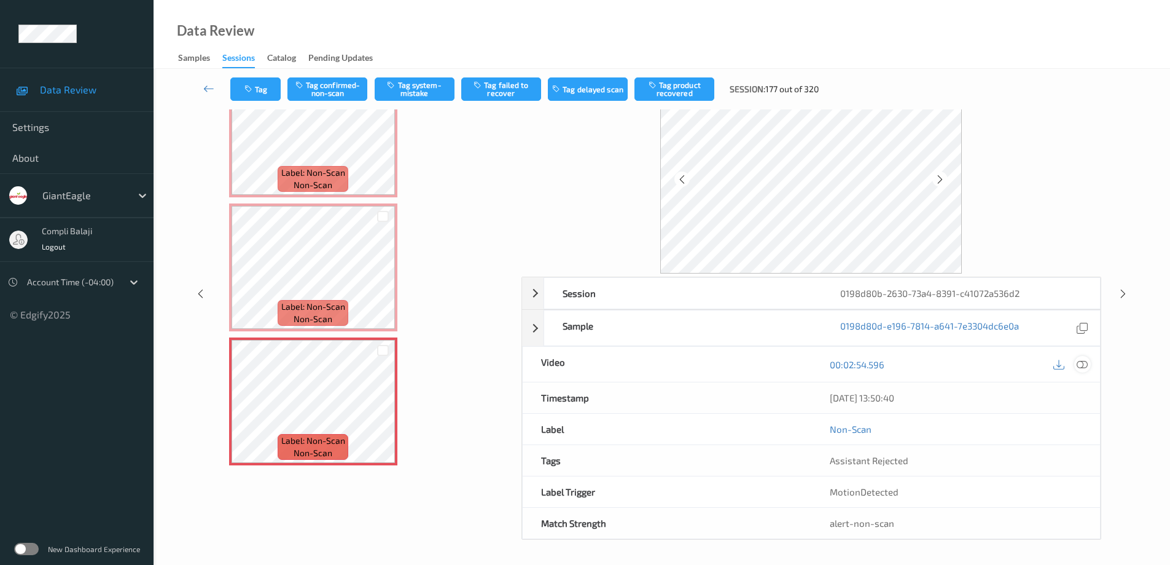
click at [1080, 361] on icon at bounding box center [1082, 363] width 11 height 11
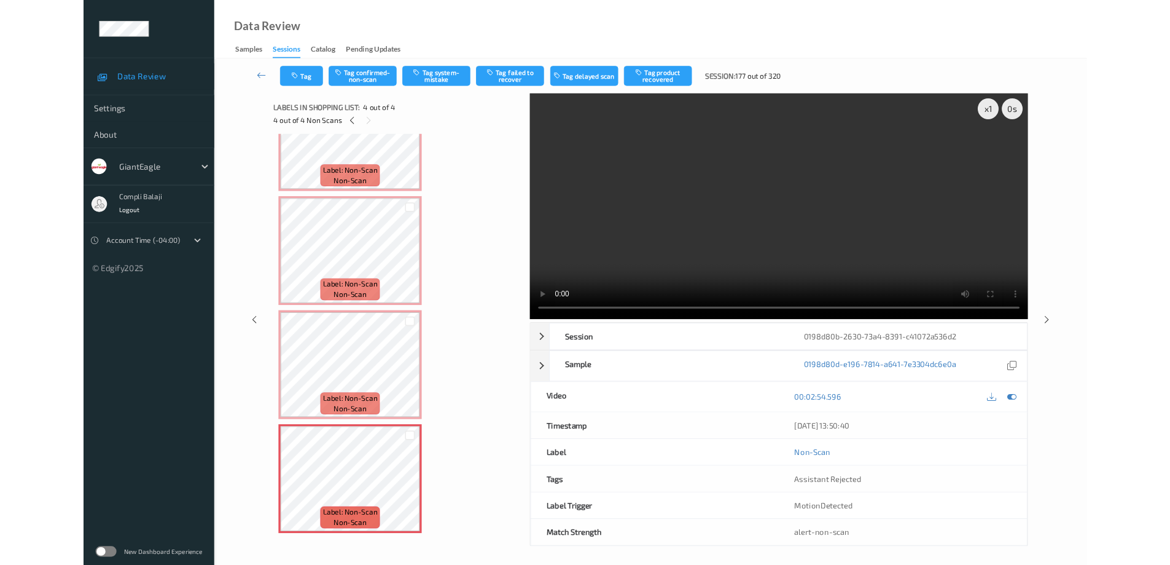
scroll to position [67, 0]
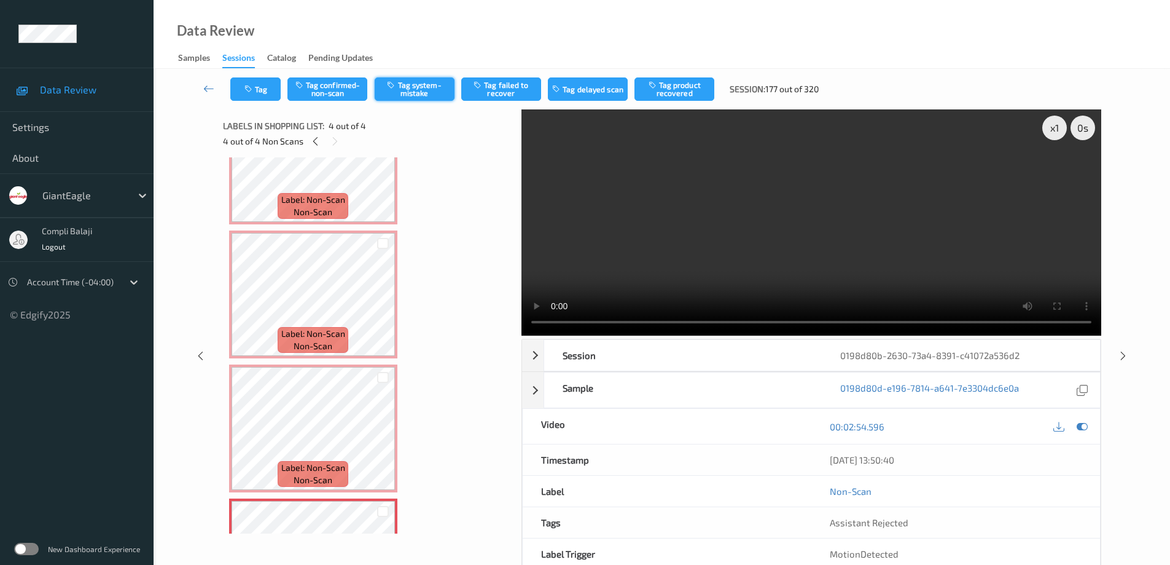
click at [423, 90] on button "Tag system-mistake" at bounding box center [415, 88] width 80 height 23
click at [206, 90] on icon at bounding box center [208, 88] width 11 height 12
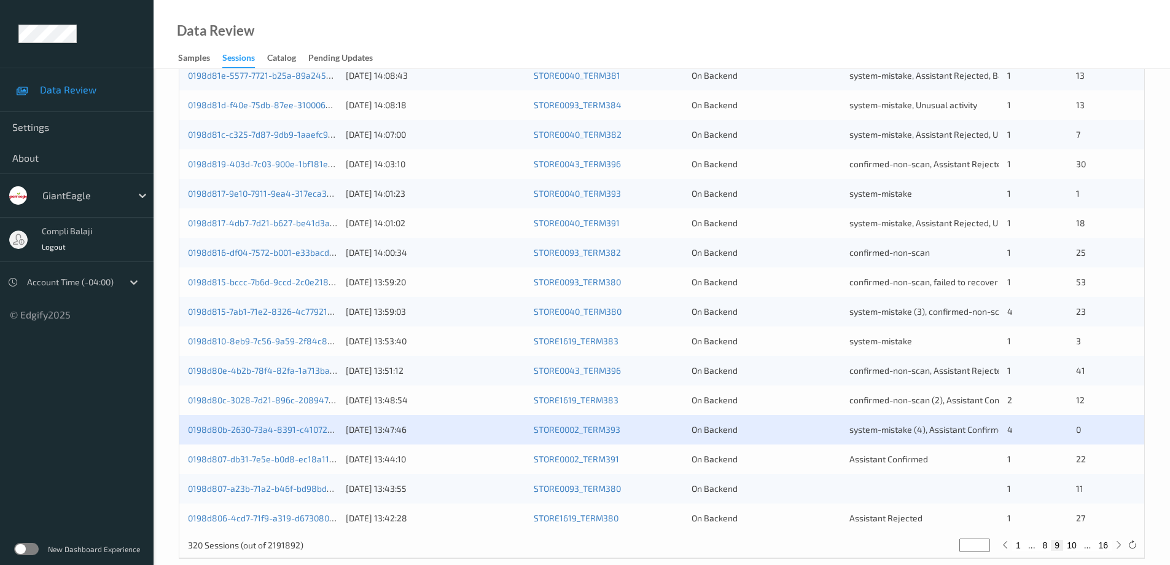
scroll to position [360, 0]
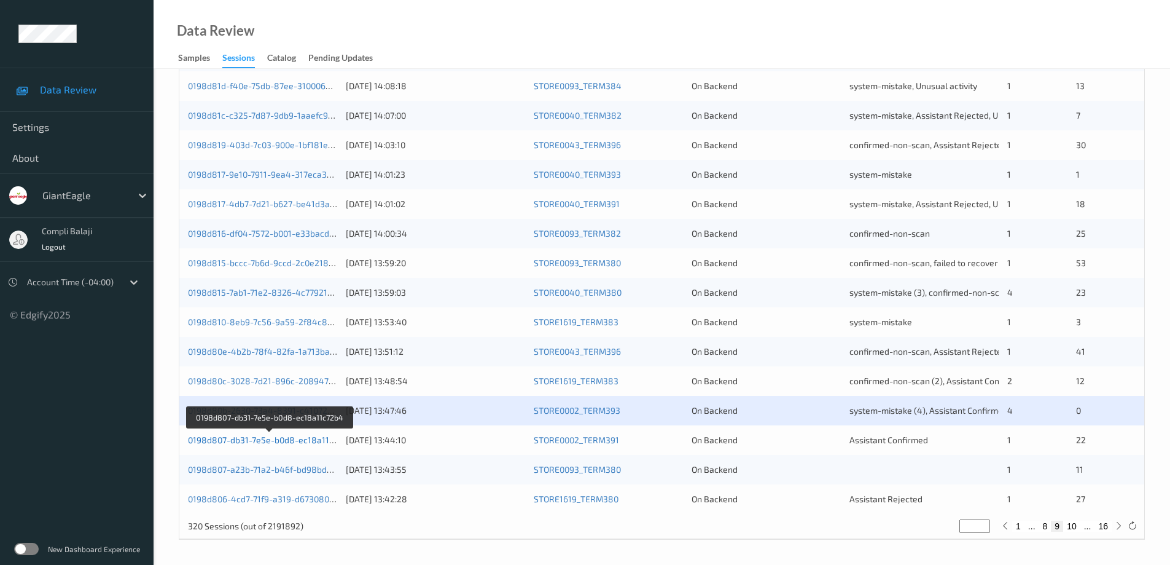
click at [296, 442] on link "0198d807-db31-7e5e-b0d8-ec18a11c72b4" at bounding box center [270, 439] width 165 height 10
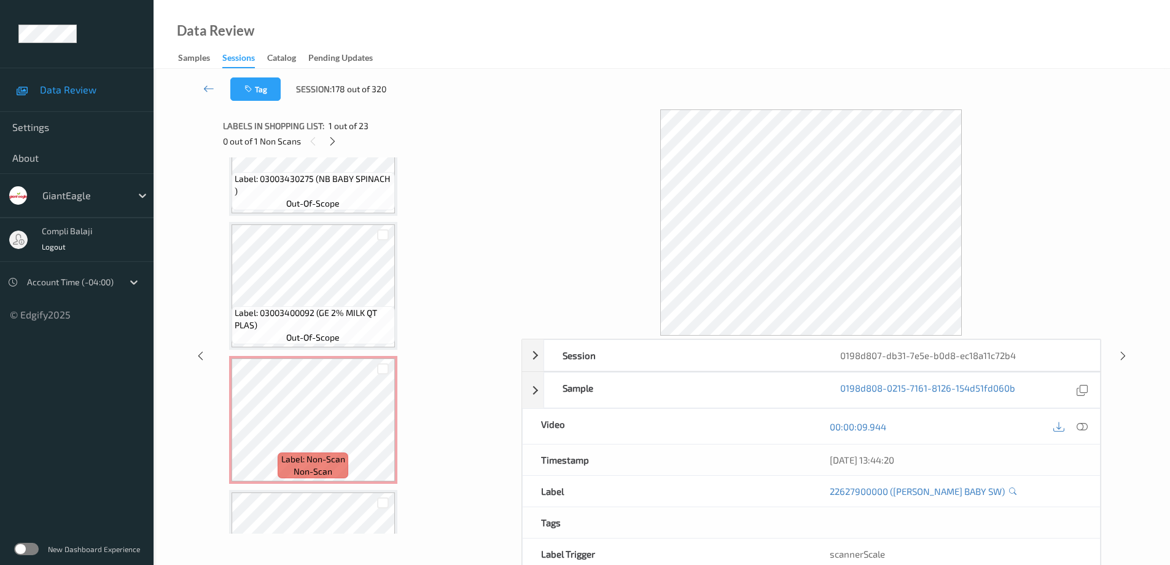
scroll to position [2226, 0]
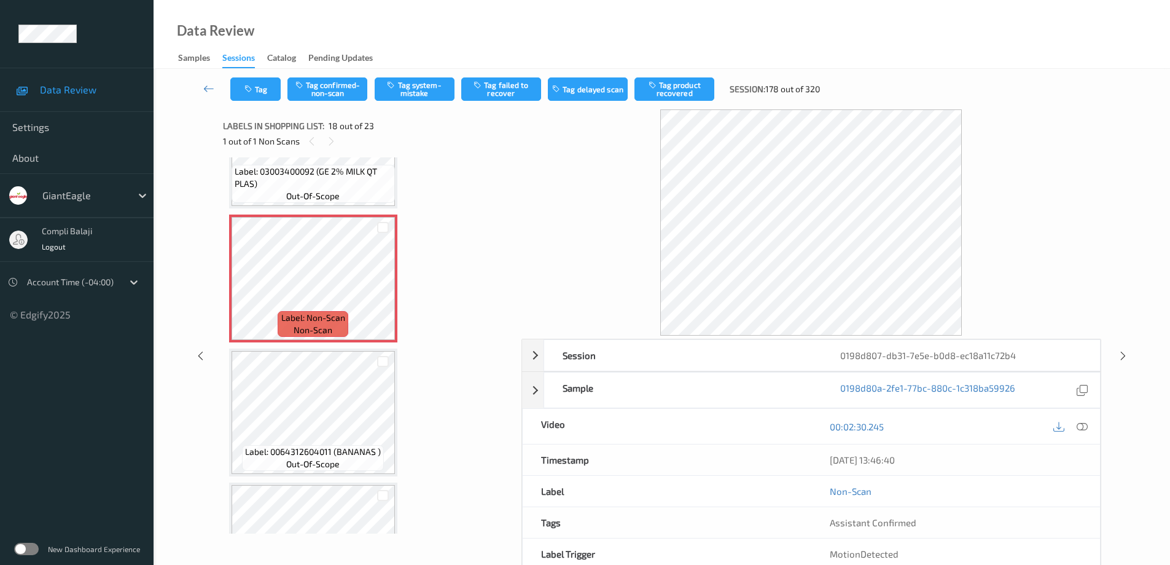
drag, startPoint x: 1078, startPoint y: 429, endPoint x: 1020, endPoint y: 413, distance: 60.5
click at [1078, 429] on icon at bounding box center [1082, 425] width 11 height 11
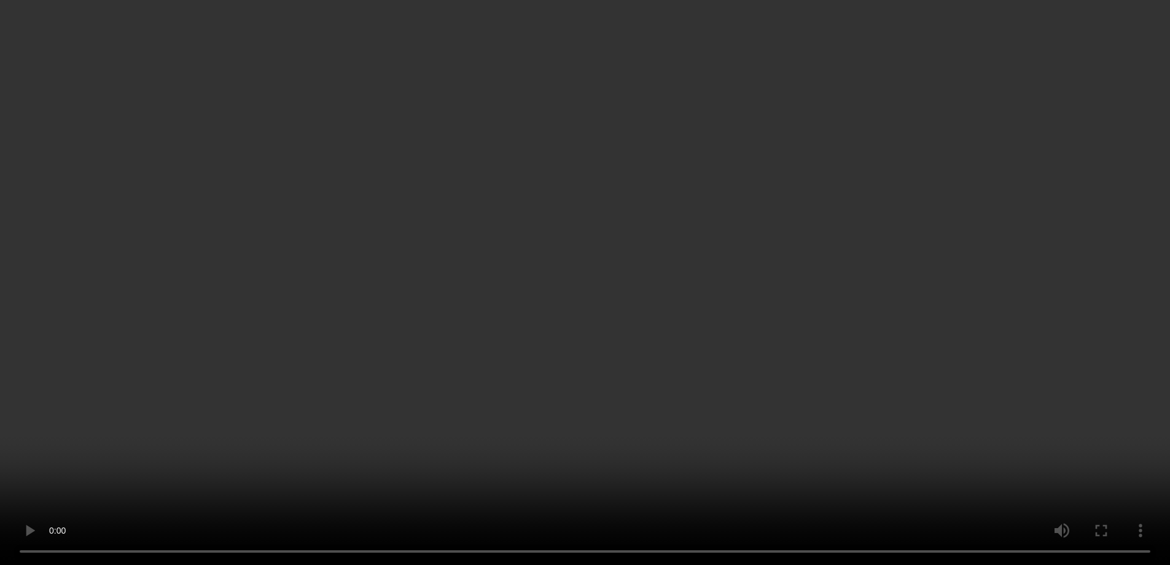
scroll to position [2349, 0]
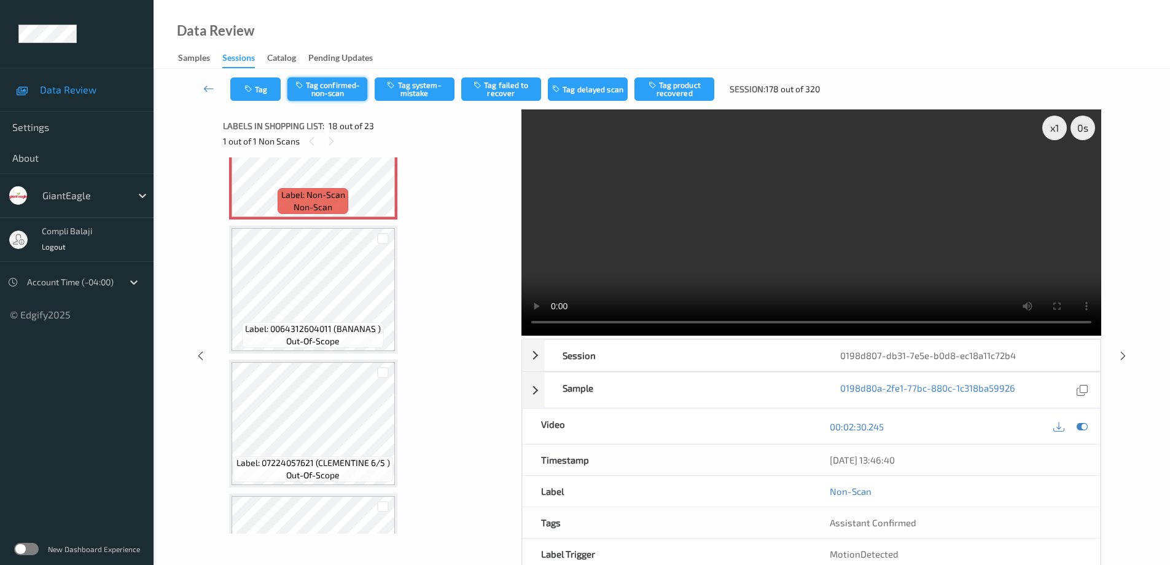
click at [335, 95] on button "Tag confirmed-non-scan" at bounding box center [328, 88] width 80 height 23
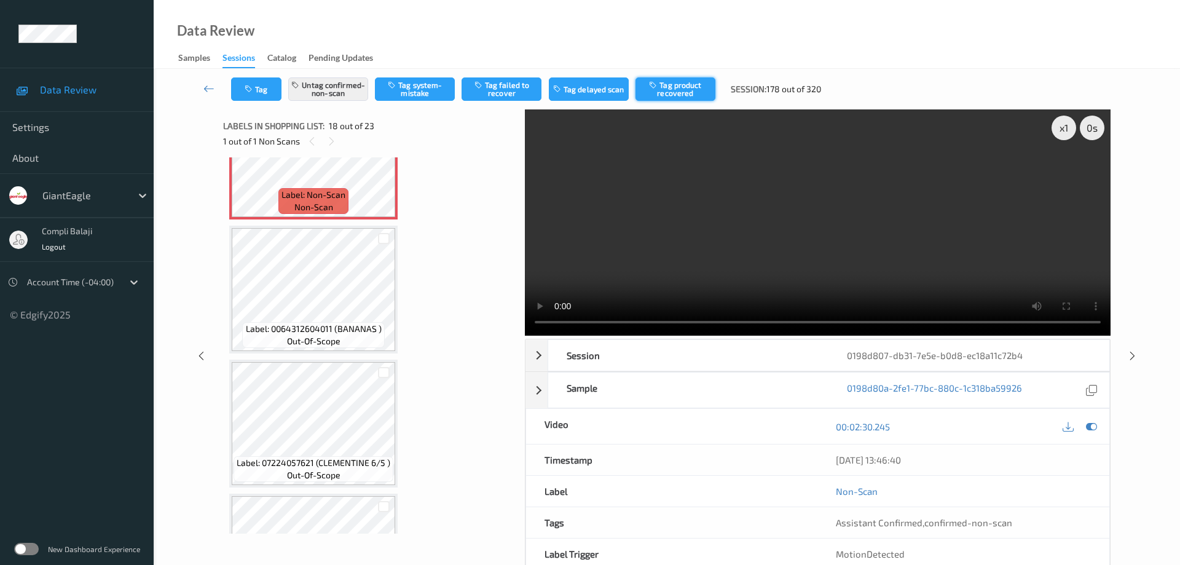
click at [694, 92] on button "Tag product recovered" at bounding box center [675, 88] width 80 height 23
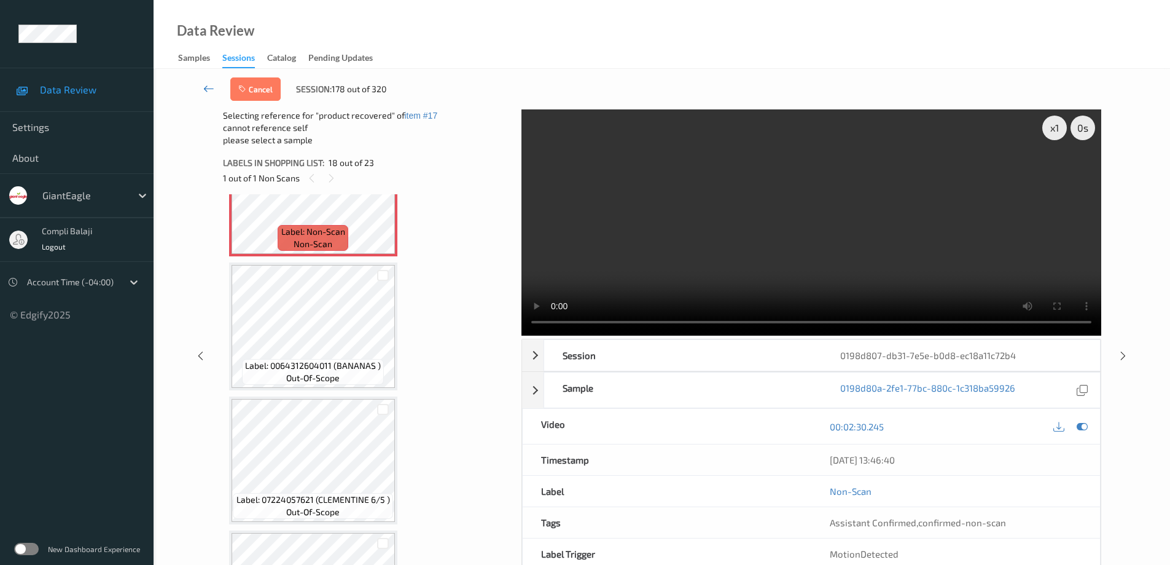
click at [202, 88] on link at bounding box center [208, 88] width 43 height 23
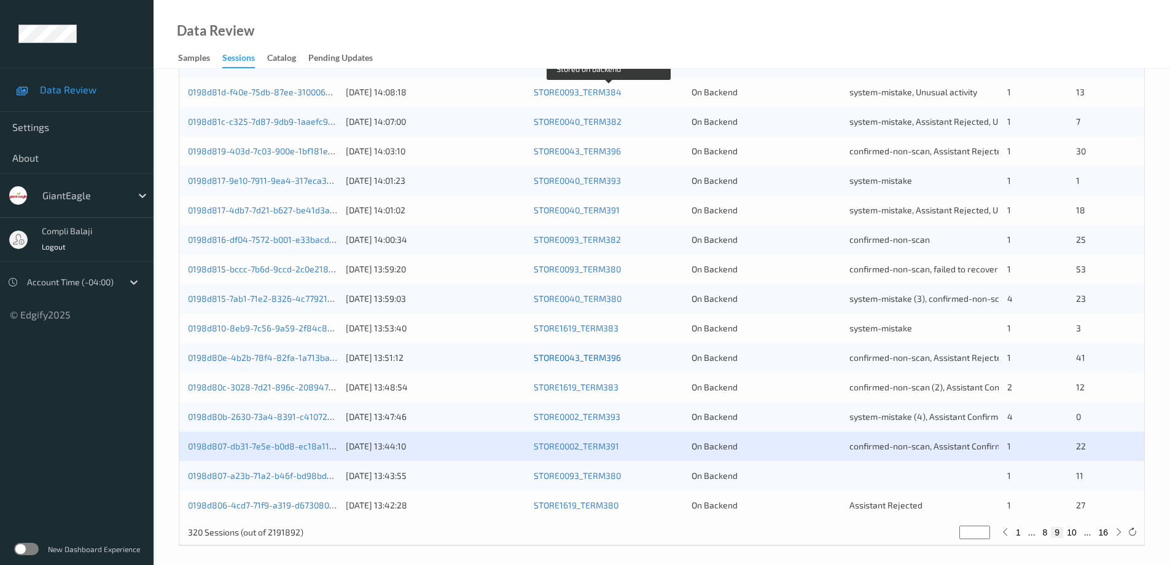
scroll to position [360, 0]
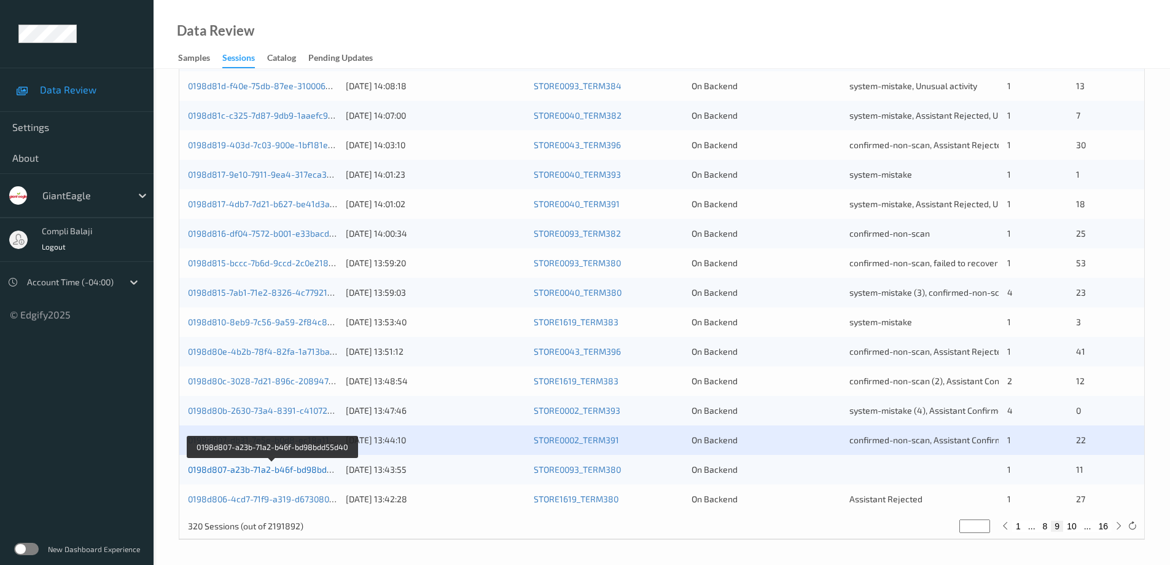
click at [297, 472] on link "0198d807-a23b-71a2-b46f-bd98bdd55d40" at bounding box center [272, 469] width 169 height 10
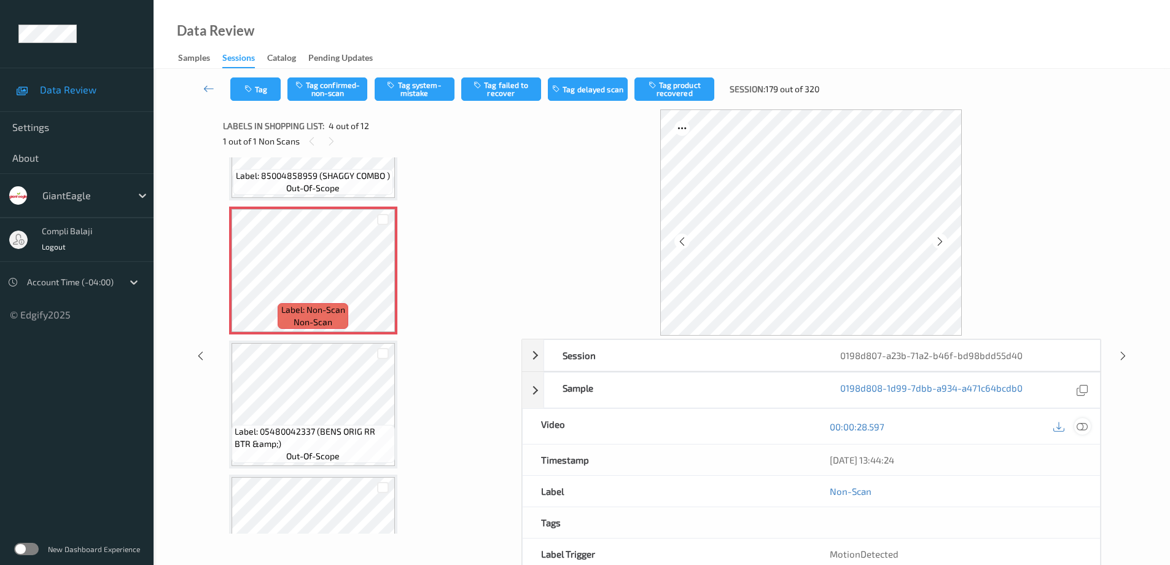
click at [1082, 429] on icon at bounding box center [1082, 425] width 11 height 11
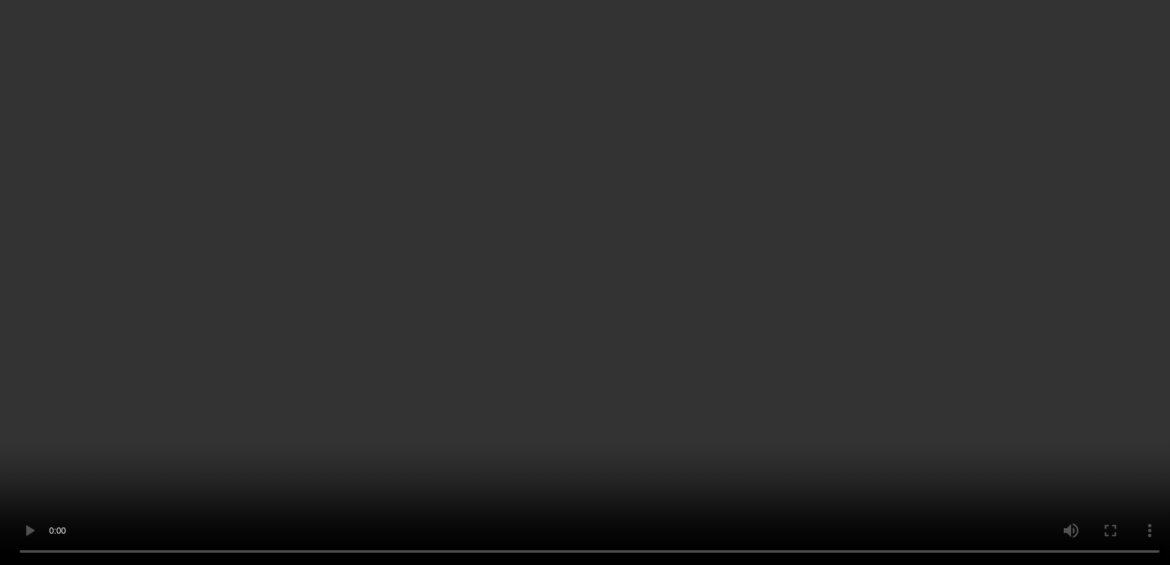
scroll to position [316, 0]
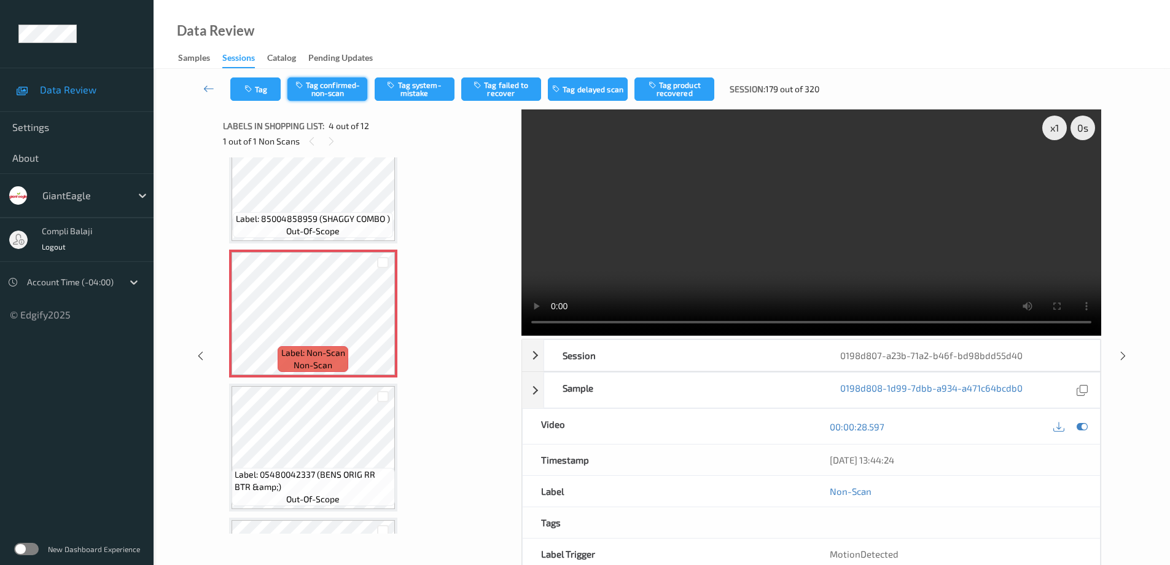
click at [336, 92] on button "Tag confirmed-non-scan" at bounding box center [328, 88] width 80 height 23
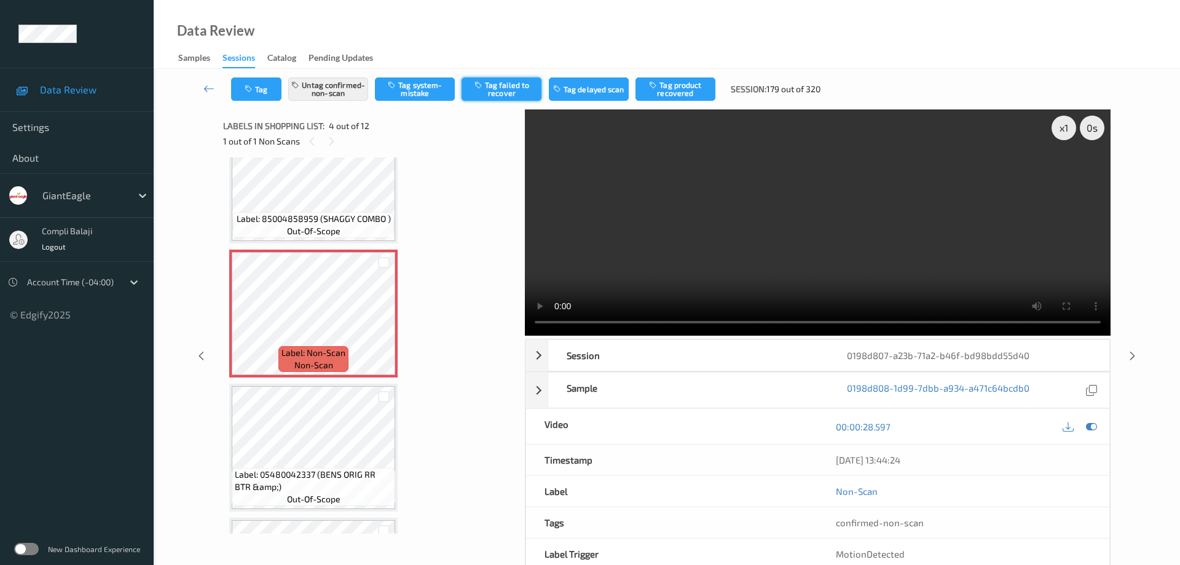
click at [500, 92] on button "Tag failed to recover" at bounding box center [501, 88] width 80 height 23
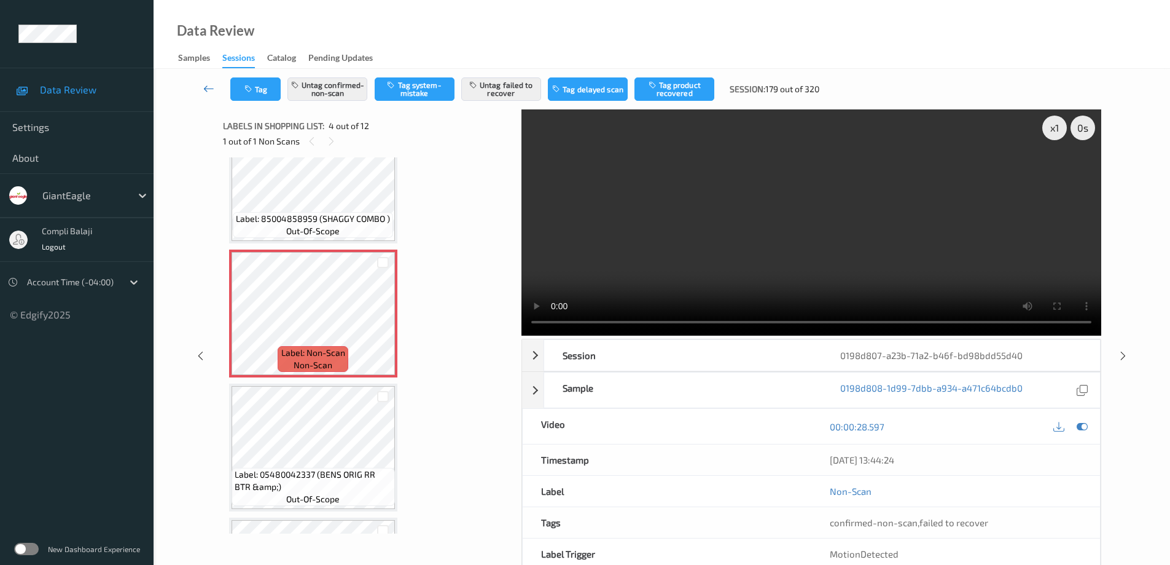
click at [204, 89] on icon at bounding box center [208, 88] width 11 height 12
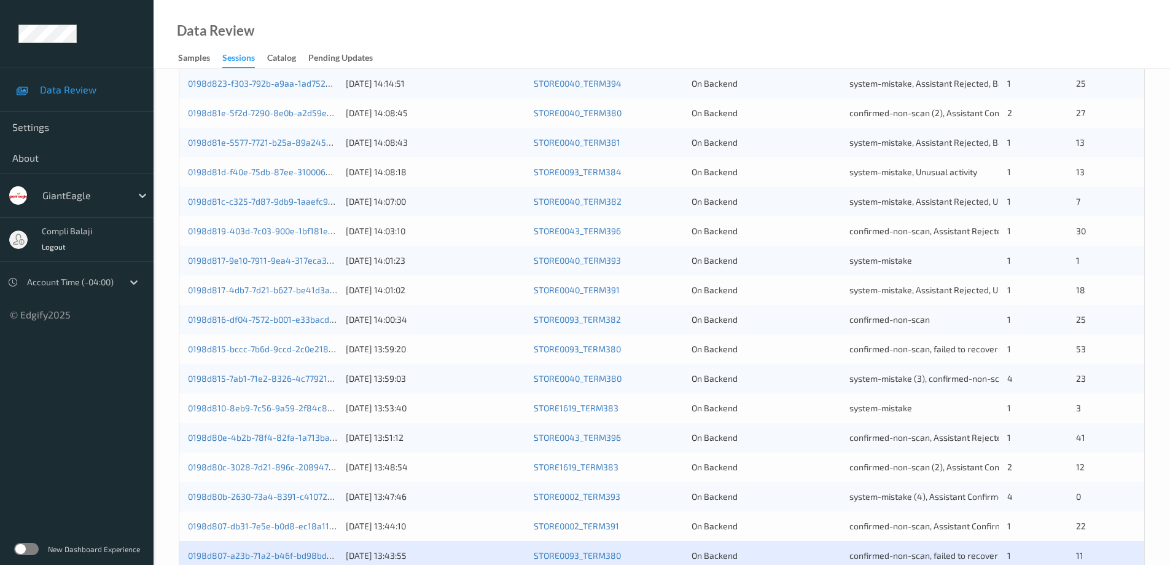
scroll to position [360, 0]
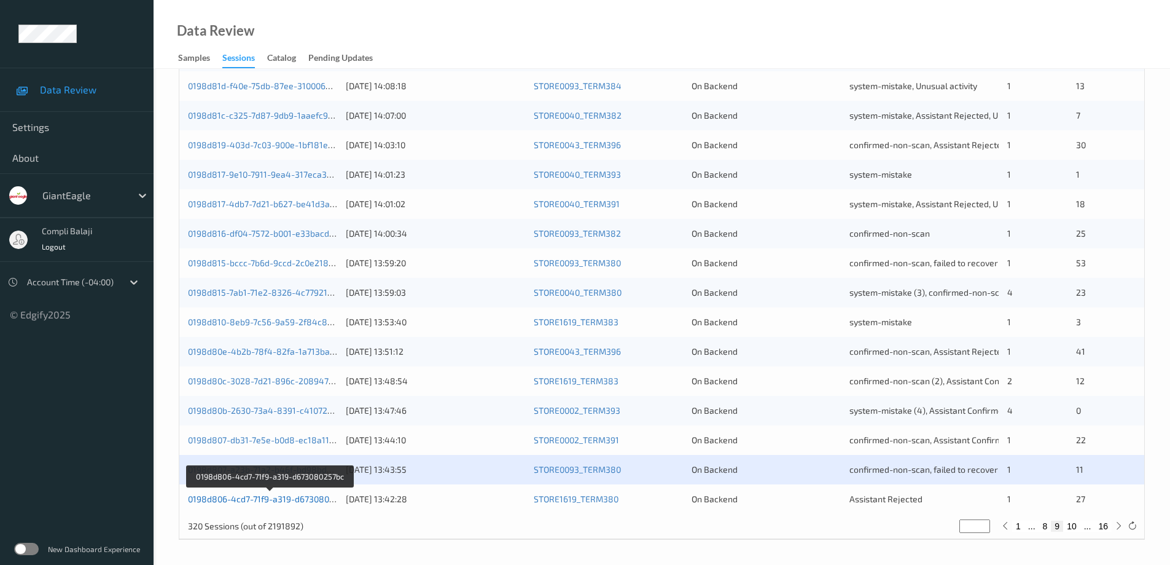
click at [326, 499] on link "0198d806-4cd7-71f9-a319-d673080257bc" at bounding box center [270, 498] width 165 height 10
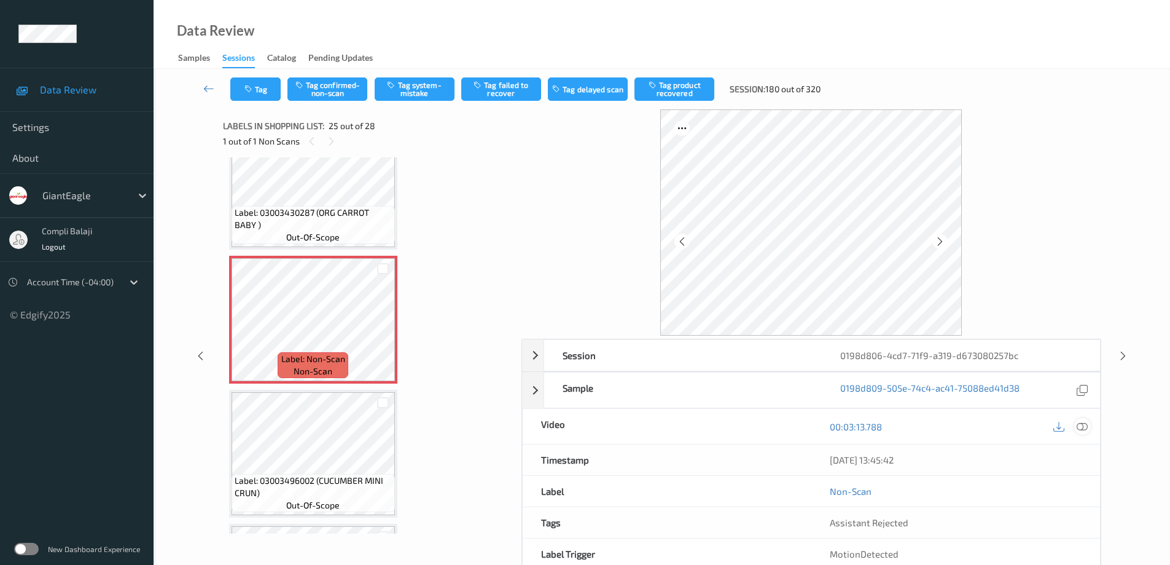
click at [1082, 426] on icon at bounding box center [1082, 425] width 11 height 11
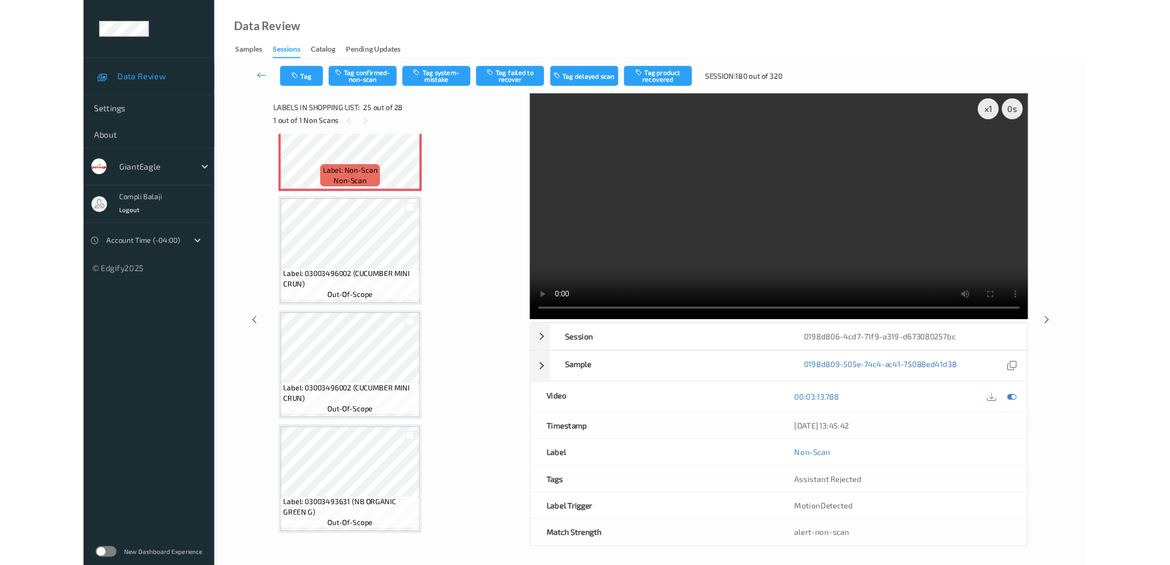
scroll to position [3282, 0]
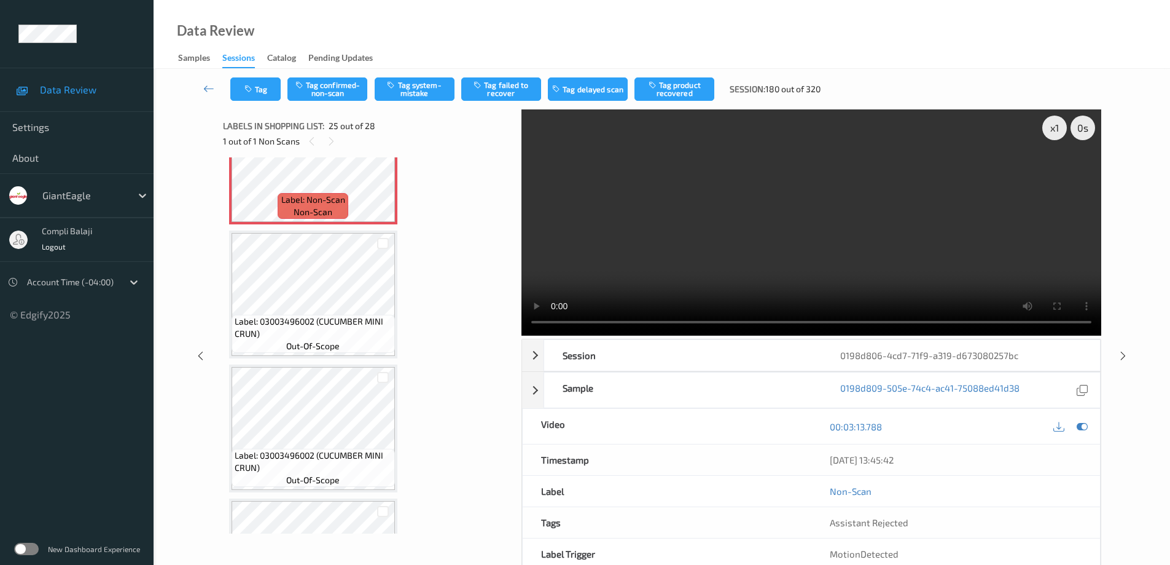
drag, startPoint x: 335, startPoint y: 87, endPoint x: 355, endPoint y: 153, distance: 69.2
click at [336, 87] on button "Tag confirmed-non-scan" at bounding box center [328, 88] width 80 height 23
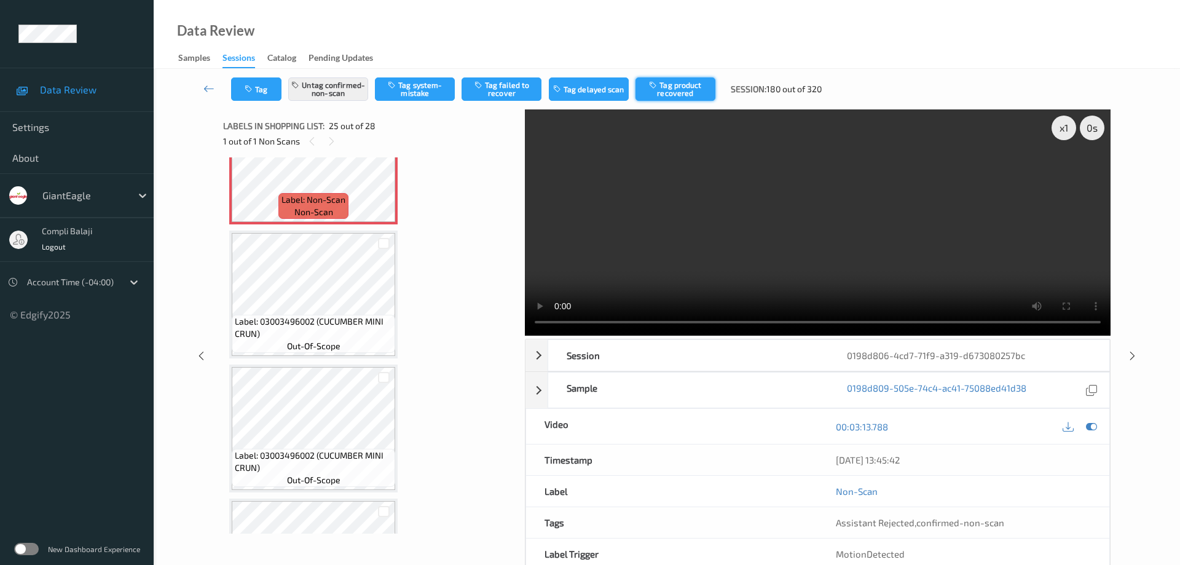
click at [681, 88] on button "Tag product recovered" at bounding box center [675, 88] width 80 height 23
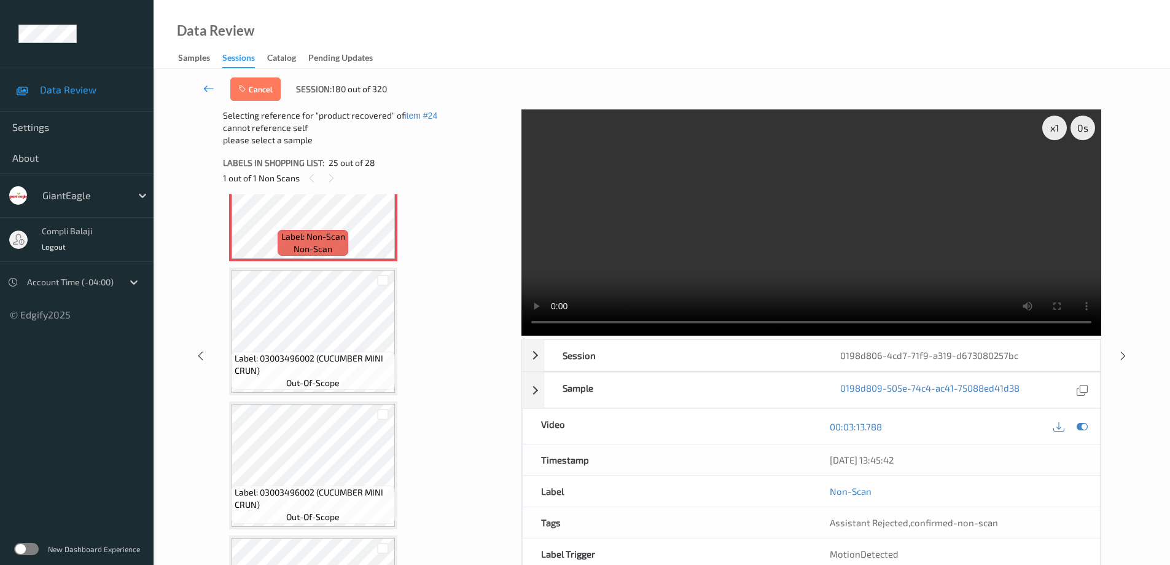
click at [208, 90] on icon at bounding box center [208, 88] width 11 height 12
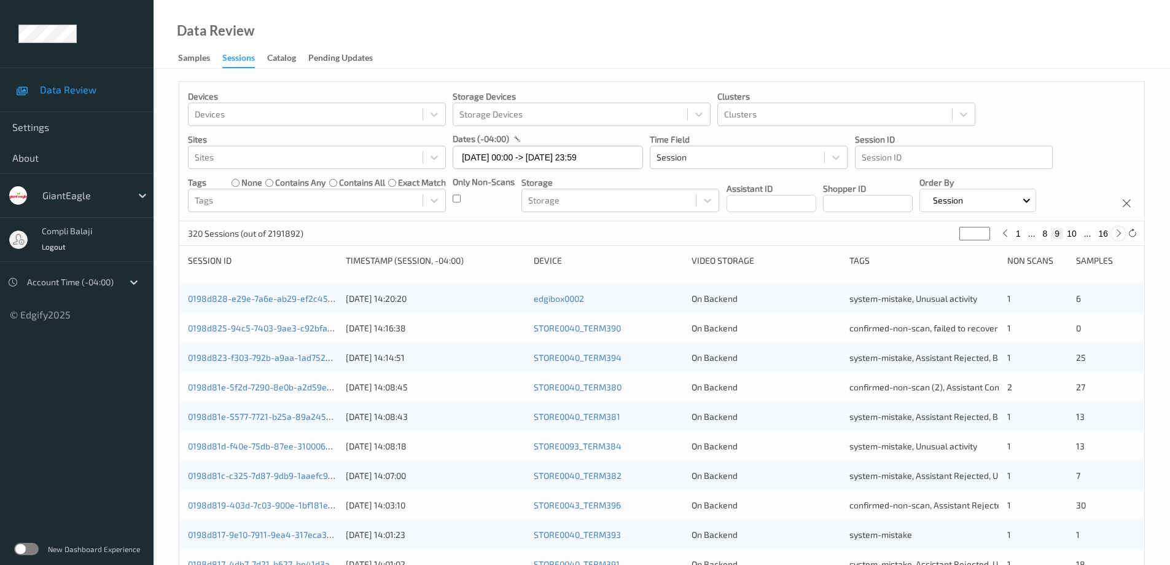
click at [1119, 232] on icon at bounding box center [1119, 233] width 9 height 9
type input "**"
click at [1119, 232] on icon at bounding box center [1119, 233] width 9 height 9
type input "**"
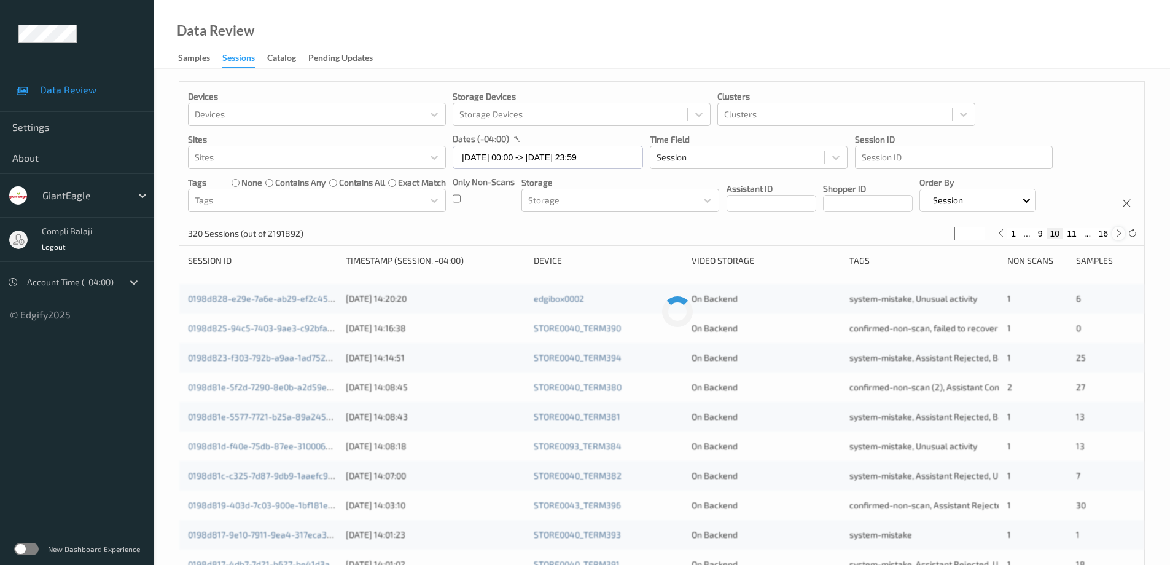
type input "**"
click at [1119, 232] on icon at bounding box center [1119, 233] width 9 height 9
type input "**"
click at [1119, 232] on icon at bounding box center [1119, 233] width 9 height 9
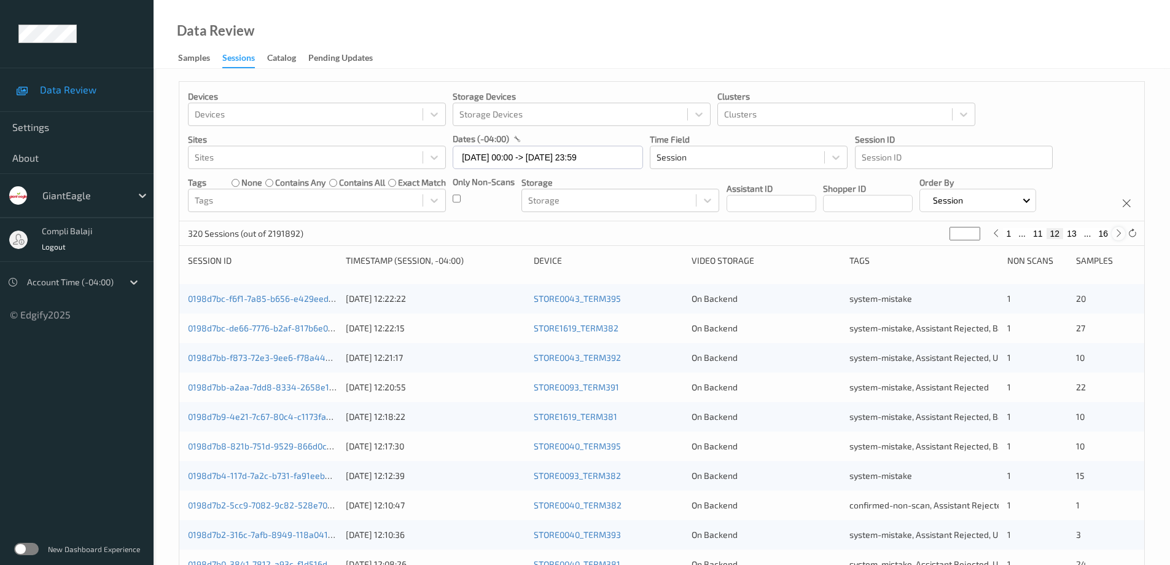
type input "**"
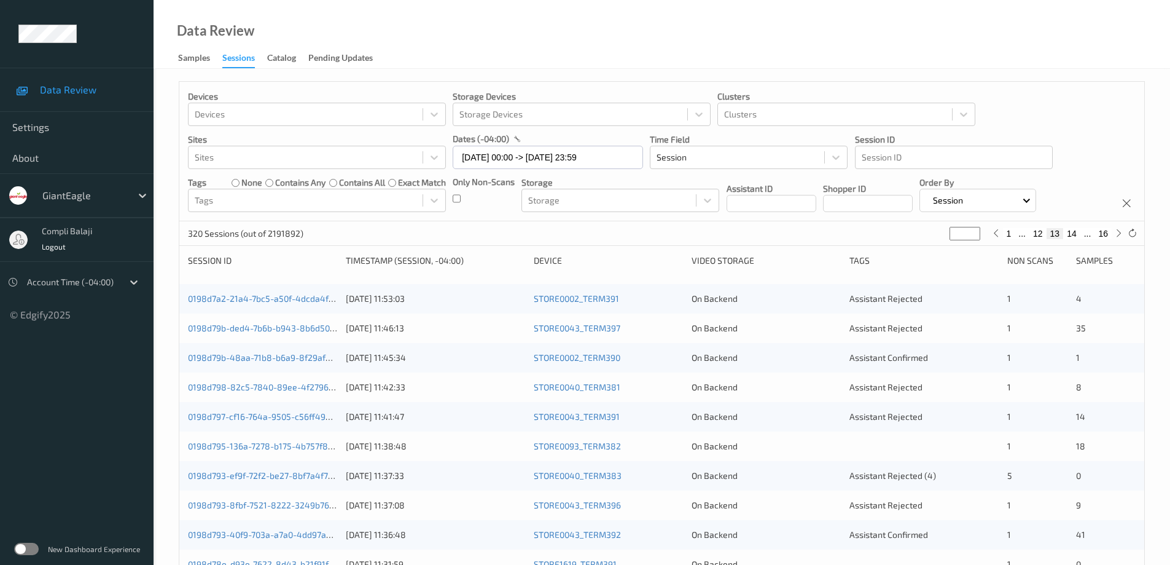
click at [1073, 233] on button "14" at bounding box center [1072, 233] width 17 height 11
type input "**"
